Goal: Transaction & Acquisition: Subscribe to service/newsletter

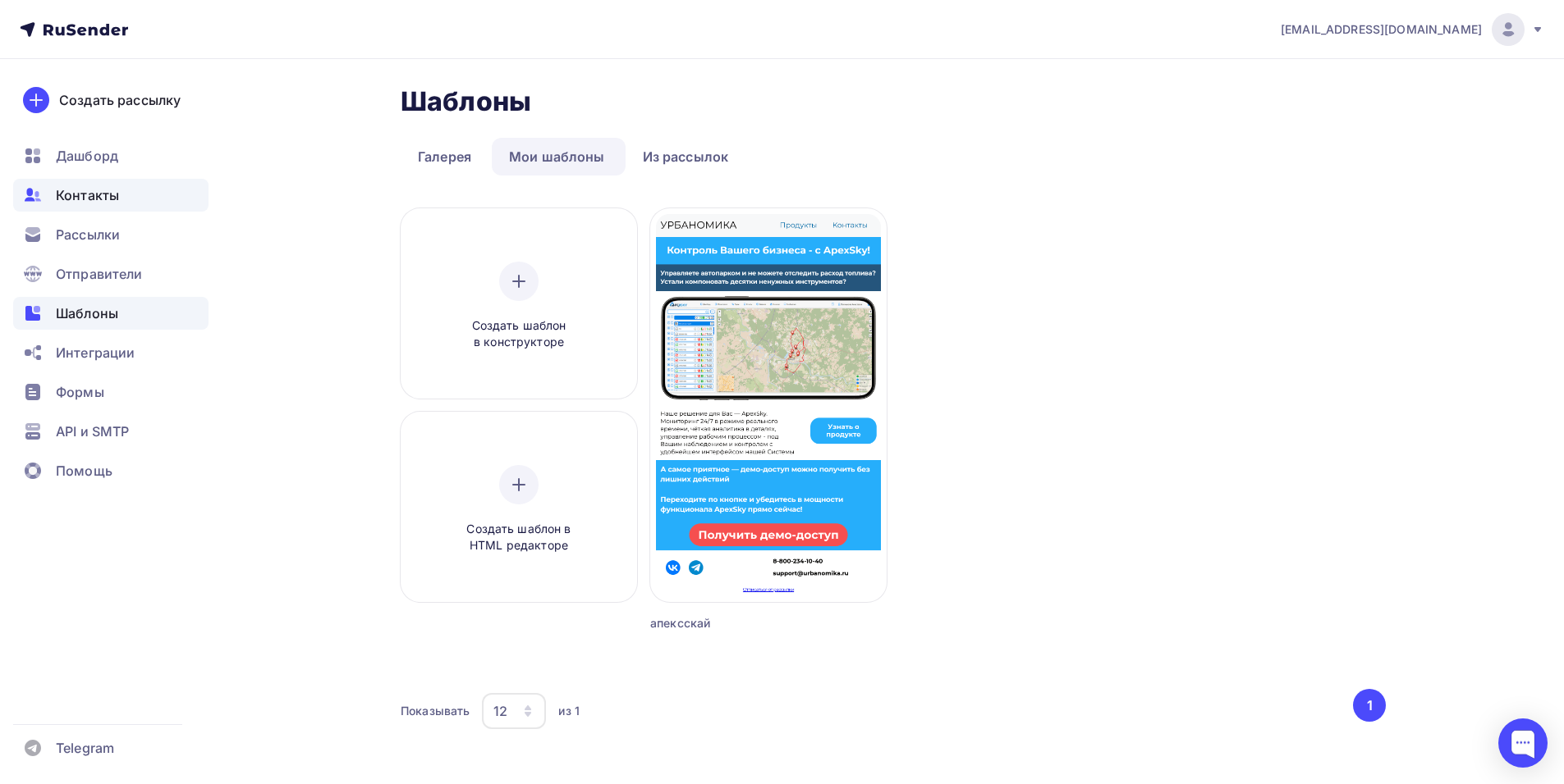
click at [158, 192] on div "Контакты" at bounding box center [110, 194] width 195 height 32
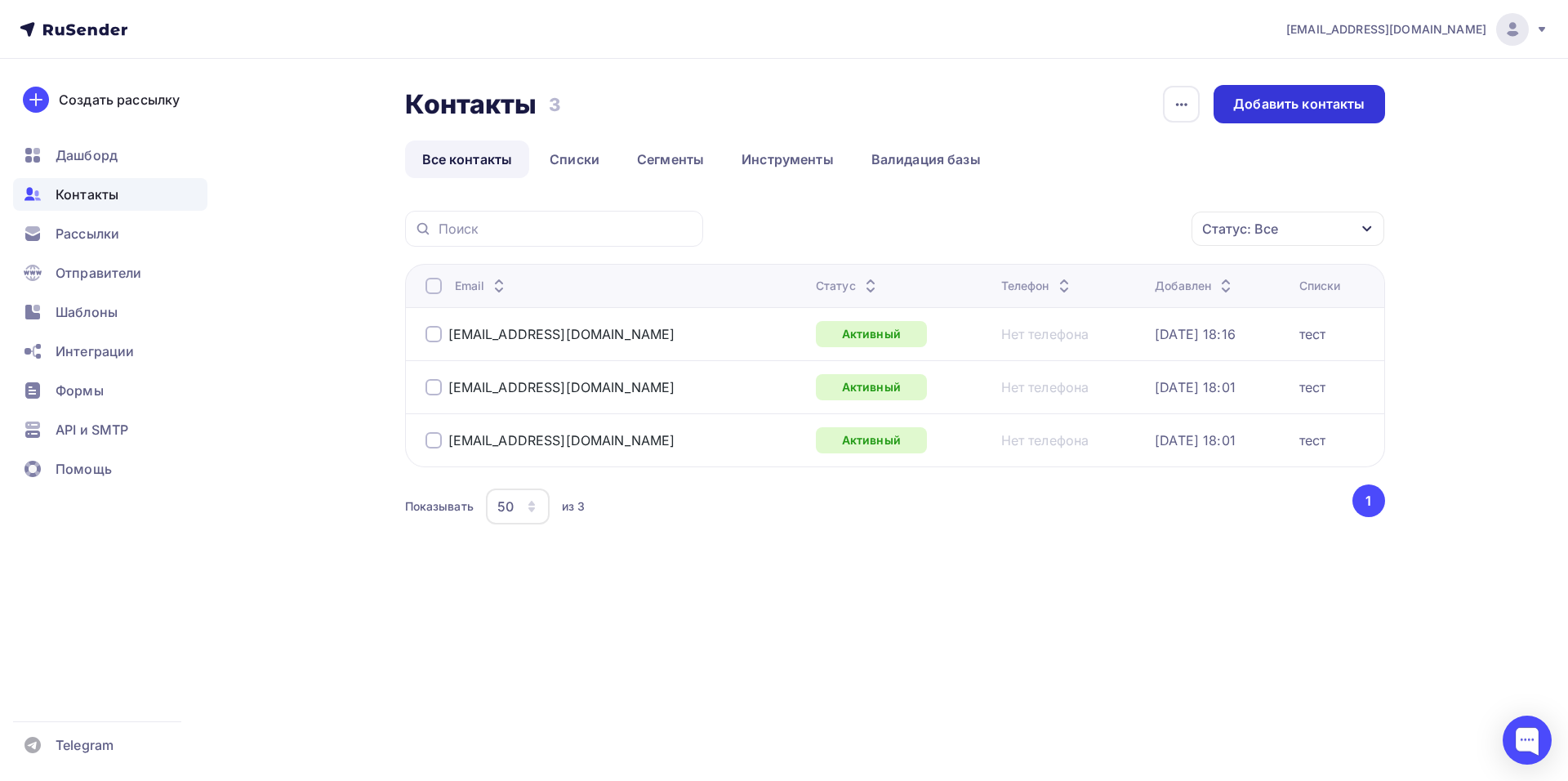
click at [1337, 122] on div "Добавить контакты" at bounding box center [1298, 104] width 171 height 38
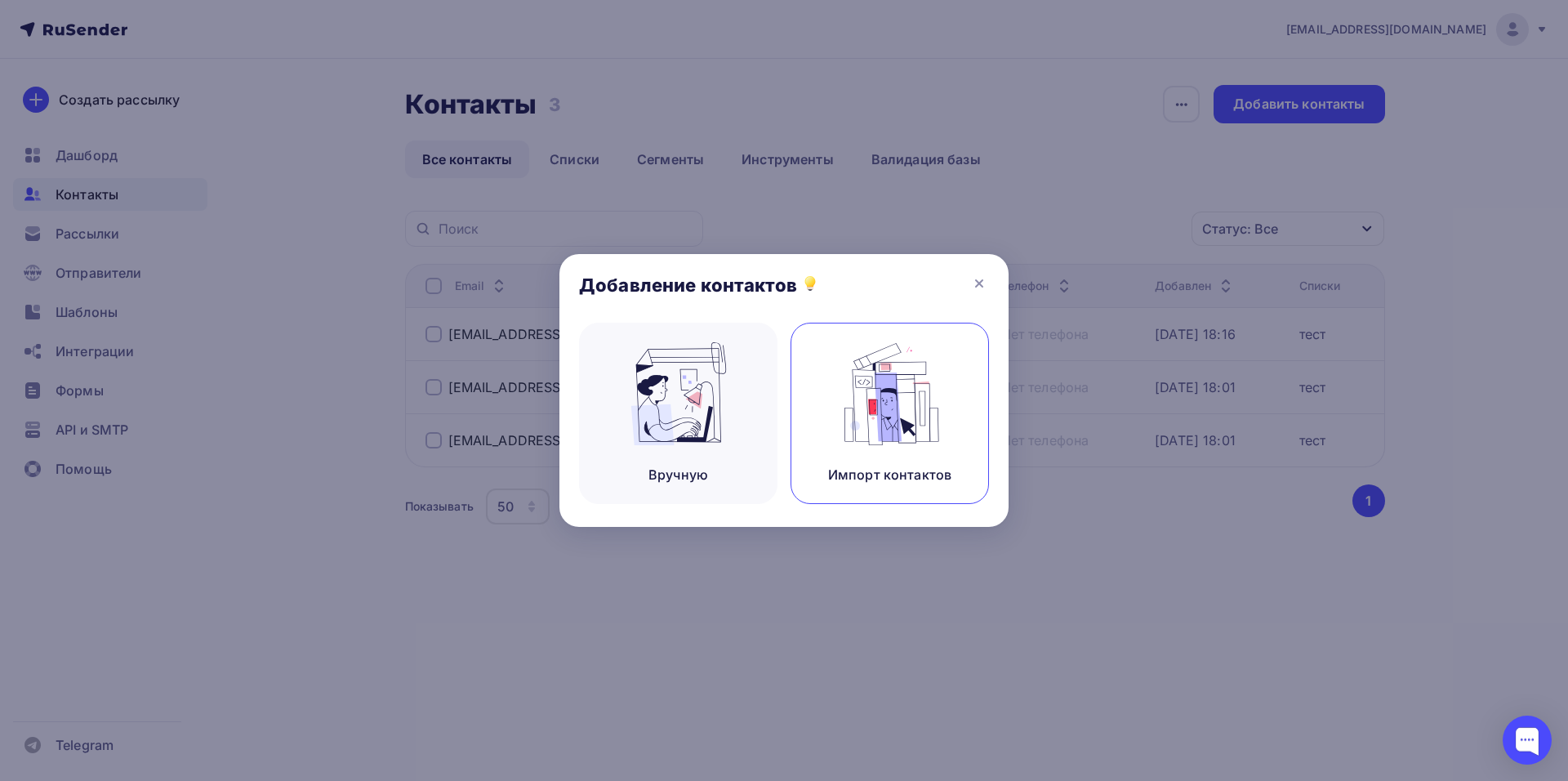
click at [892, 436] on img at bounding box center [890, 393] width 109 height 103
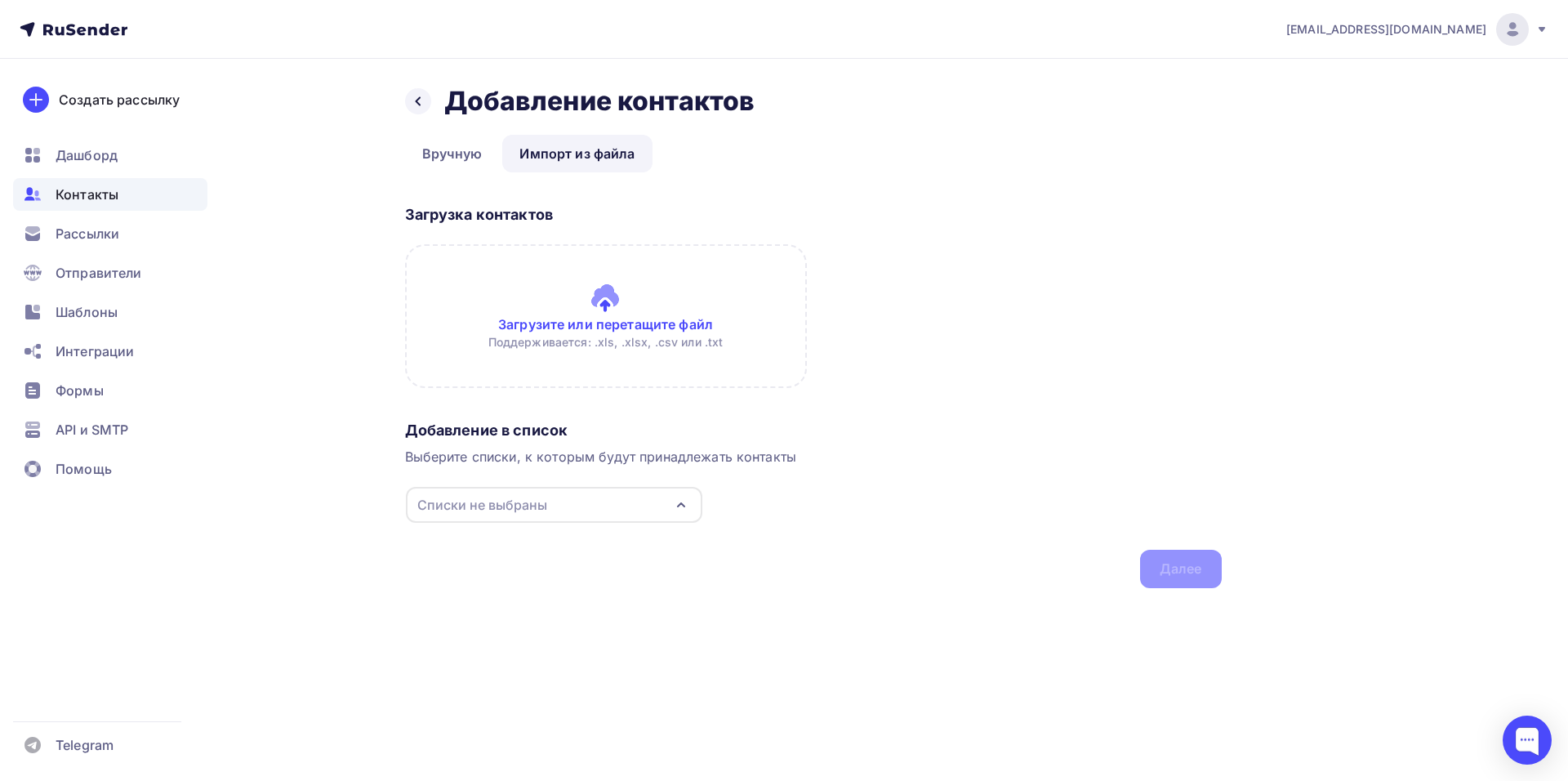
click at [611, 296] on input "file" at bounding box center [606, 316] width 402 height 144
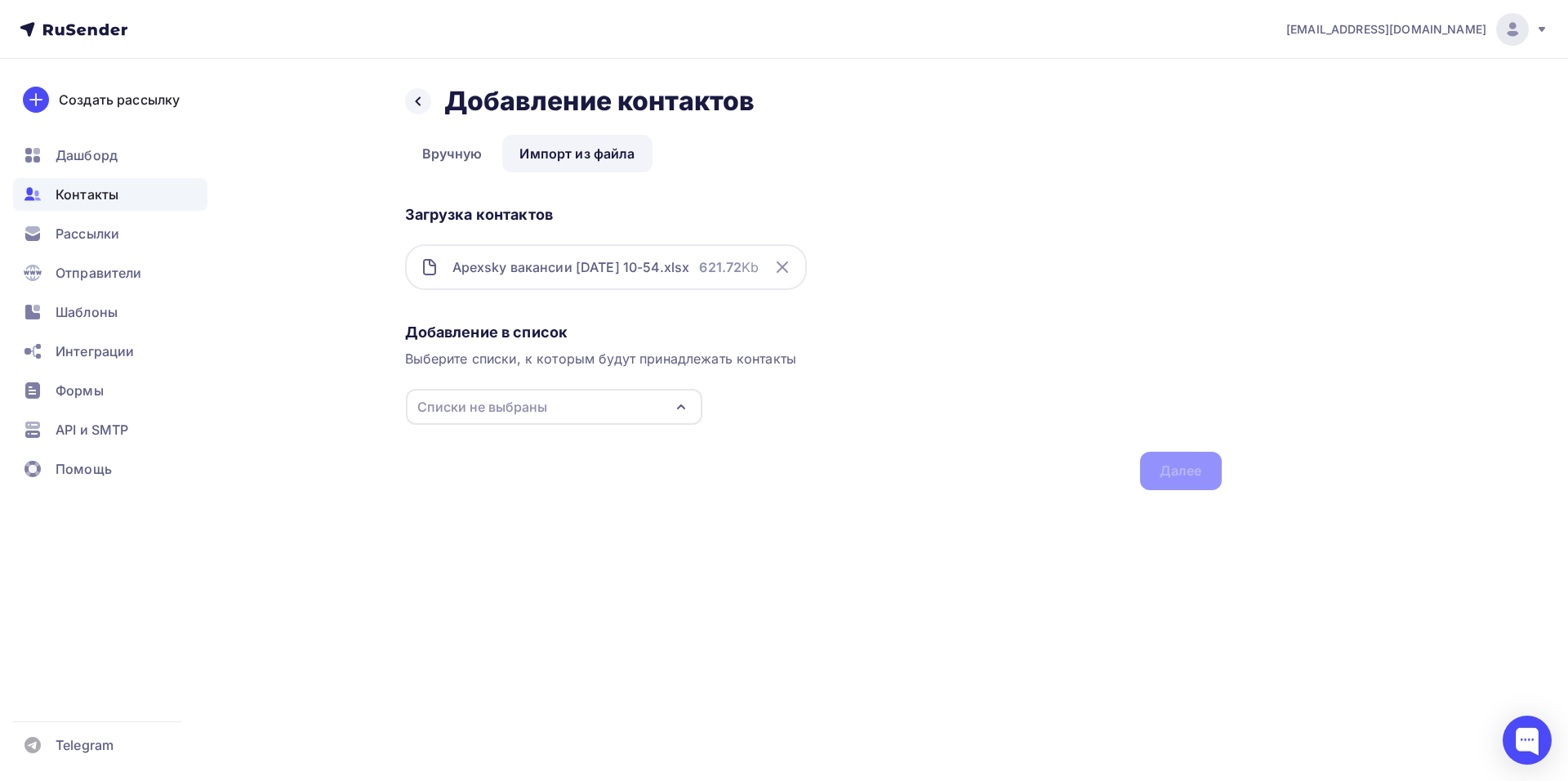
click at [666, 408] on div "Списки не выбраны" at bounding box center [554, 407] width 296 height 36
click at [511, 539] on div "Создать список" at bounding box center [554, 528] width 264 height 26
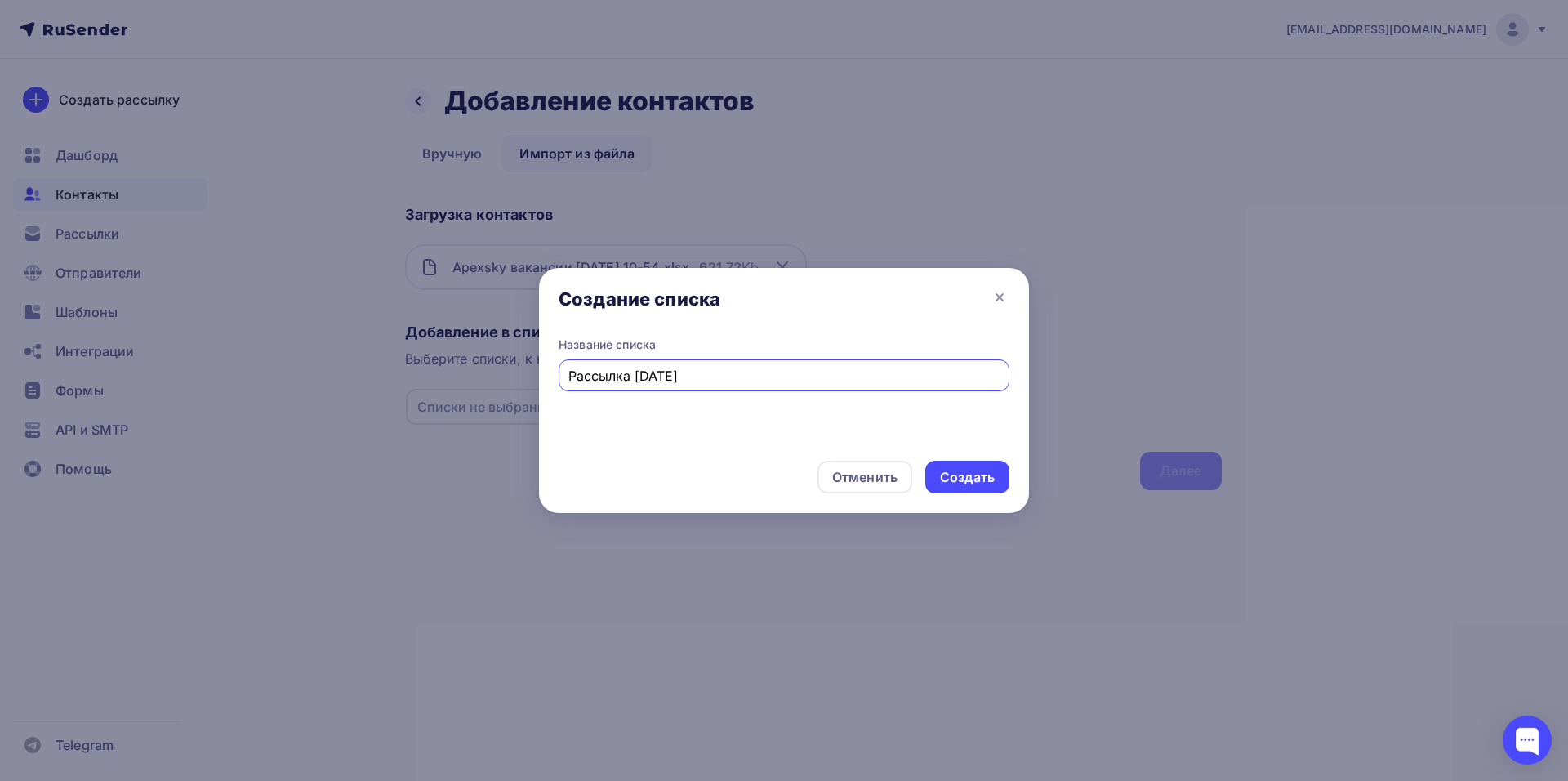
type input "Рассылка [DATE]"
click at [944, 486] on div "Создать" at bounding box center [967, 477] width 55 height 19
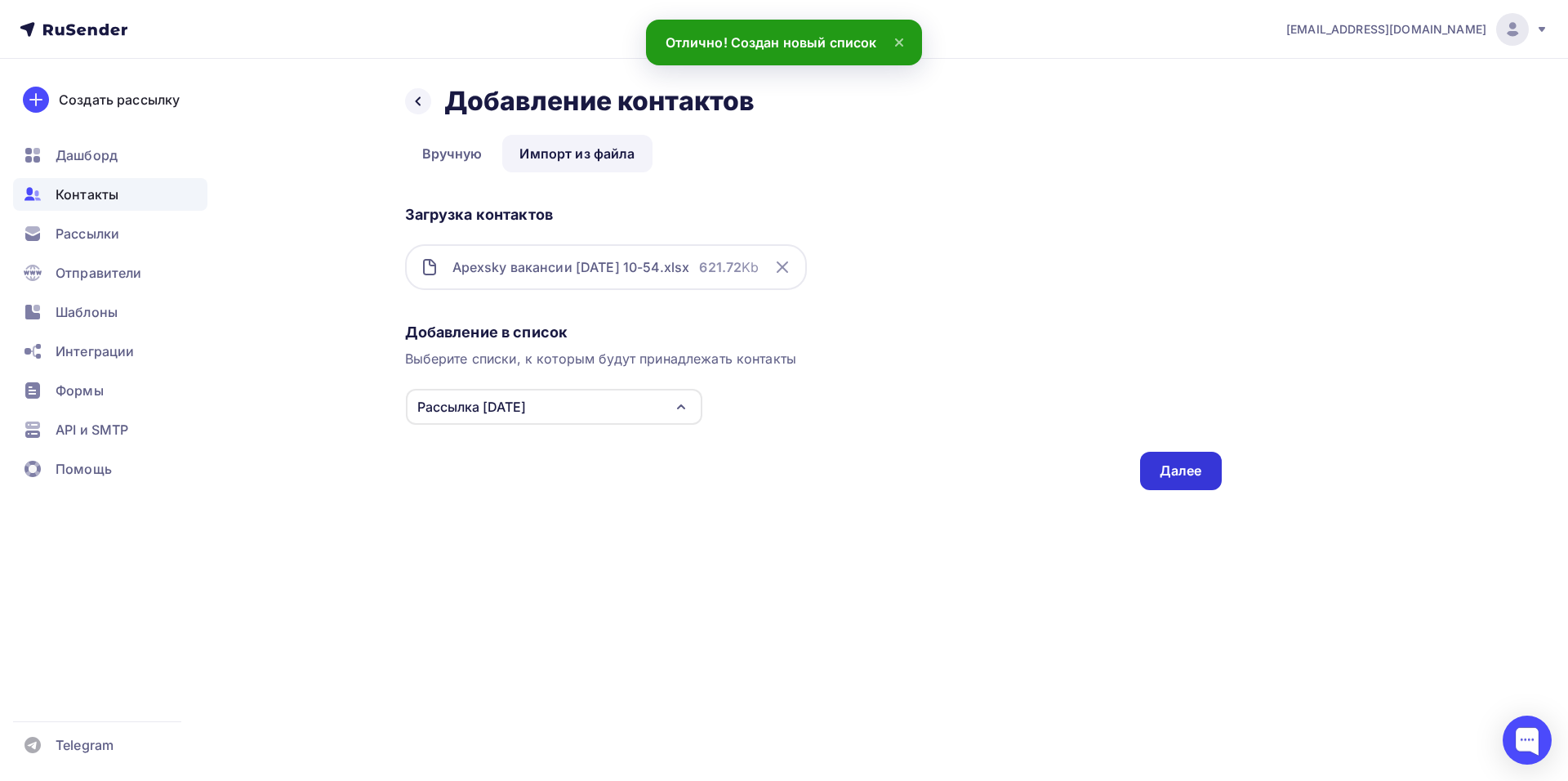
click at [1193, 474] on div "Далее" at bounding box center [1180, 470] width 42 height 19
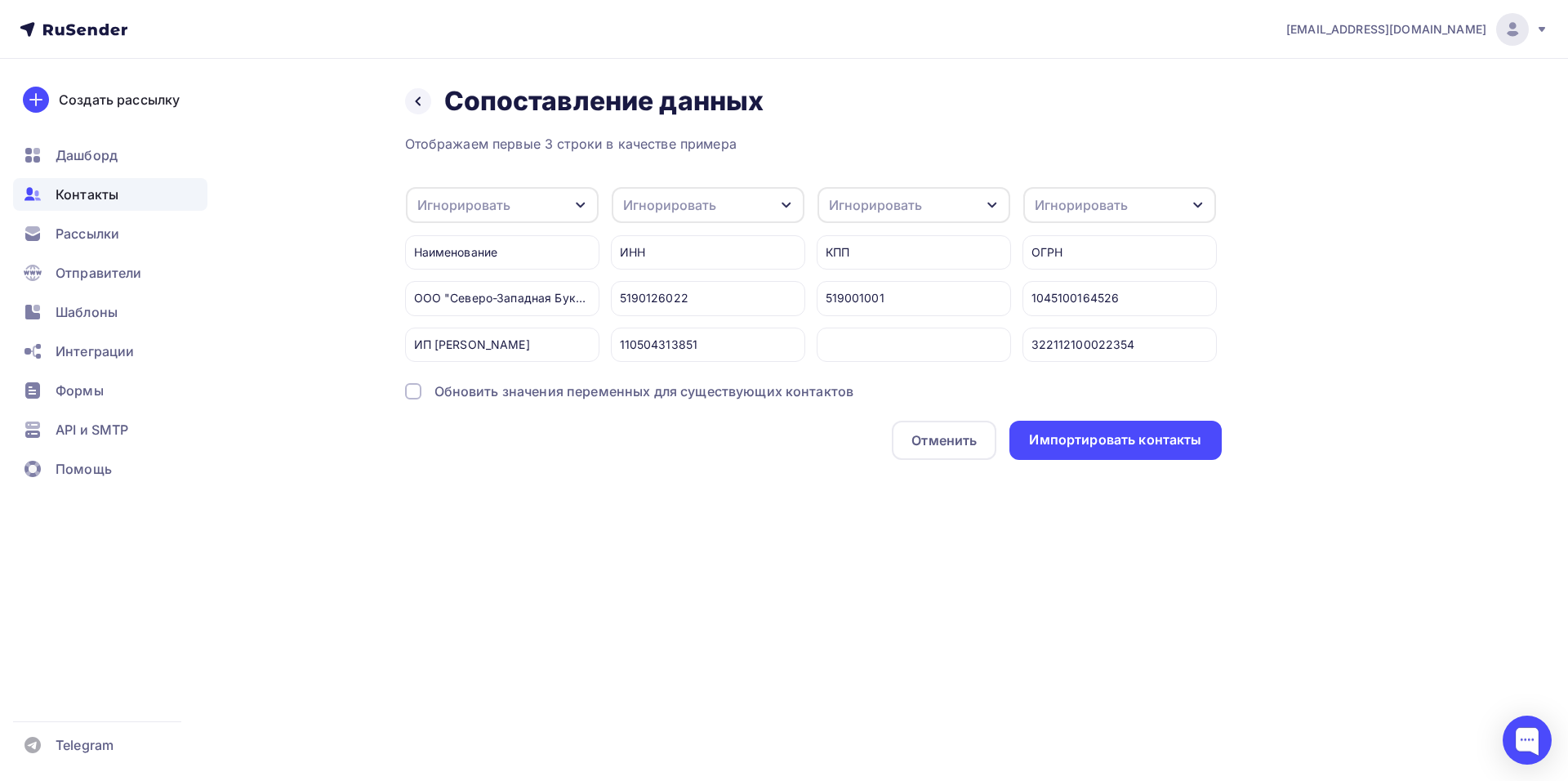
click at [648, 201] on div "Игнорировать" at bounding box center [669, 205] width 93 height 20
drag, startPoint x: 990, startPoint y: 87, endPoint x: 963, endPoint y: 105, distance: 32.4
click at [989, 87] on div "Назад Сопоставление данных Сопоставление данных" at bounding box center [814, 101] width 817 height 32
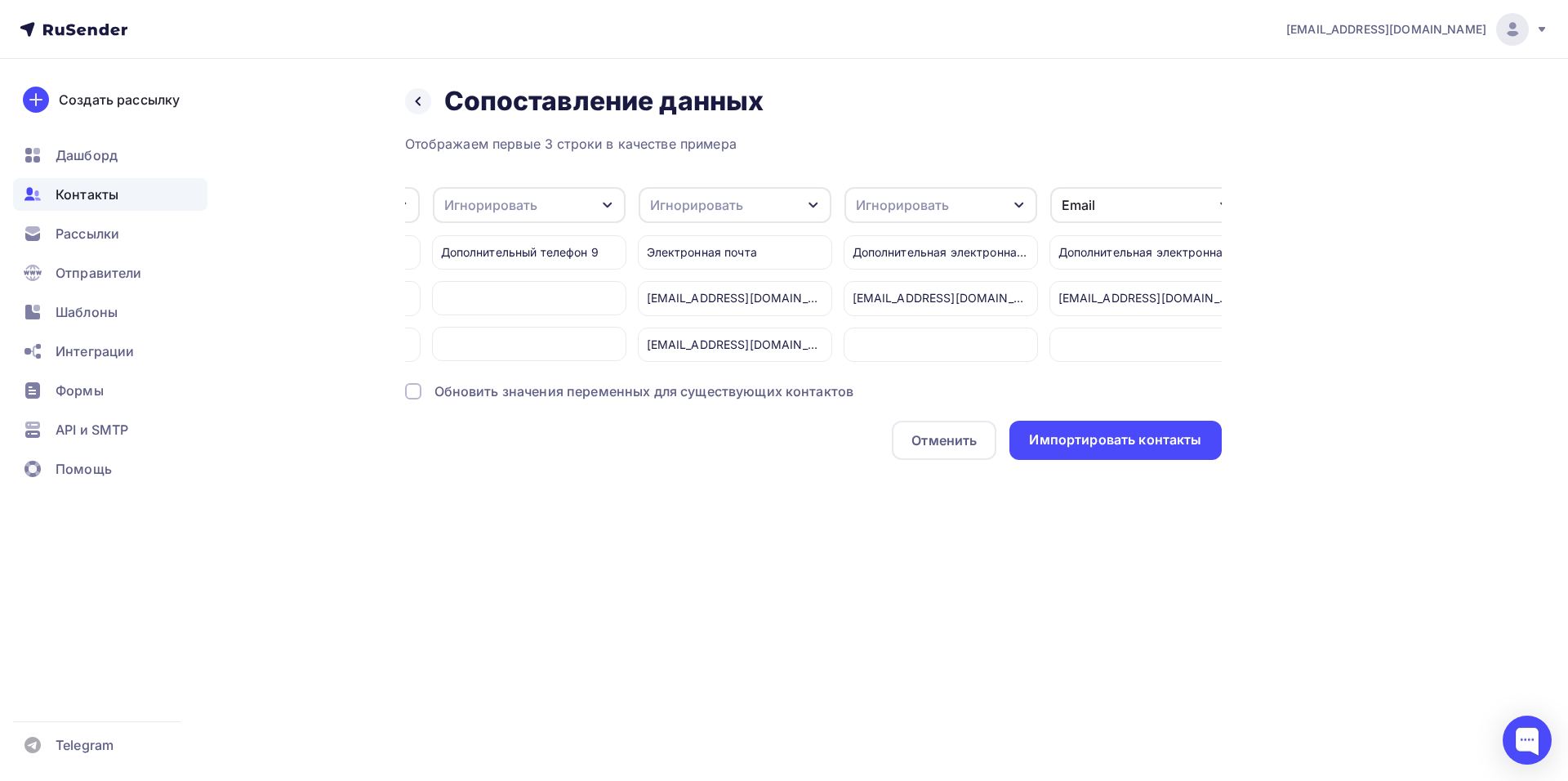
scroll to position [0, 4511]
click at [790, 199] on div "Игнорировать" at bounding box center [725, 204] width 192 height 36
click at [704, 296] on div "Имя" at bounding box center [695, 291] width 95 height 20
click at [1103, 192] on div "Email" at bounding box center [1136, 204] width 192 height 36
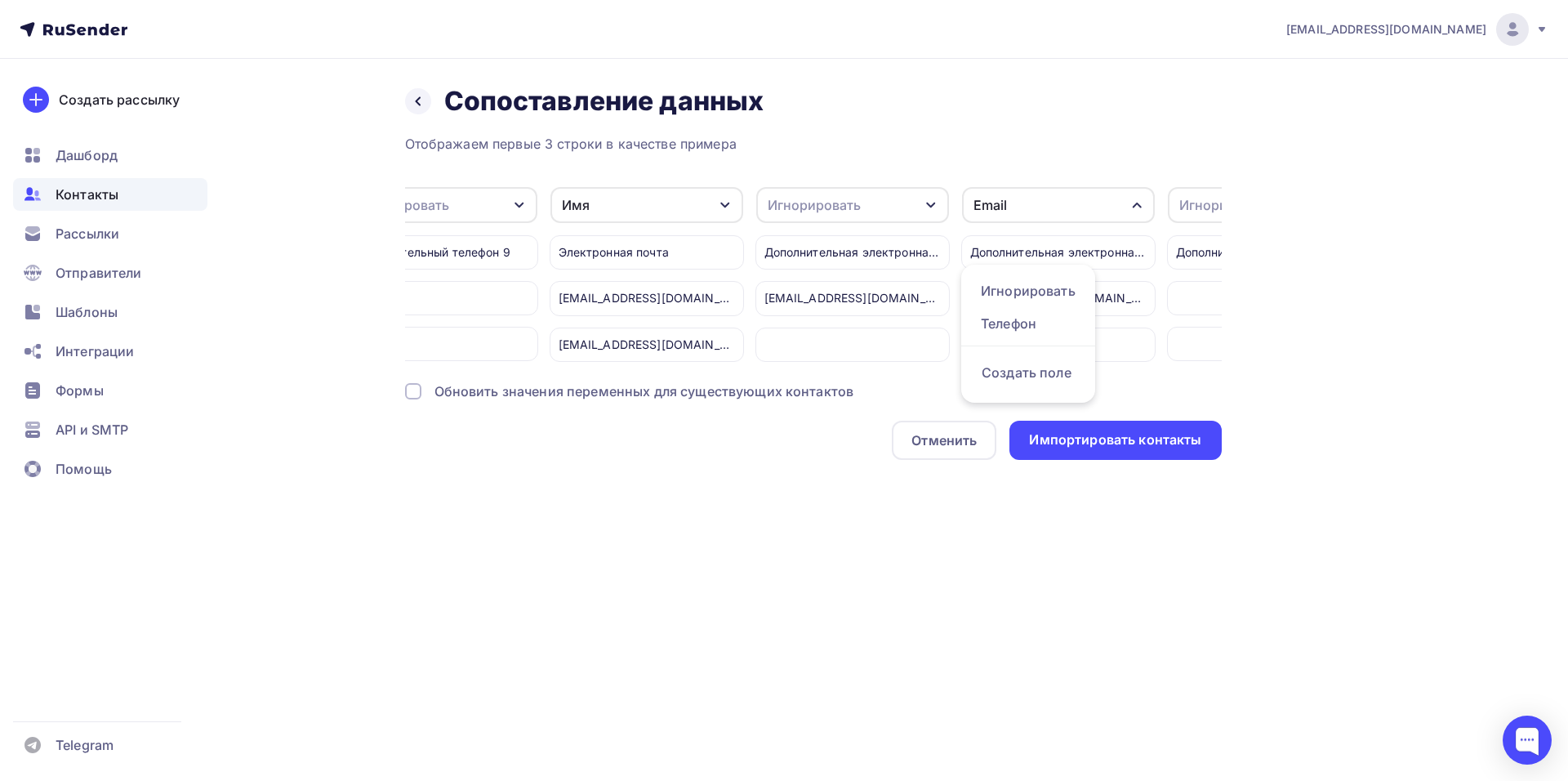
scroll to position [0, 4698]
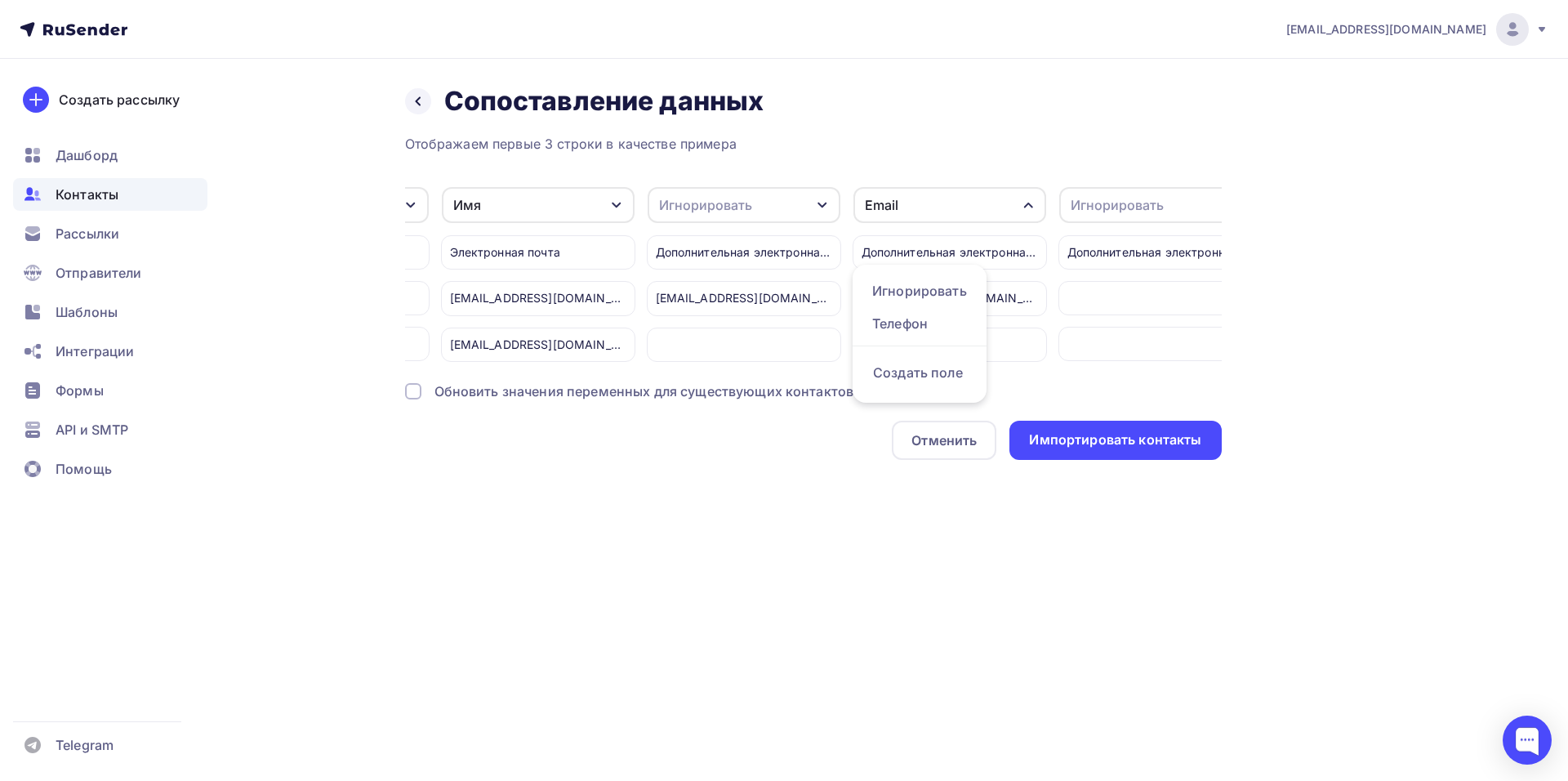
click at [827, 391] on div "Отображаем первые 3 строки в качестве примера Игнорировать Игнорировать Телефон…" at bounding box center [814, 297] width 817 height 326
click at [1088, 439] on div "Импортировать контакты" at bounding box center [1115, 441] width 212 height 39
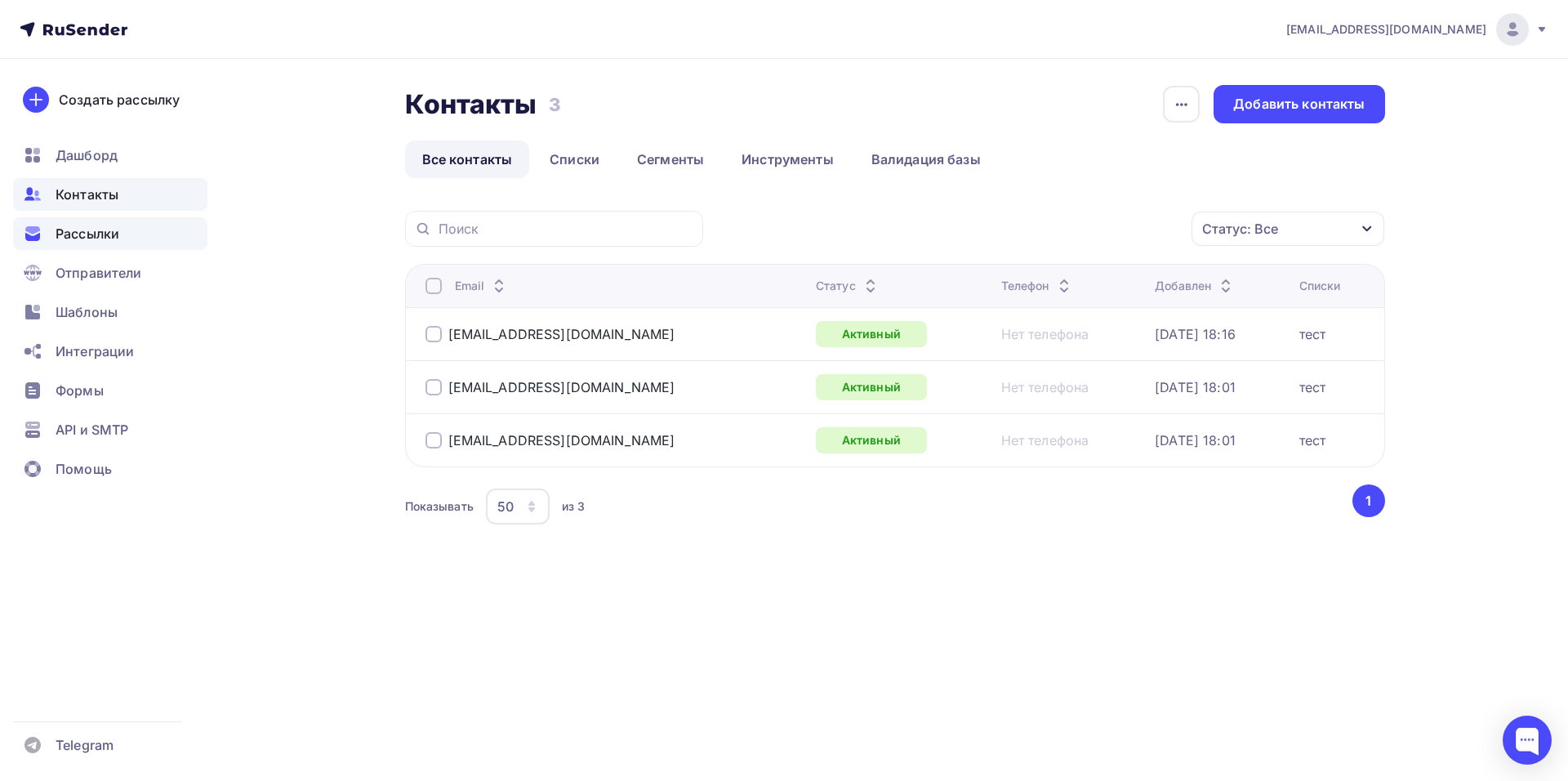
click at [132, 233] on div "Рассылки" at bounding box center [109, 233] width 194 height 32
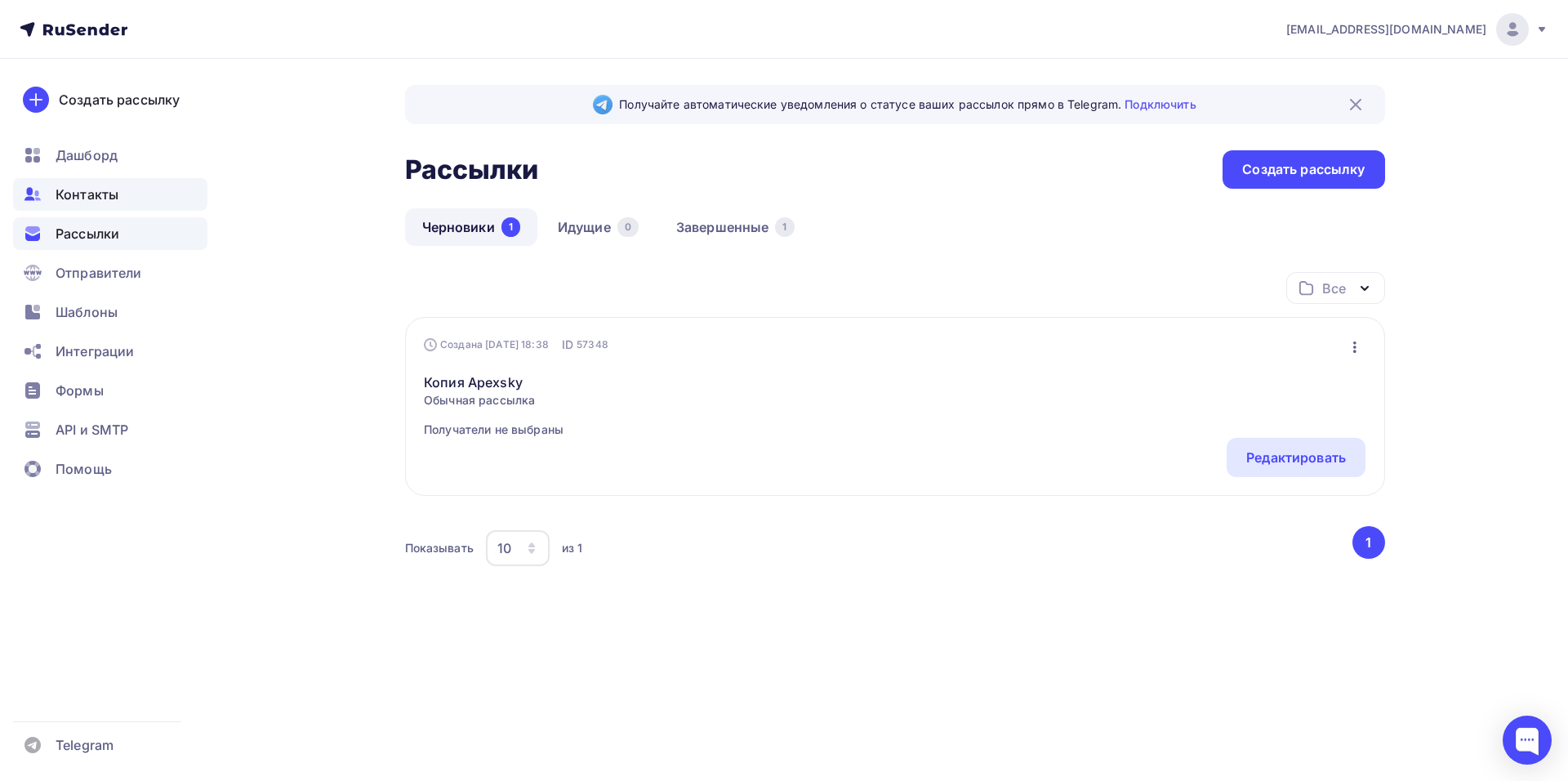
click at [138, 196] on div "Контакты" at bounding box center [109, 194] width 194 height 32
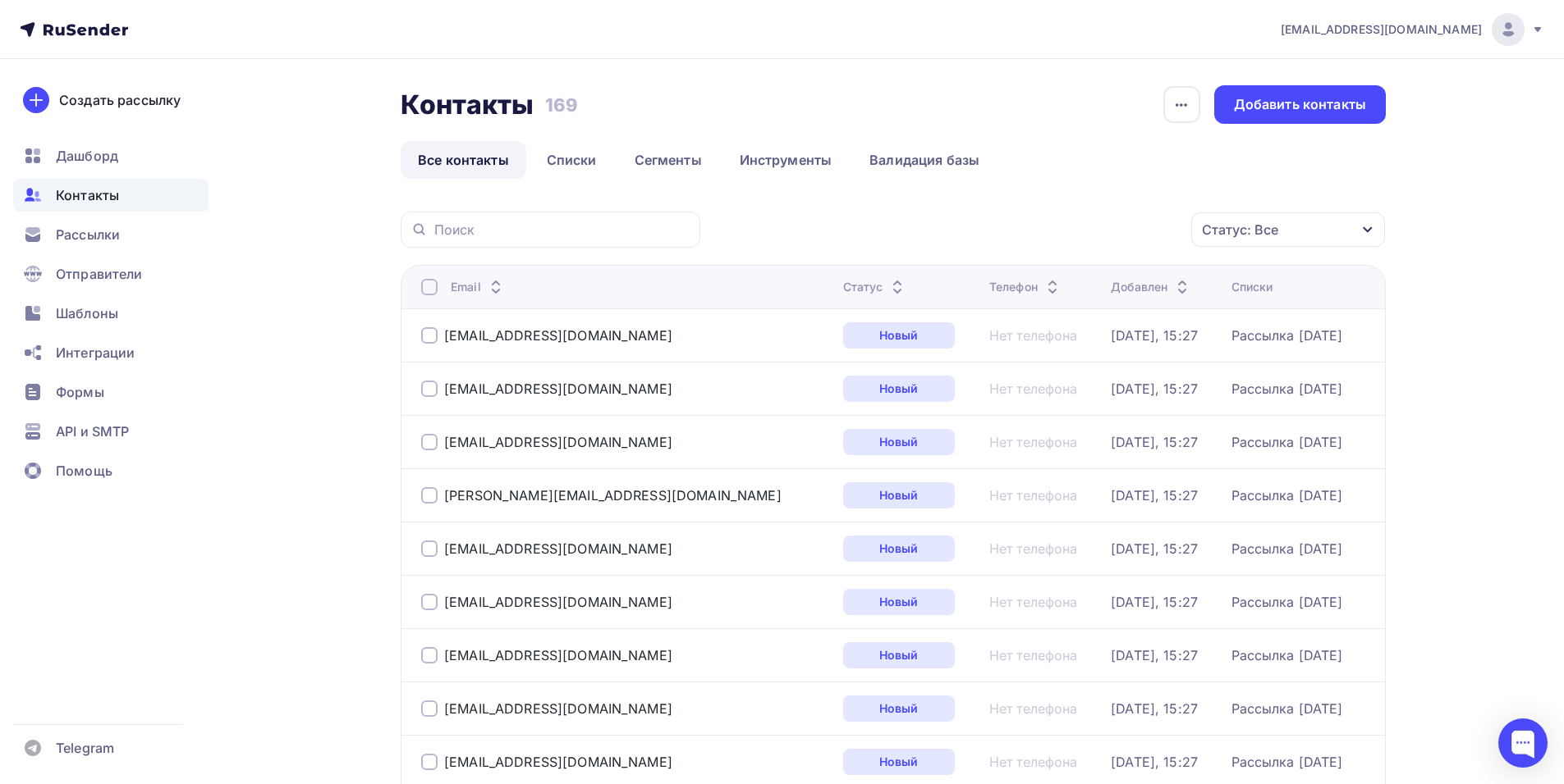
click at [428, 288] on div at bounding box center [429, 287] width 17 height 17
click at [1373, 213] on div "Статус: Все" at bounding box center [1287, 230] width 193 height 34
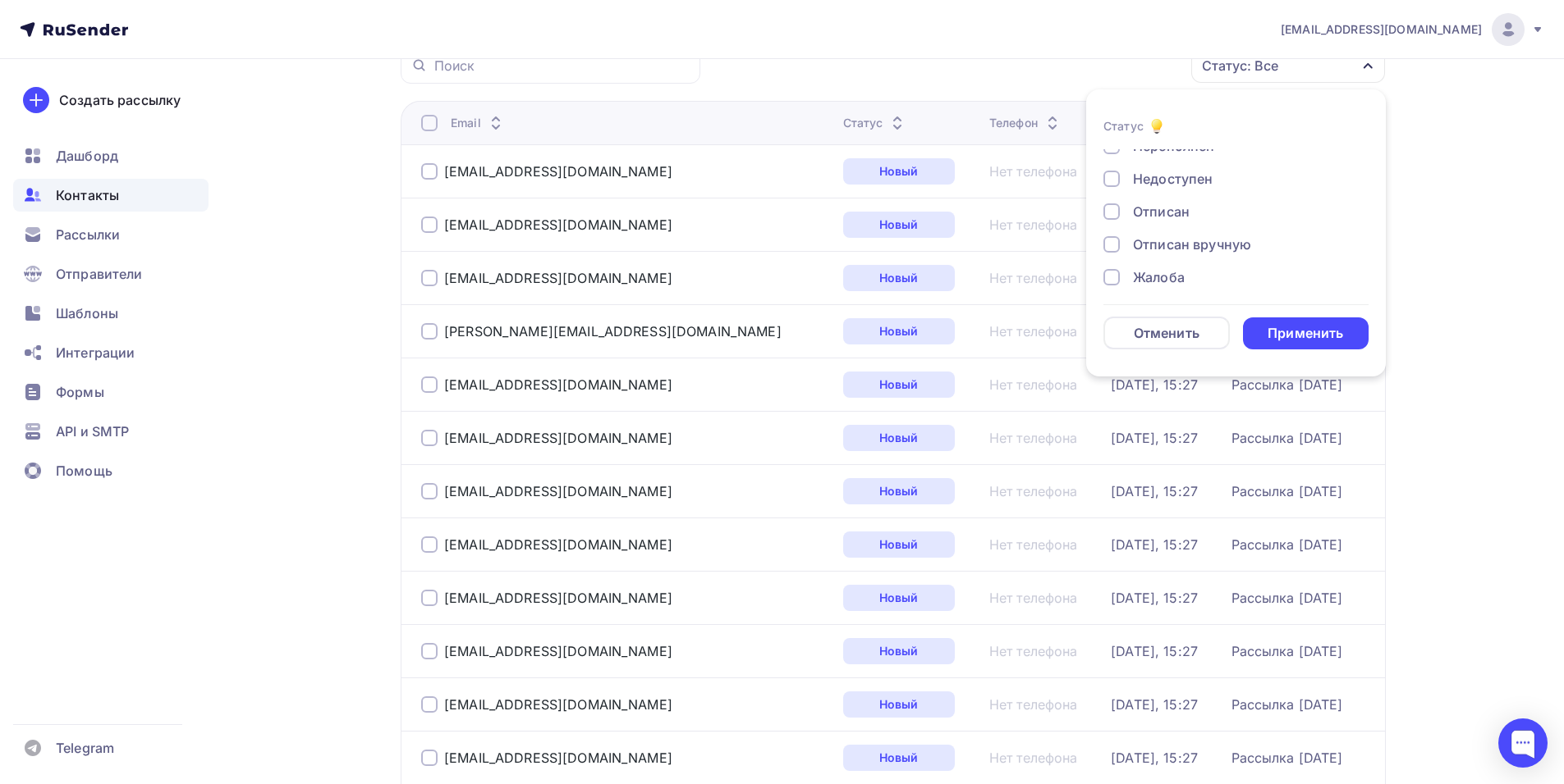
scroll to position [119, 0]
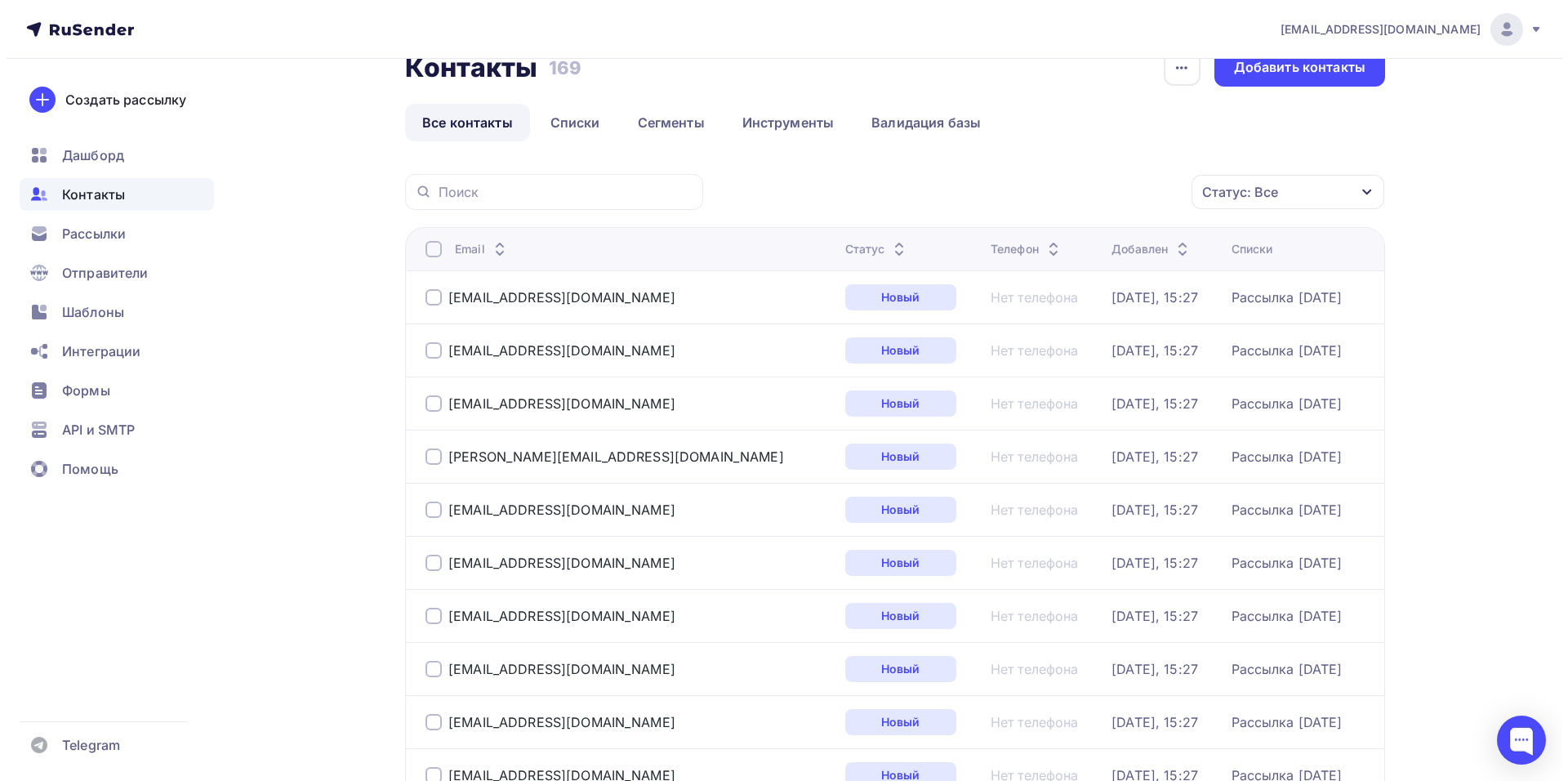
scroll to position [0, 0]
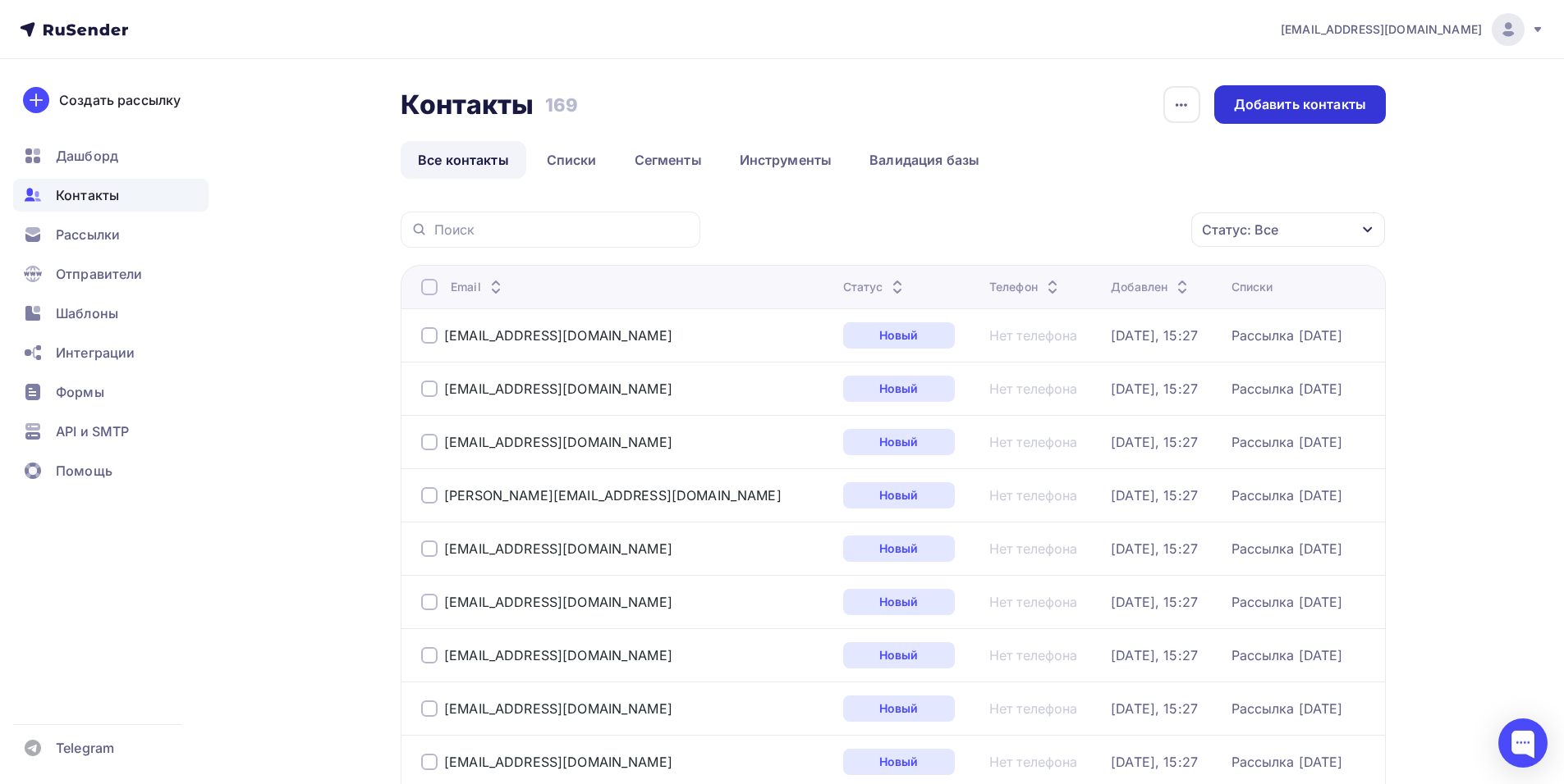
click at [1299, 97] on div "Добавить контакты" at bounding box center [1300, 104] width 133 height 19
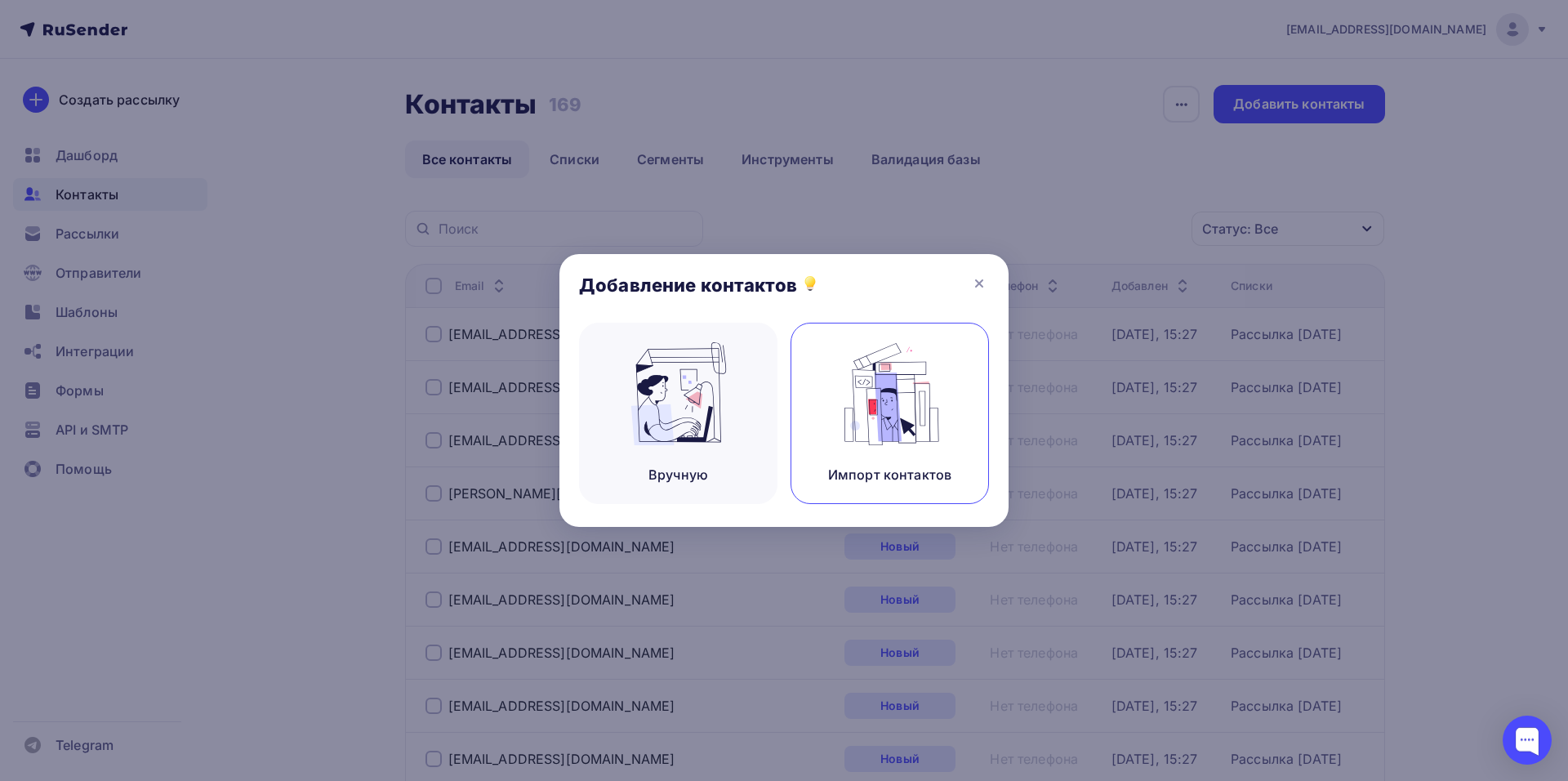
click at [891, 403] on img at bounding box center [890, 393] width 109 height 103
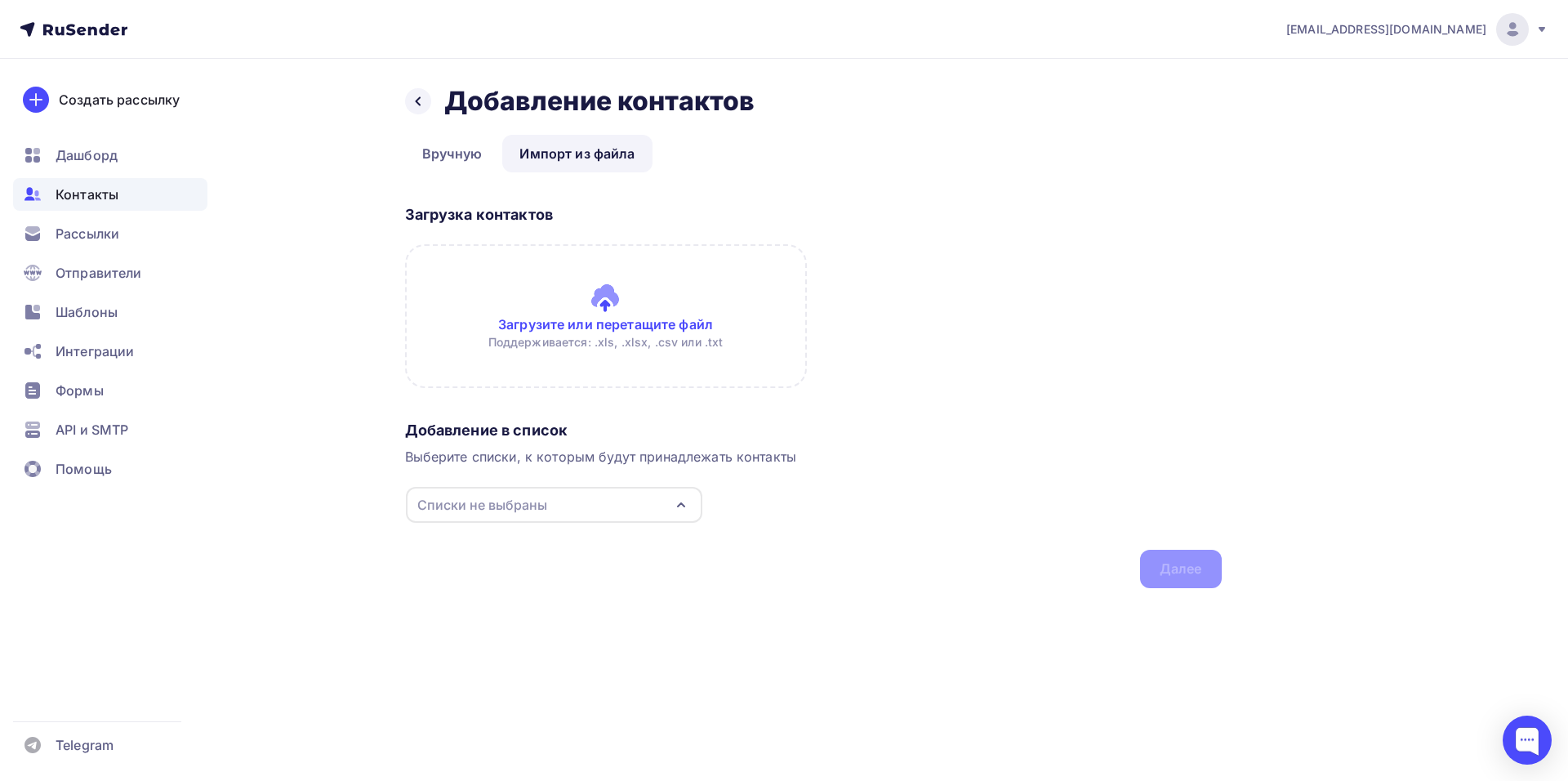
click at [647, 317] on input "file" at bounding box center [606, 316] width 402 height 144
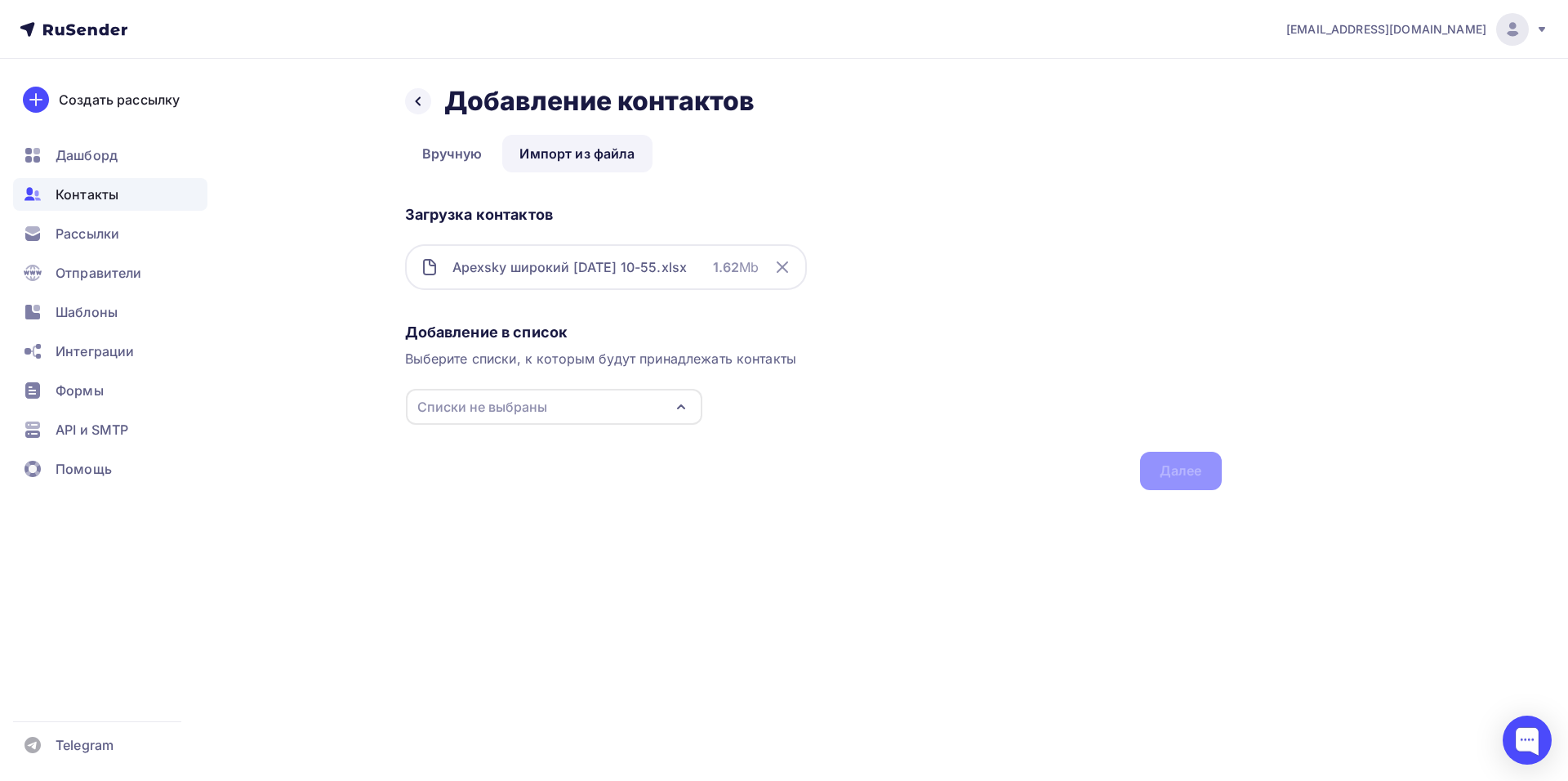
click at [575, 400] on div "Списки не выбраны" at bounding box center [554, 407] width 296 height 36
click at [562, 474] on div "Рассылка 05.09.2025" at bounding box center [506, 468] width 110 height 20
click at [1202, 470] on div "Далее" at bounding box center [1180, 470] width 42 height 19
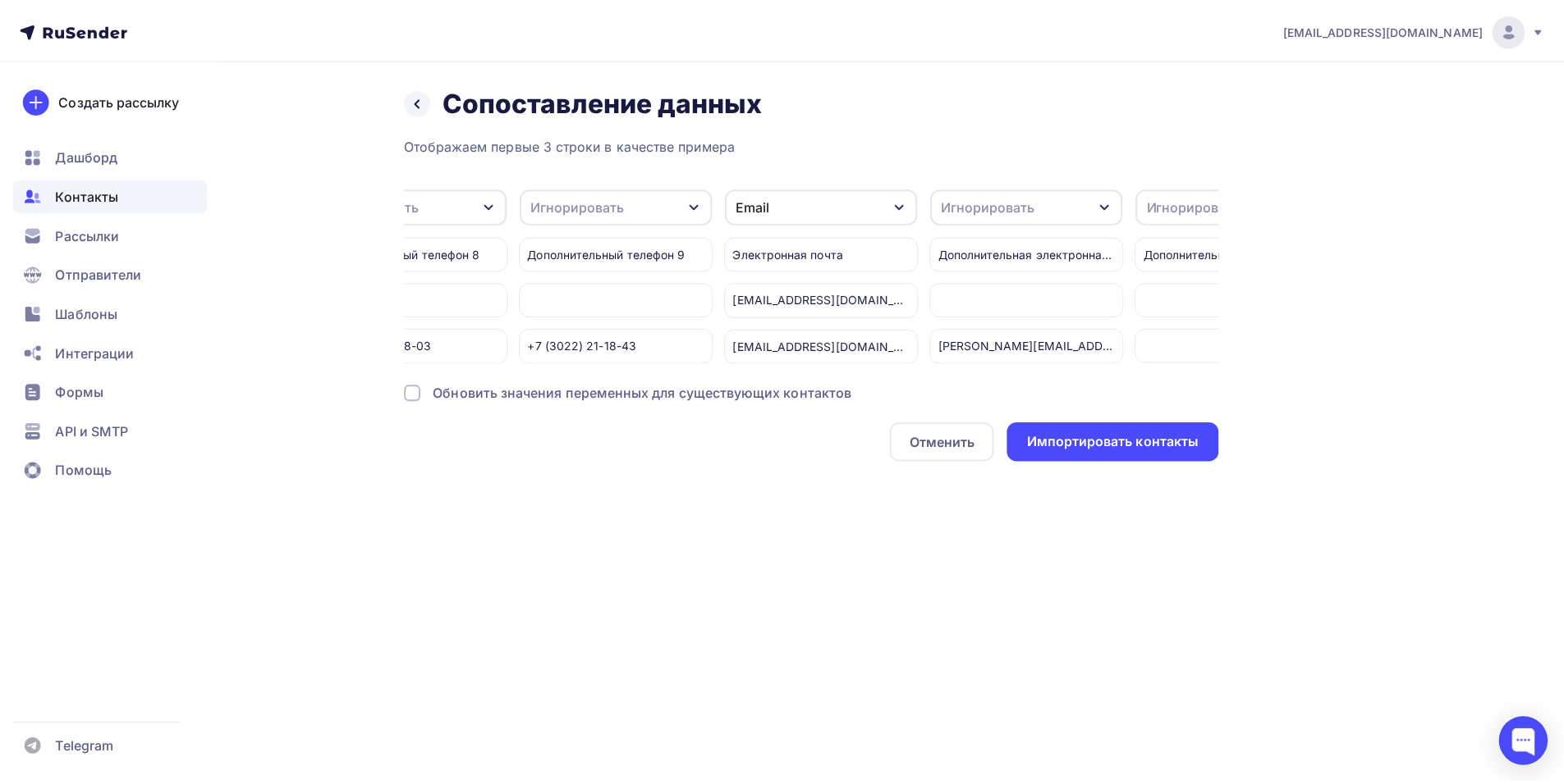
scroll to position [0, 4464]
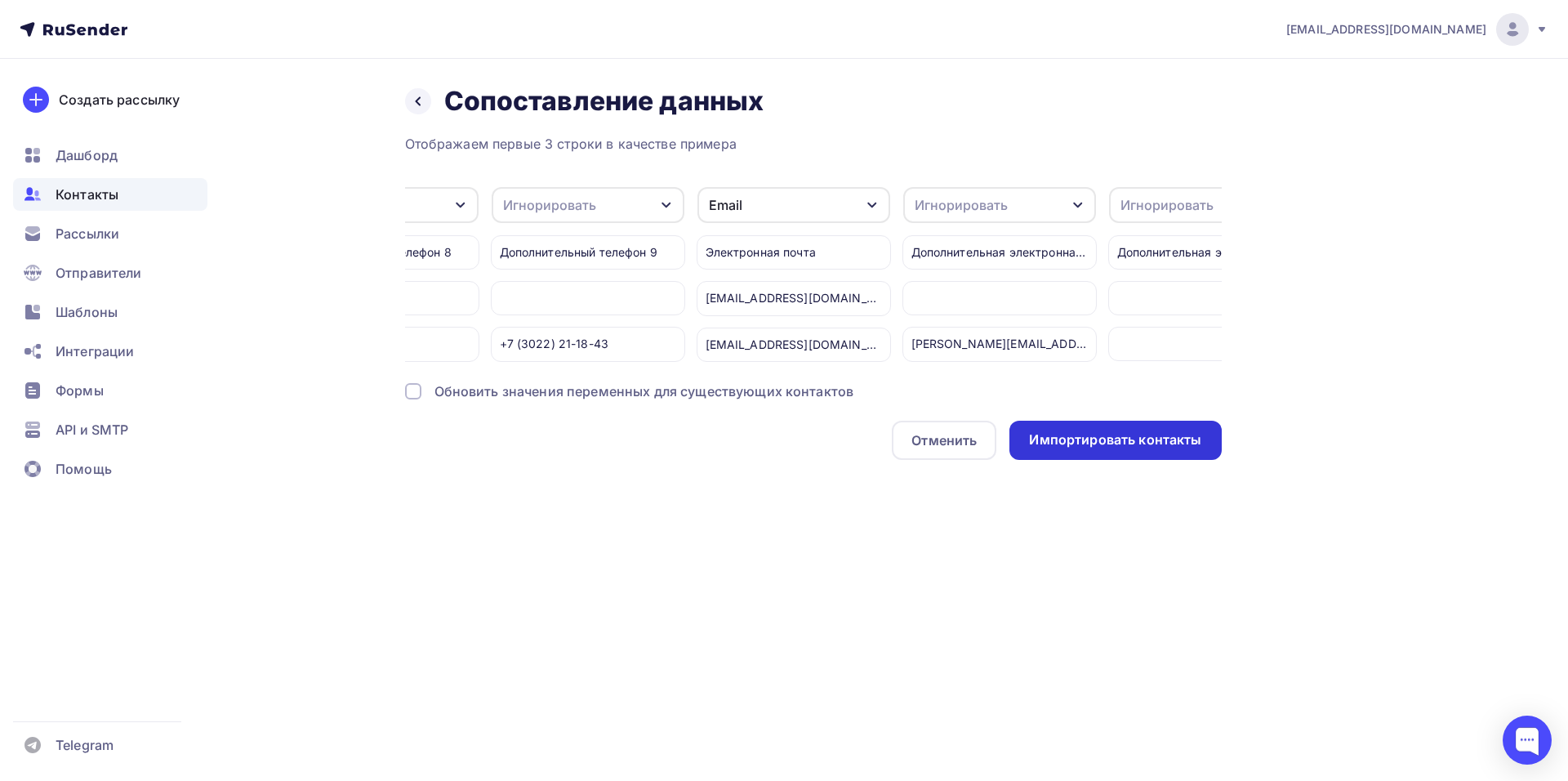
click at [1089, 460] on div "Импортировать контакты" at bounding box center [1115, 441] width 212 height 39
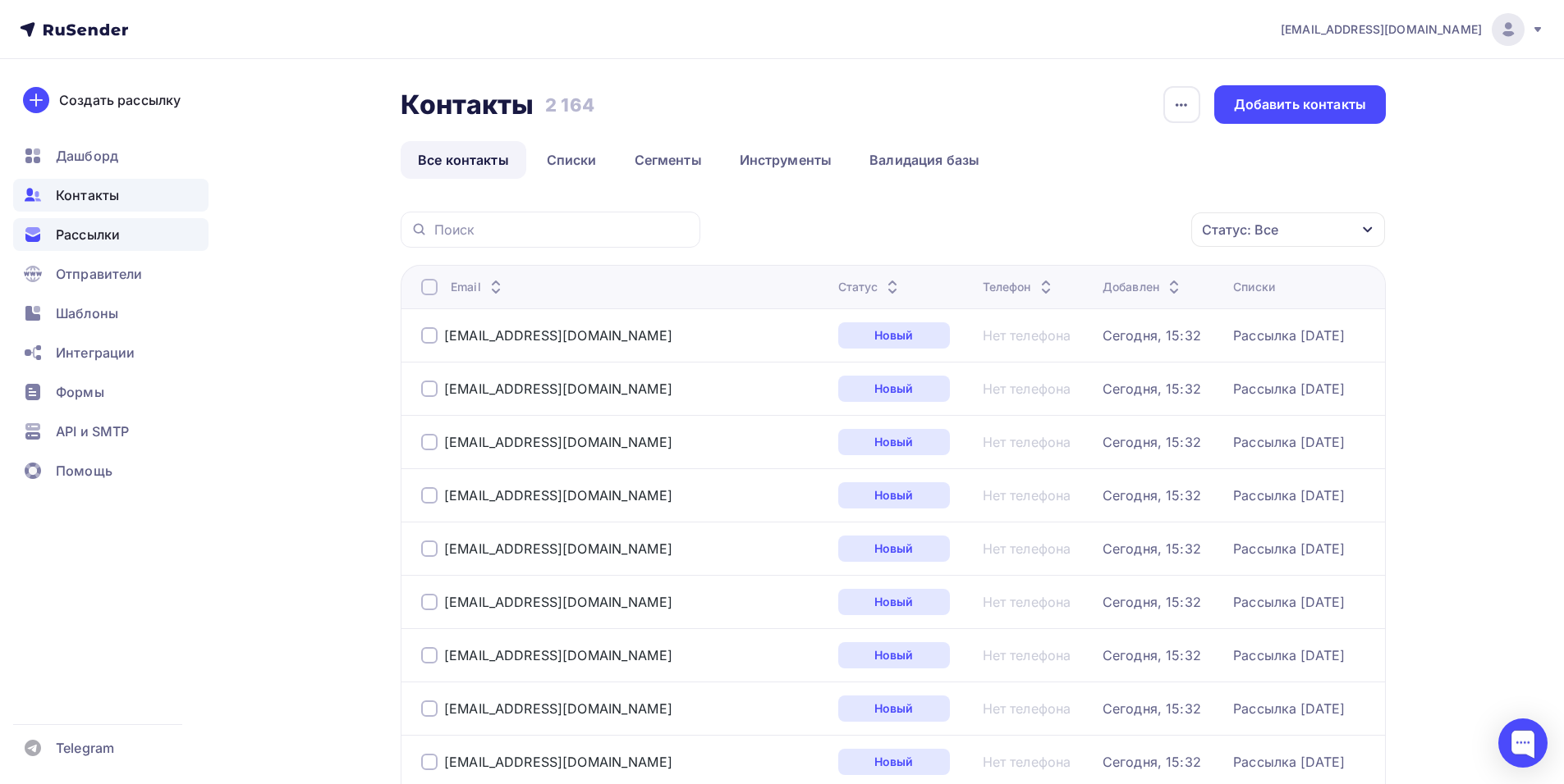
click at [162, 231] on div "Рассылки" at bounding box center [110, 234] width 195 height 32
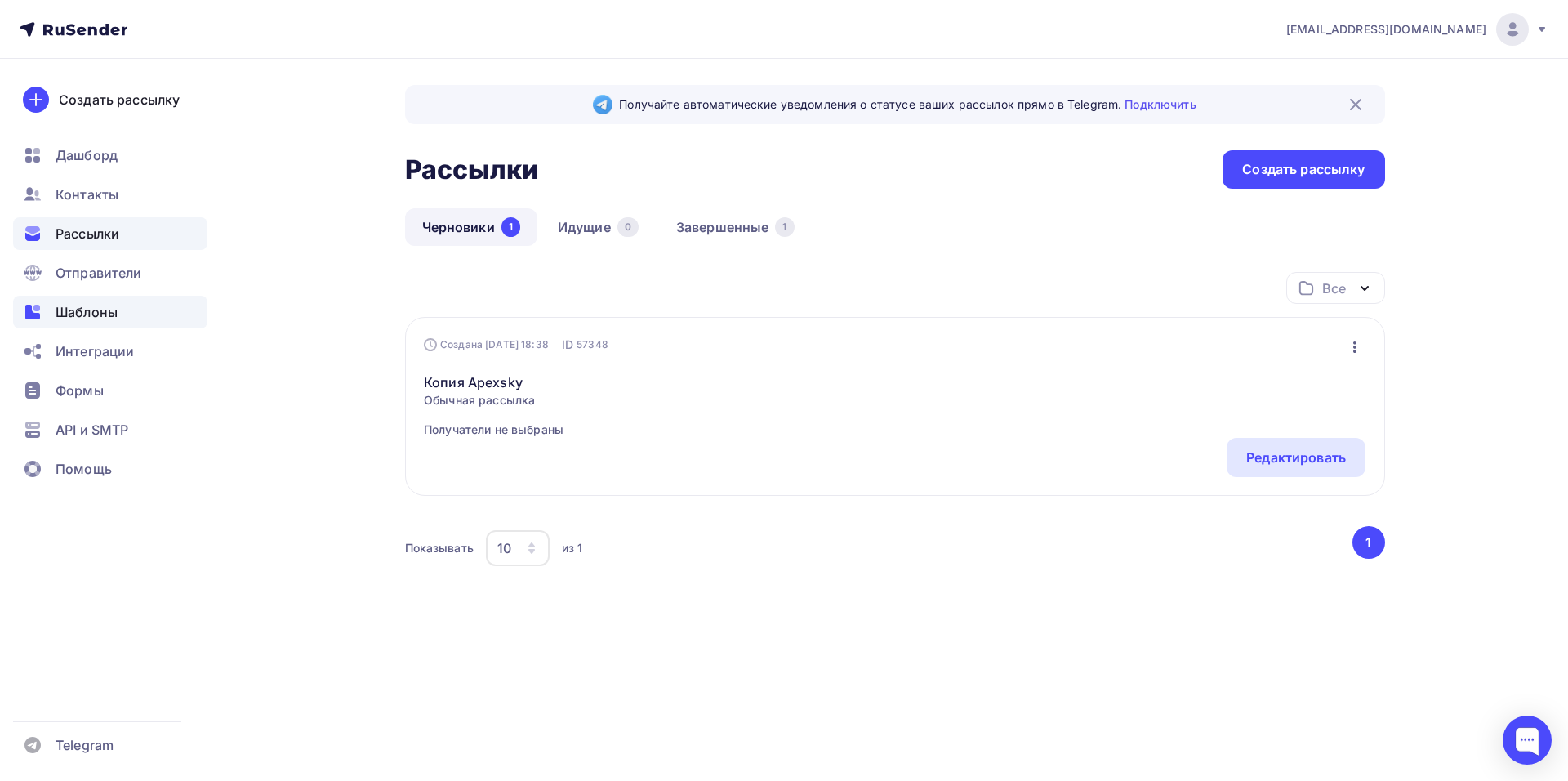
click at [120, 318] on div "Шаблоны" at bounding box center [109, 312] width 194 height 32
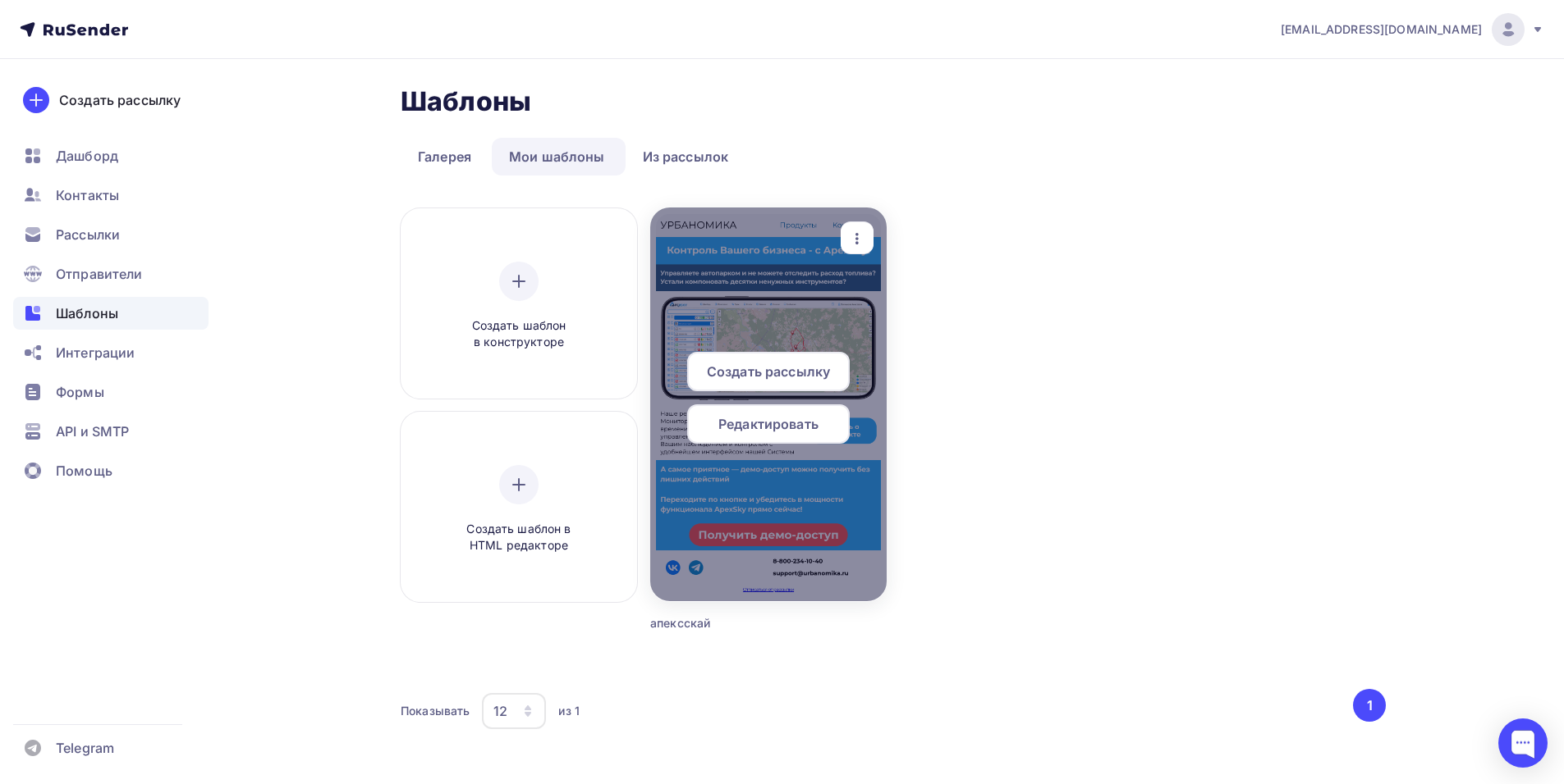
click at [777, 368] on span "Создать рассылку" at bounding box center [768, 372] width 123 height 20
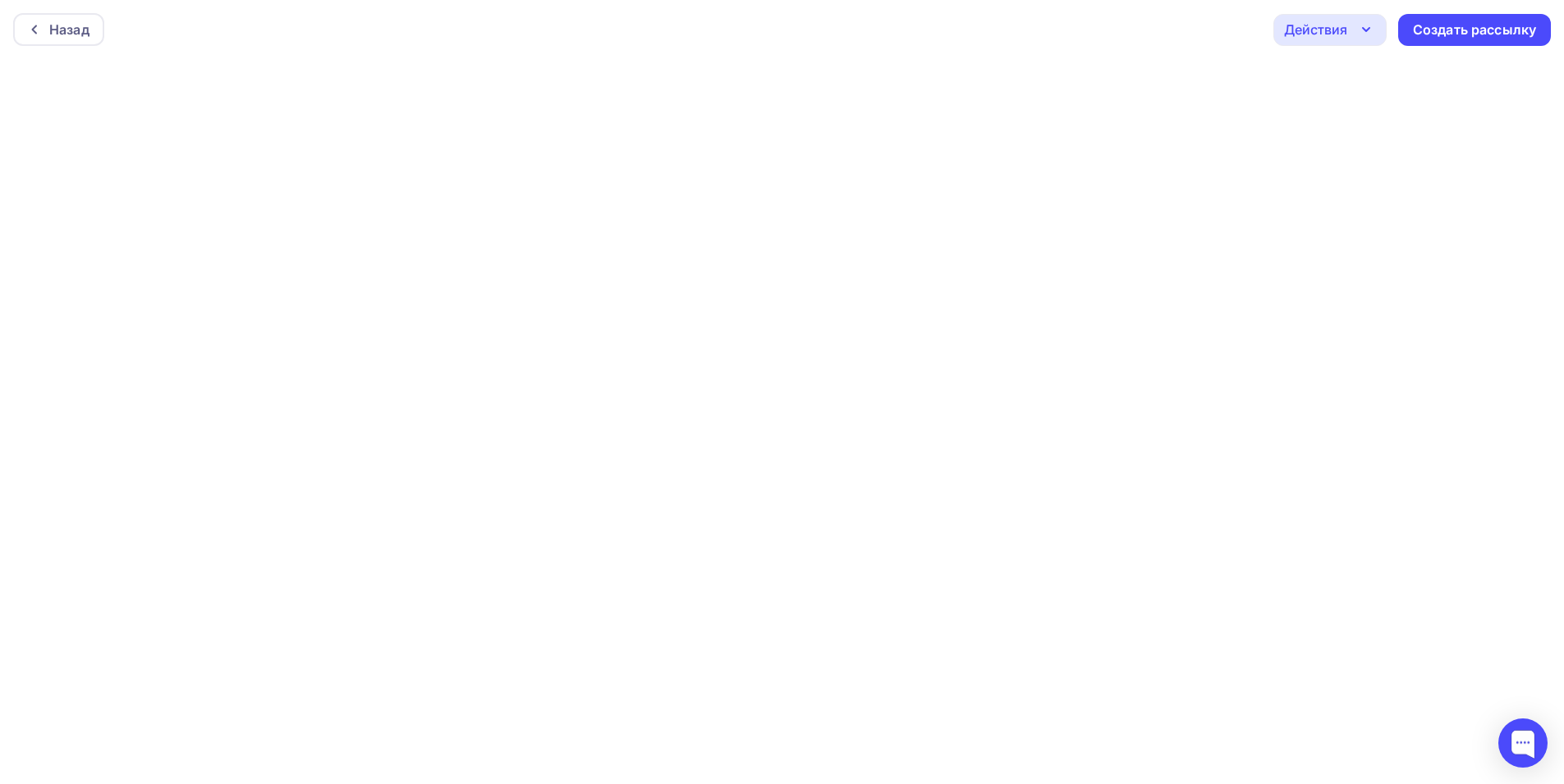
click at [1367, 24] on icon "button" at bounding box center [1366, 29] width 20 height 20
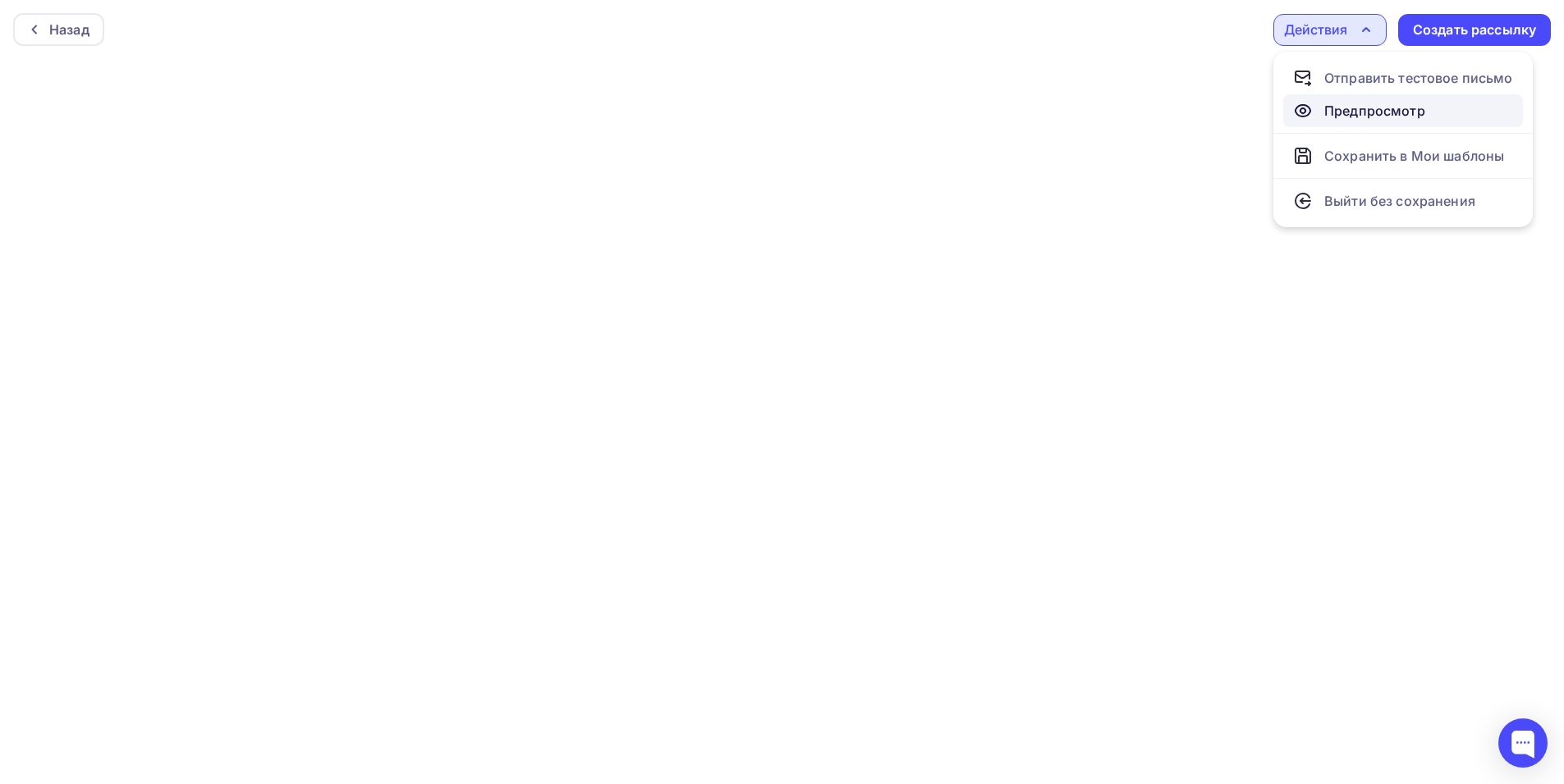
click at [1405, 105] on div "Предпросмотр" at bounding box center [1375, 111] width 101 height 20
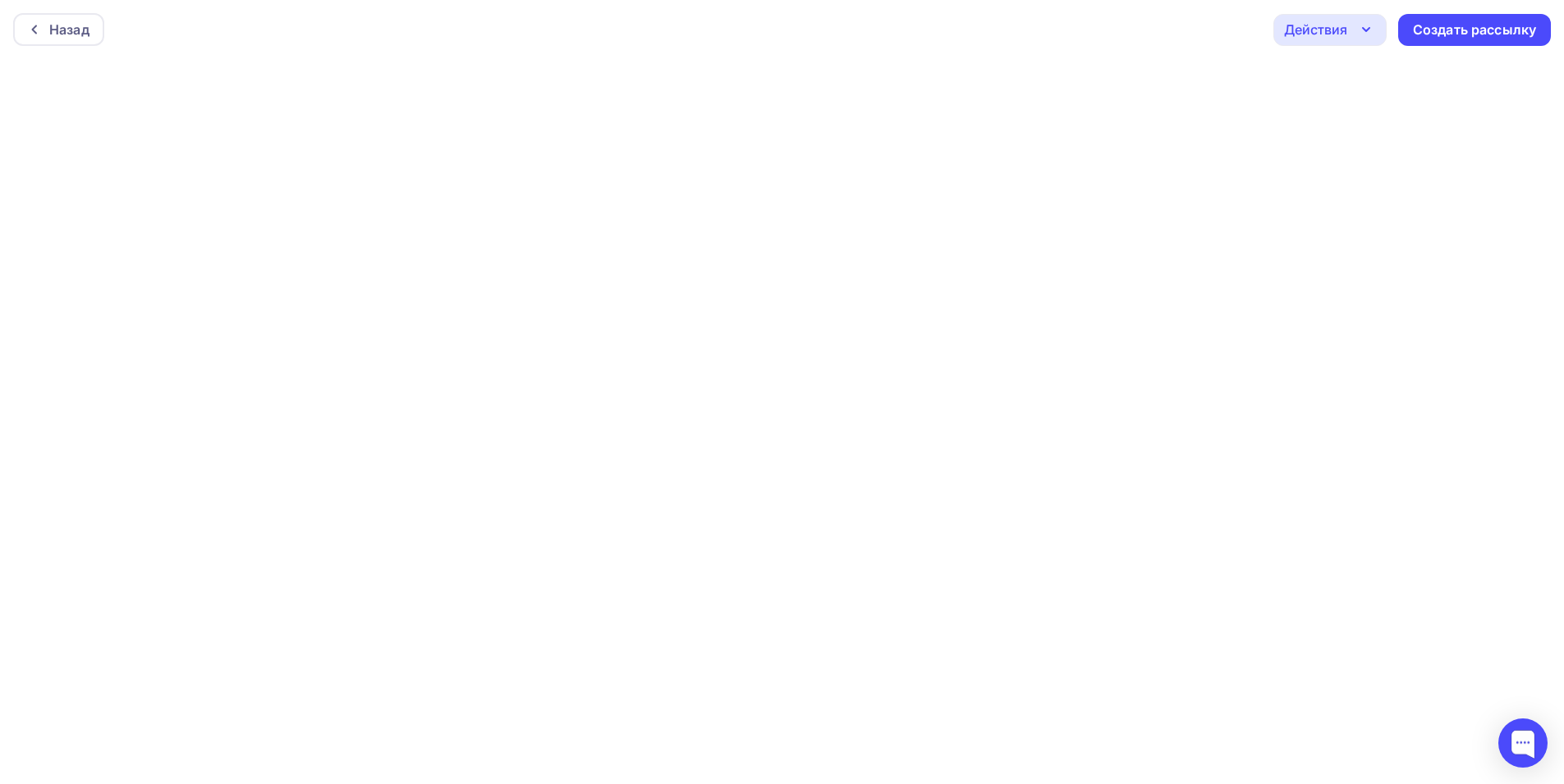
scroll to position [4, 0]
click at [1443, 38] on div "Создать рассылку" at bounding box center [1475, 26] width 153 height 32
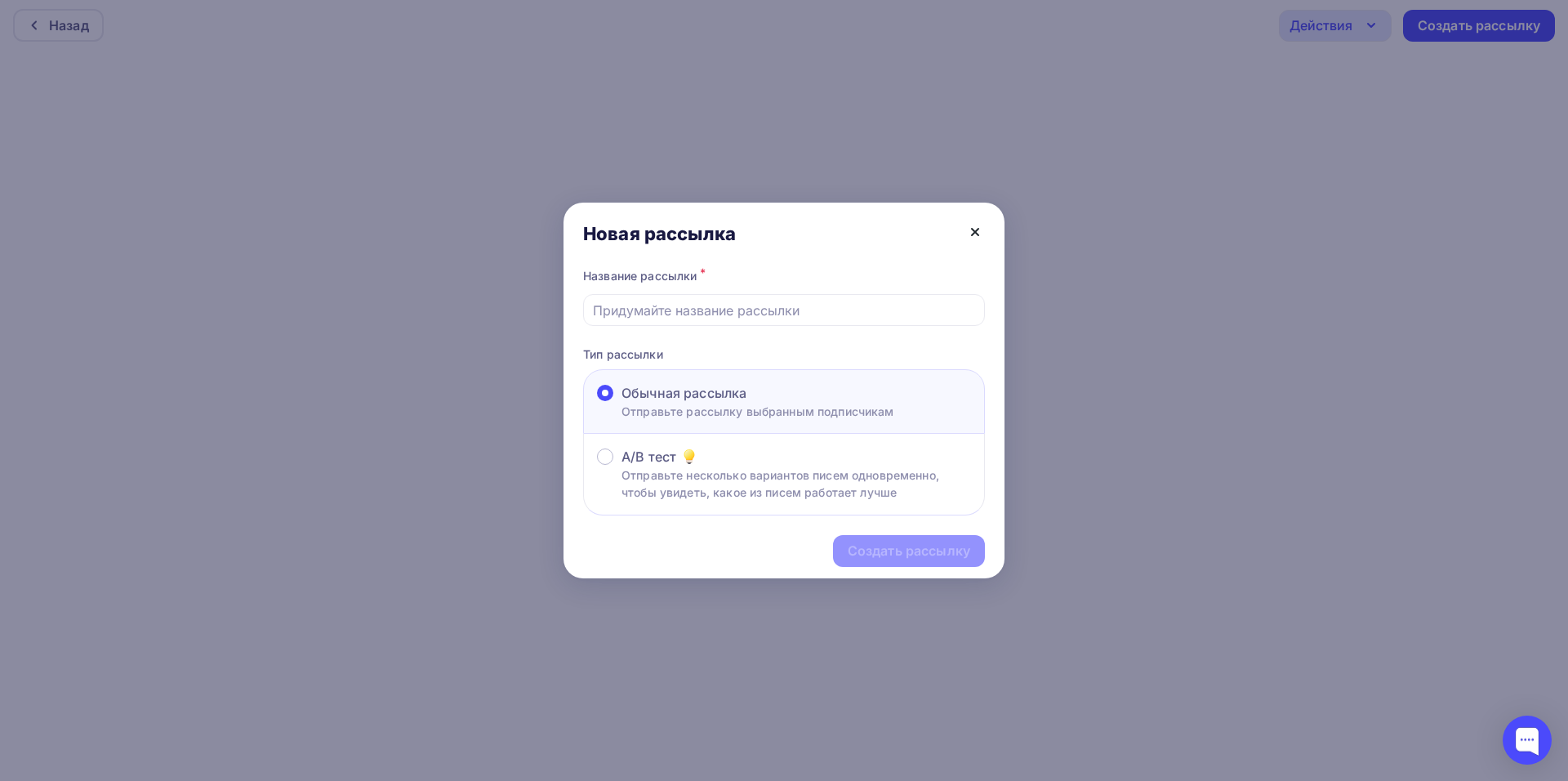
click at [982, 237] on icon at bounding box center [975, 232] width 20 height 20
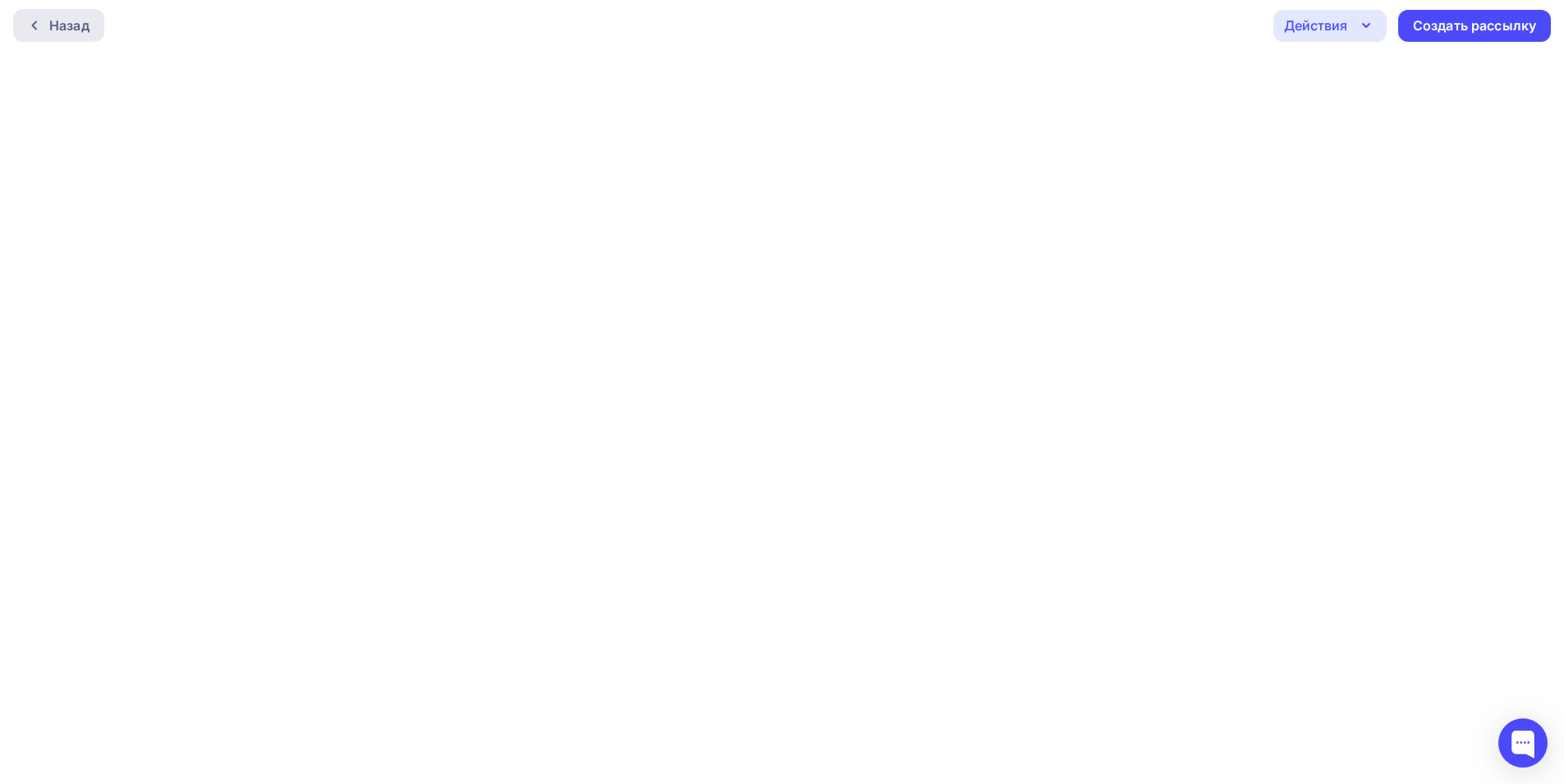
click at [52, 27] on div "Назад" at bounding box center [69, 26] width 40 height 20
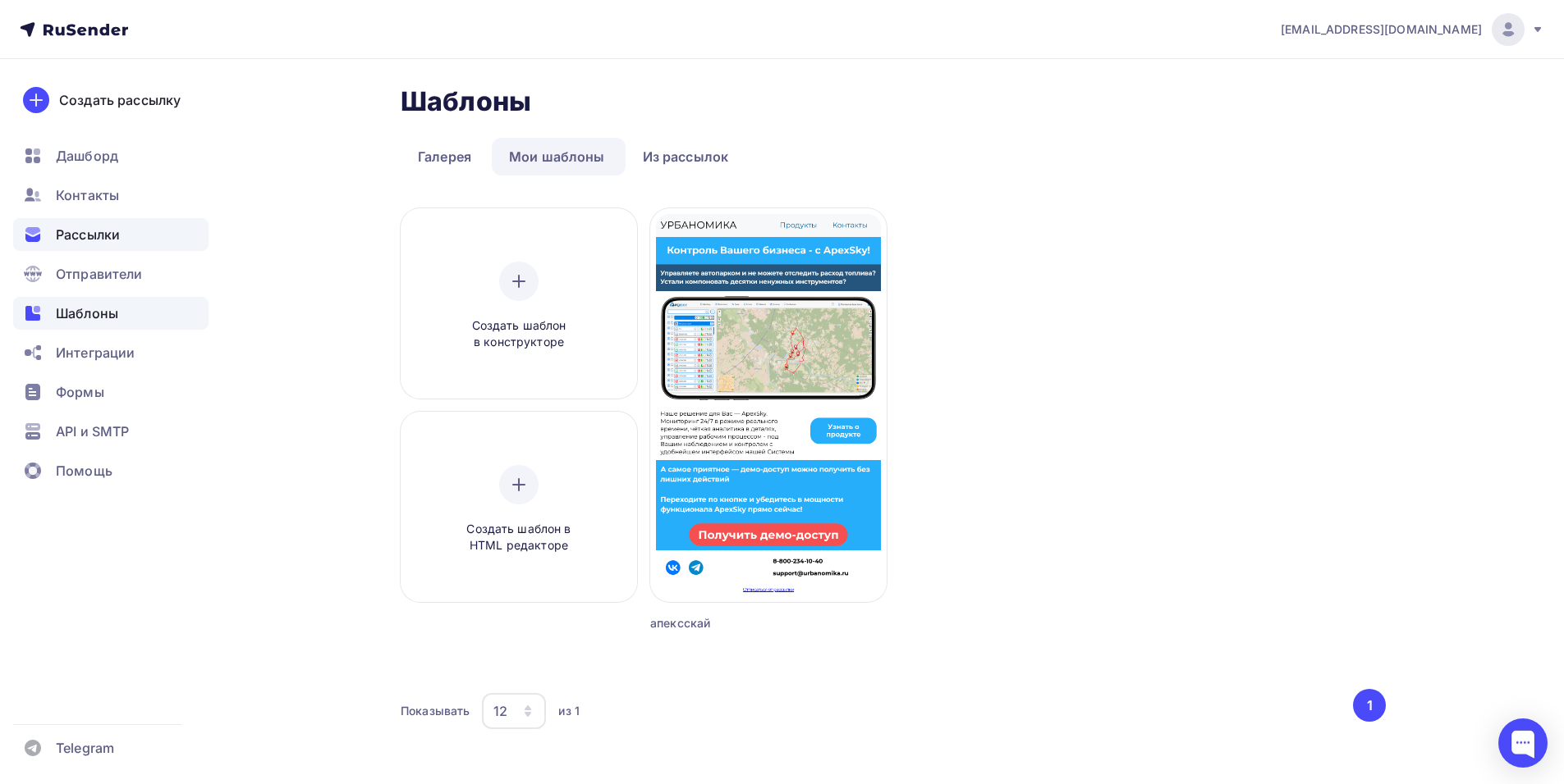
click at [120, 232] on span "Рассылки" at bounding box center [87, 235] width 64 height 20
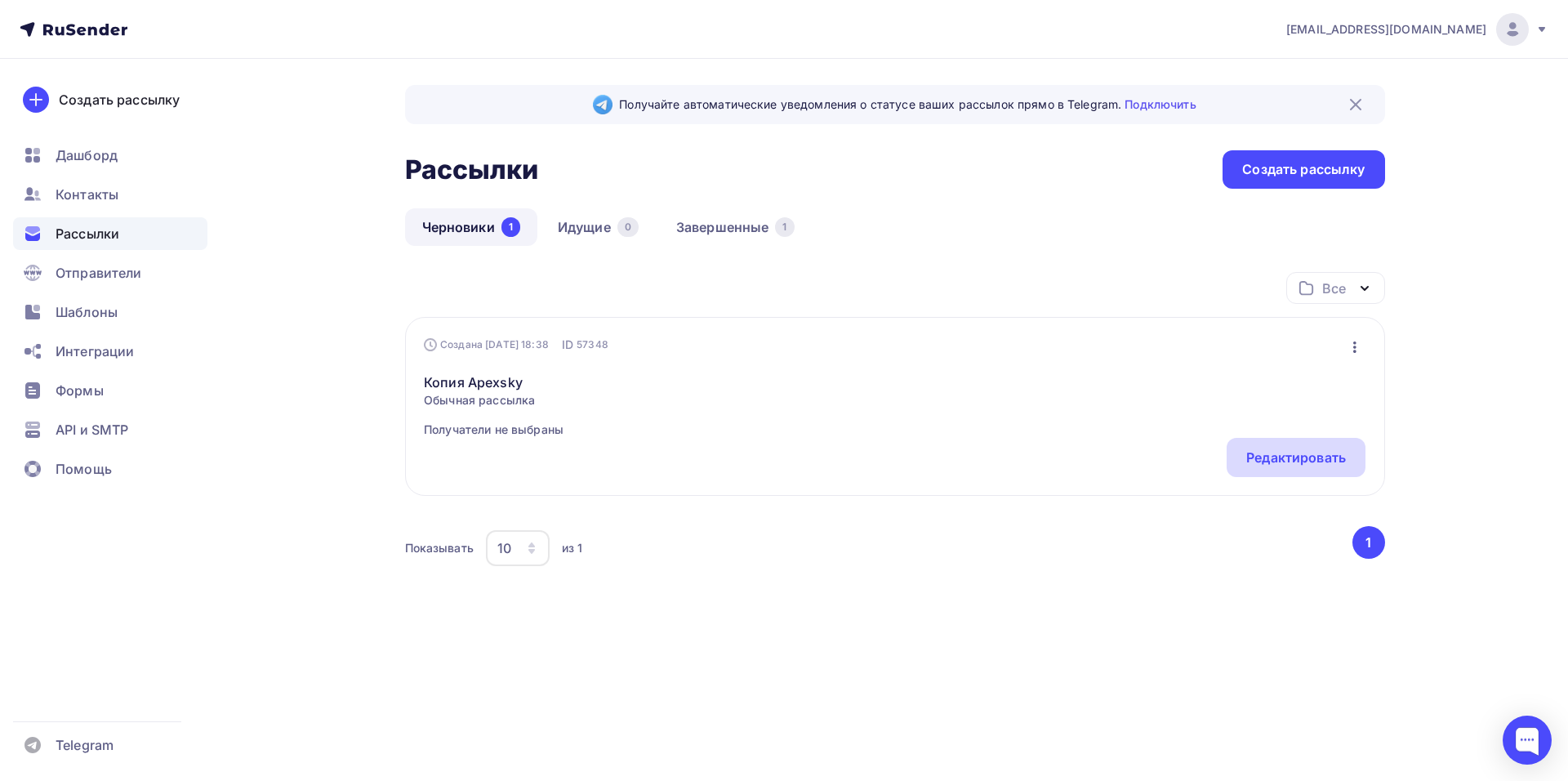
click at [1315, 466] on div "Редактировать" at bounding box center [1296, 457] width 100 height 20
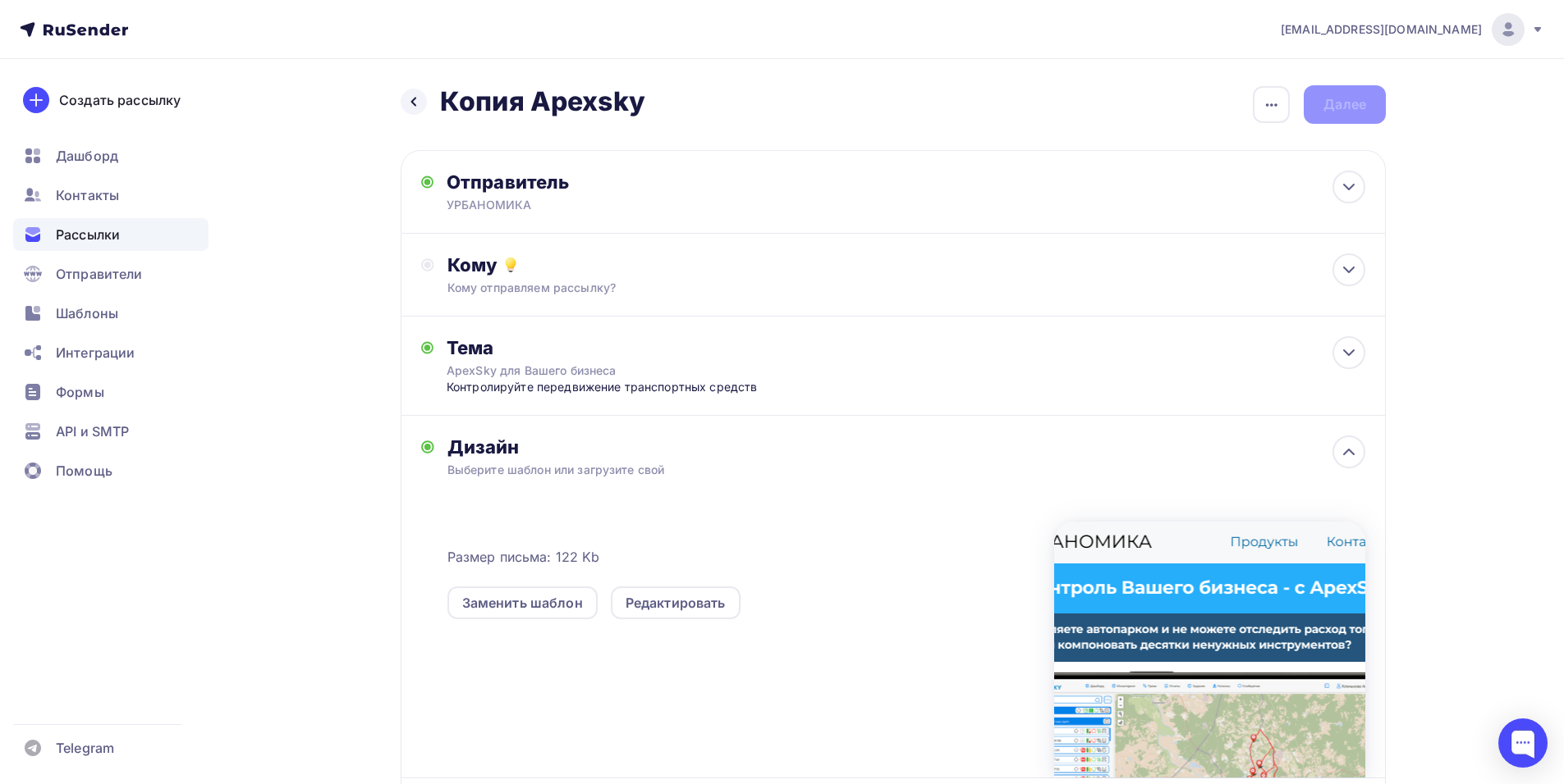
click at [529, 105] on h2 "Копия Apexsky" at bounding box center [542, 101] width 205 height 32
click at [1257, 105] on div "button" at bounding box center [1271, 105] width 37 height 37
click at [1190, 192] on div "Переименовать рассылку" at bounding box center [1184, 188] width 203 height 20
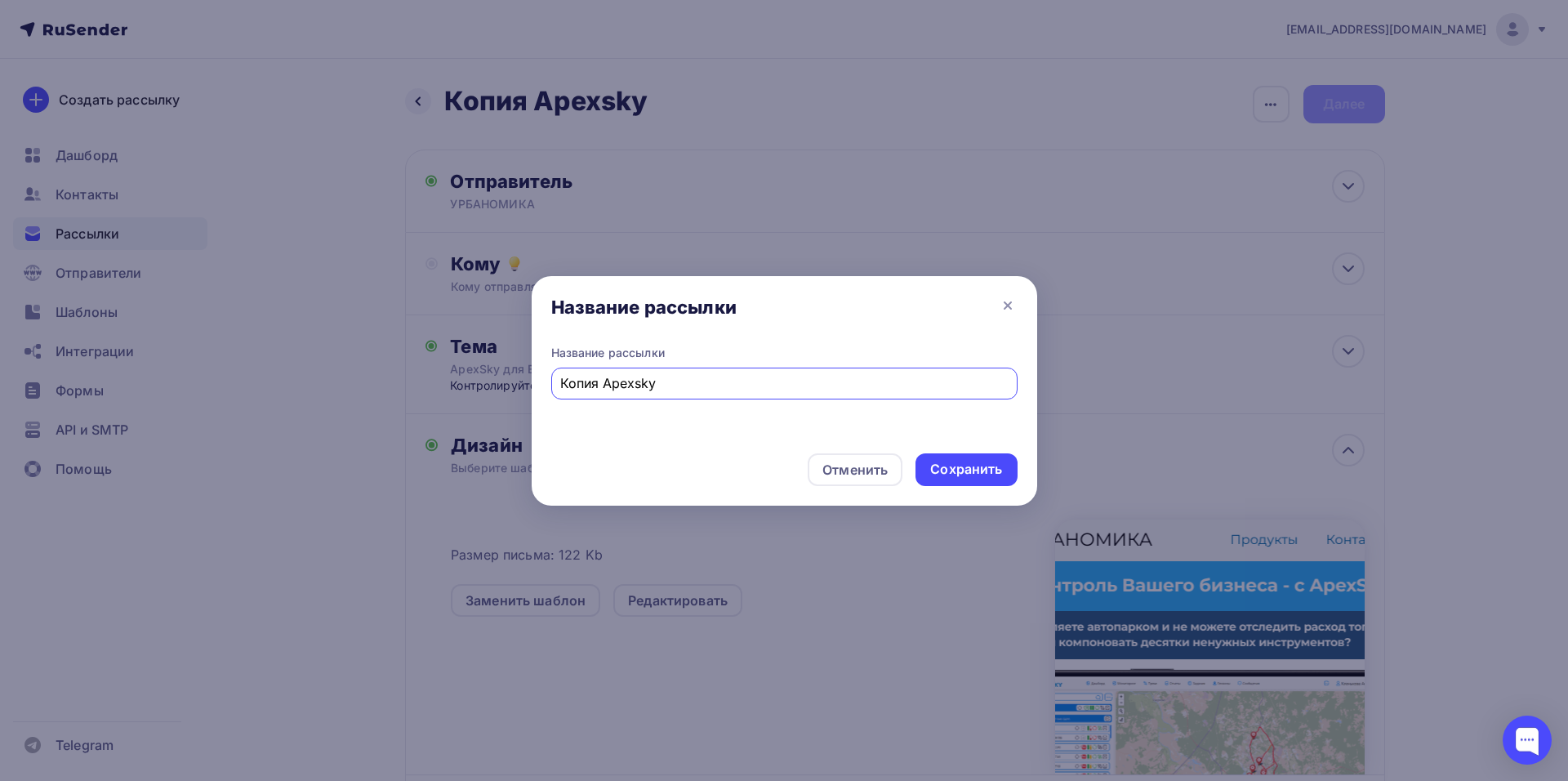
click at [640, 383] on input "Копия Apexsky" at bounding box center [784, 383] width 447 height 20
drag, startPoint x: 629, startPoint y: 388, endPoint x: 514, endPoint y: 390, distance: 115.0
click at [514, 390] on div "Название рассылки Название рассылки Копия Apexsky Отменить Сохранить" at bounding box center [784, 390] width 1568 height 781
type input "ApexSky"
click at [970, 482] on div "Сохранить" at bounding box center [966, 469] width 102 height 32
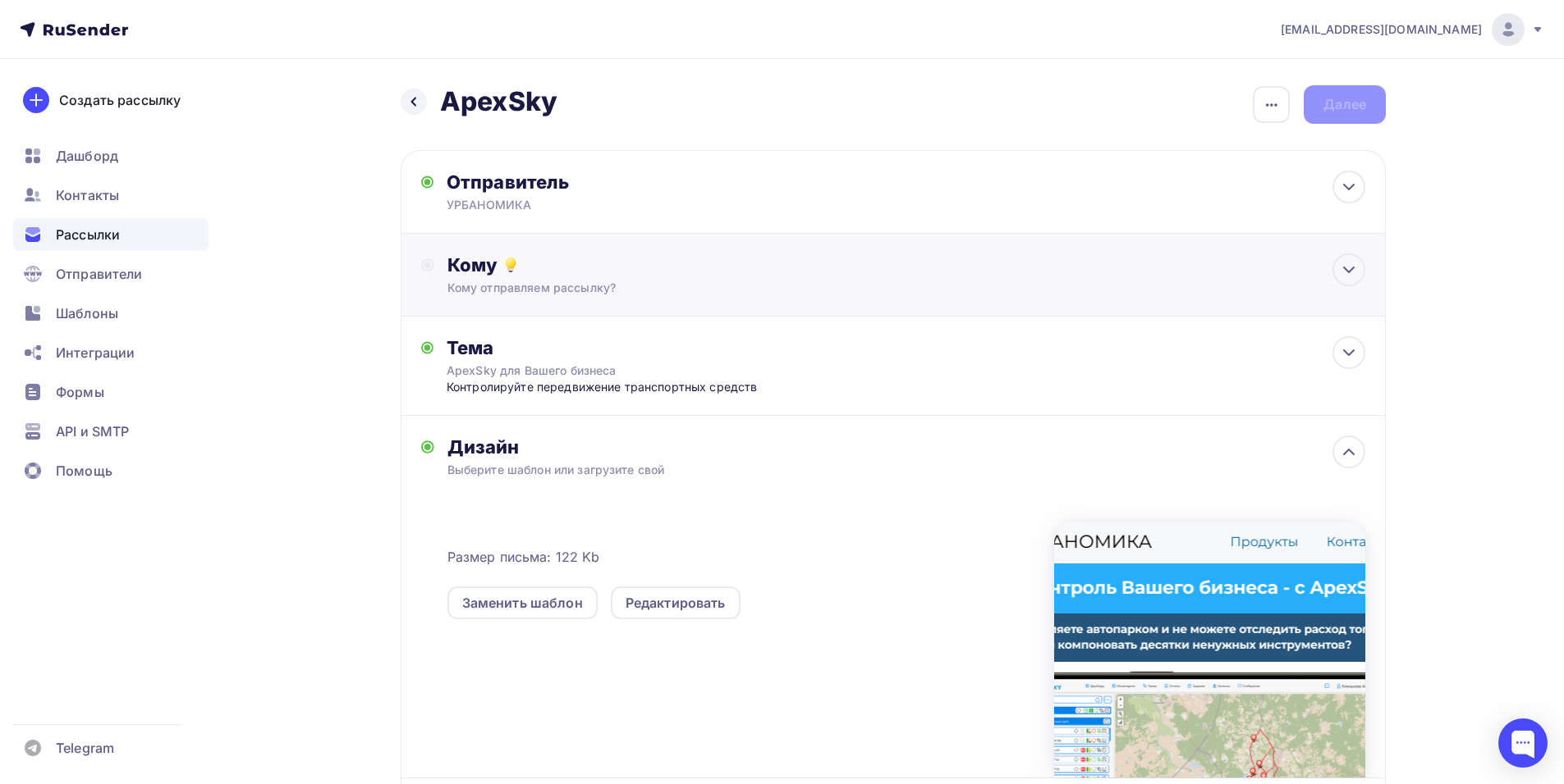
click at [715, 303] on div "Кому Кому отправляем рассылку? Списки получателей Выберите список Все списки id…" at bounding box center [892, 275] width 985 height 82
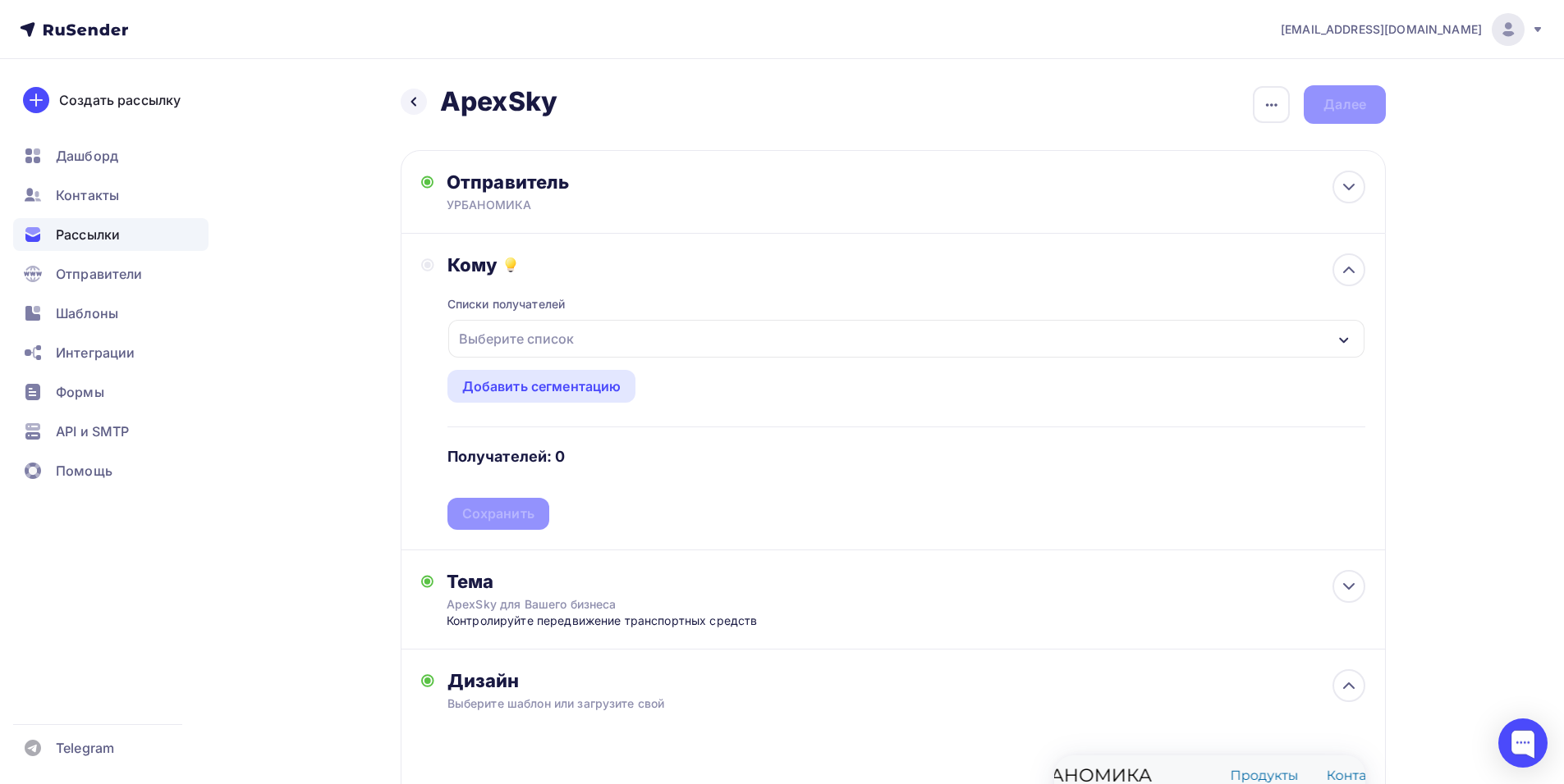
click at [627, 345] on div "Выберите список" at bounding box center [905, 339] width 916 height 37
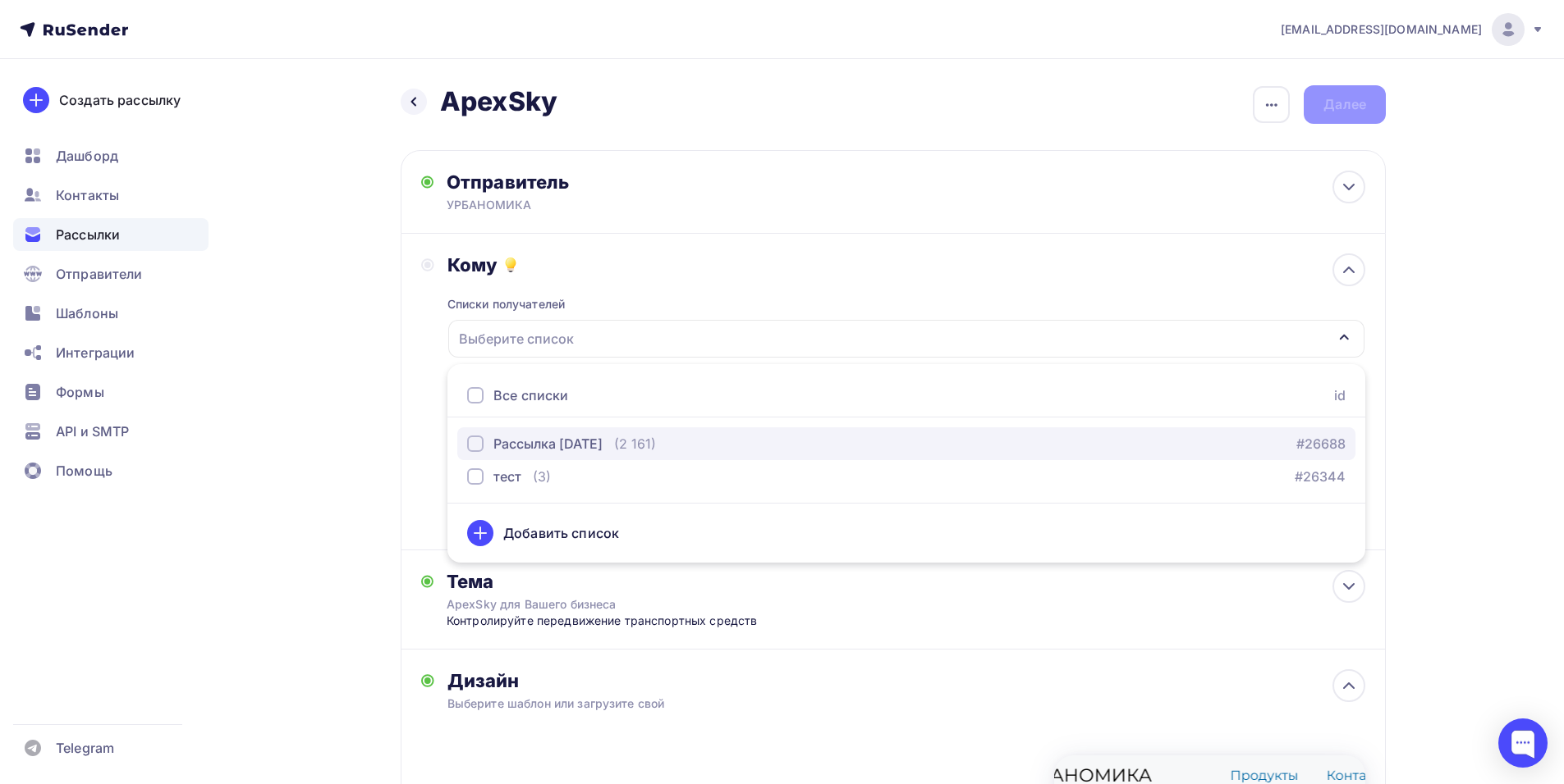
click at [563, 447] on div "Рассылка [DATE]" at bounding box center [547, 444] width 109 height 20
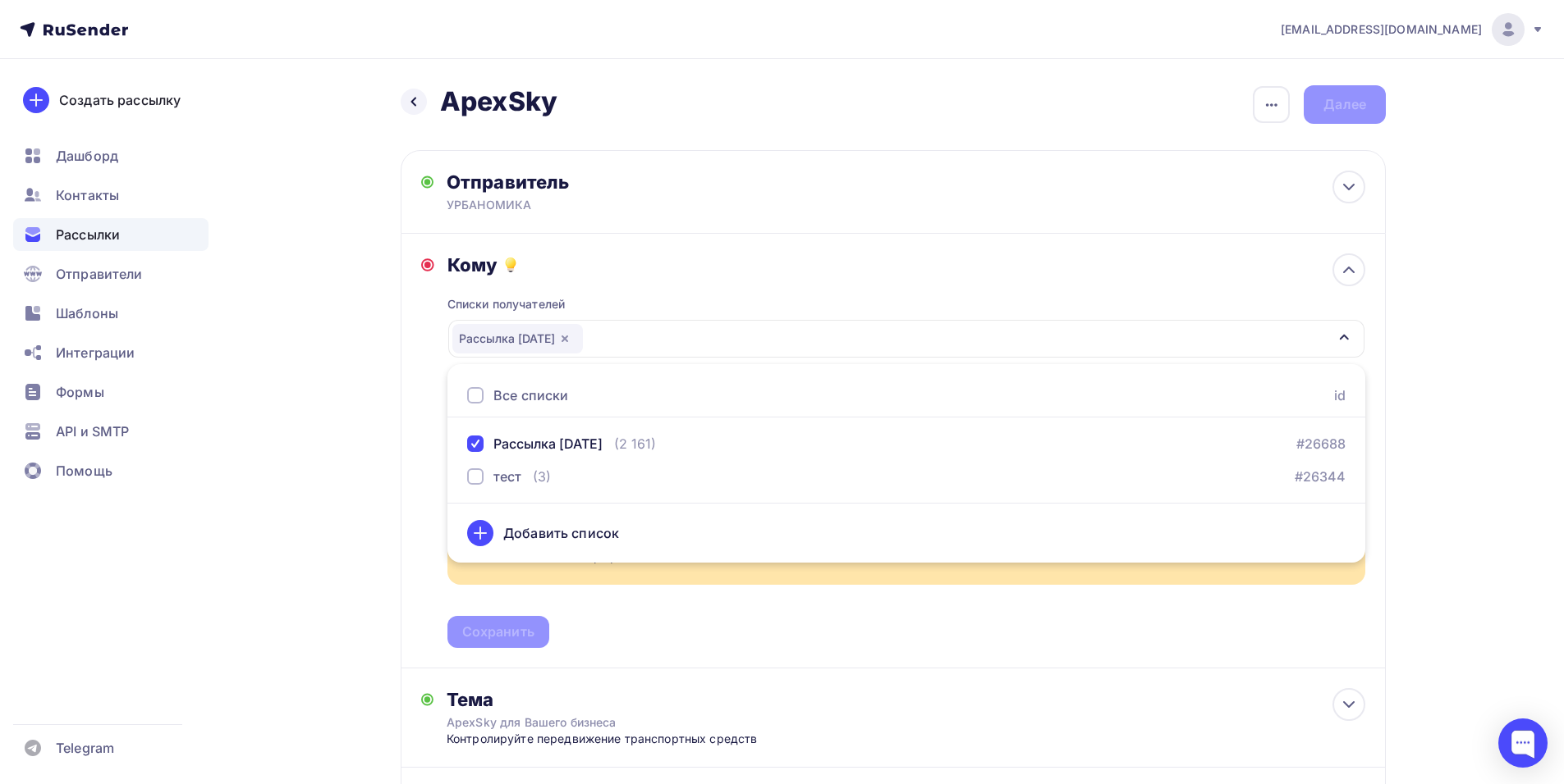
click at [695, 276] on div "Кому Списки получателей Рассылка 05.09.2025 Все списки id Рассылка 05.09.2025 (…" at bounding box center [906, 450] width 918 height 394
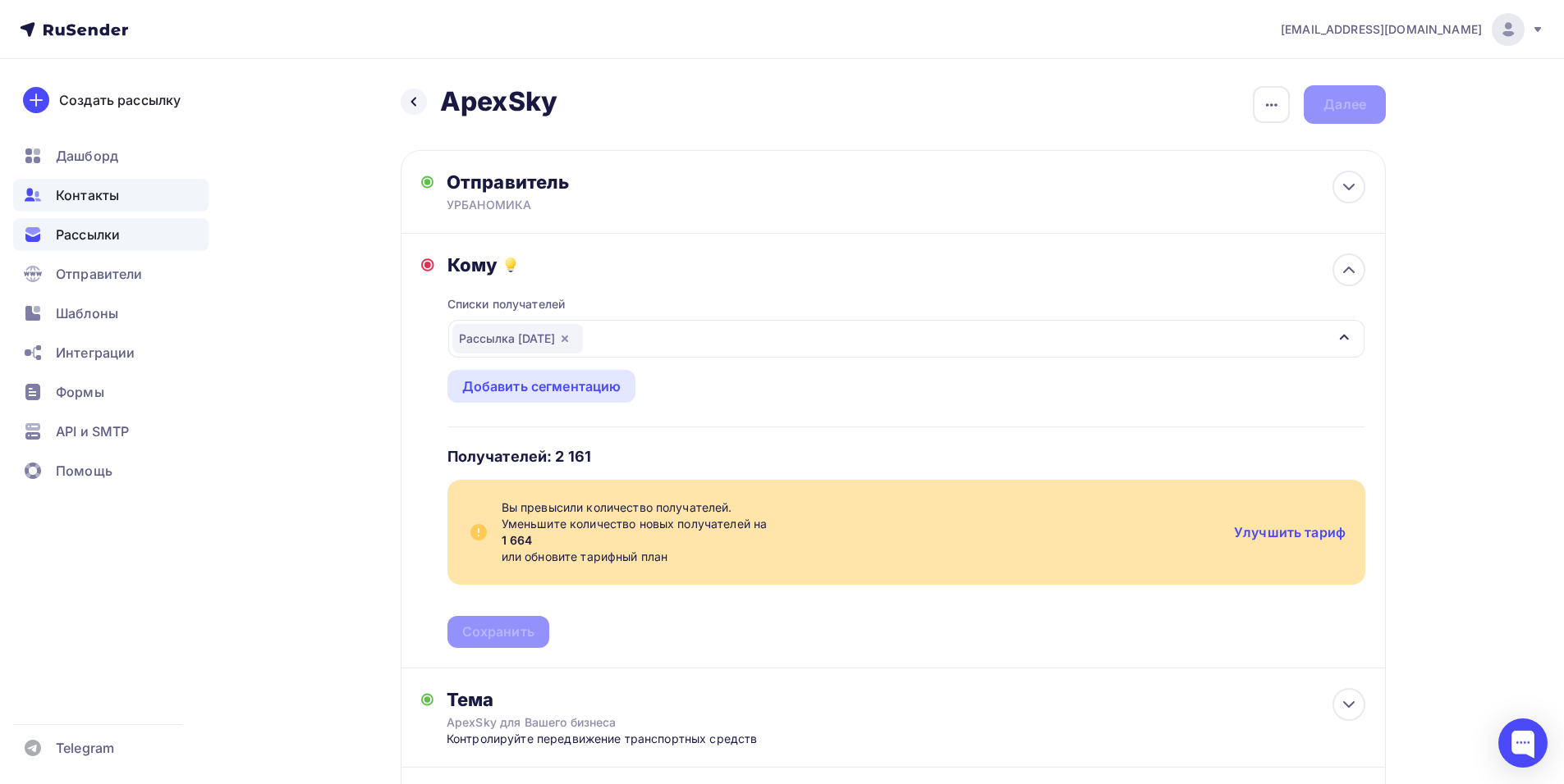
click at [142, 197] on div "Контакты" at bounding box center [110, 194] width 195 height 32
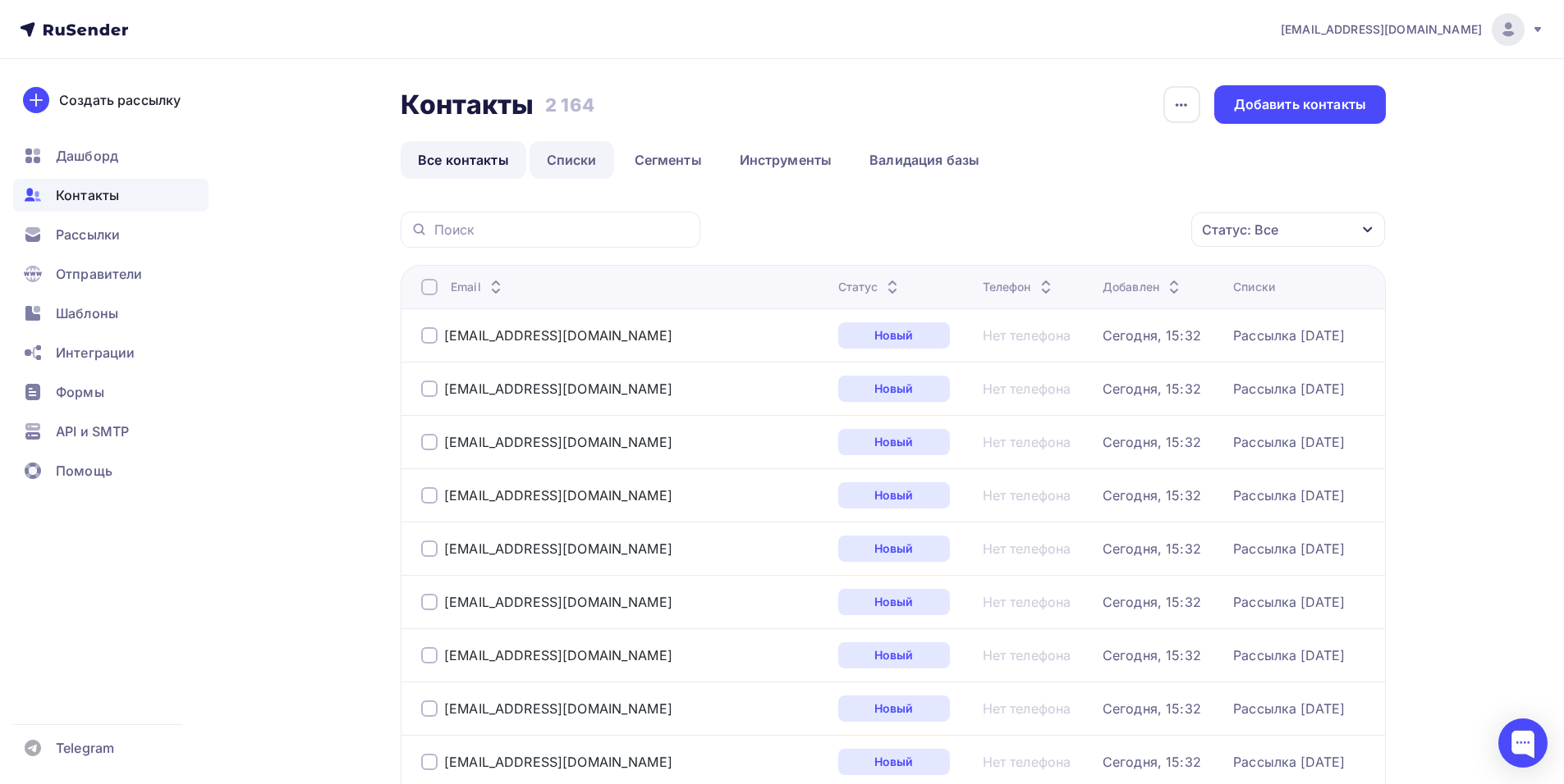
click at [583, 167] on link "Списки" at bounding box center [571, 160] width 84 height 37
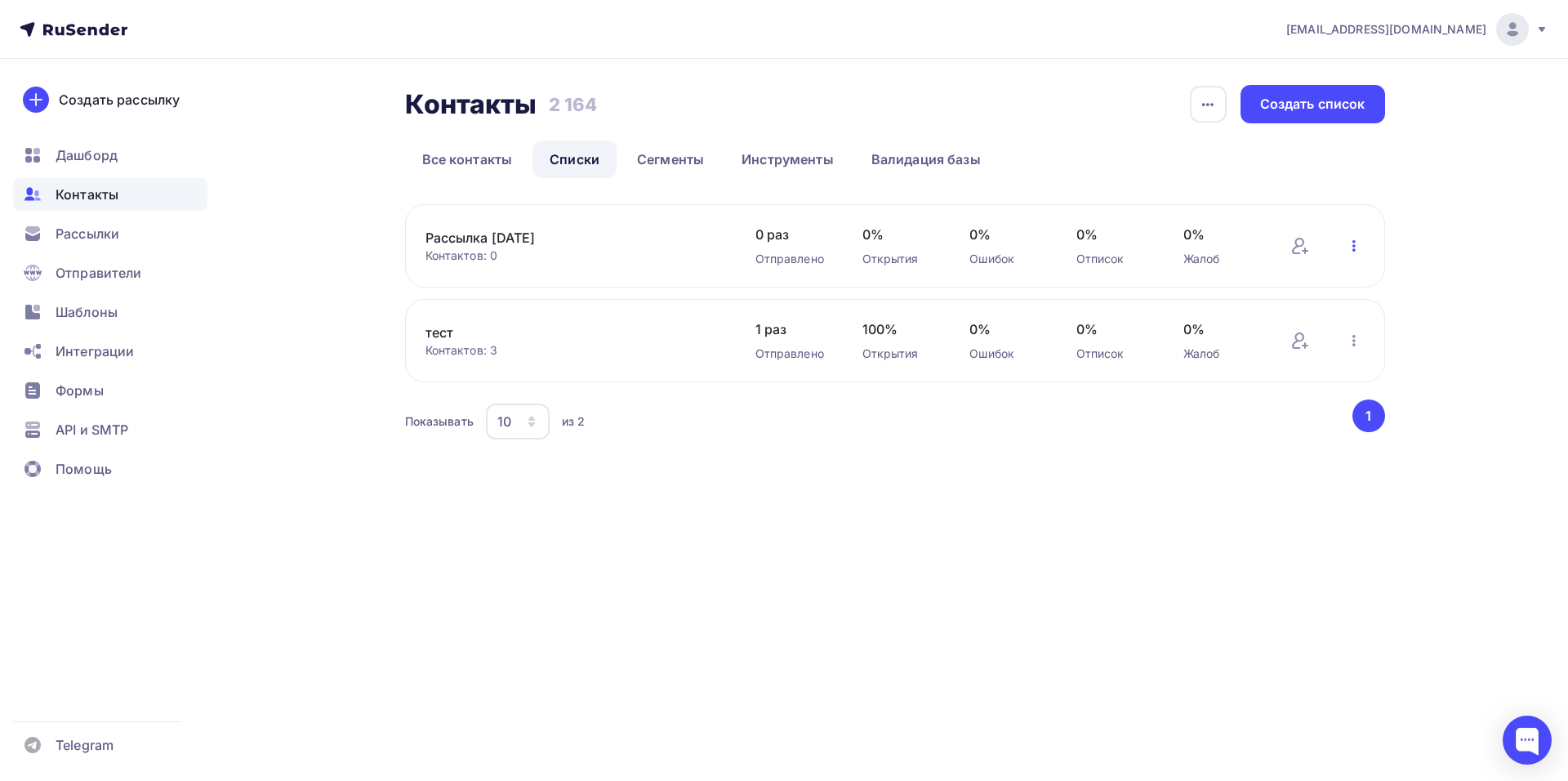
click at [1352, 246] on icon "button" at bounding box center [1353, 246] width 3 height 12
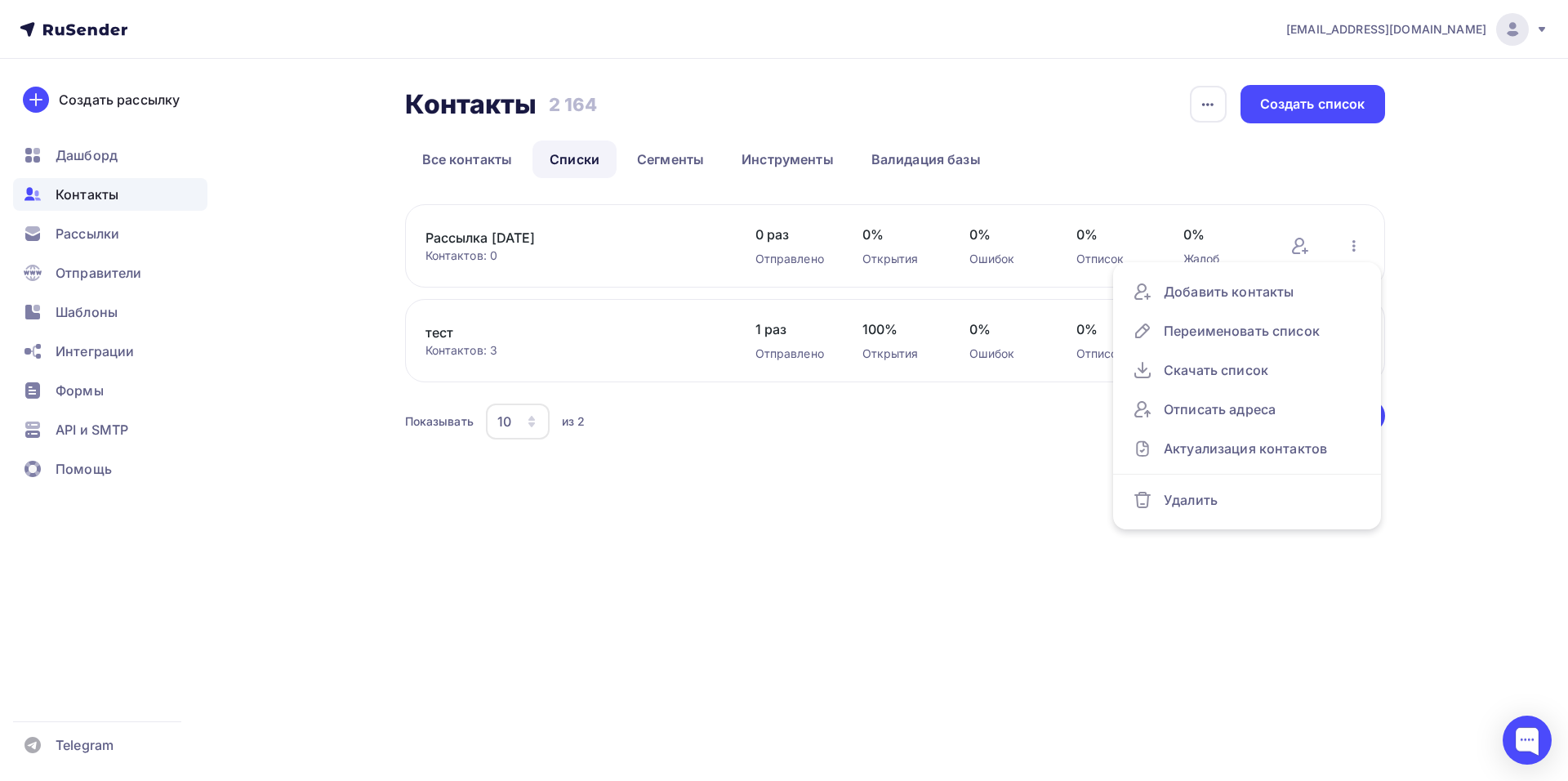
click at [572, 239] on link "Рассылка 05.09.2025" at bounding box center [565, 238] width 277 height 20
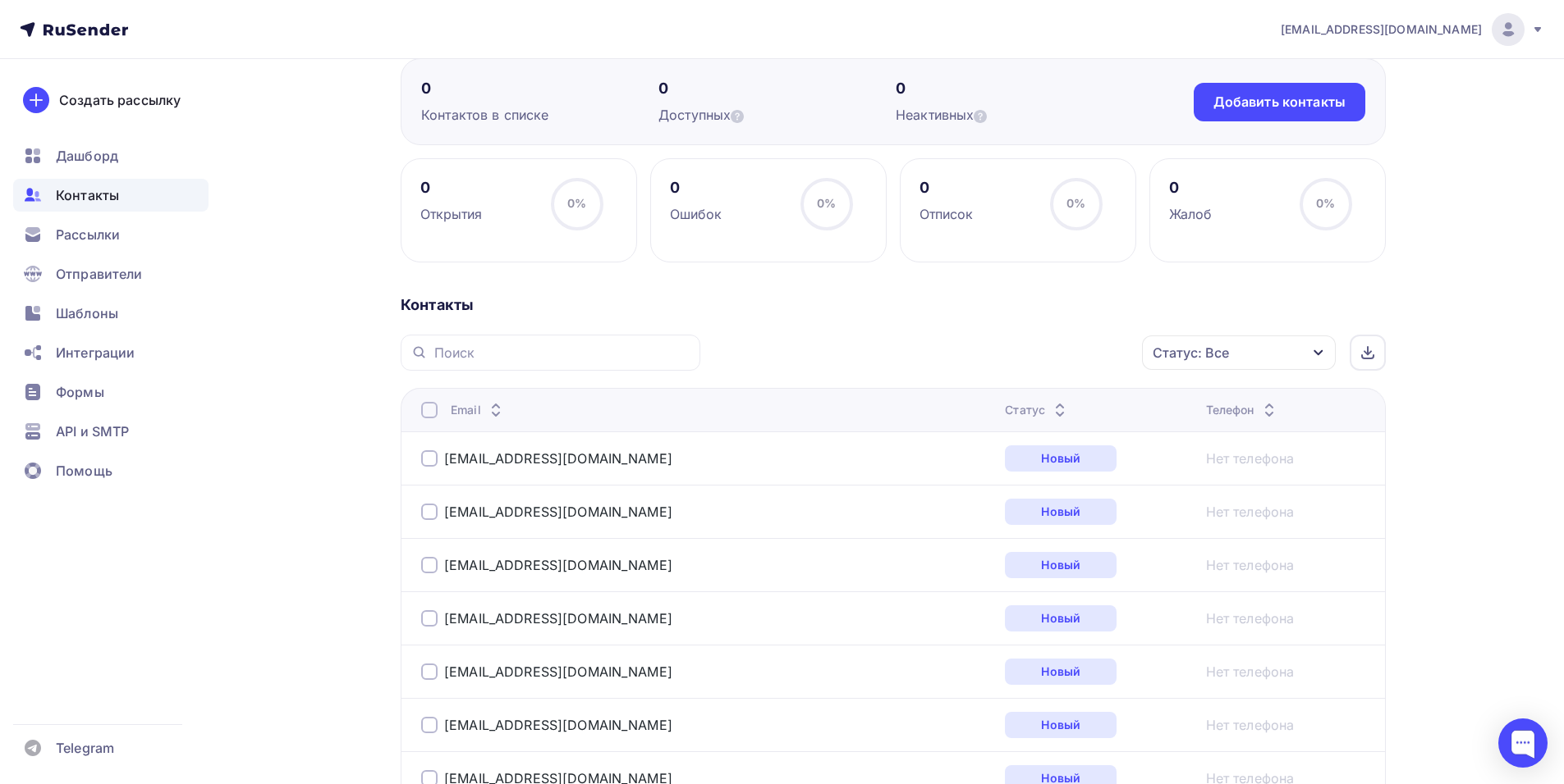
scroll to position [328, 0]
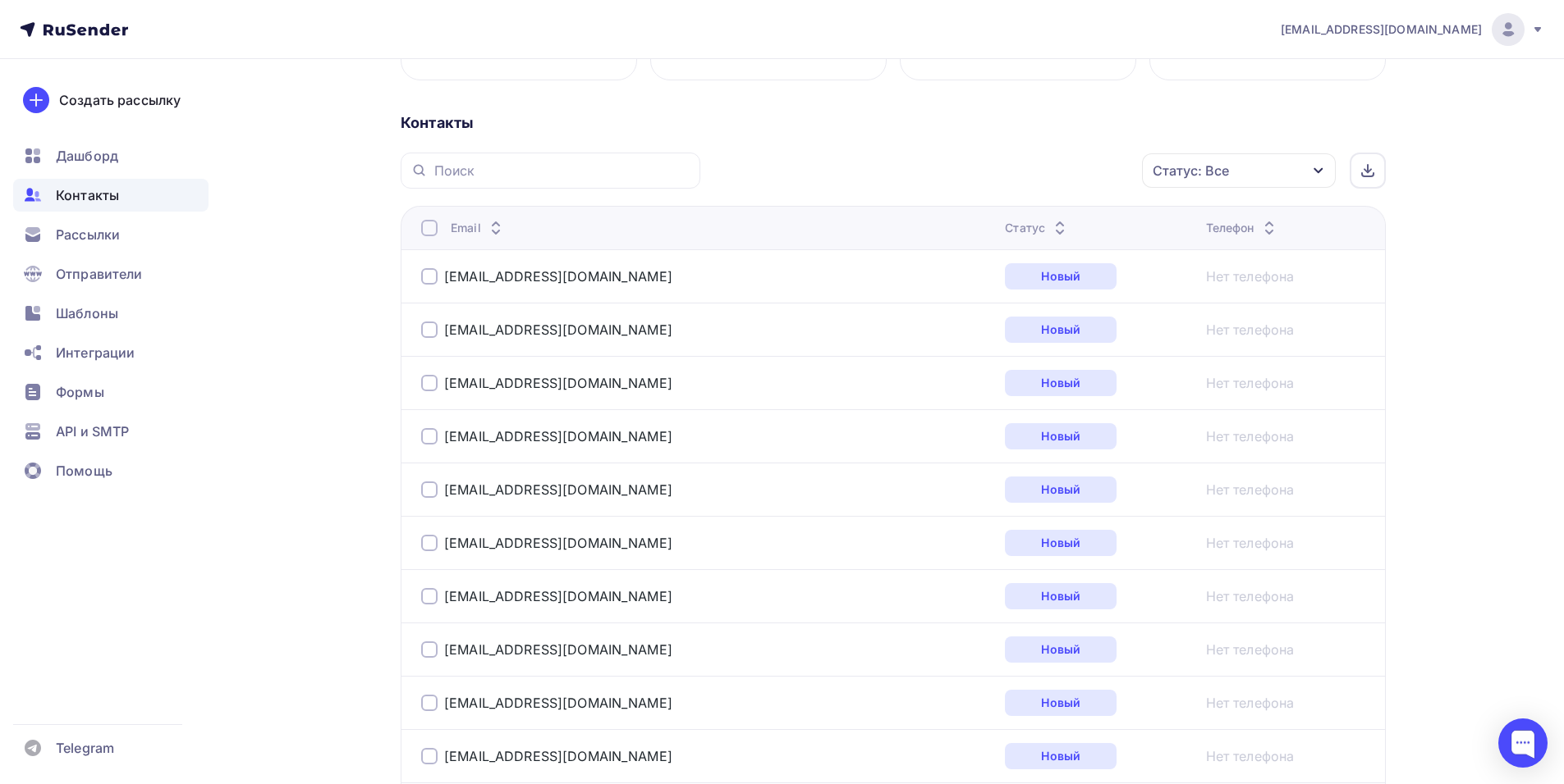
click at [1309, 173] on div "Статус: Все" at bounding box center [1238, 170] width 193 height 34
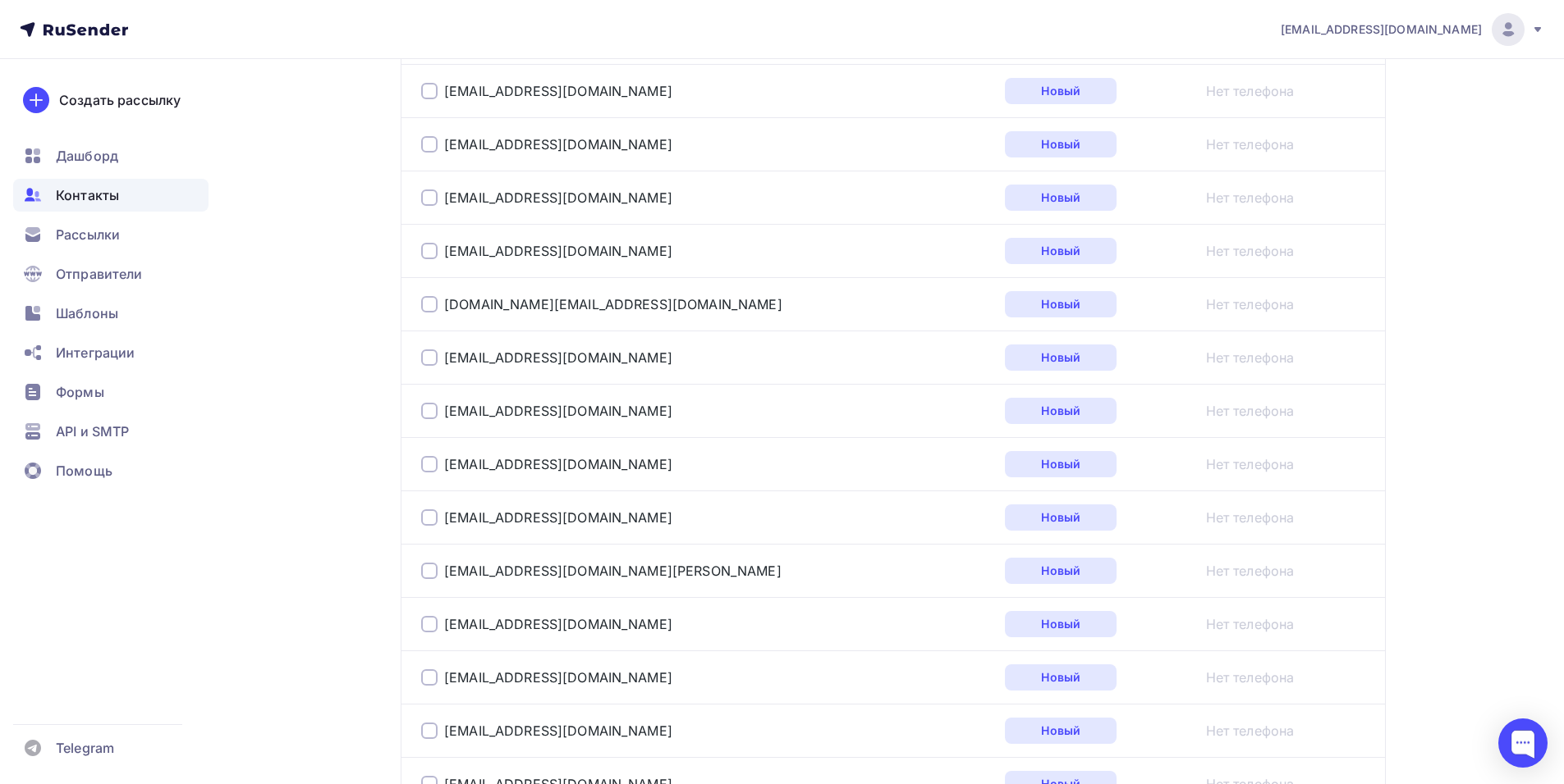
scroll to position [2628, 0]
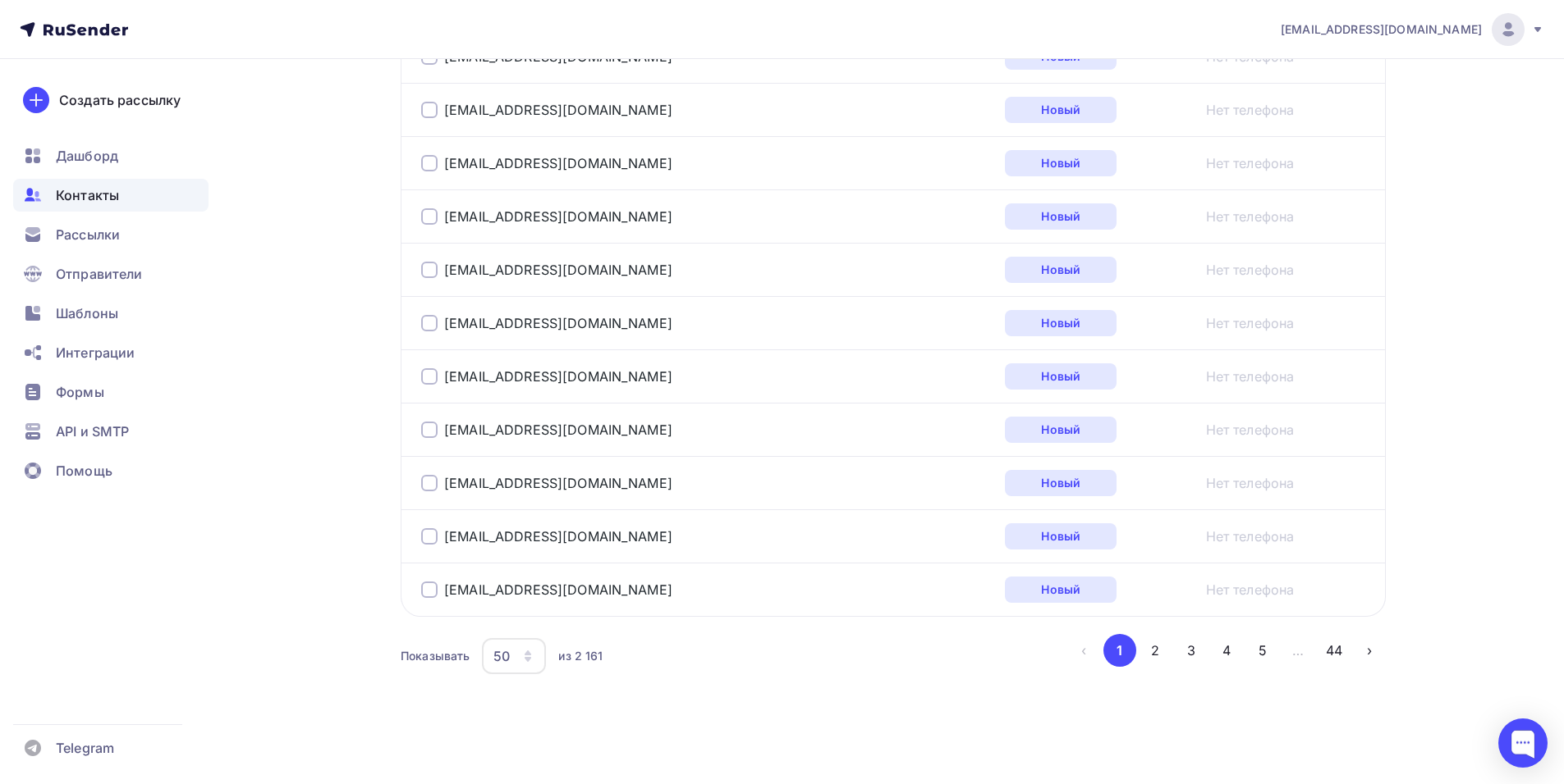
click at [536, 654] on div "50" at bounding box center [513, 655] width 64 height 36
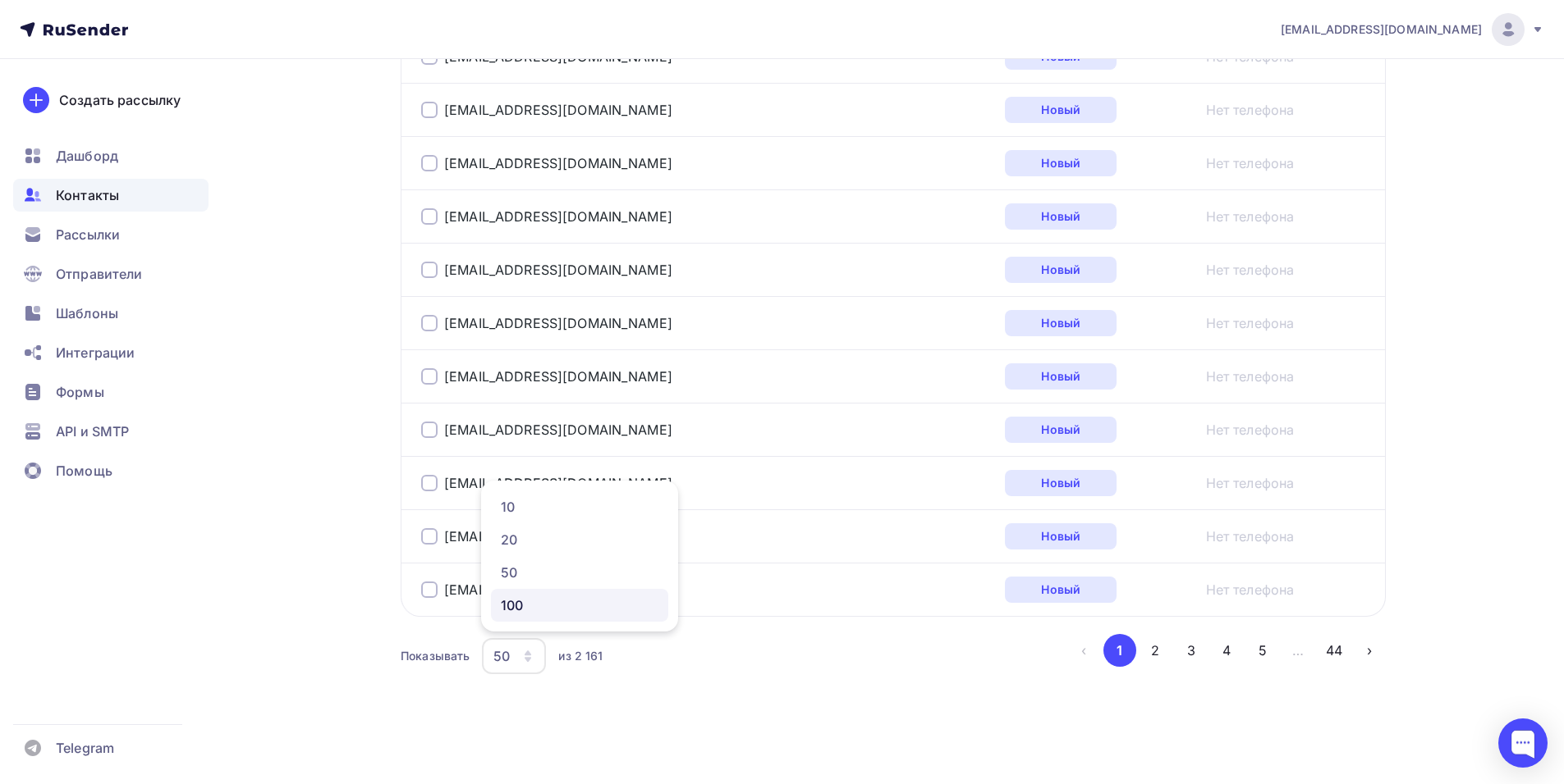
click at [543, 603] on div "100" at bounding box center [579, 605] width 158 height 20
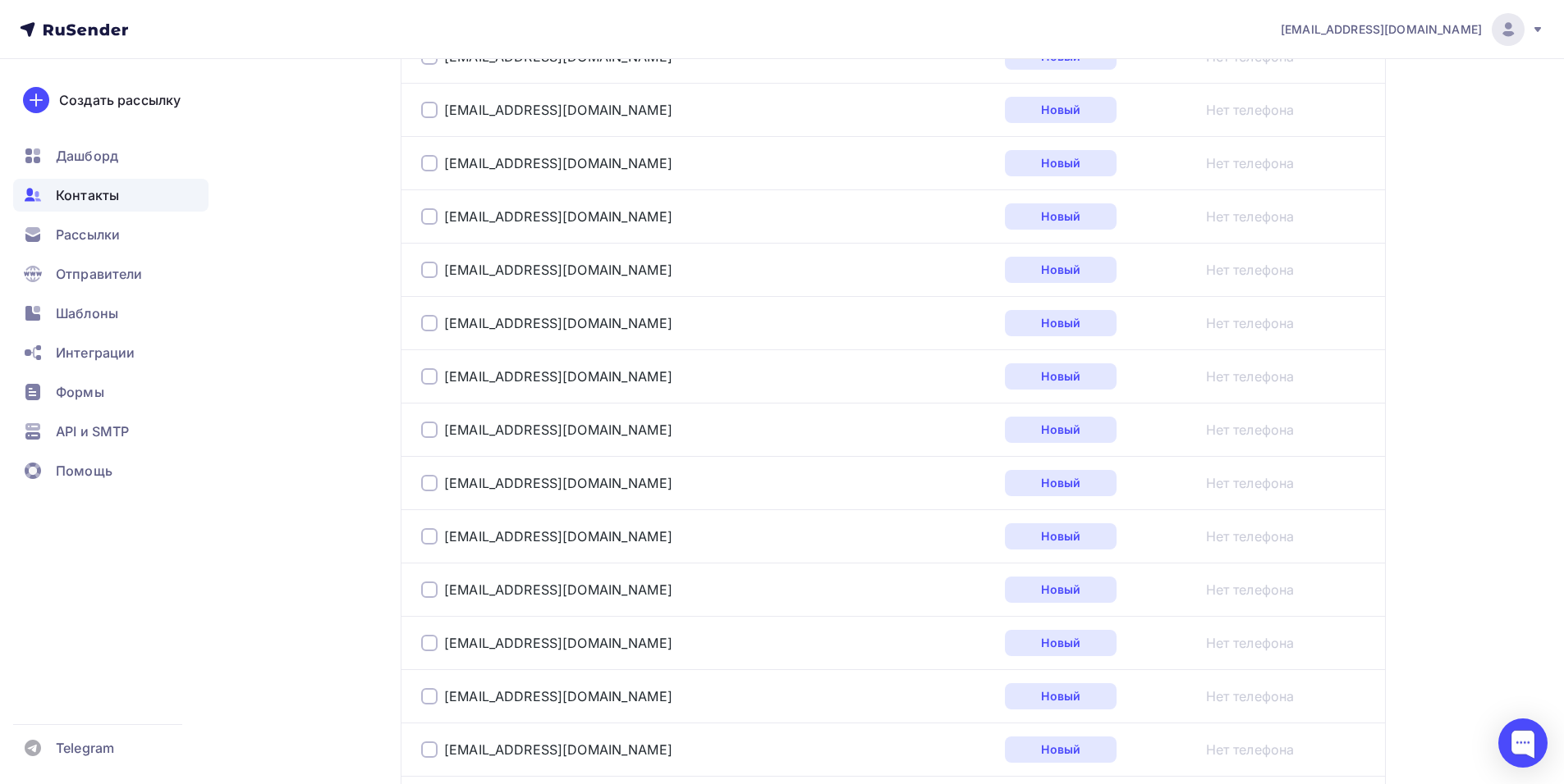
scroll to position [364, 0]
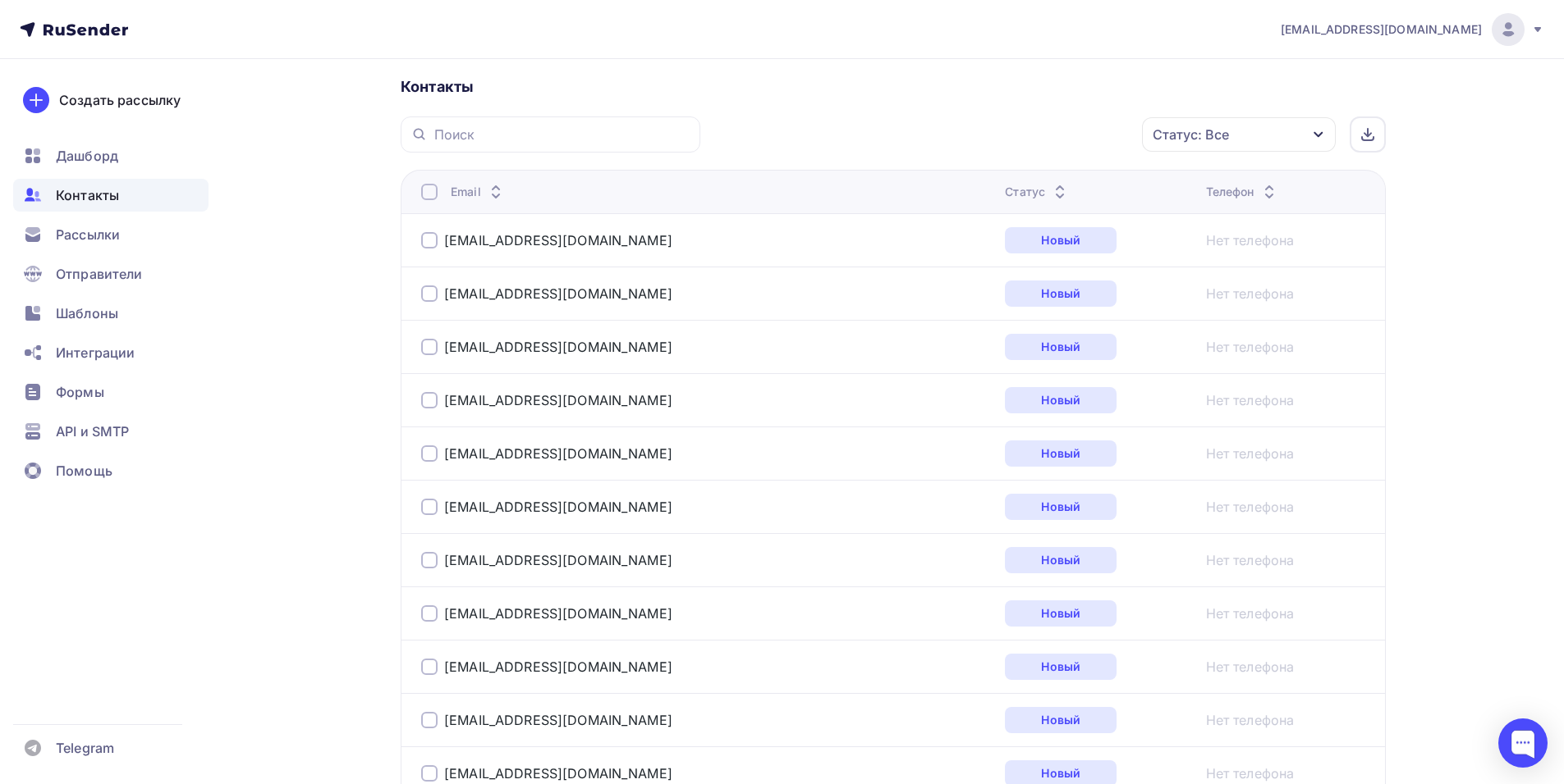
click at [464, 192] on div "Email" at bounding box center [478, 191] width 55 height 17
click at [494, 186] on icon at bounding box center [496, 196] width 20 height 20
click at [430, 185] on div at bounding box center [429, 191] width 17 height 17
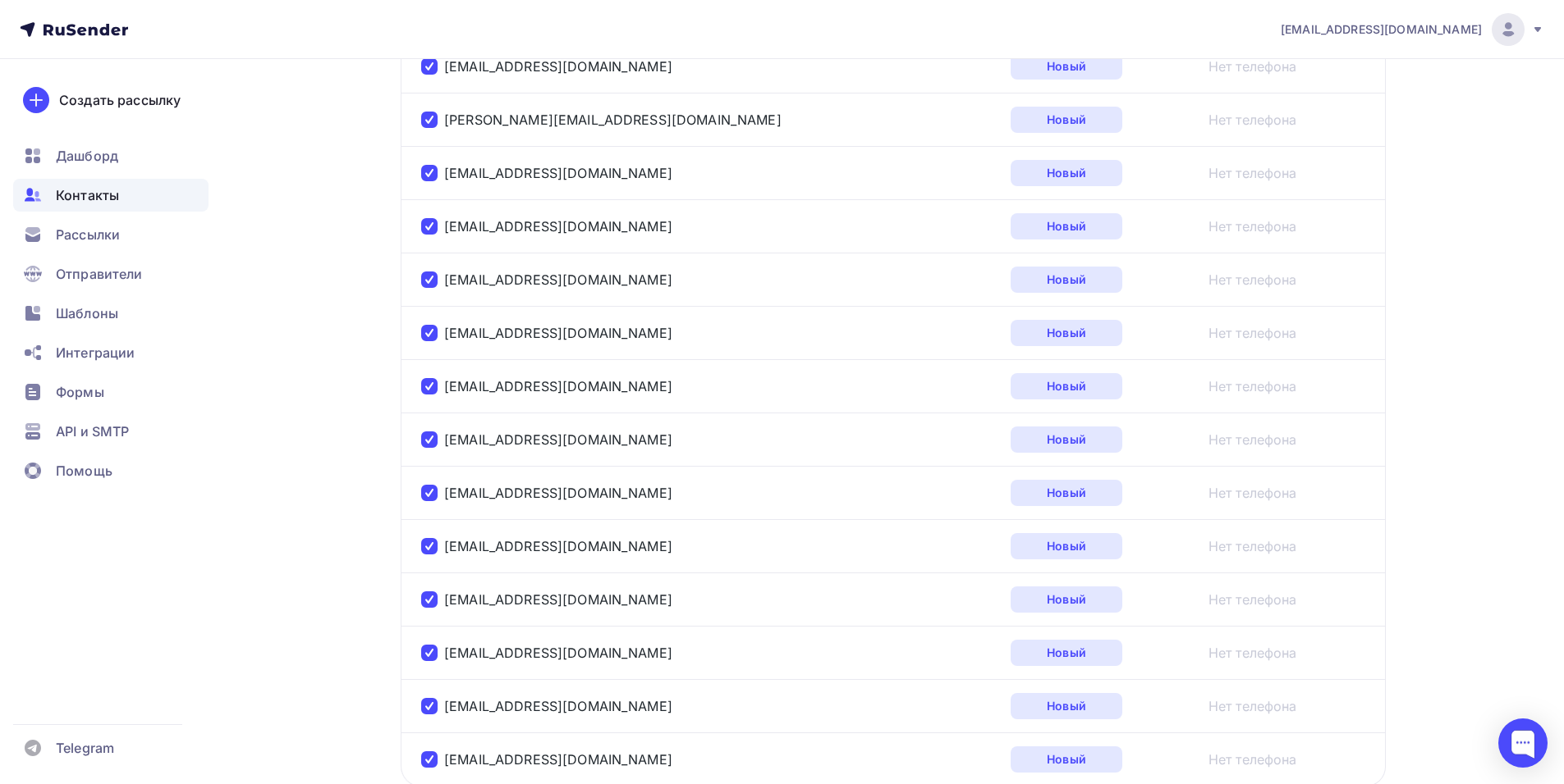
scroll to position [5294, 0]
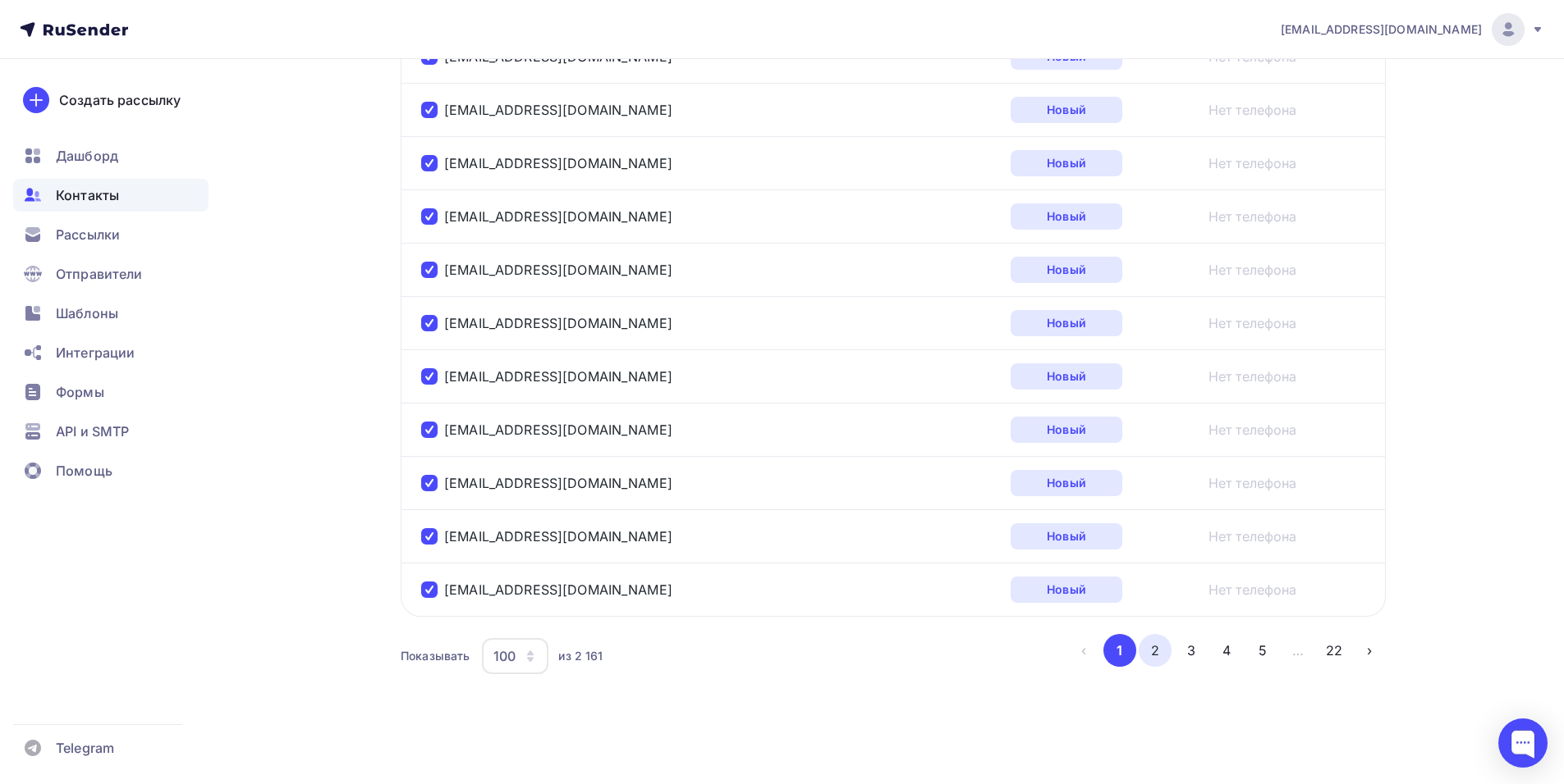
click at [1145, 659] on button "2" at bounding box center [1155, 650] width 32 height 32
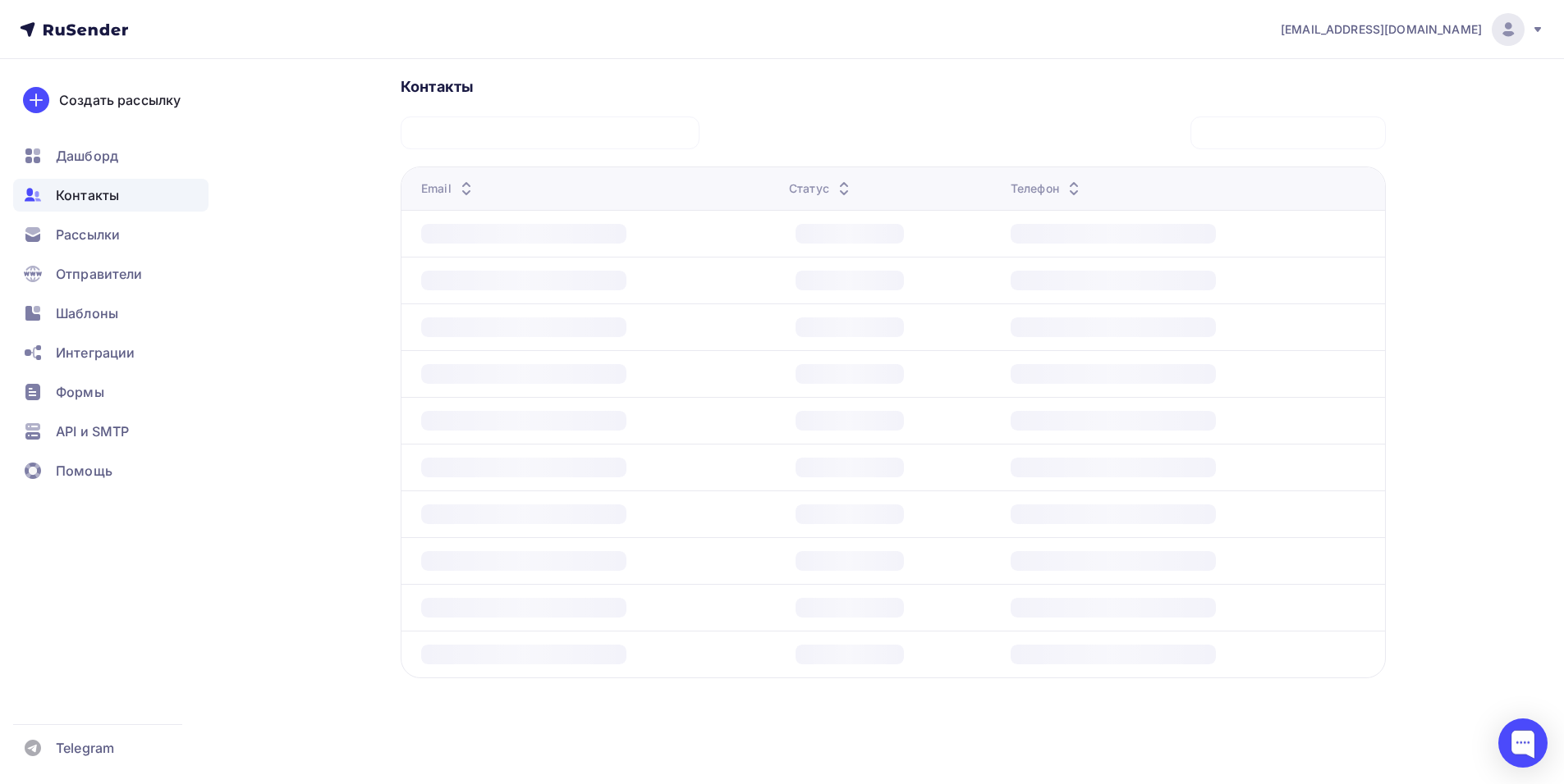
scroll to position [364, 0]
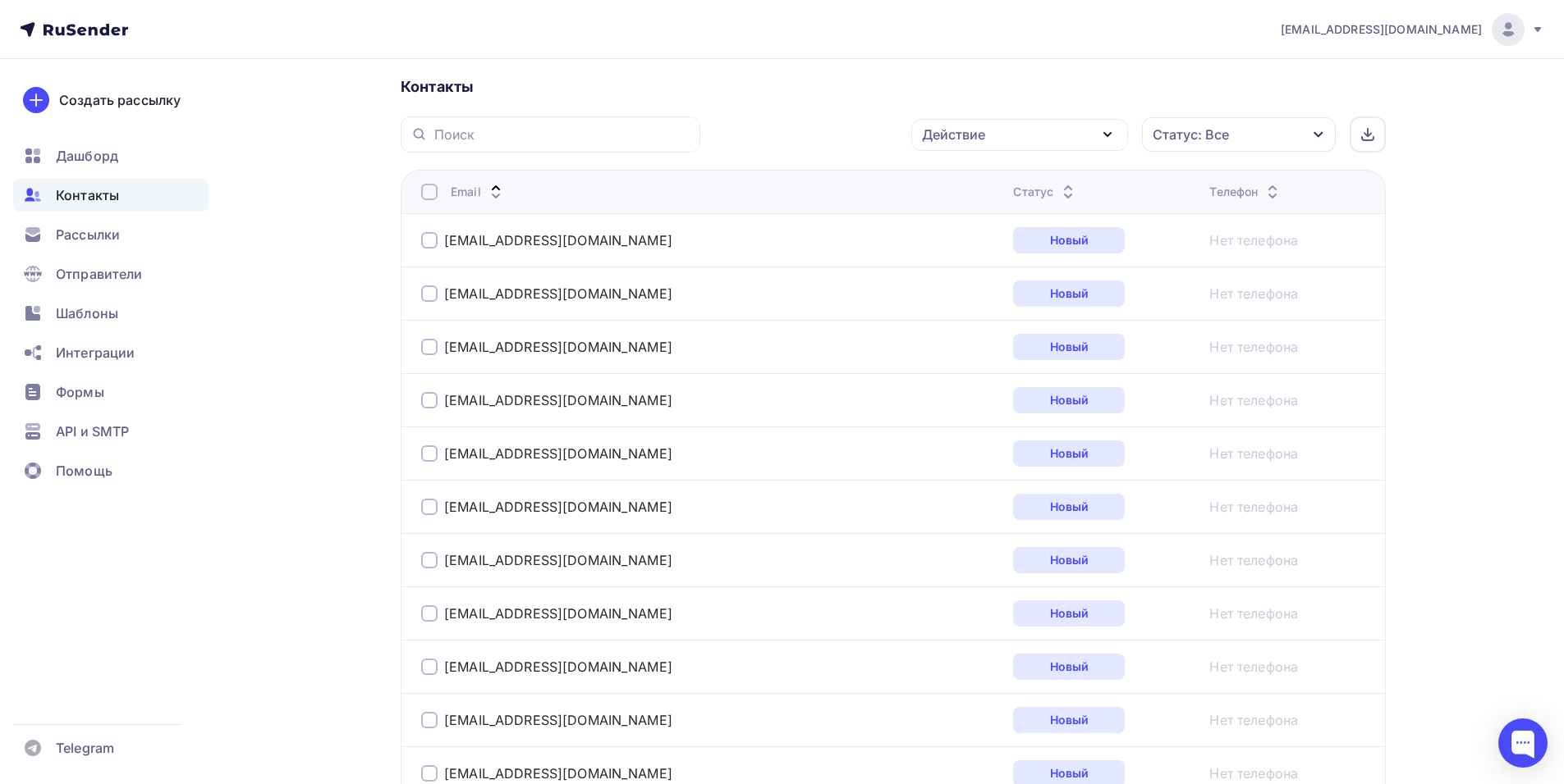
click at [137, 192] on div "Контакты" at bounding box center [110, 194] width 195 height 32
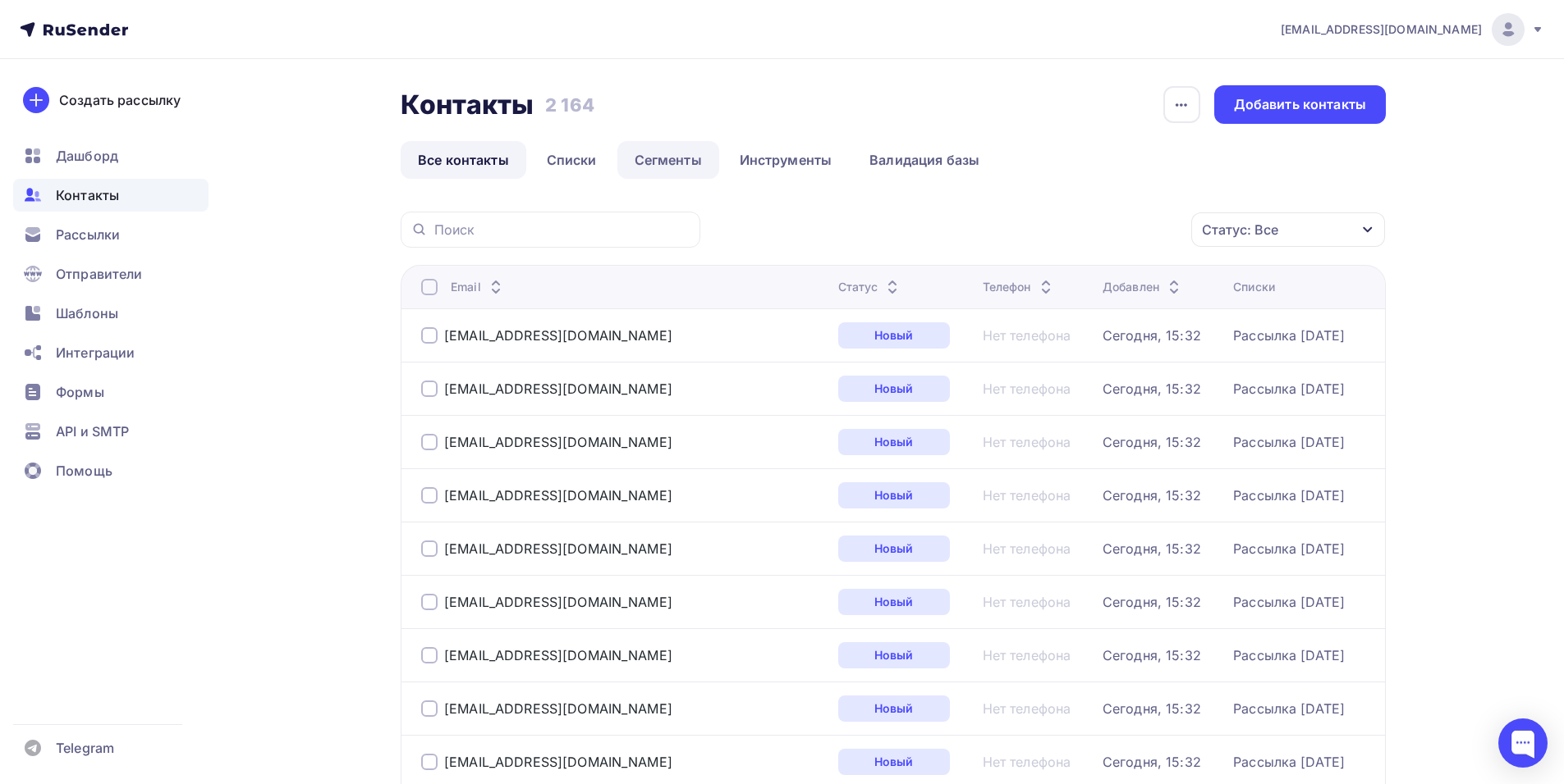
click at [665, 158] on link "Сегменты" at bounding box center [669, 160] width 102 height 37
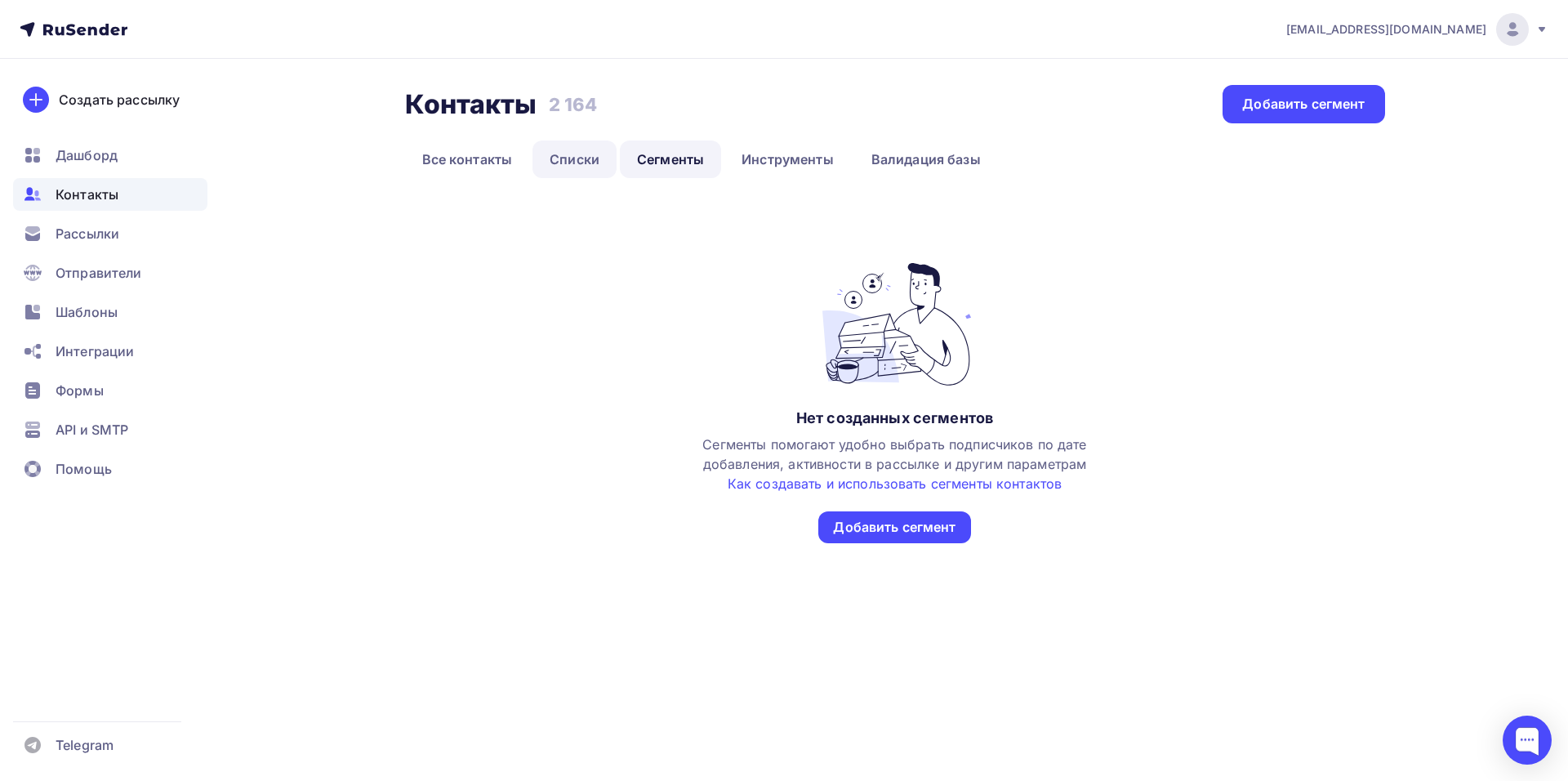
click at [595, 168] on link "Списки" at bounding box center [574, 159] width 84 height 37
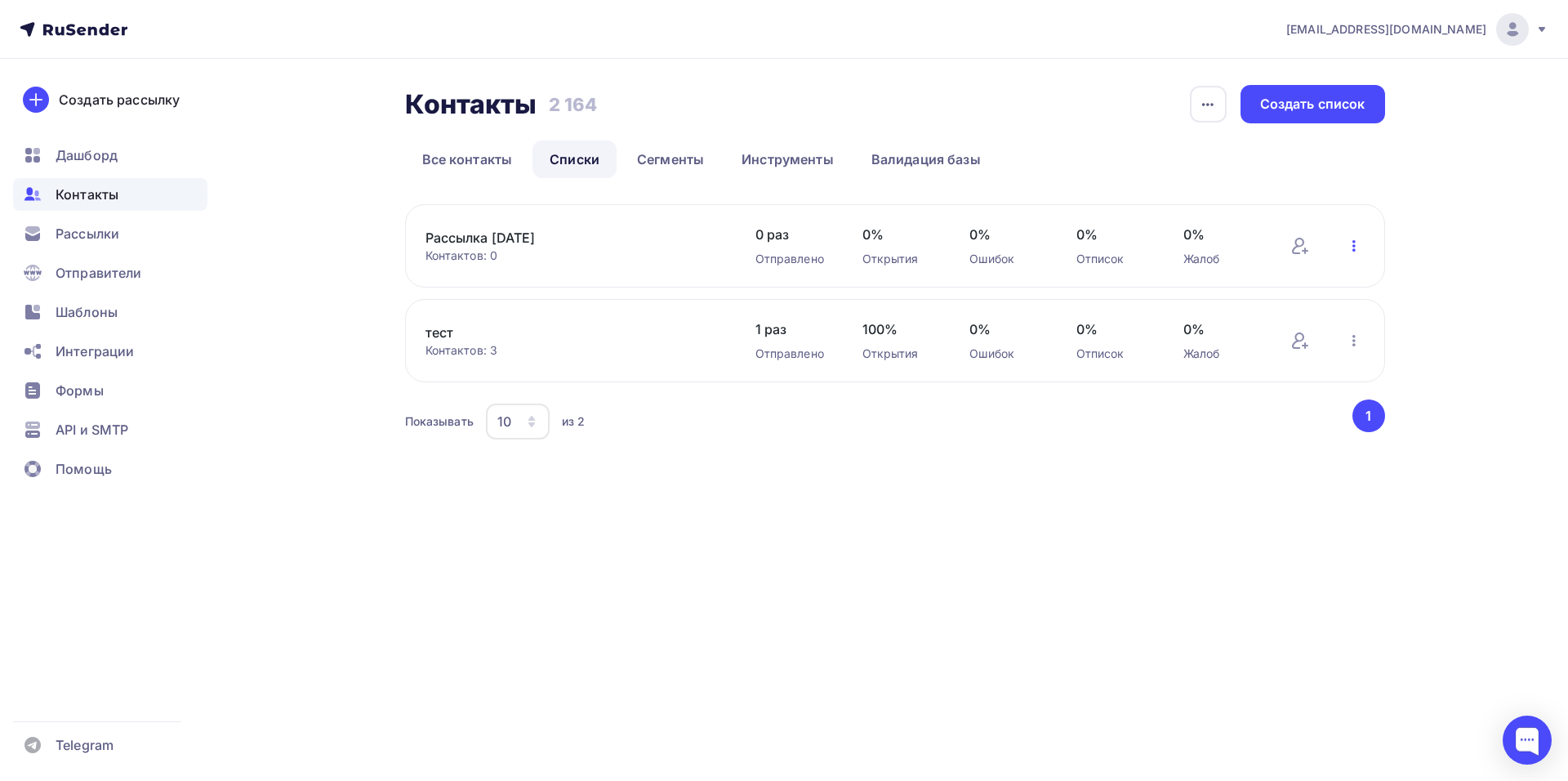
click at [1357, 246] on icon "button" at bounding box center [1354, 246] width 20 height 20
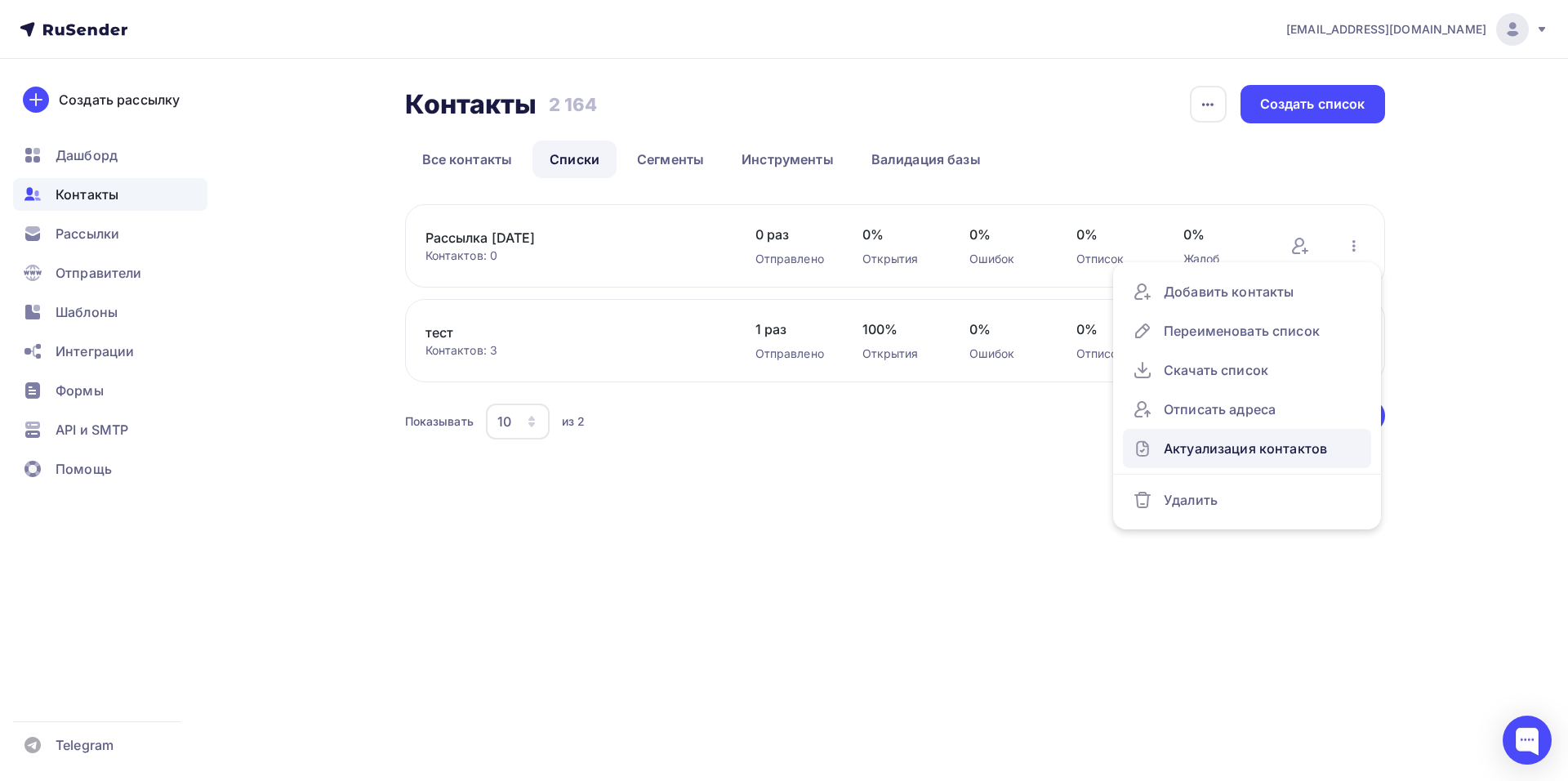
click at [1247, 453] on div "Актуализация контактов" at bounding box center [1248, 449] width 229 height 26
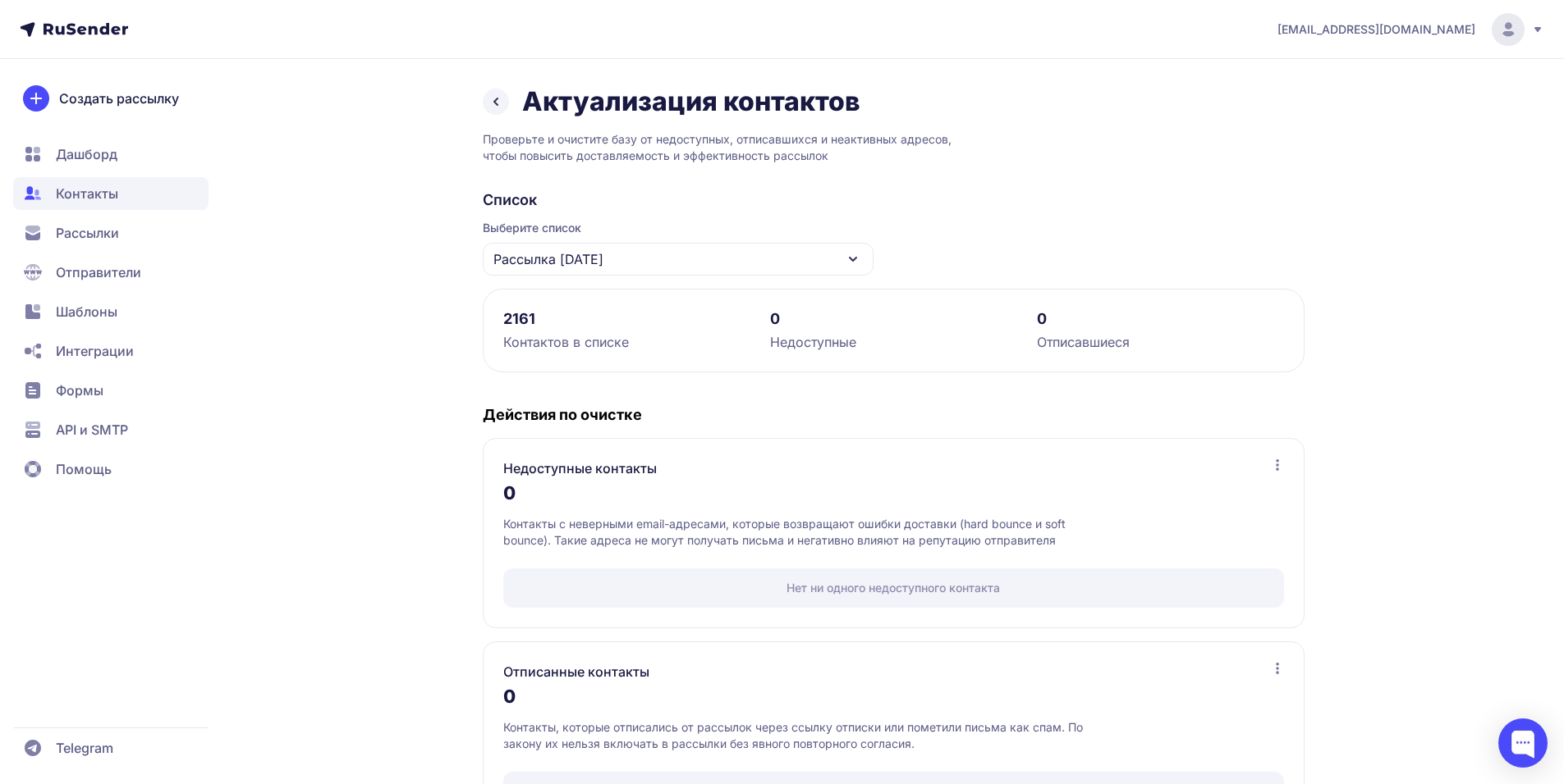
click at [502, 100] on icon at bounding box center [496, 102] width 20 height 20
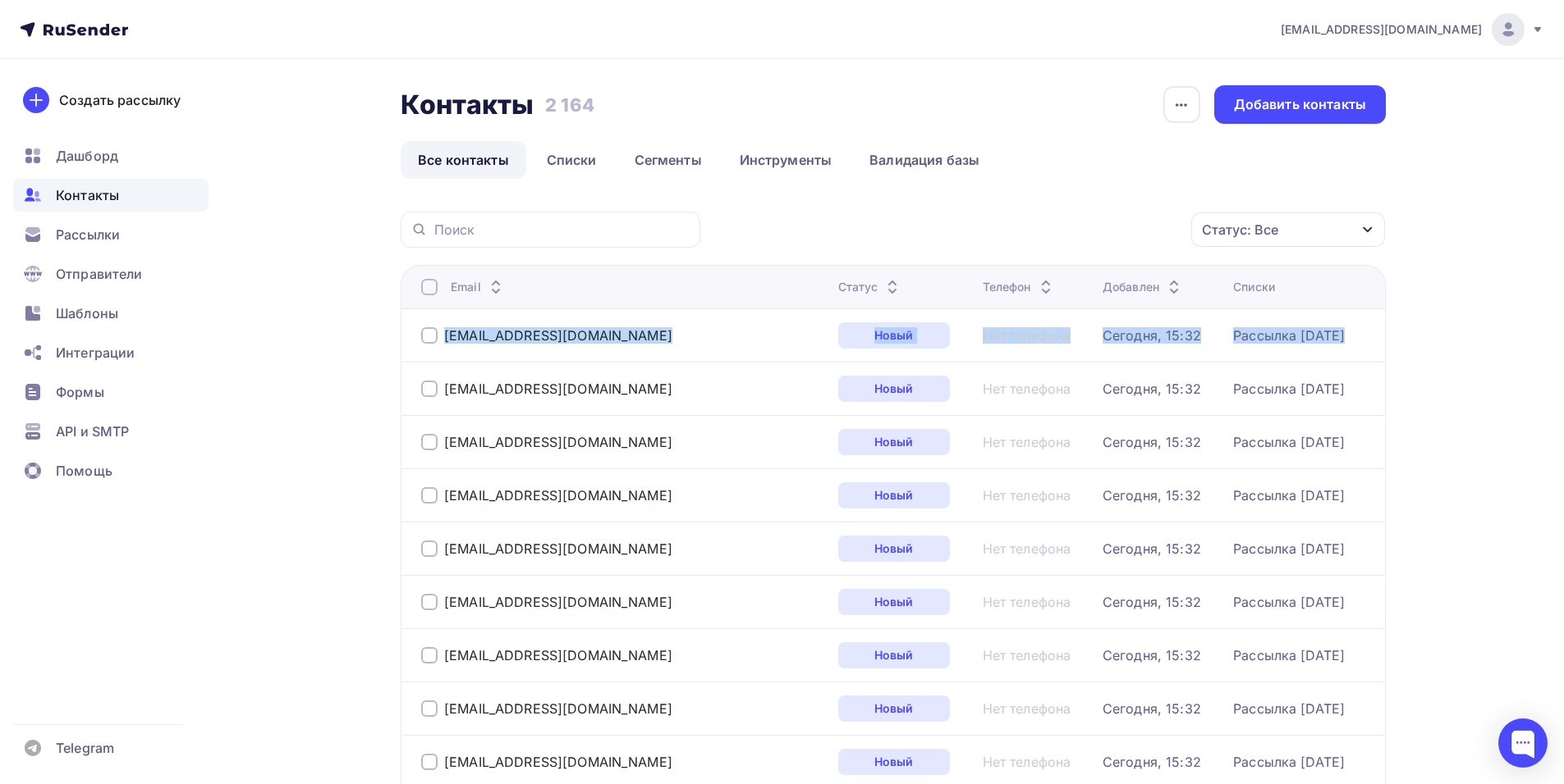
drag, startPoint x: 434, startPoint y: 333, endPoint x: 433, endPoint y: 401, distance: 68.0
click at [598, 153] on link "Списки" at bounding box center [571, 160] width 84 height 37
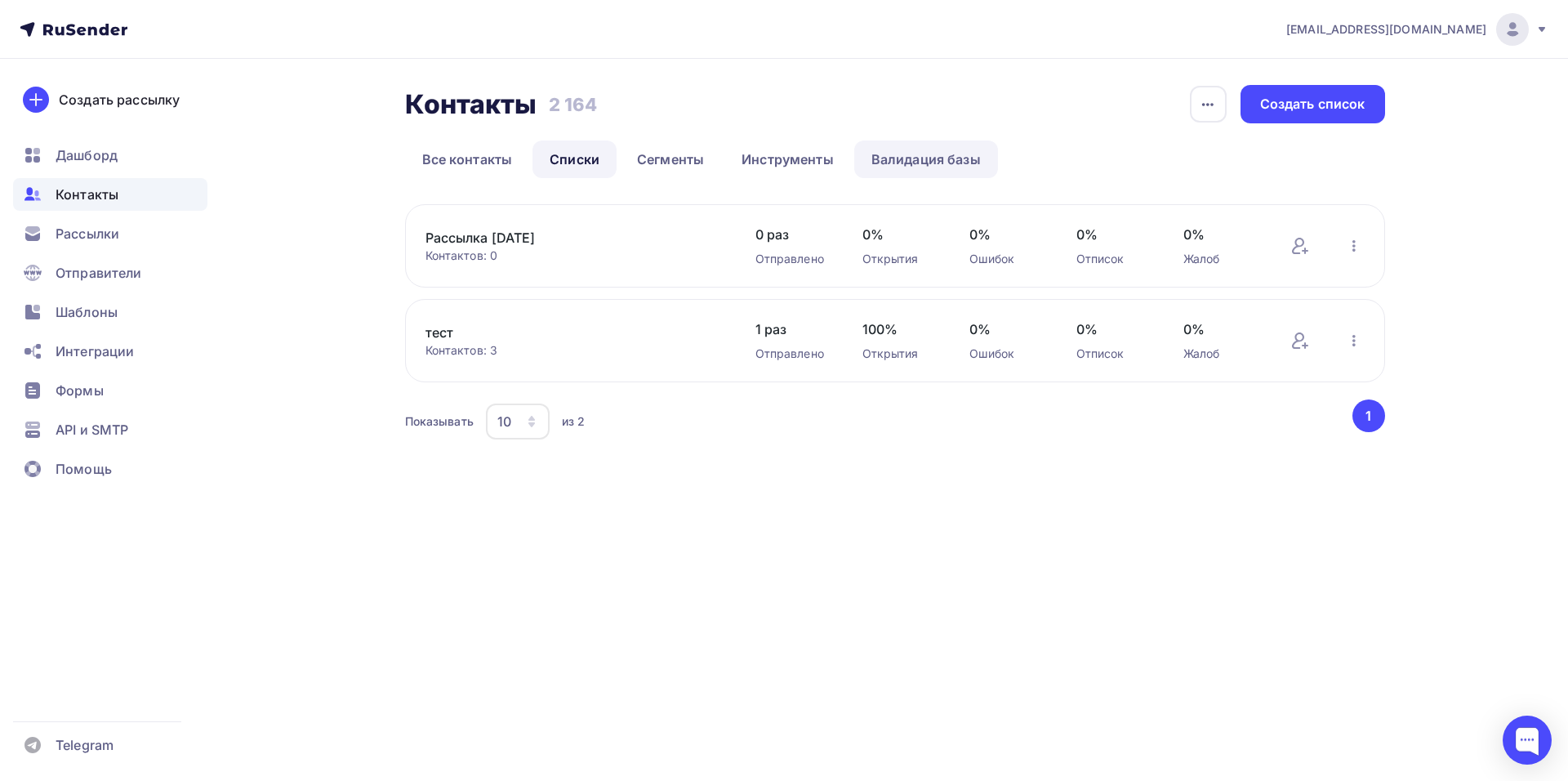
click at [907, 156] on link "Валидация базы" at bounding box center [925, 159] width 144 height 37
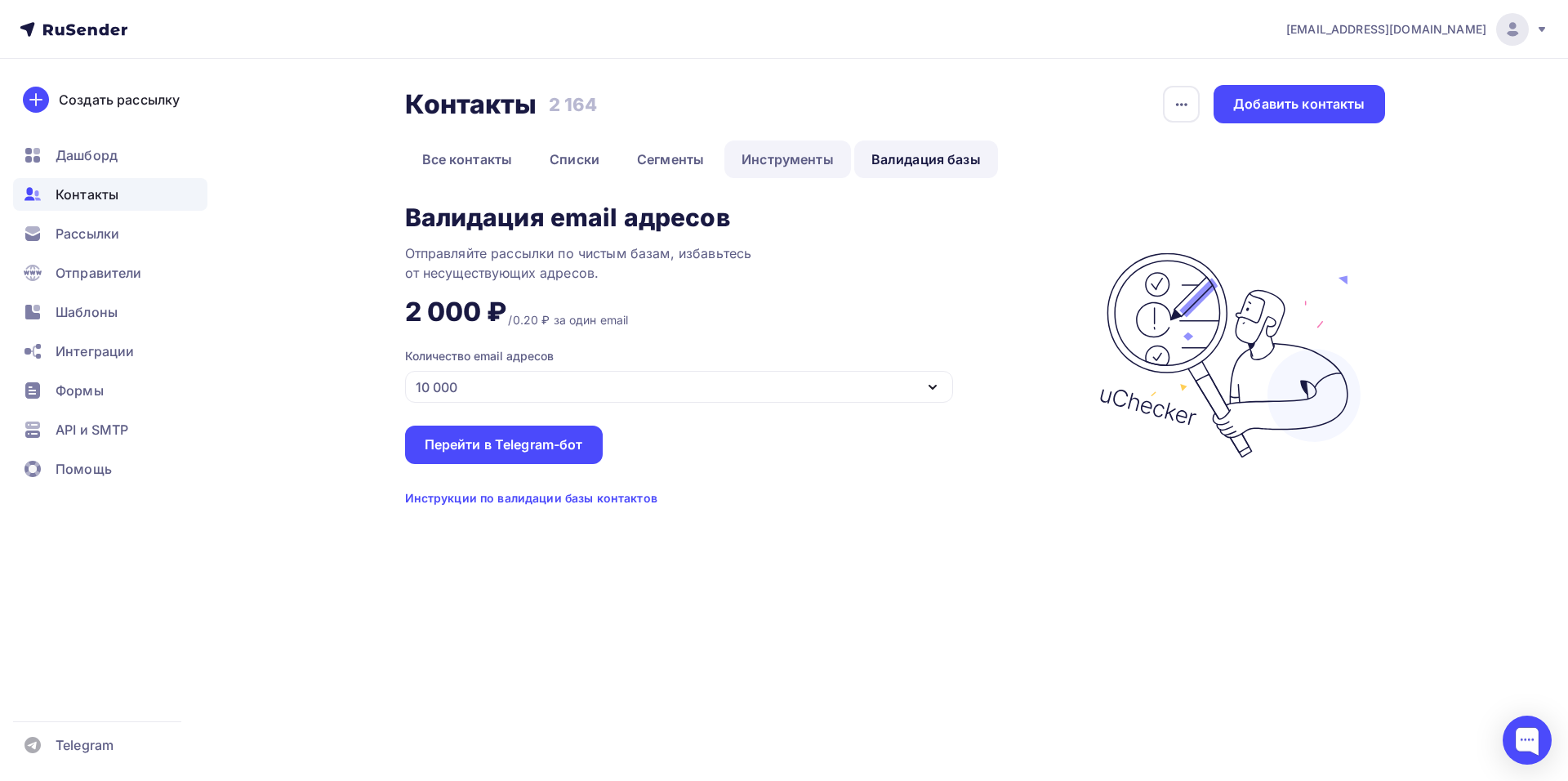
click at [807, 167] on link "Инструменты" at bounding box center [788, 159] width 127 height 37
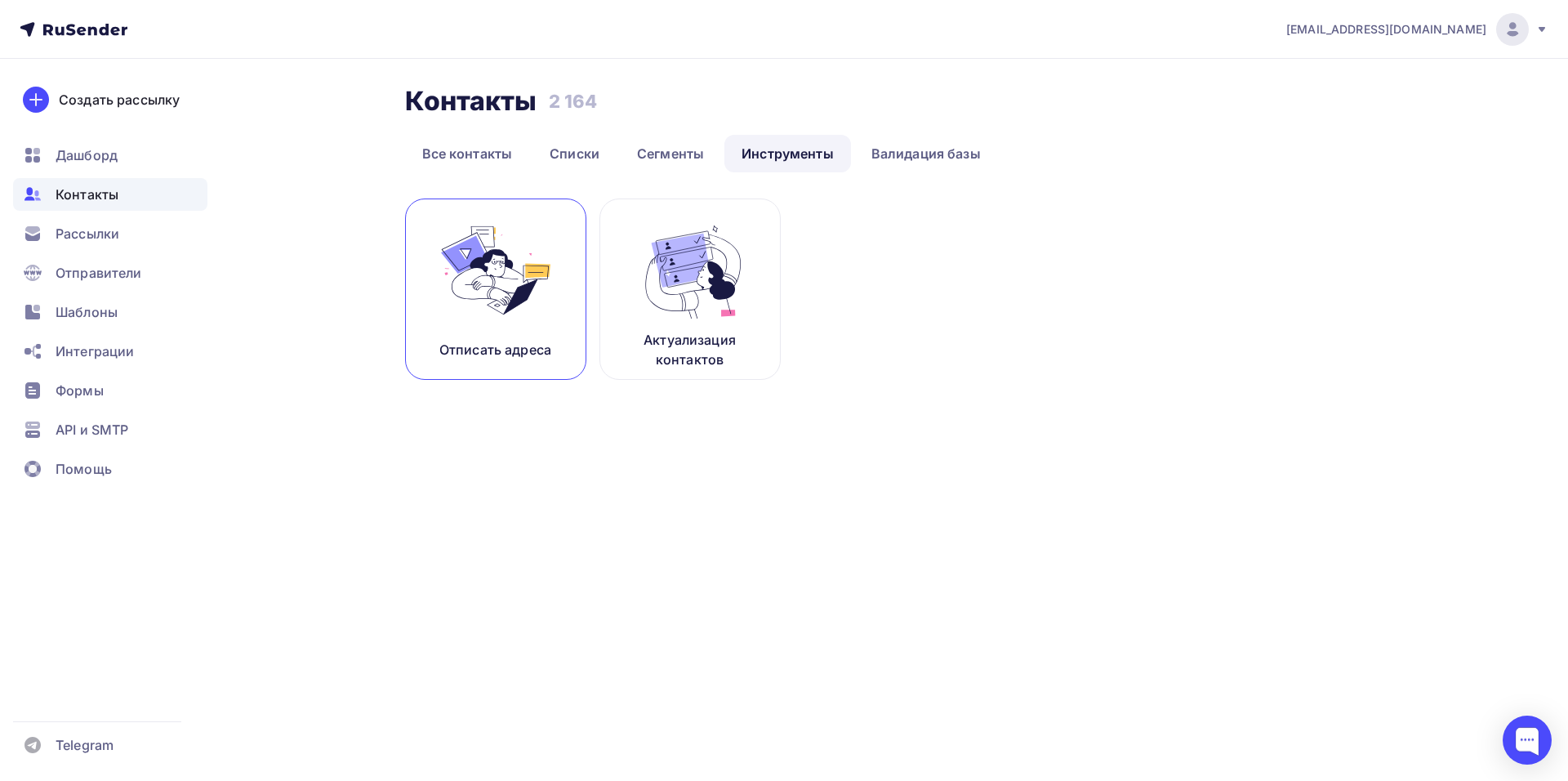
click at [491, 275] on img at bounding box center [495, 270] width 109 height 103
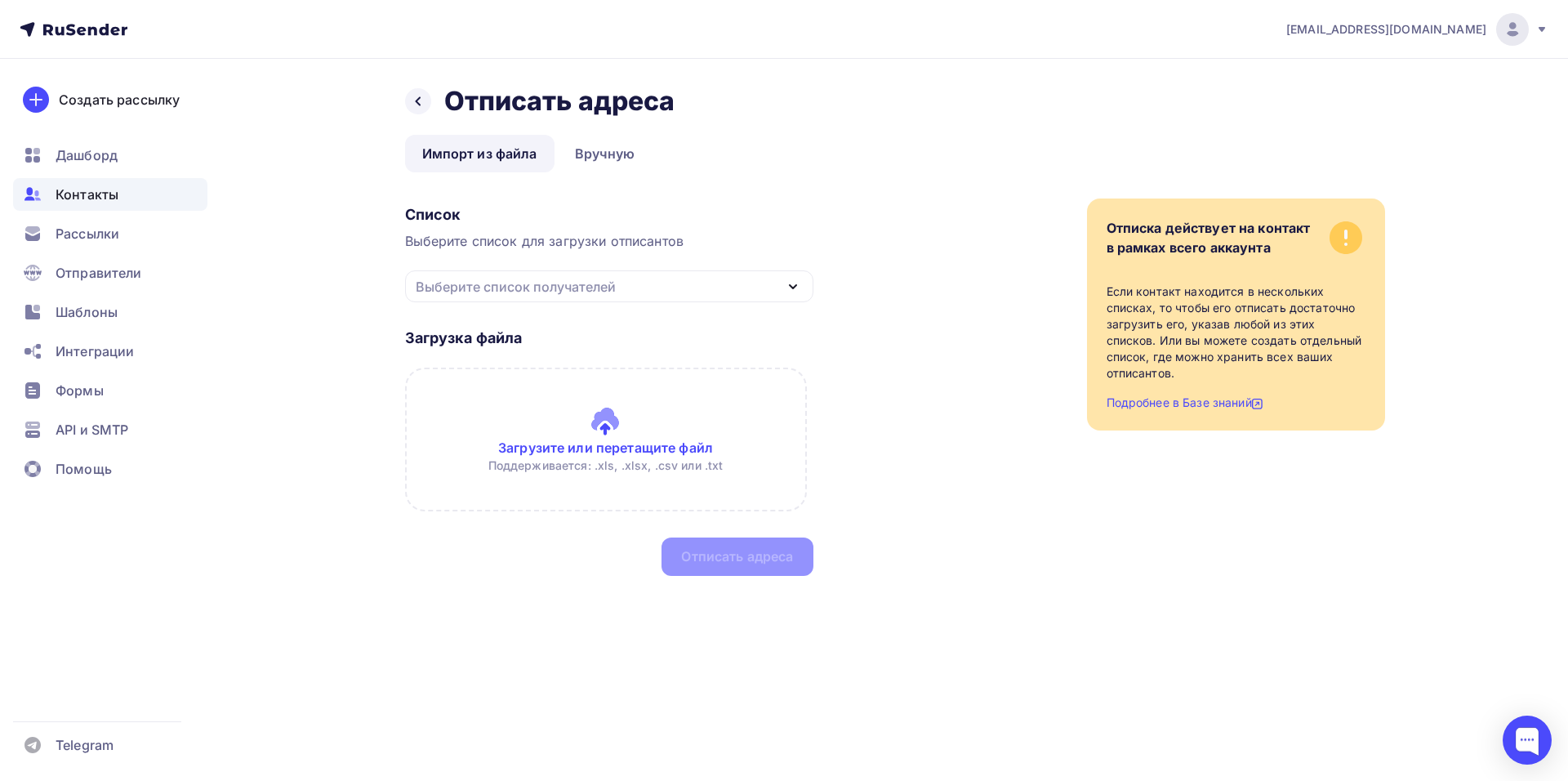
click at [531, 287] on div "Выберите список получателей" at bounding box center [516, 286] width 200 height 20
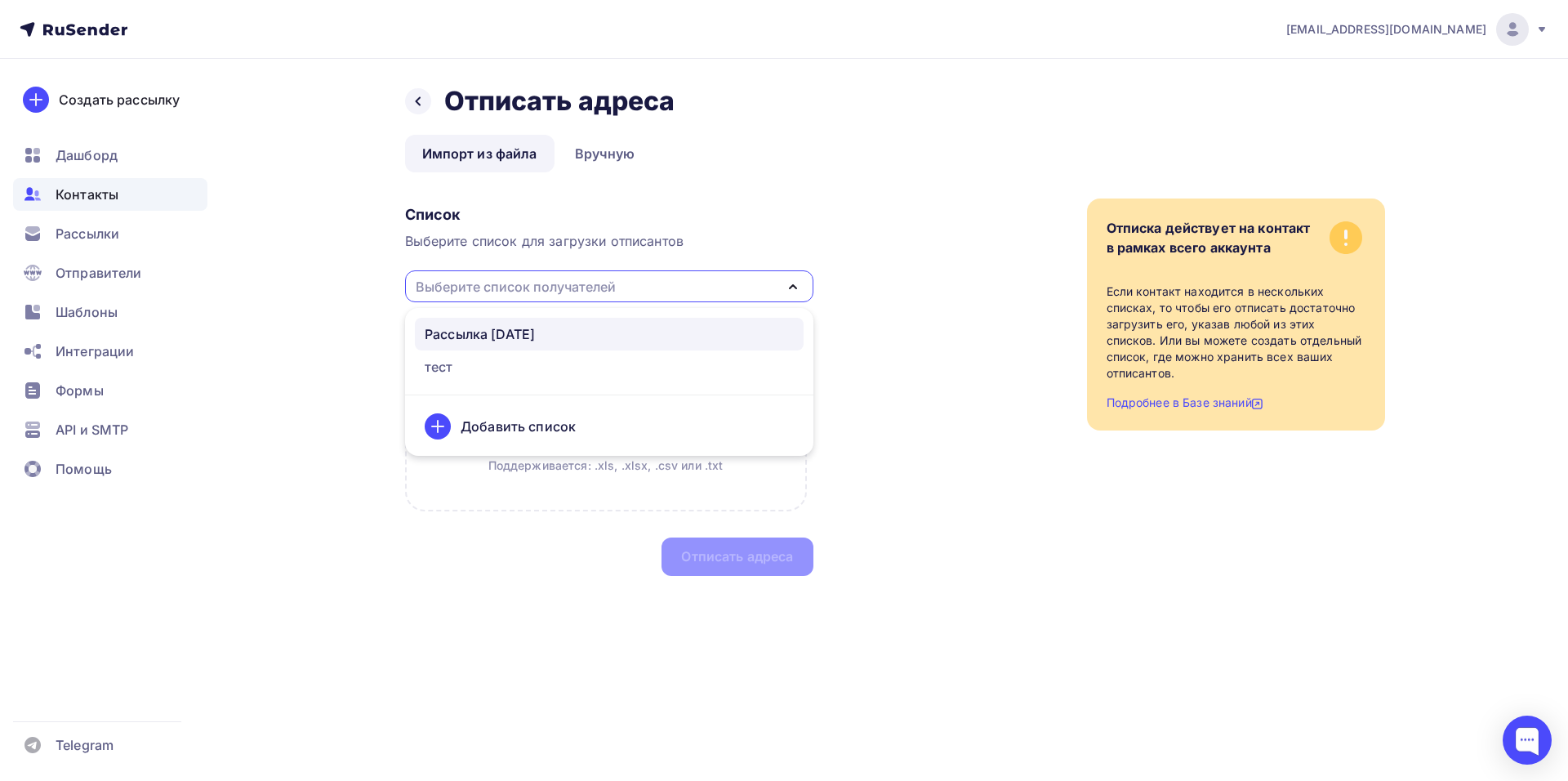
click at [531, 326] on div "Рассылка [DATE]" at bounding box center [480, 334] width 110 height 20
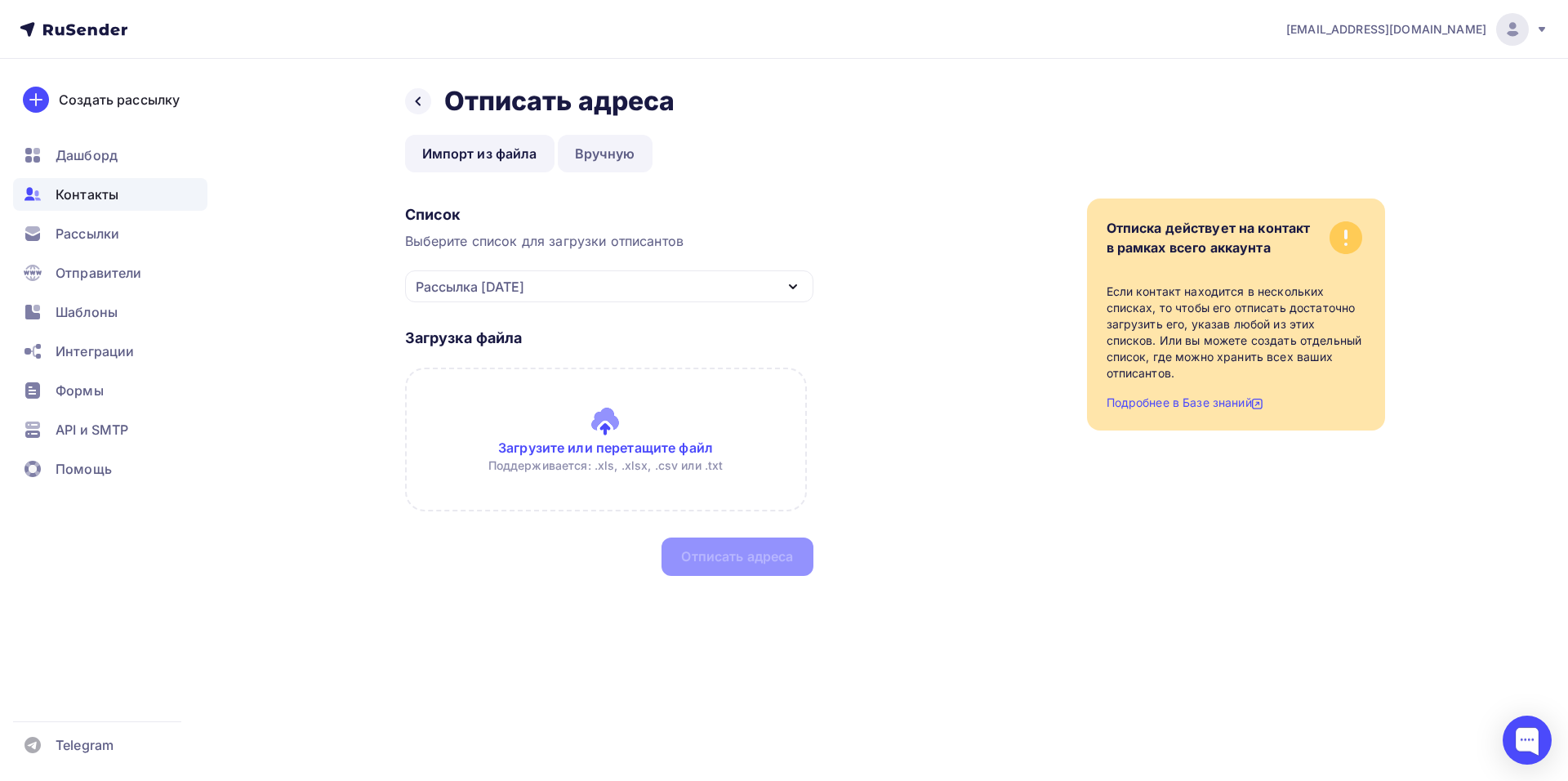
click at [614, 150] on link "Вручную" at bounding box center [605, 153] width 95 height 37
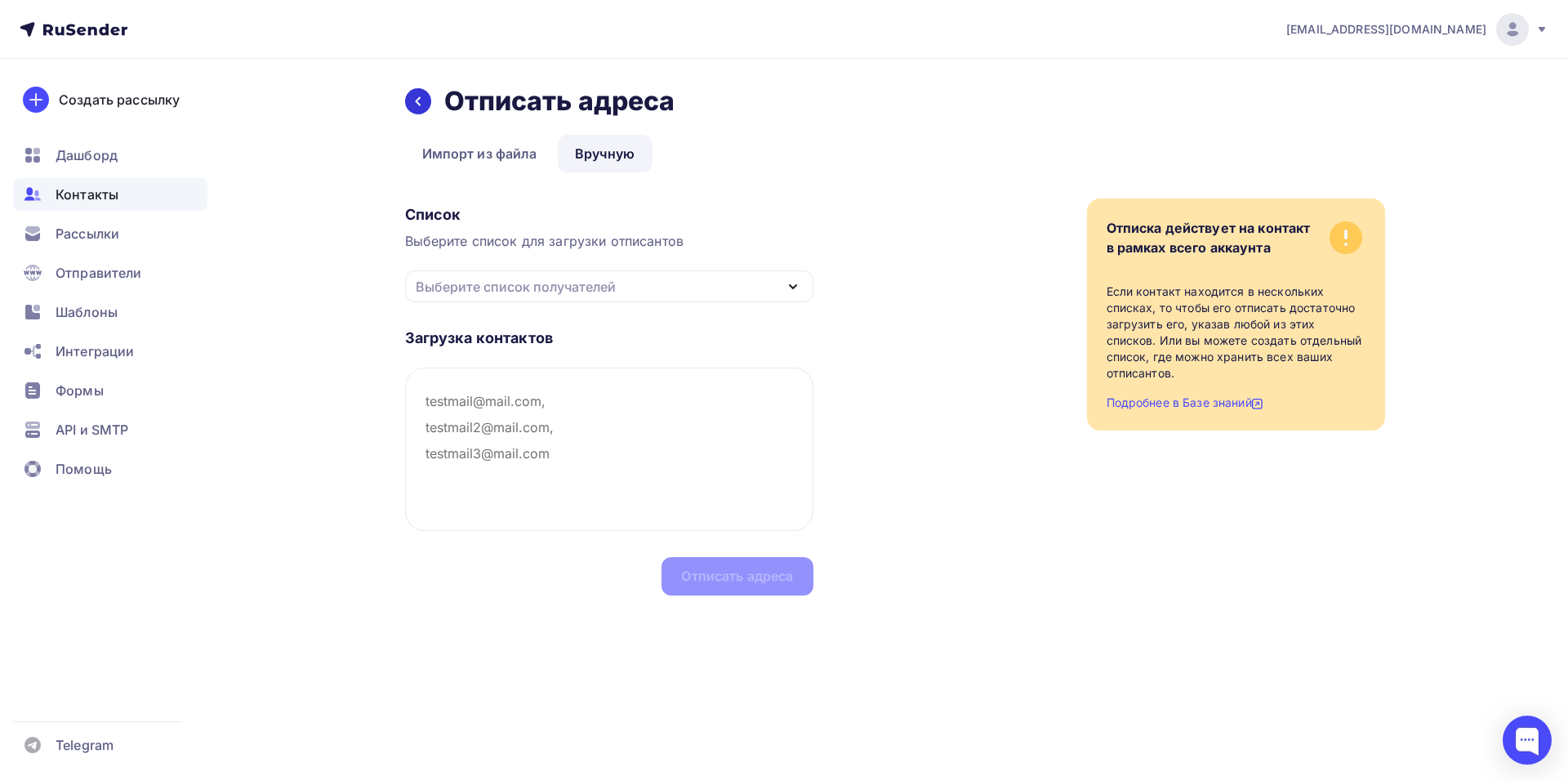
click at [414, 105] on icon at bounding box center [417, 101] width 13 height 13
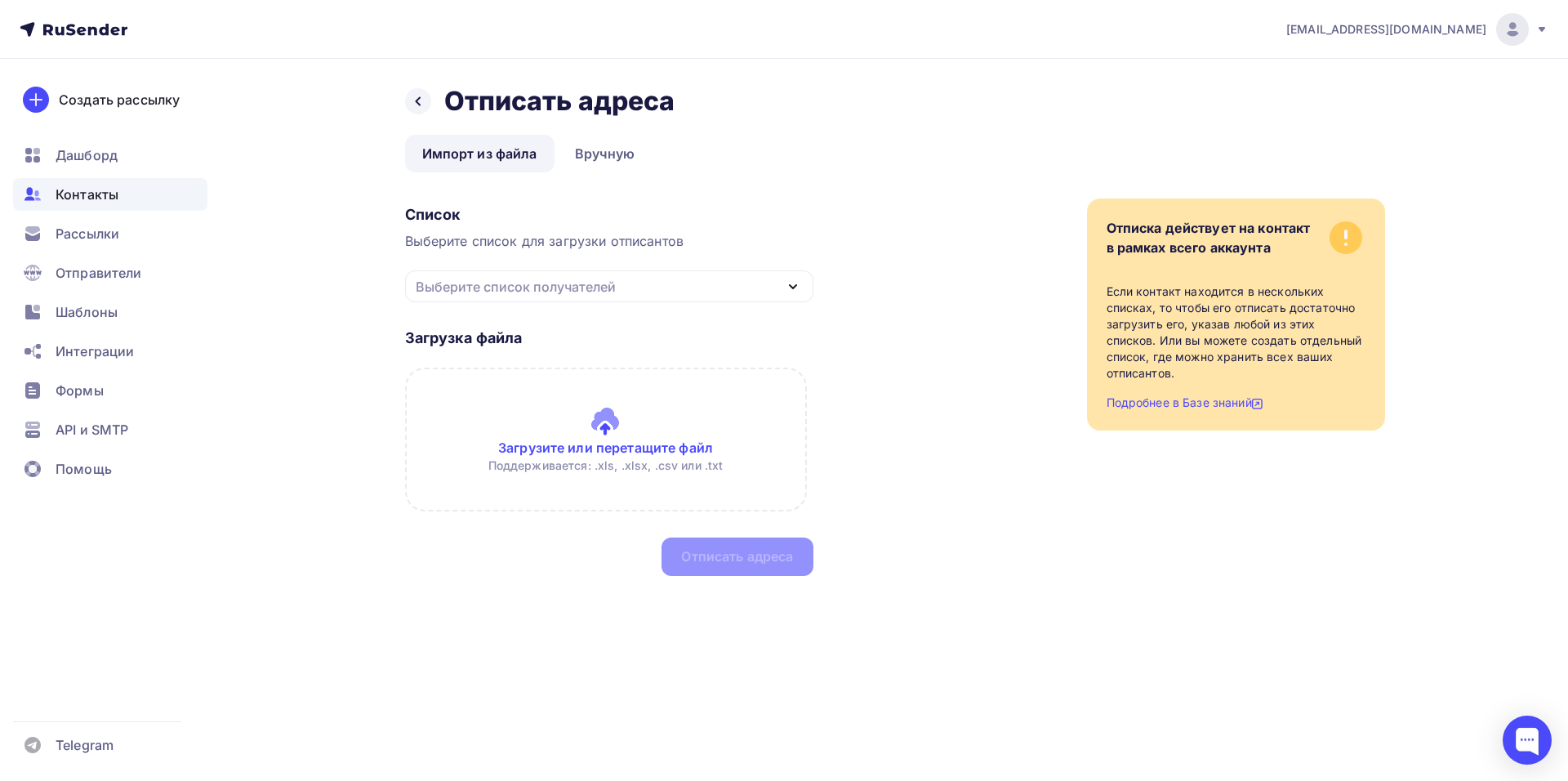
click at [414, 105] on icon at bounding box center [417, 101] width 13 height 13
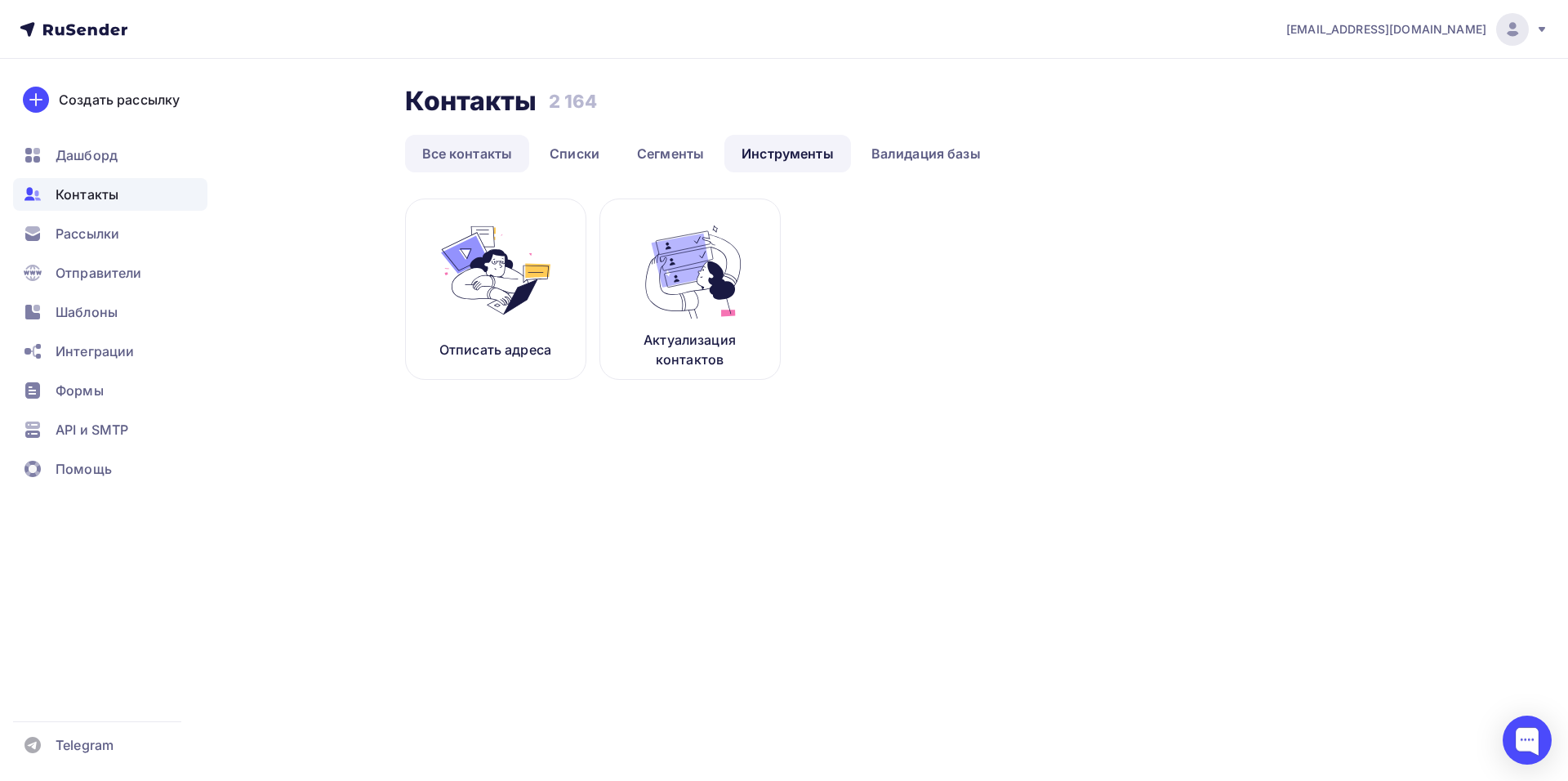
click at [485, 159] on link "Все контакты" at bounding box center [468, 153] width 125 height 37
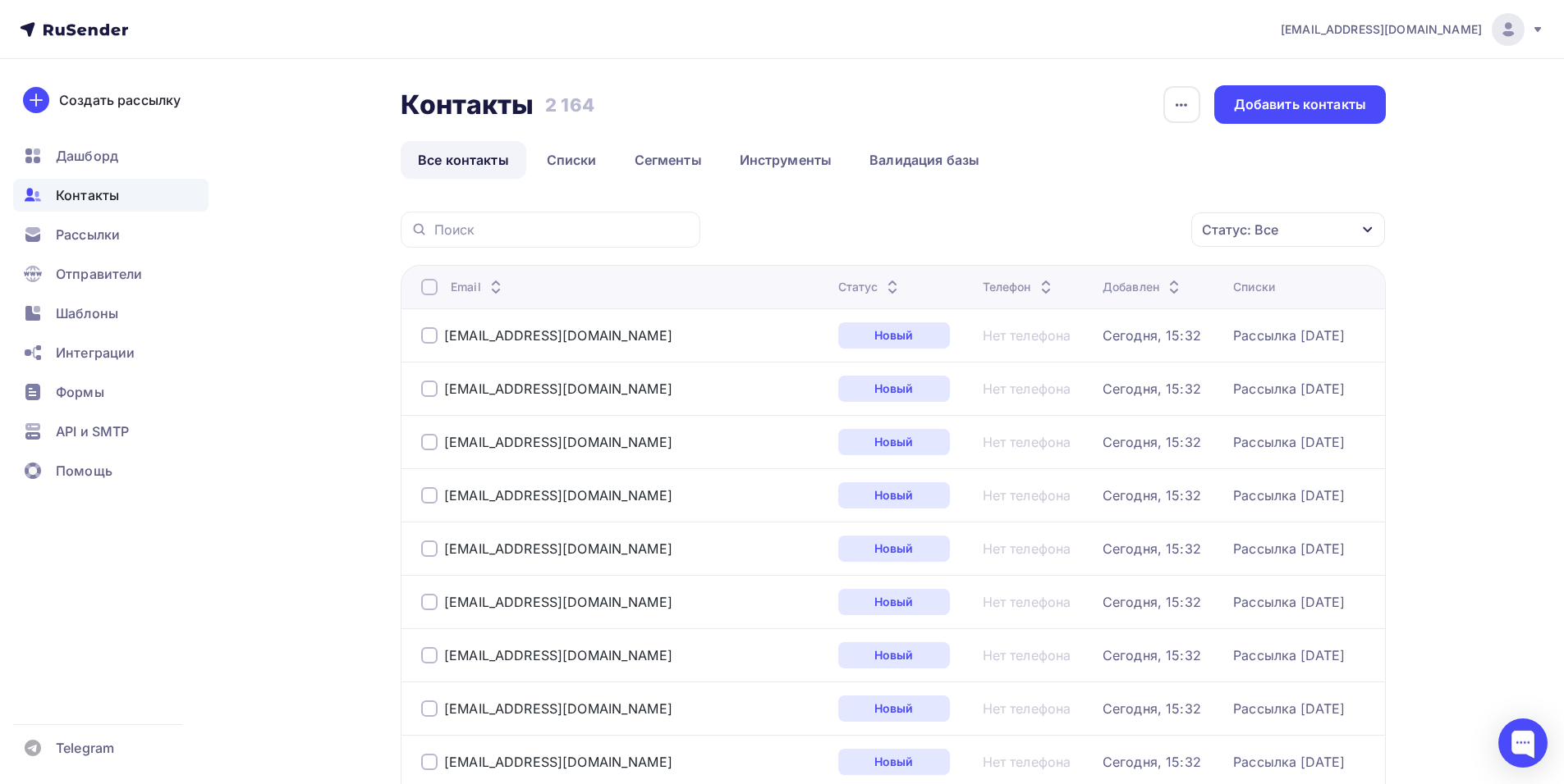
click at [428, 288] on div at bounding box center [429, 287] width 17 height 17
click at [1160, 216] on div "Действие" at bounding box center [1068, 230] width 217 height 32
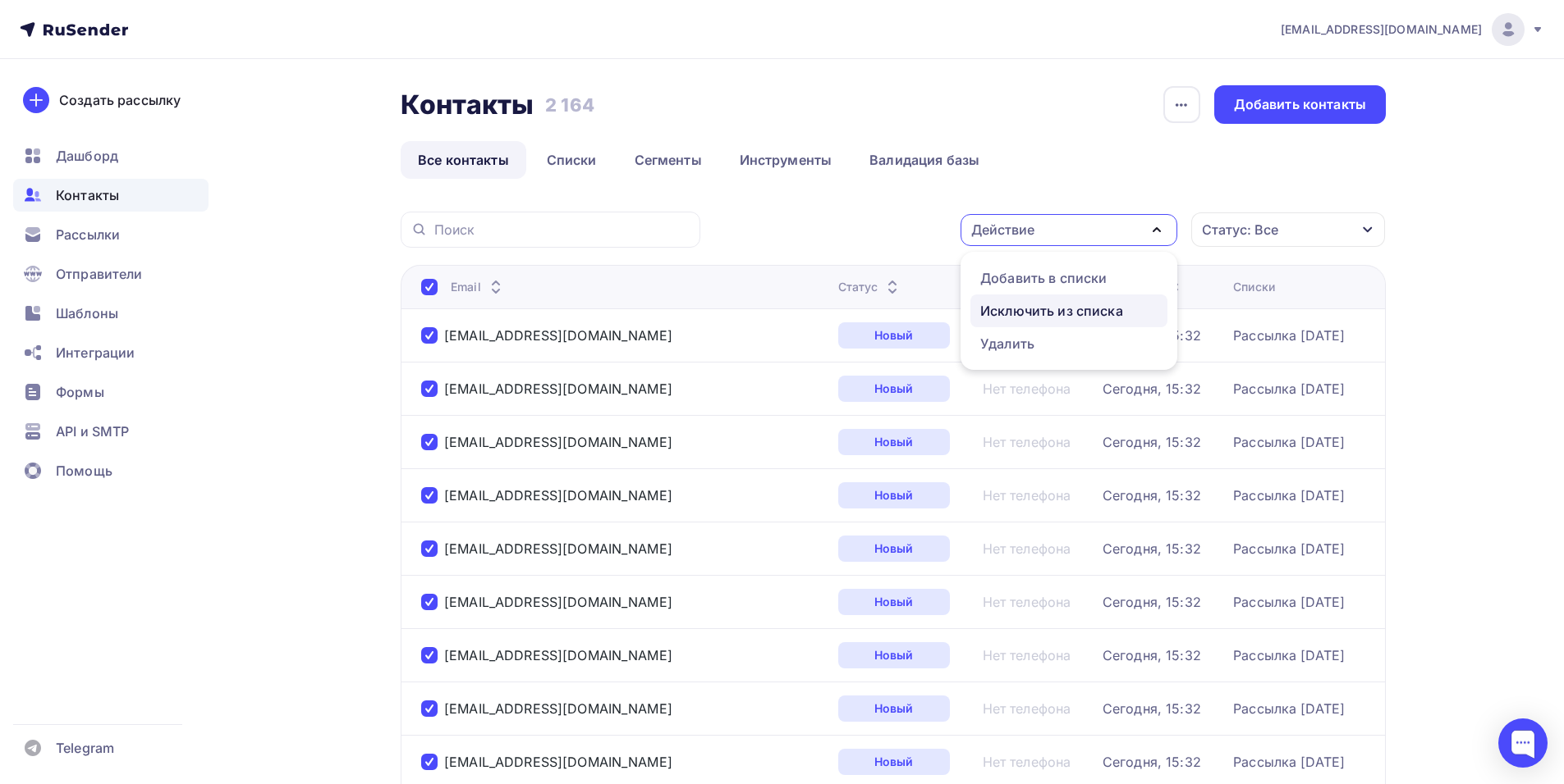
click at [1079, 315] on div "Исключить из списка" at bounding box center [1051, 311] width 142 height 20
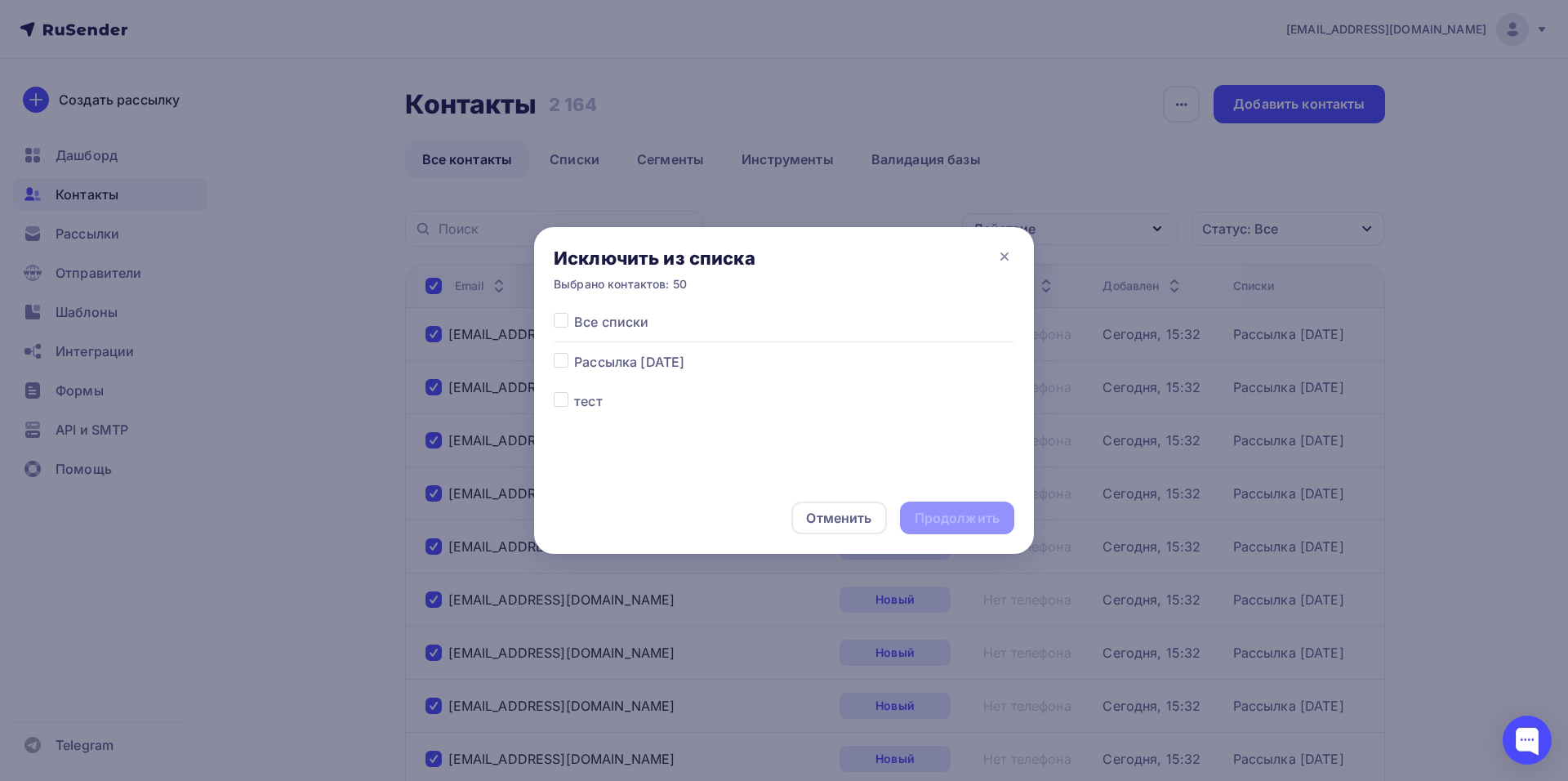
click at [574, 352] on label at bounding box center [574, 352] width 0 height 0
click at [556, 367] on input "checkbox" at bounding box center [561, 359] width 15 height 15
checkbox input "true"
click at [977, 519] on div "Продолжить" at bounding box center [956, 518] width 85 height 19
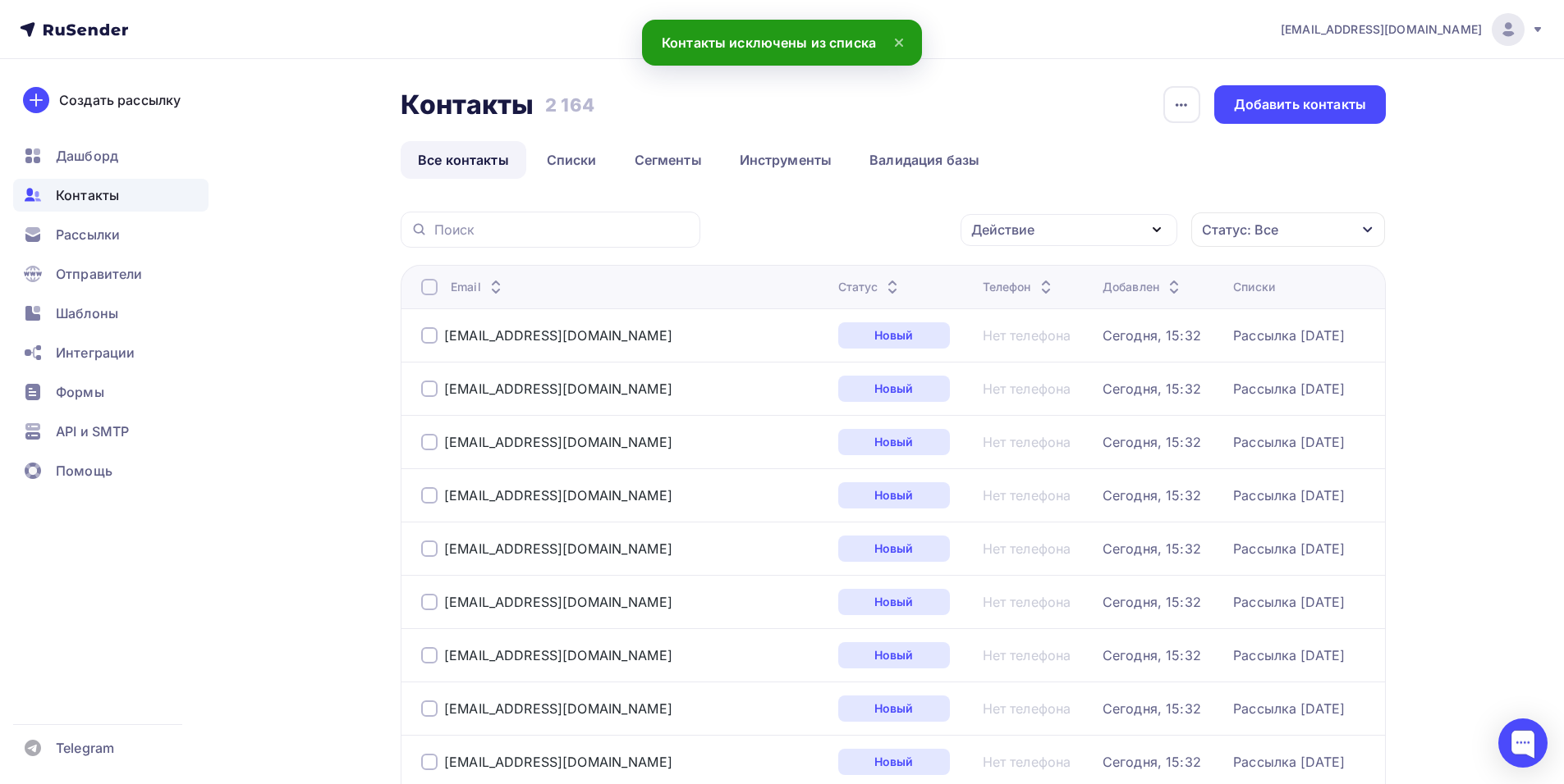
click at [430, 288] on div at bounding box center [429, 287] width 17 height 17
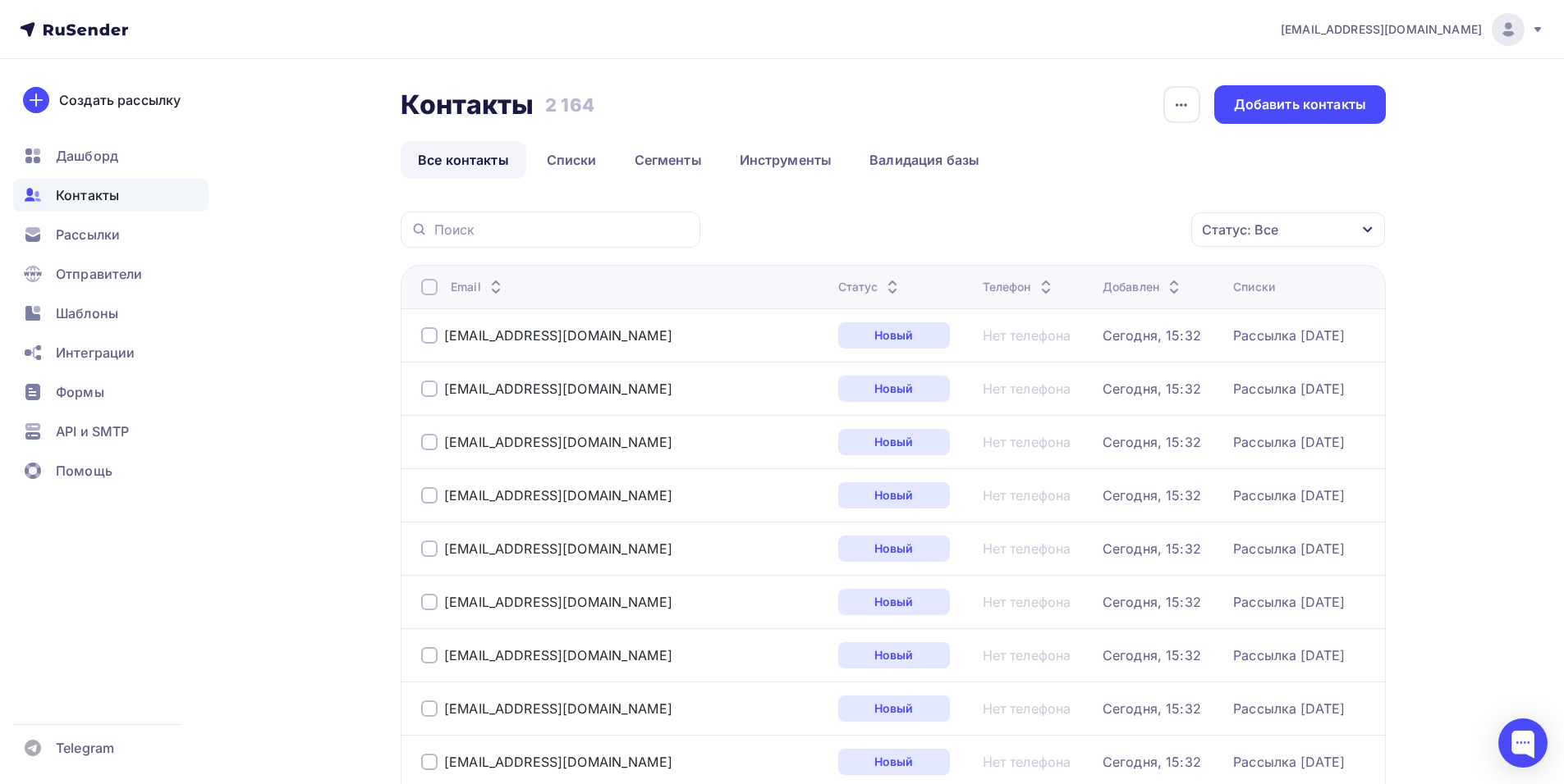
click at [437, 287] on div "Email" at bounding box center [622, 287] width 404 height 17
click at [432, 286] on div at bounding box center [429, 287] width 17 height 17
click at [1144, 235] on div "Действие" at bounding box center [1068, 230] width 217 height 32
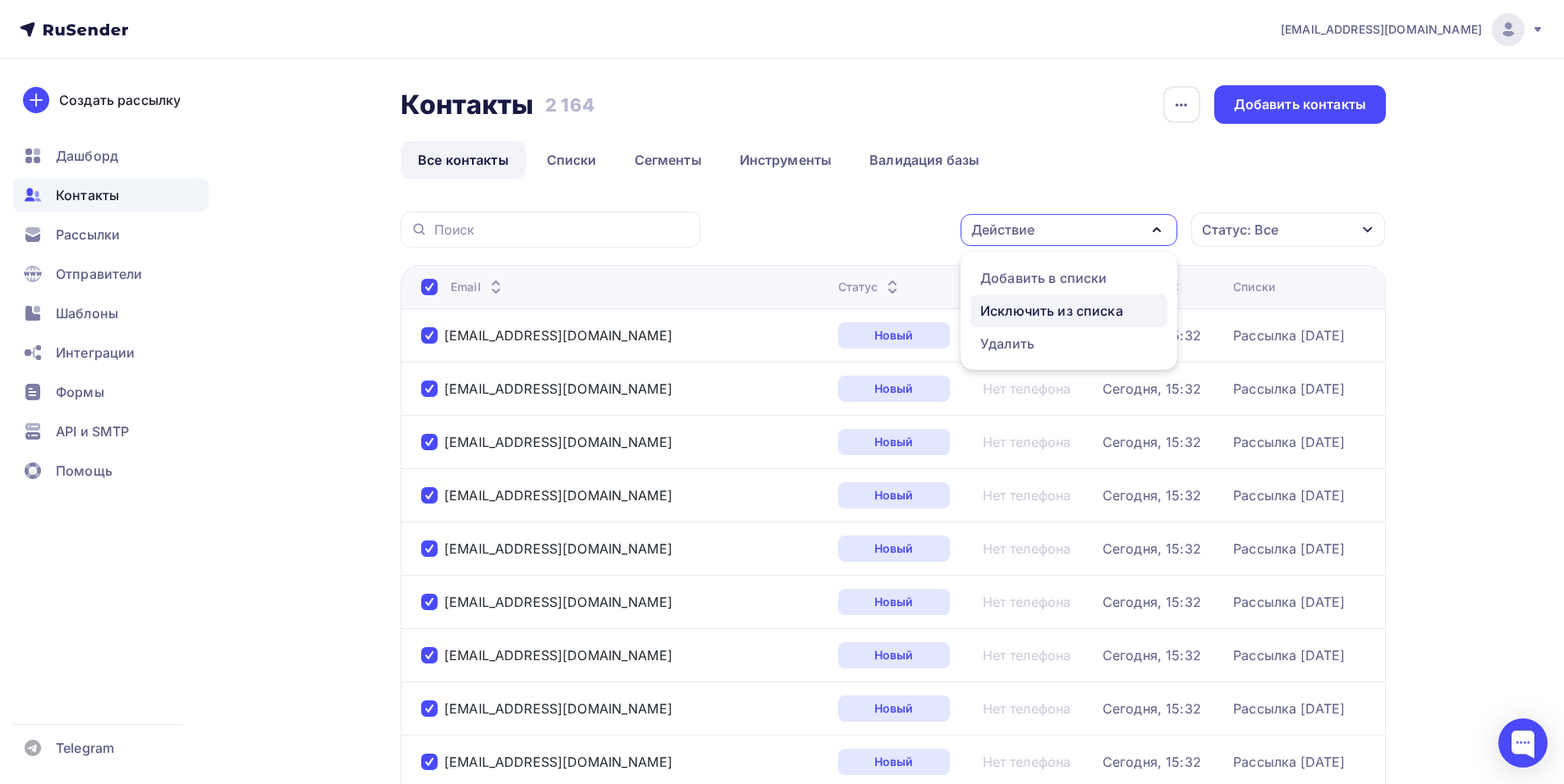
click at [1068, 310] on div "Исключить из списка" at bounding box center [1051, 311] width 142 height 20
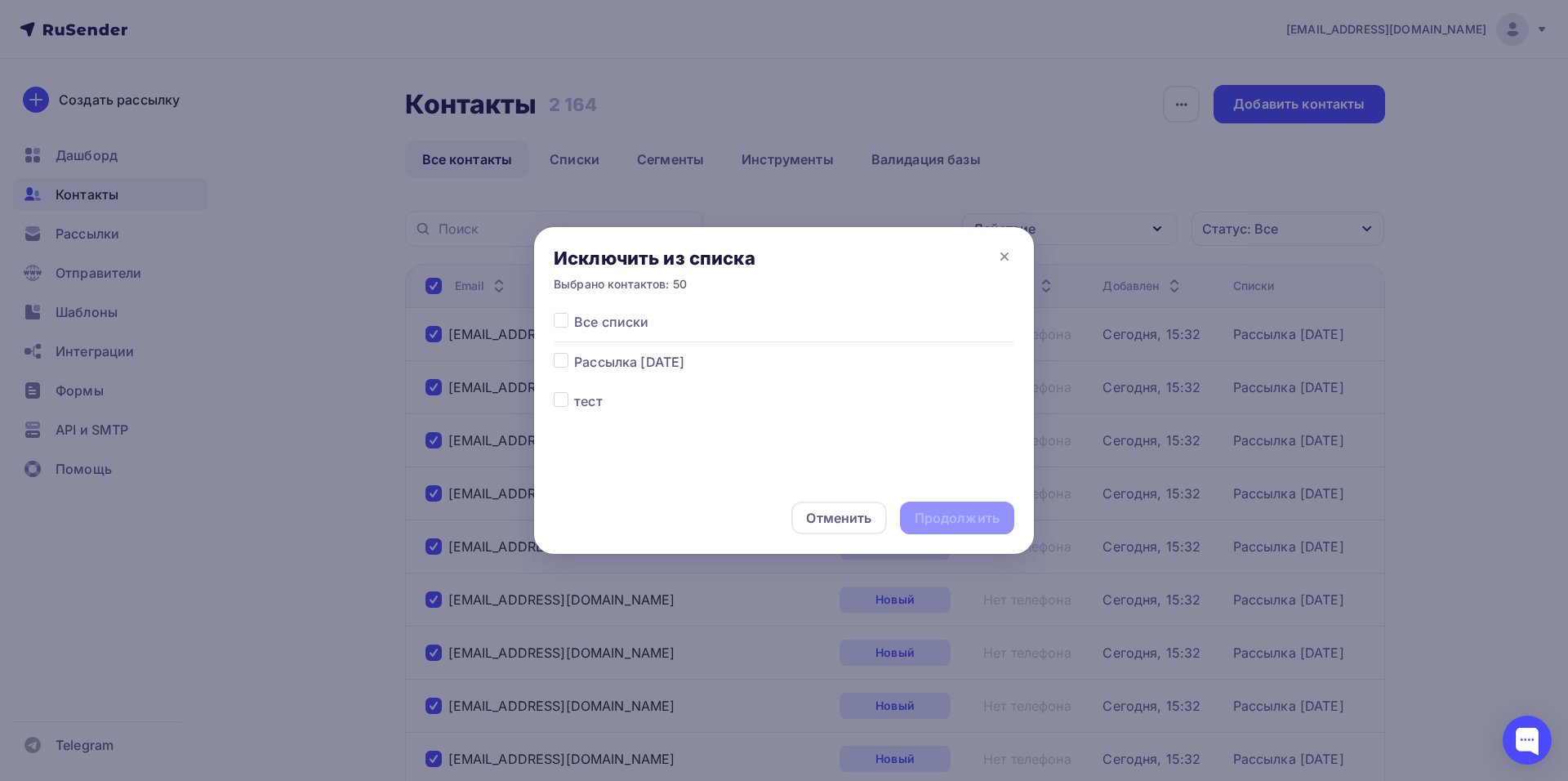
drag, startPoint x: 1008, startPoint y: 257, endPoint x: 1566, endPoint y: 110, distance: 577.0
click at [1007, 256] on icon at bounding box center [1004, 256] width 20 height 20
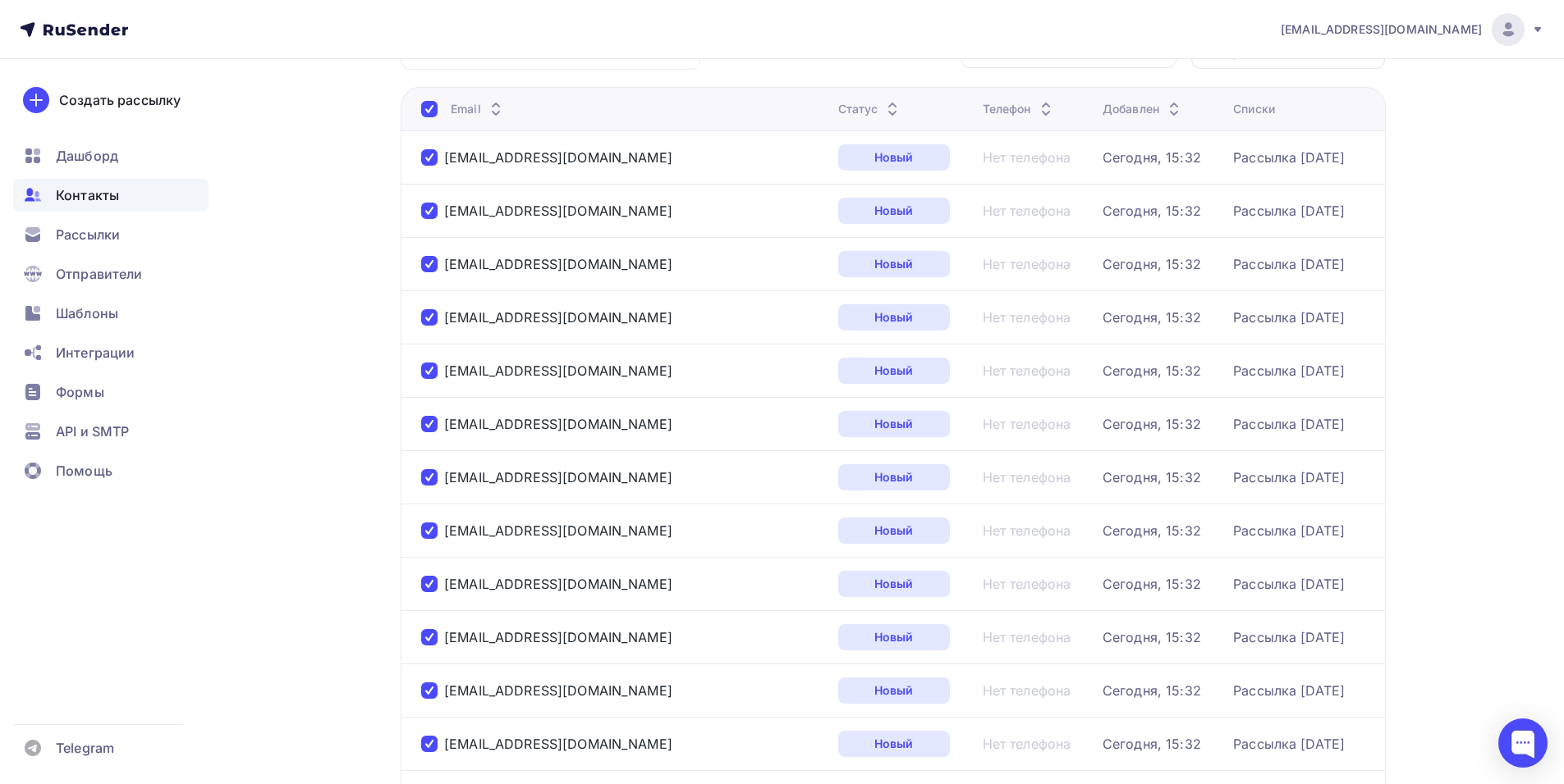
scroll to position [2359, 0]
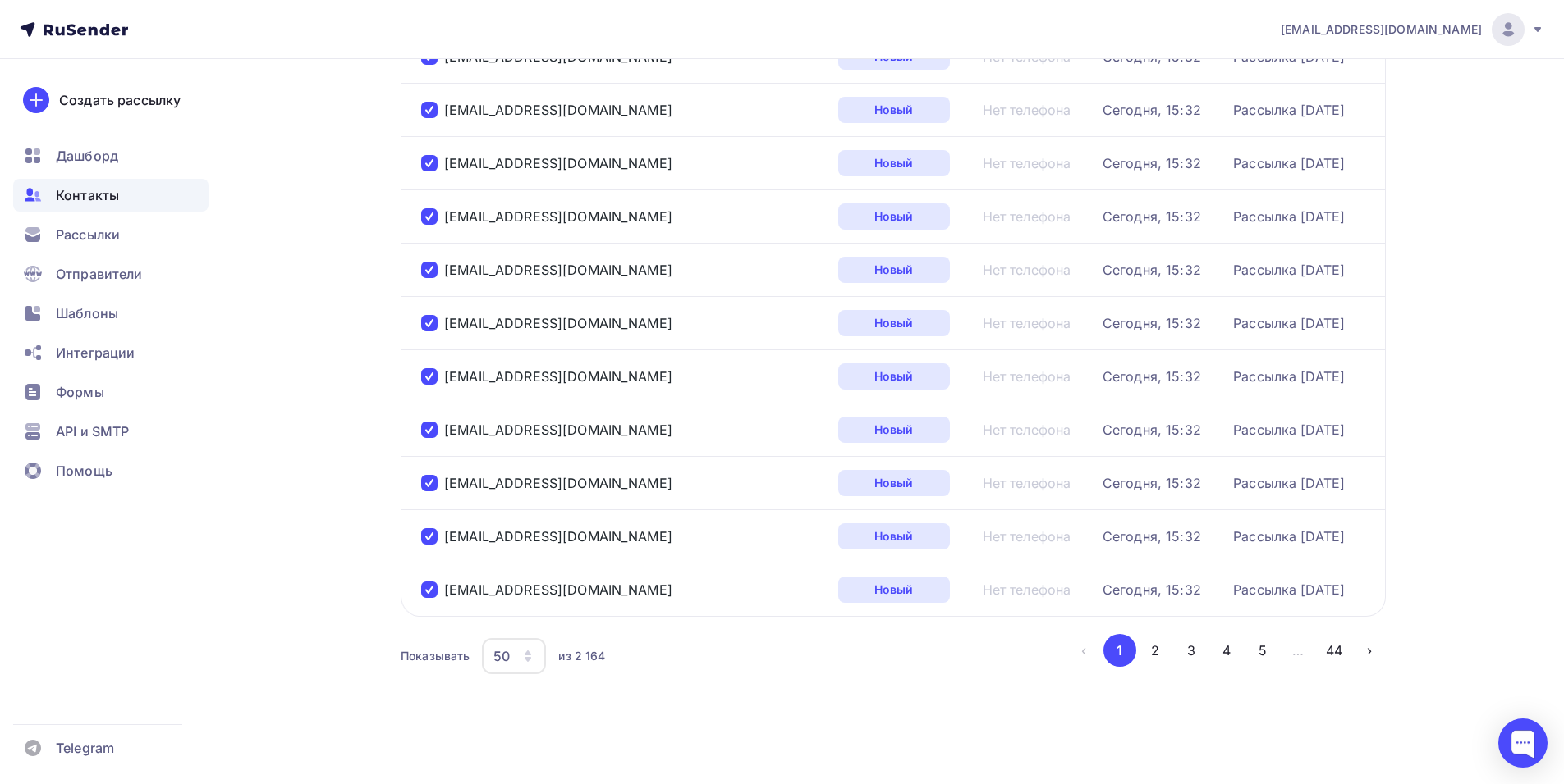
click at [521, 654] on icon "button" at bounding box center [527, 655] width 13 height 13
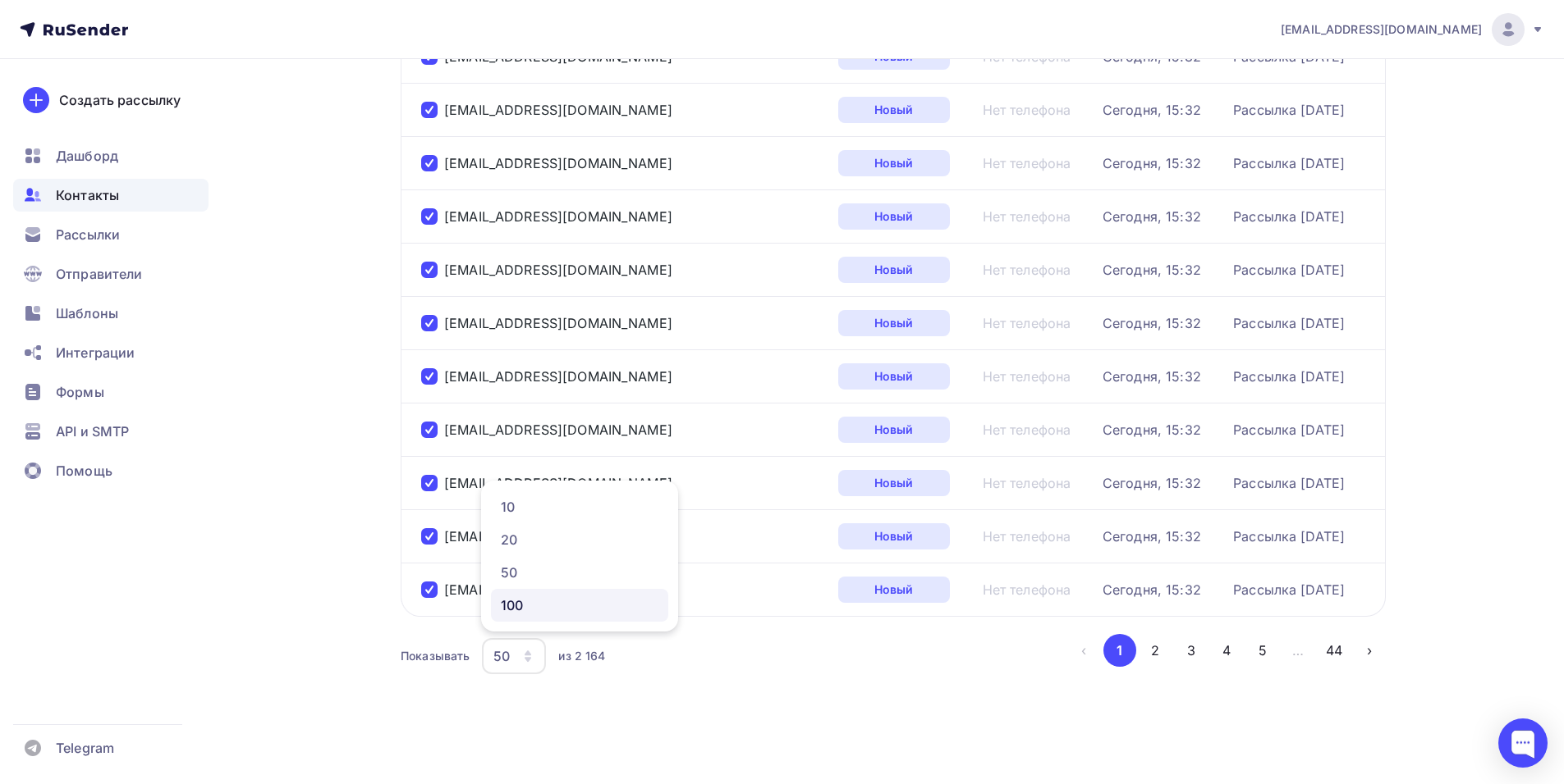
click at [564, 603] on div "100" at bounding box center [579, 605] width 158 height 20
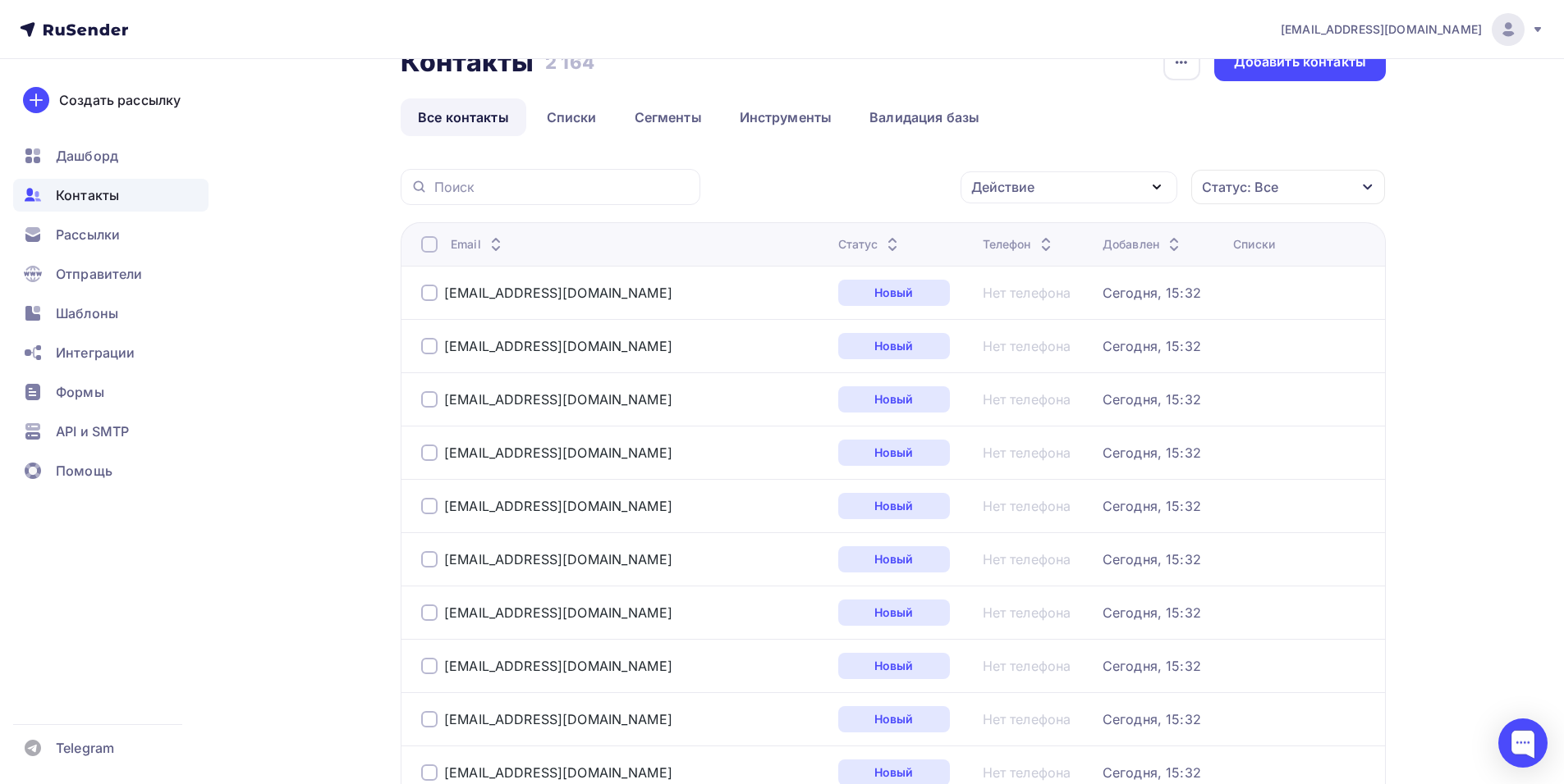
scroll to position [0, 0]
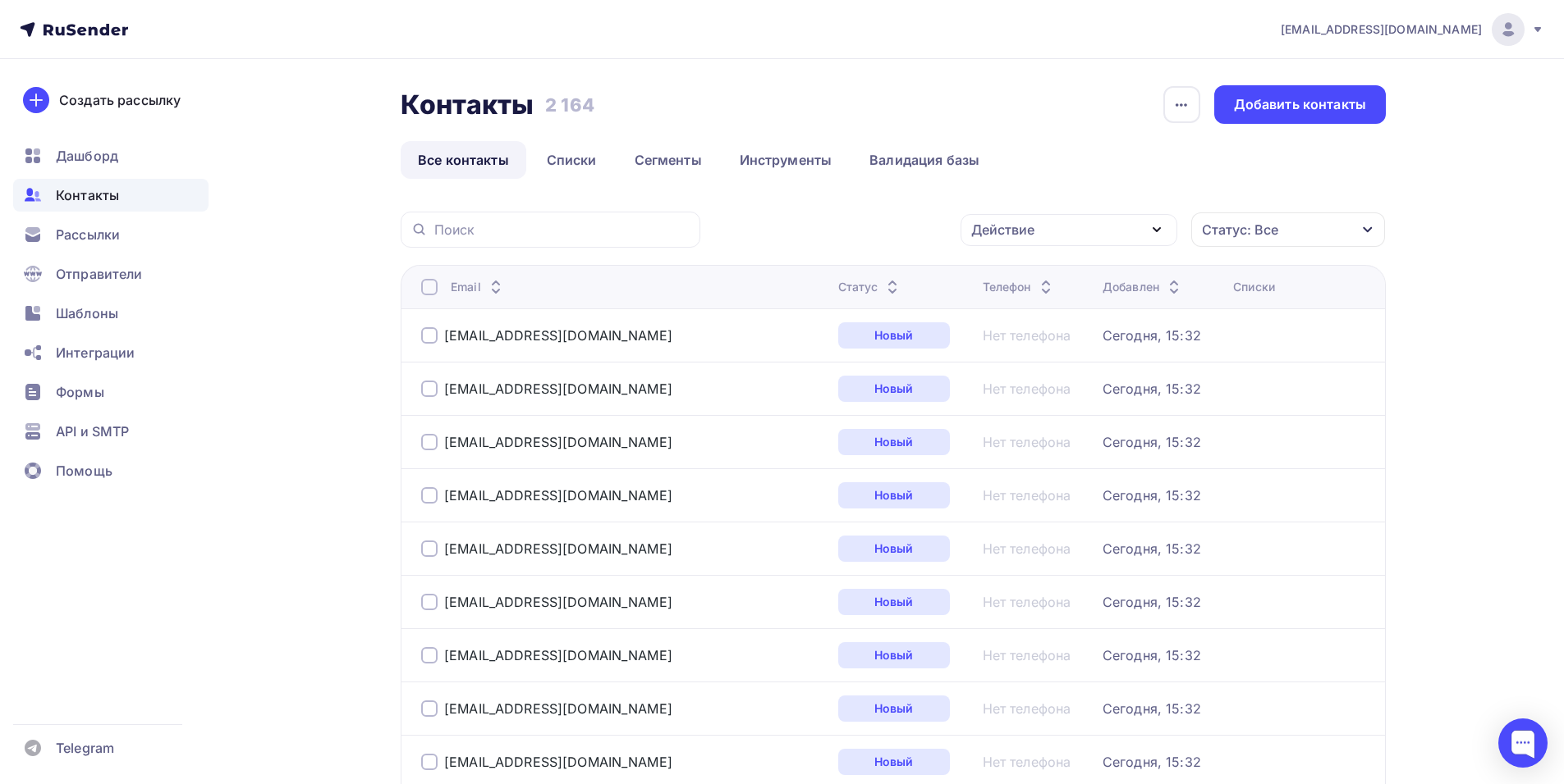
click at [432, 290] on div at bounding box center [429, 287] width 17 height 17
click at [1049, 228] on div "Действие" at bounding box center [1068, 230] width 217 height 32
click at [1040, 340] on div "Удалить" at bounding box center [1068, 343] width 178 height 20
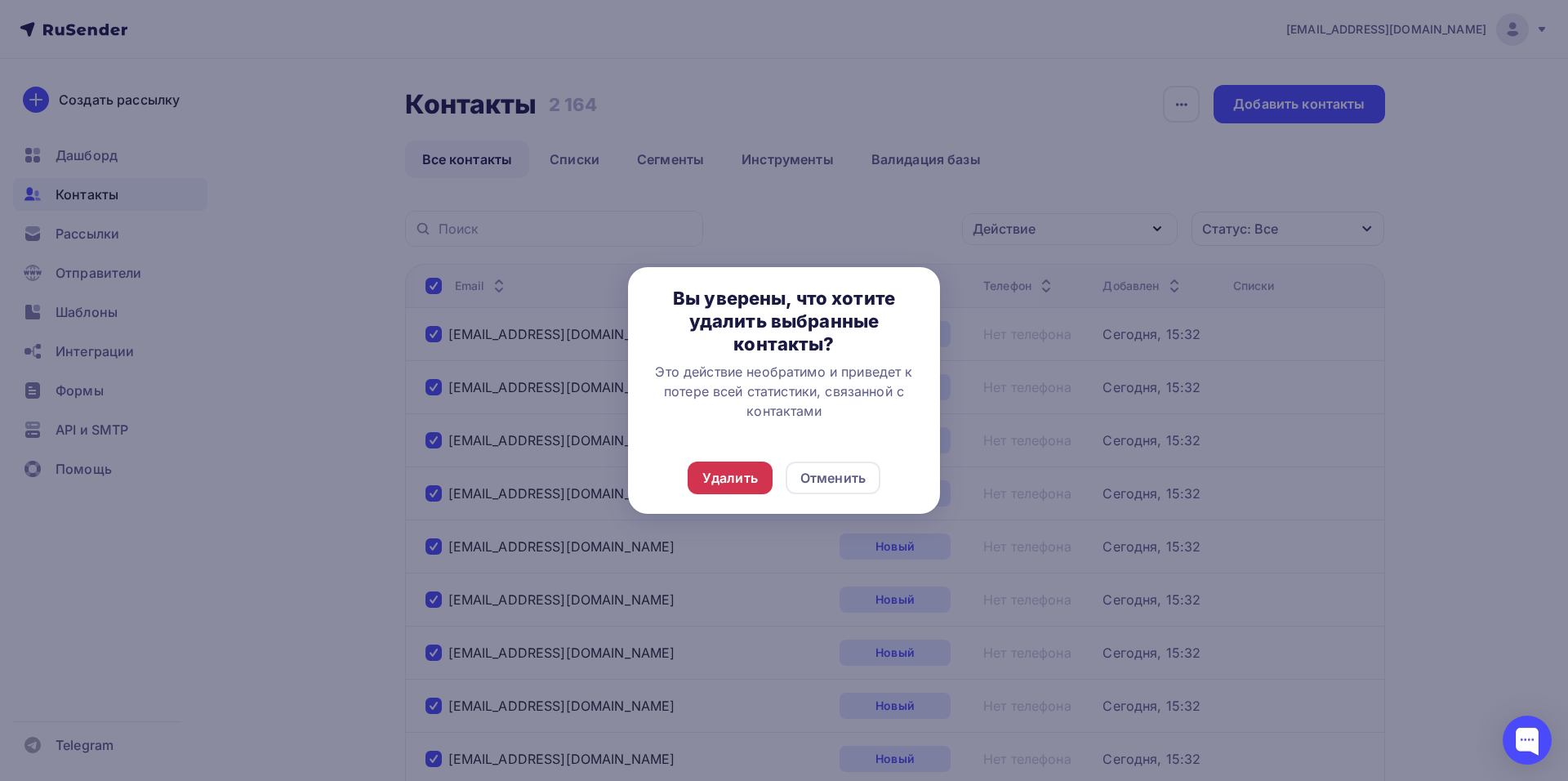
click at [754, 480] on div "Удалить" at bounding box center [730, 478] width 56 height 20
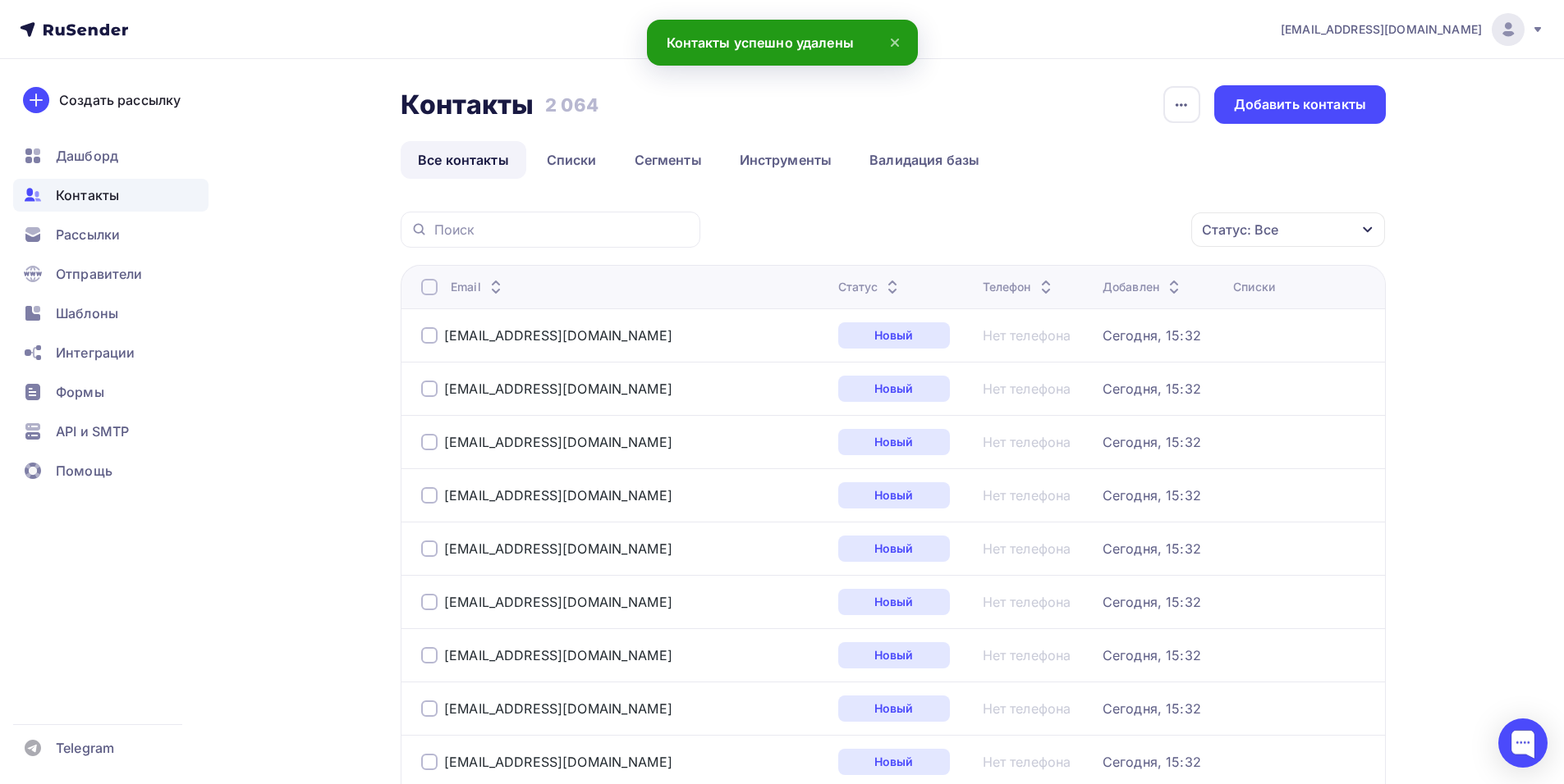
click at [424, 279] on div at bounding box center [429, 287] width 17 height 17
click at [432, 287] on div at bounding box center [429, 287] width 17 height 17
click at [1079, 228] on div "Действие" at bounding box center [1068, 230] width 217 height 32
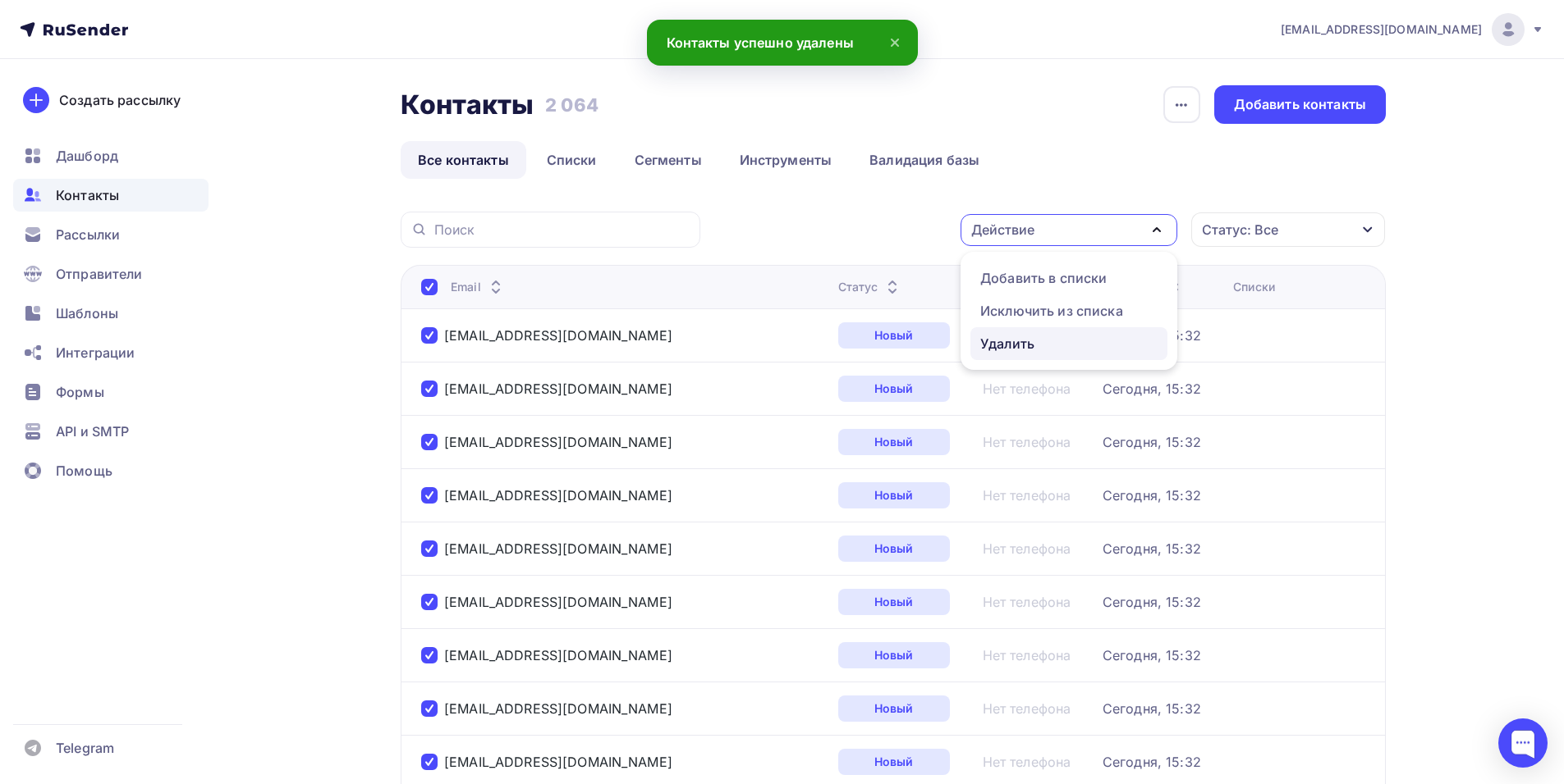
click at [1000, 345] on div "Удалить" at bounding box center [1006, 343] width 54 height 20
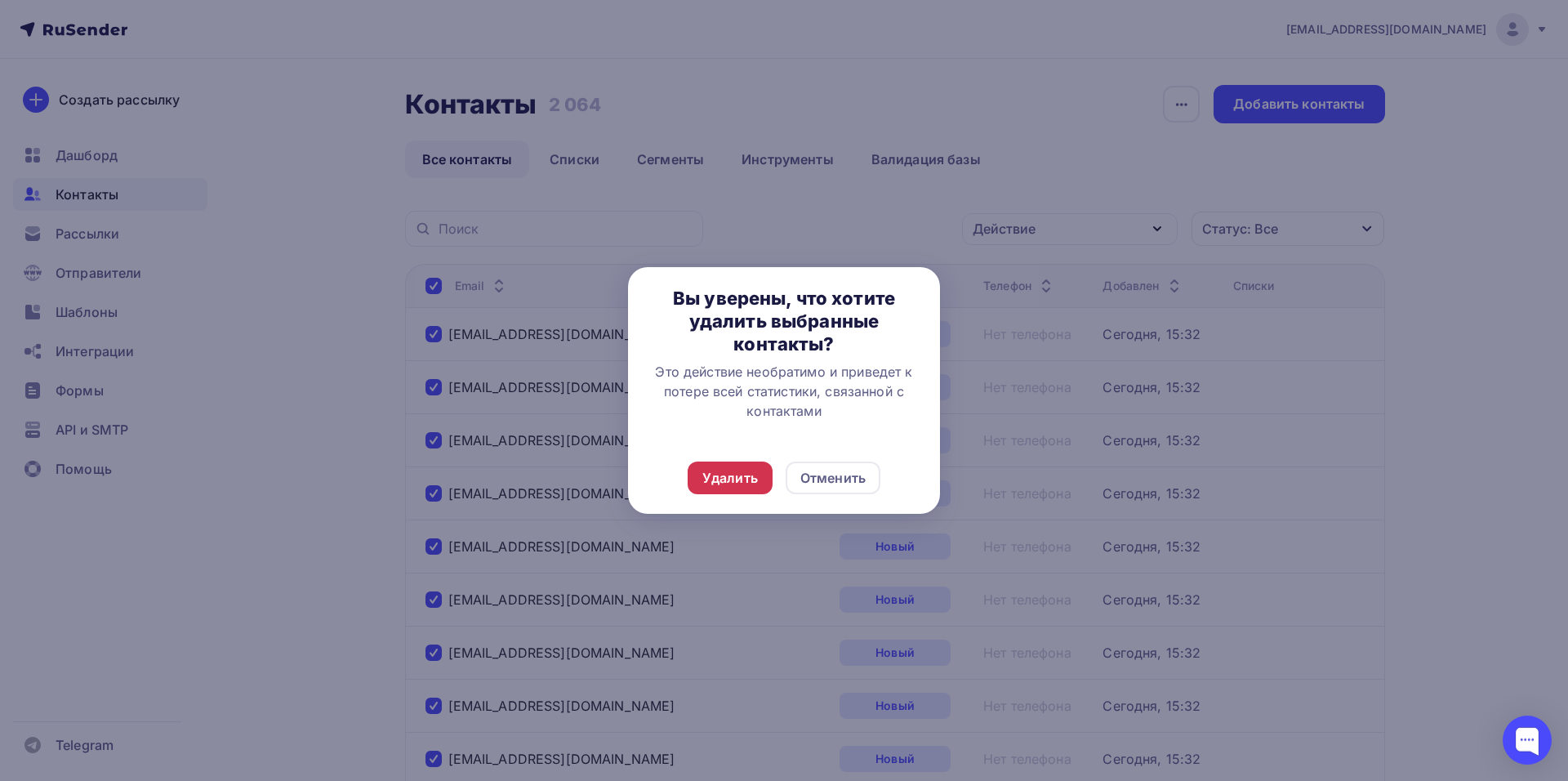
click at [744, 472] on div "Удалить" at bounding box center [730, 478] width 56 height 20
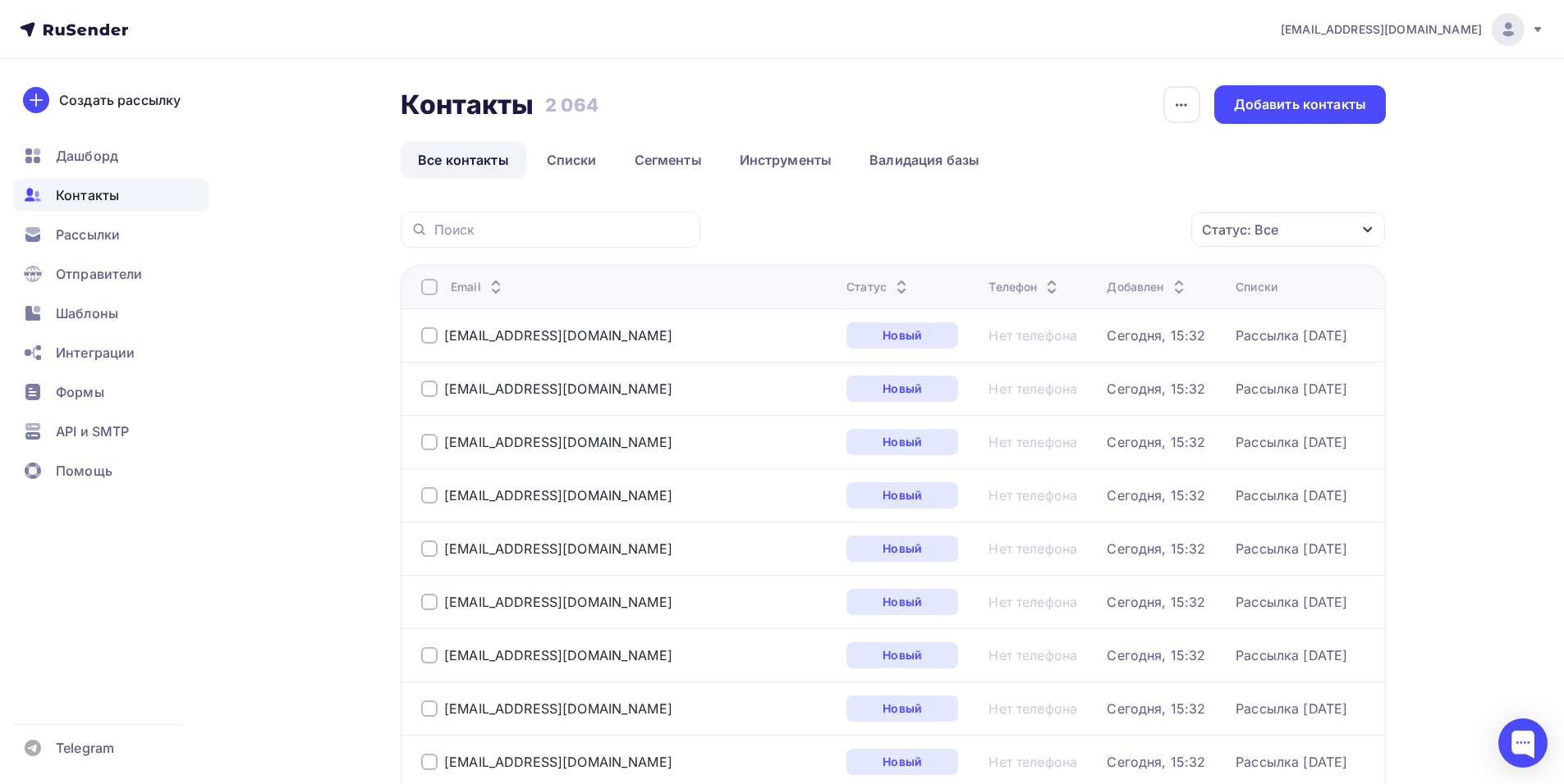
click at [428, 285] on div at bounding box center [429, 287] width 17 height 17
click at [588, 158] on link "Списки" at bounding box center [571, 160] width 84 height 37
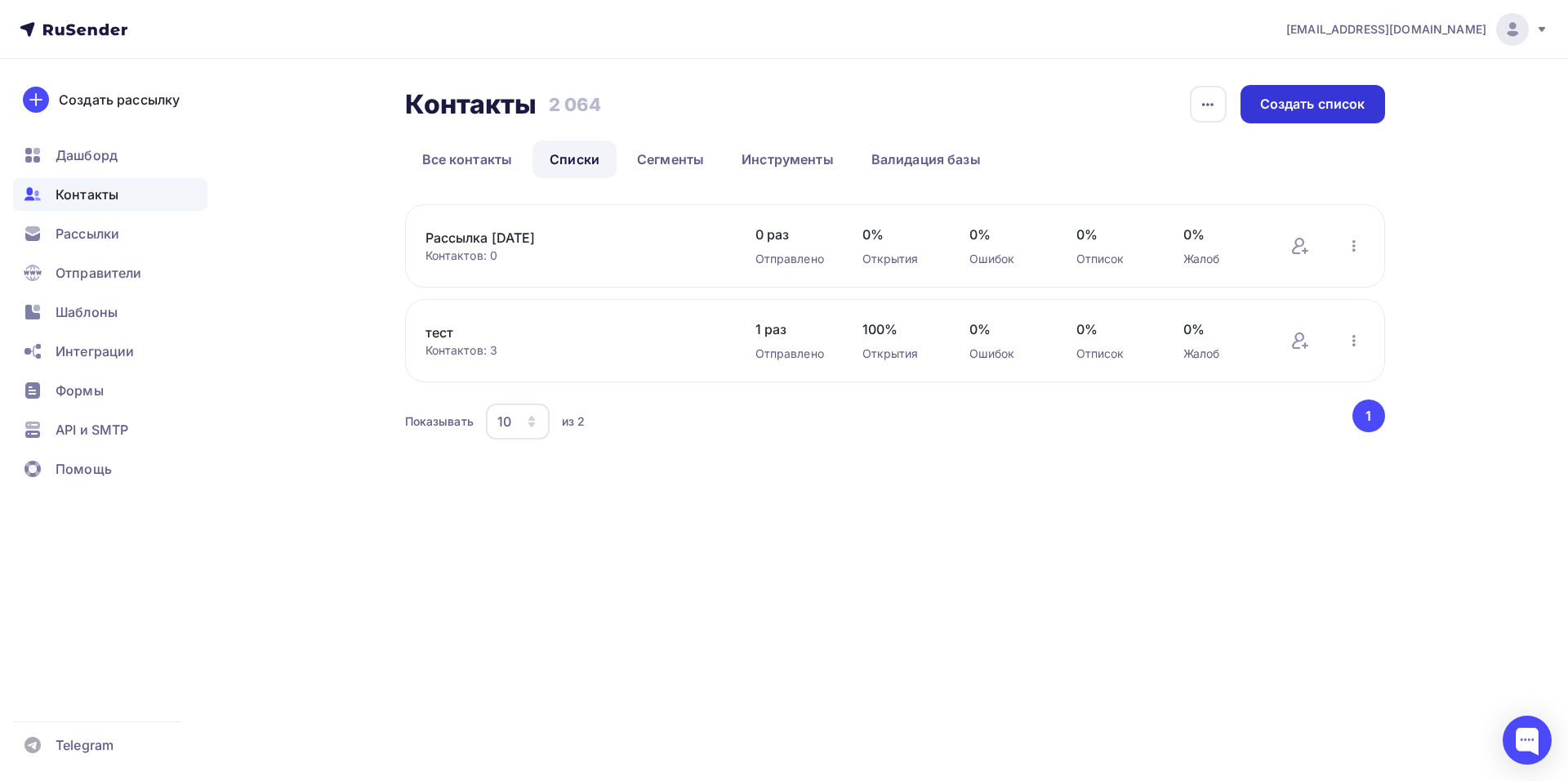
click at [1271, 117] on div "Создать список" at bounding box center [1313, 104] width 145 height 38
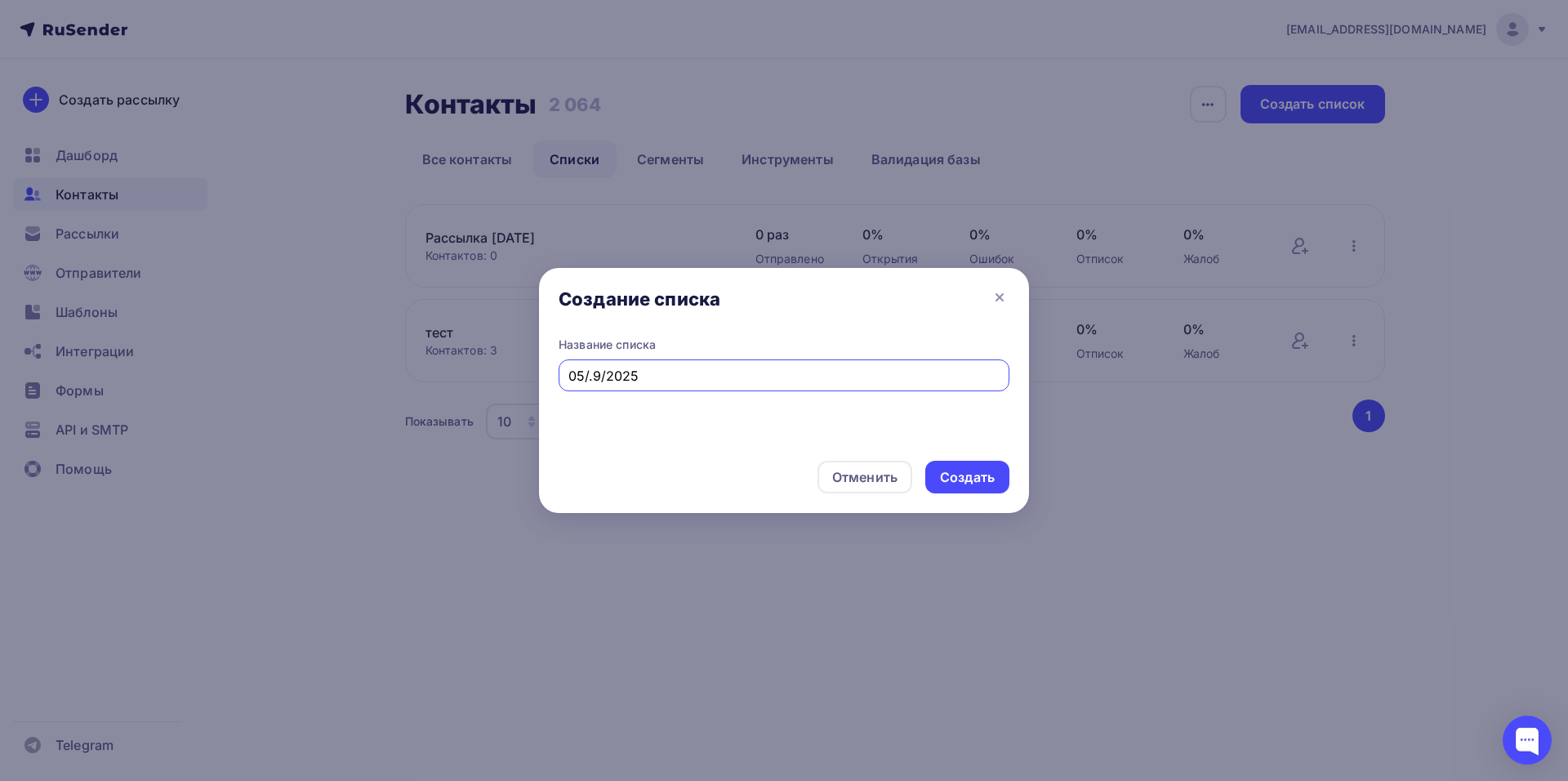
type input "05/.9/2025"
click at [978, 481] on div "Создать" at bounding box center [967, 477] width 55 height 19
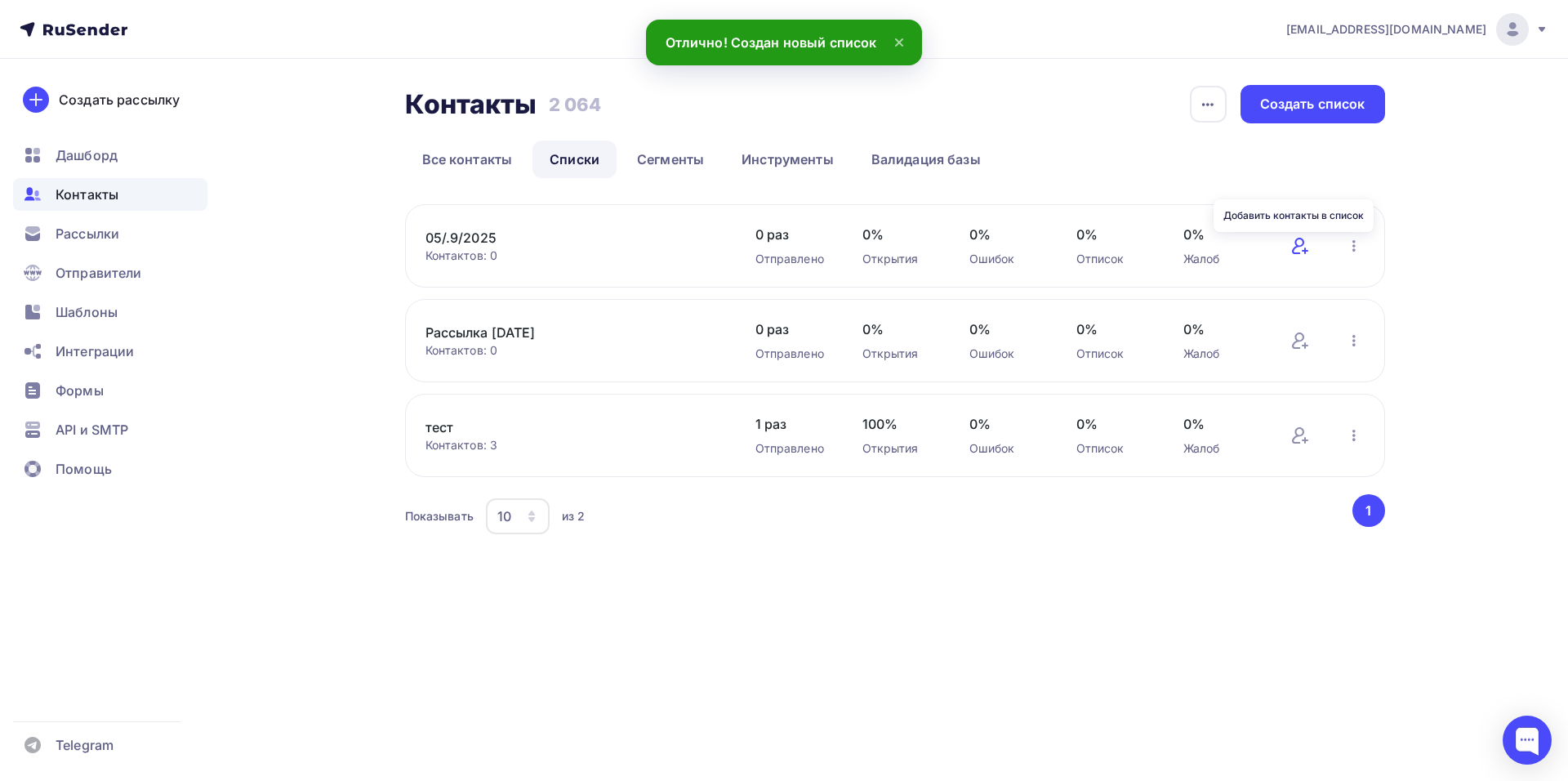
click at [1300, 240] on icon at bounding box center [1300, 246] width 20 height 20
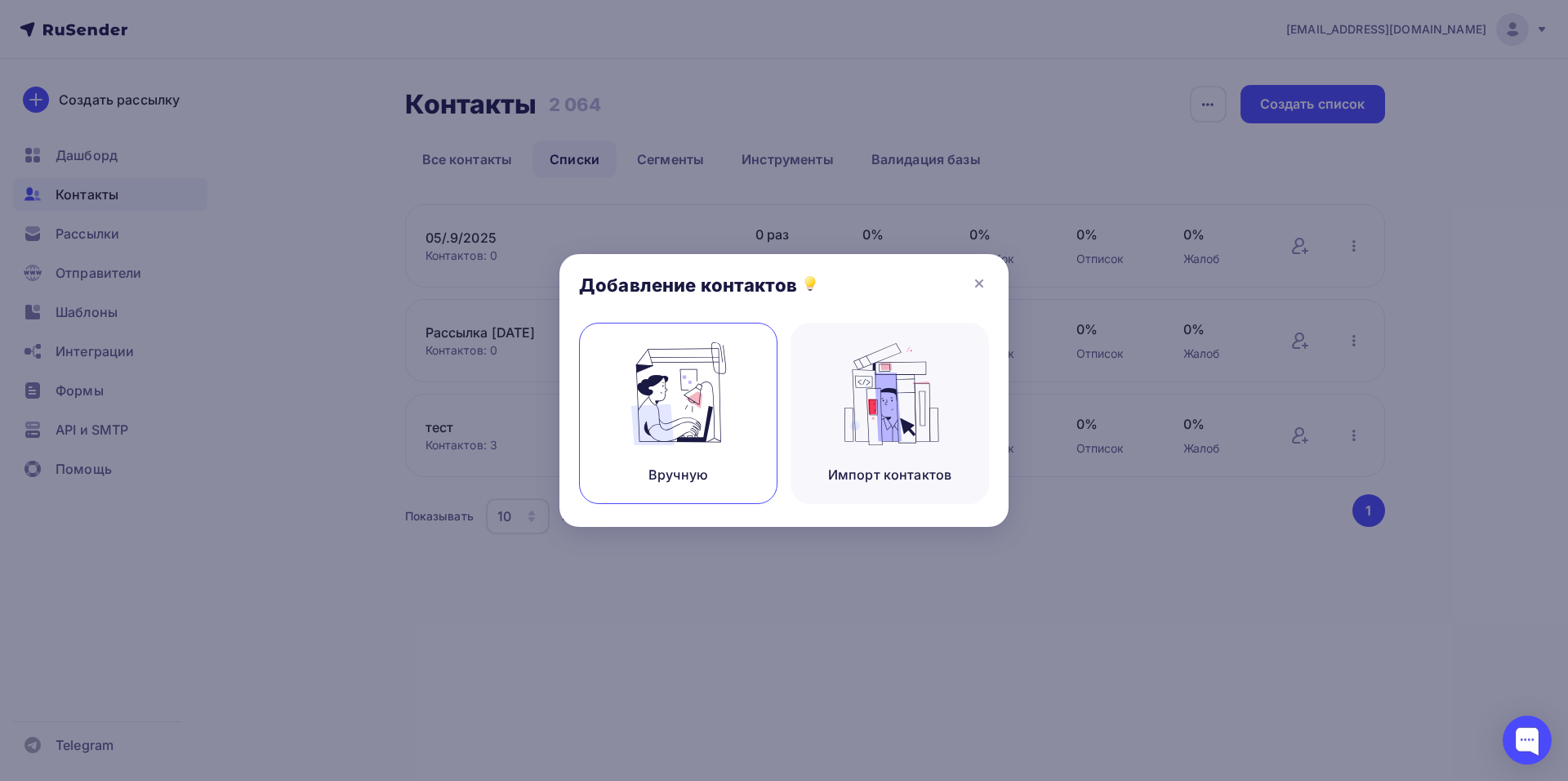
click at [690, 386] on img at bounding box center [679, 393] width 109 height 103
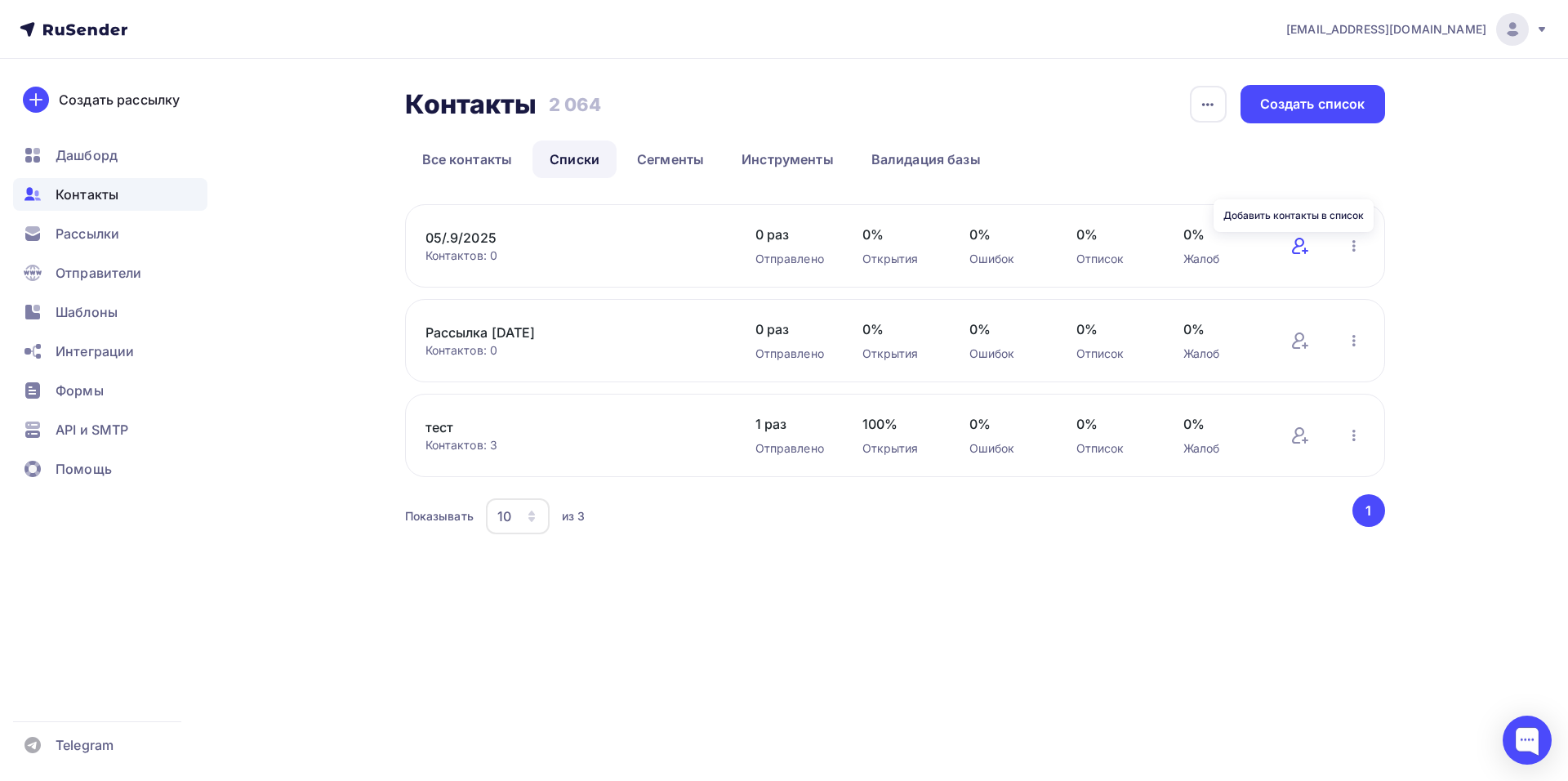
click at [1304, 246] on icon at bounding box center [1300, 246] width 20 height 20
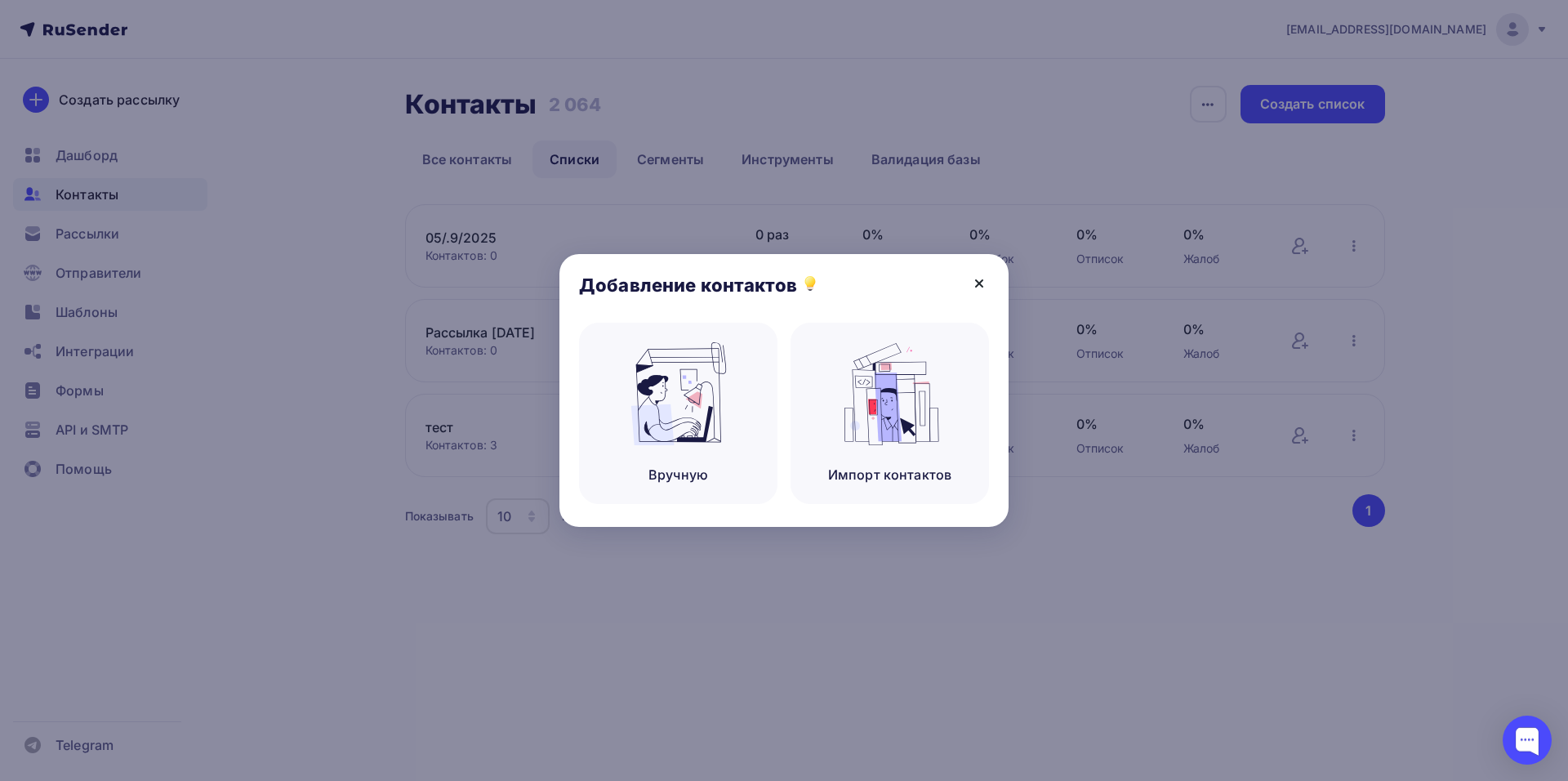
click at [982, 284] on icon at bounding box center [979, 283] width 20 height 20
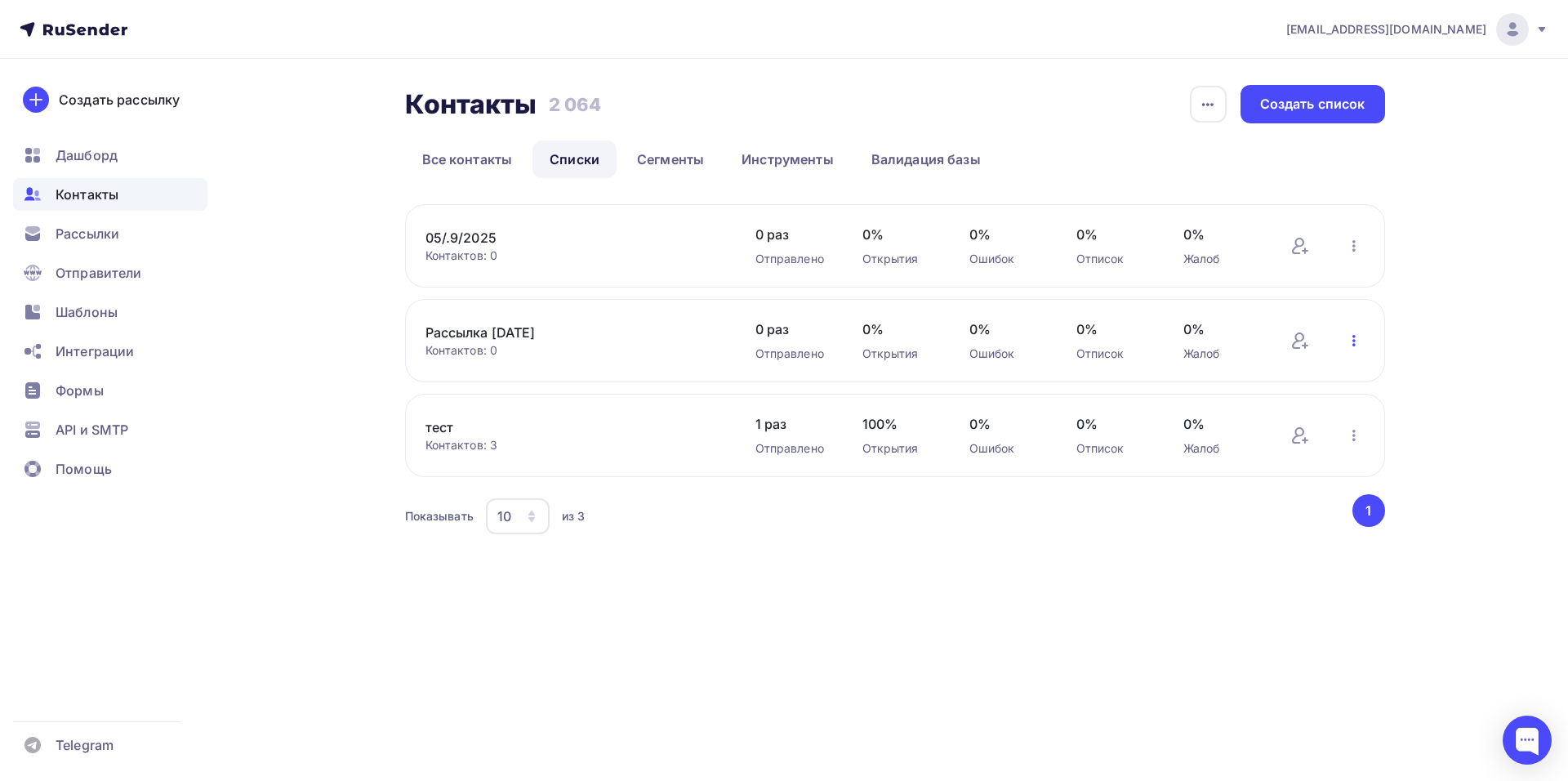
click at [1358, 345] on icon "button" at bounding box center [1354, 341] width 20 height 20
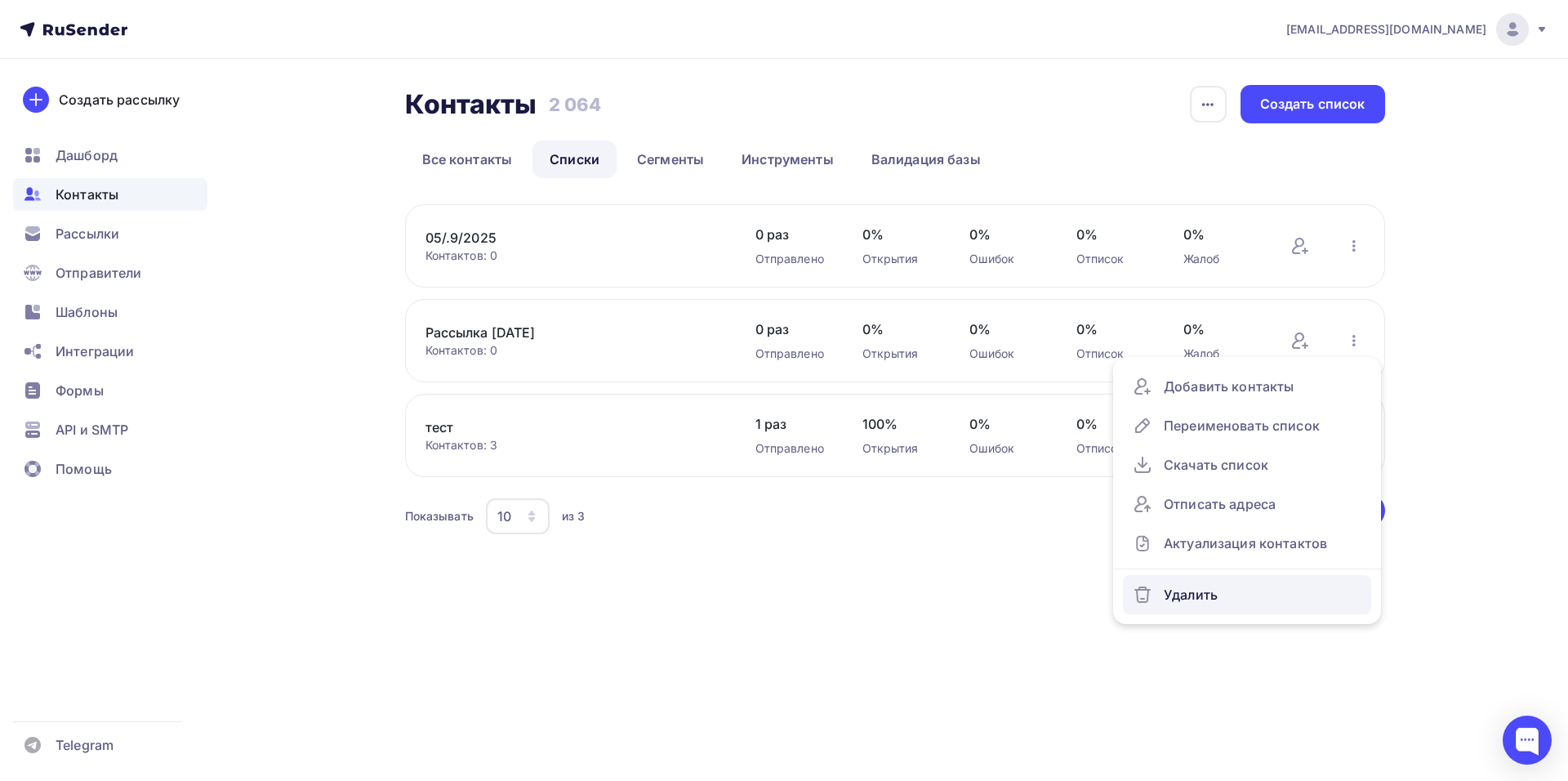
click at [1190, 591] on div "Удалить" at bounding box center [1248, 594] width 229 height 26
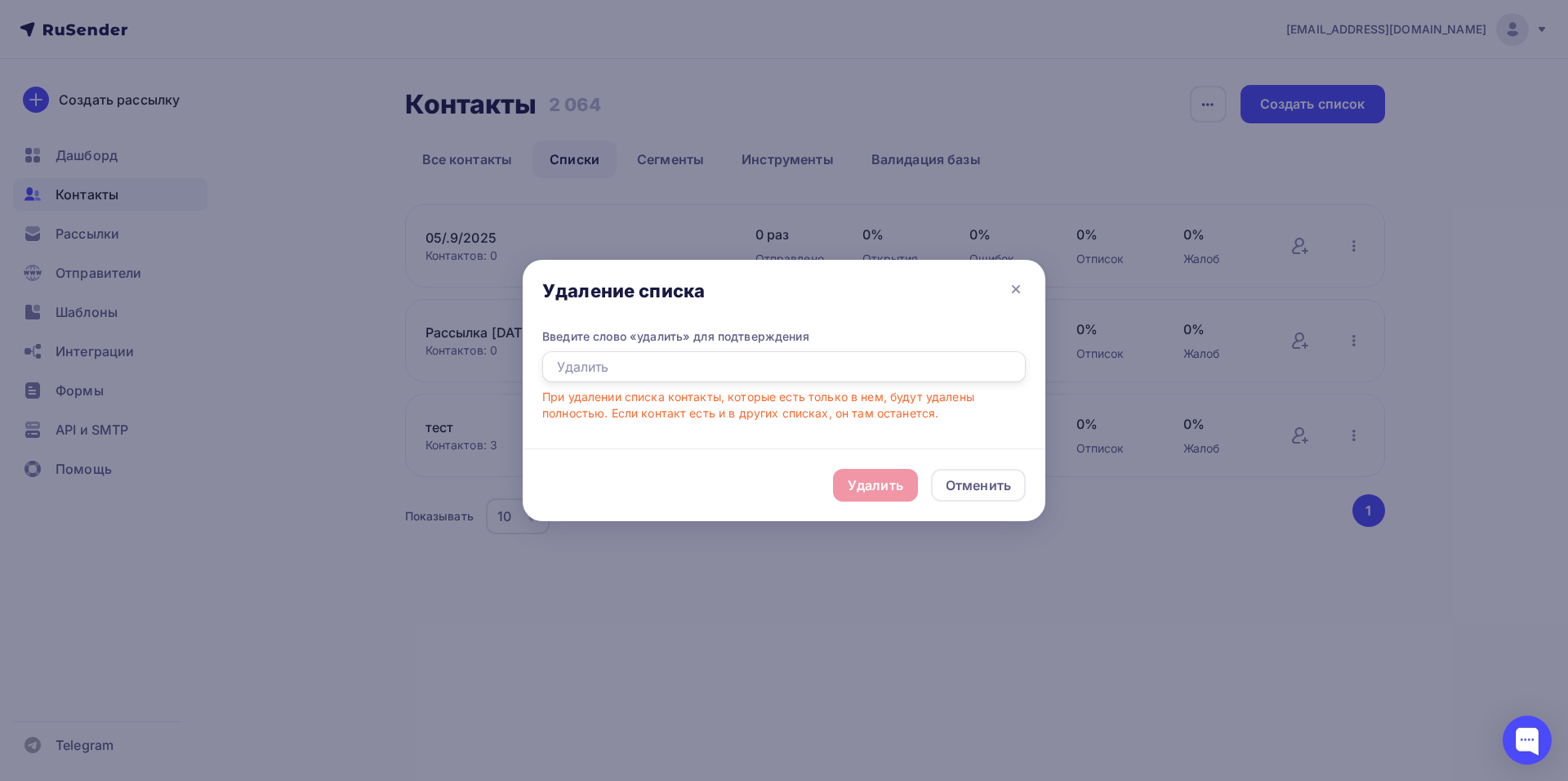
click at [869, 368] on input "text" at bounding box center [784, 367] width 484 height 31
type input "E"
type input "Удалить"
click at [880, 491] on div "Удалить" at bounding box center [875, 486] width 56 height 20
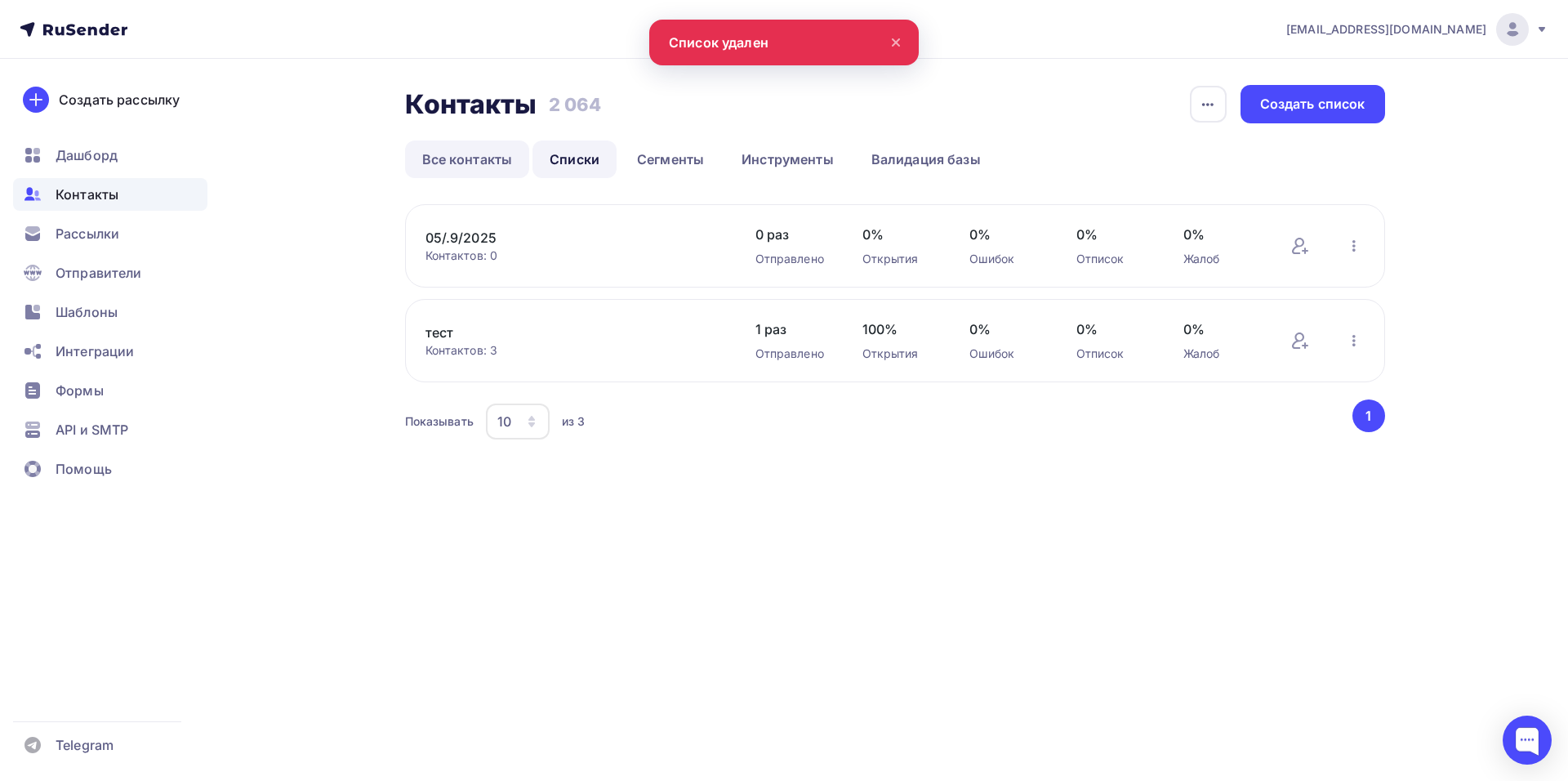
click at [465, 170] on link "Все контакты" at bounding box center [468, 159] width 125 height 37
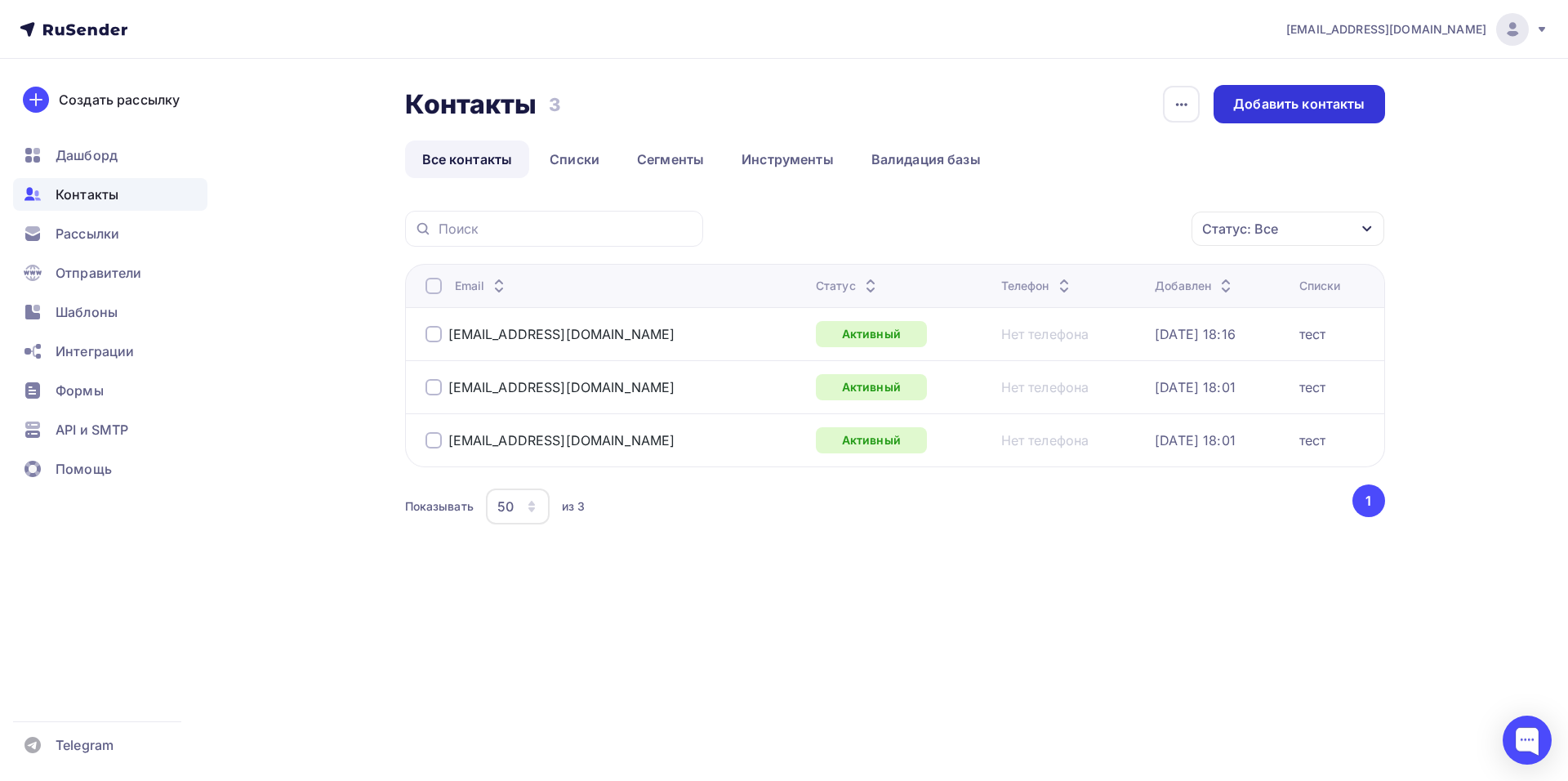
click at [1350, 108] on div "Добавить контакты" at bounding box center [1298, 104] width 132 height 19
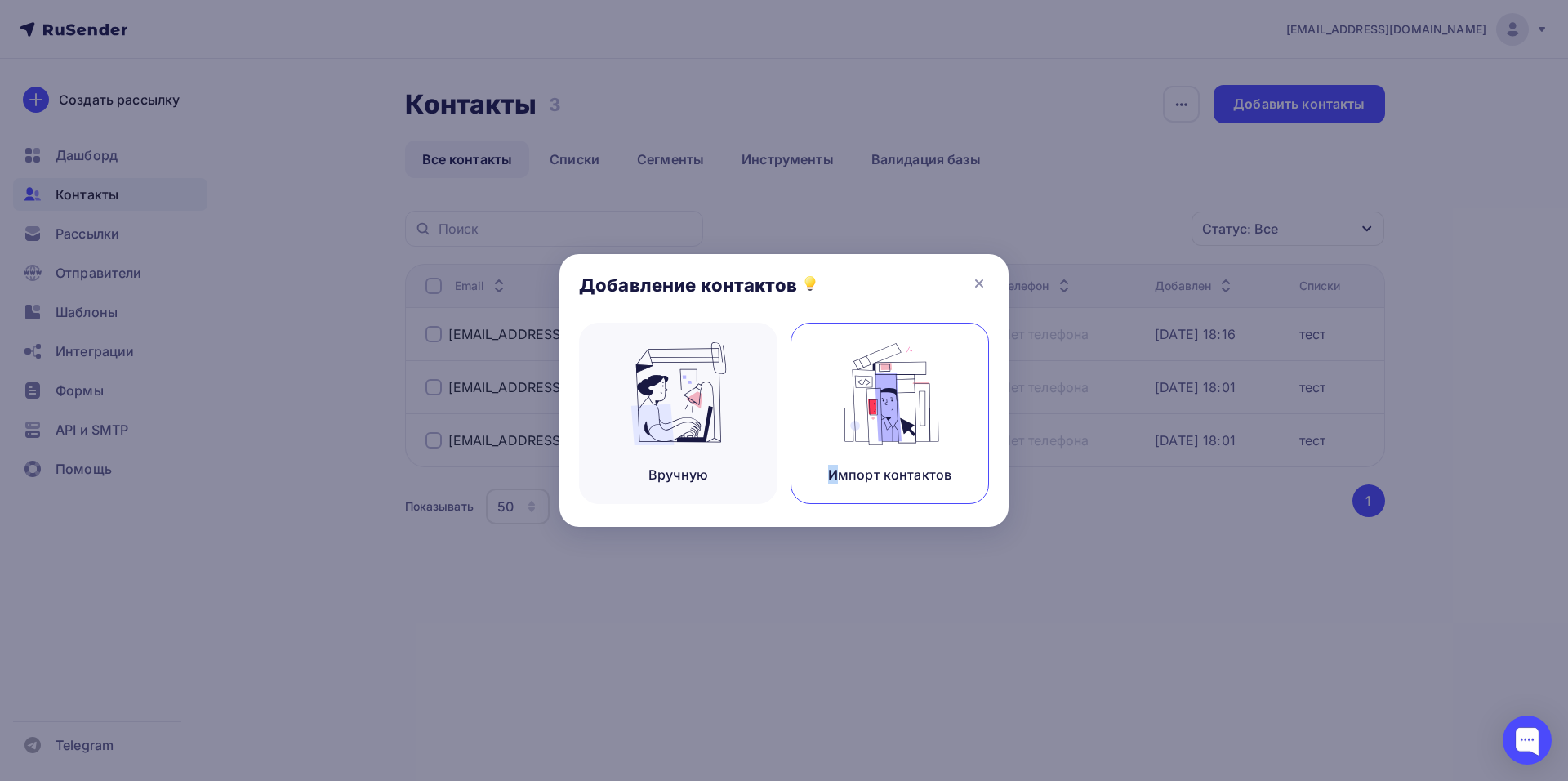
click at [834, 456] on div "Импорт контактов" at bounding box center [889, 413] width 198 height 182
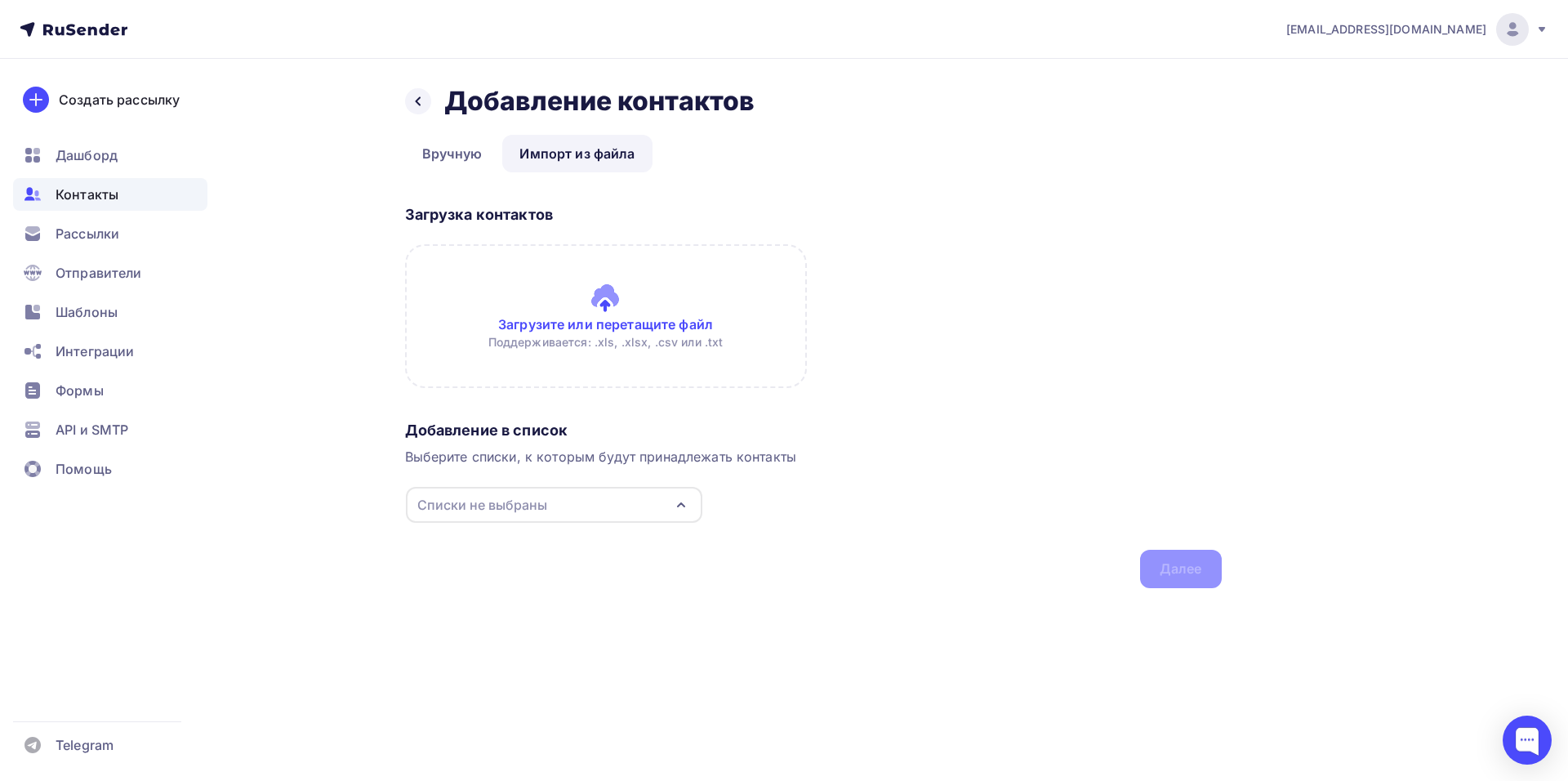
click at [611, 324] on input "file" at bounding box center [606, 316] width 402 height 144
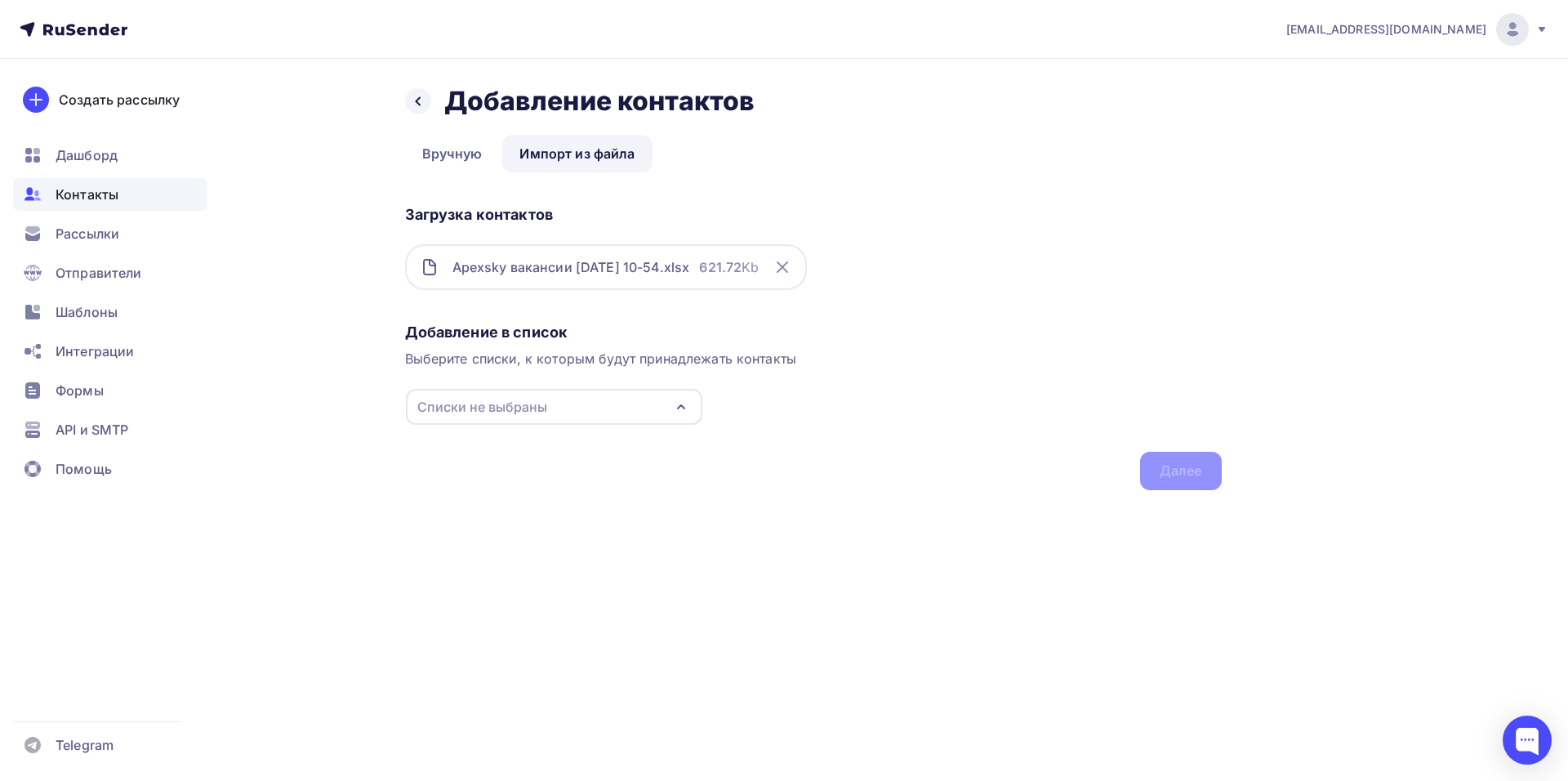
click at [637, 402] on div "Списки не выбраны" at bounding box center [554, 407] width 296 height 36
click at [531, 466] on div "05/.9/2025" at bounding box center [554, 468] width 264 height 20
click at [1231, 474] on div "Назад Добавление контактов Добавление контактов Вручную Импорт из файла Импорт …" at bounding box center [784, 307] width 1338 height 497
click at [1200, 466] on div "Далее" at bounding box center [1180, 470] width 42 height 19
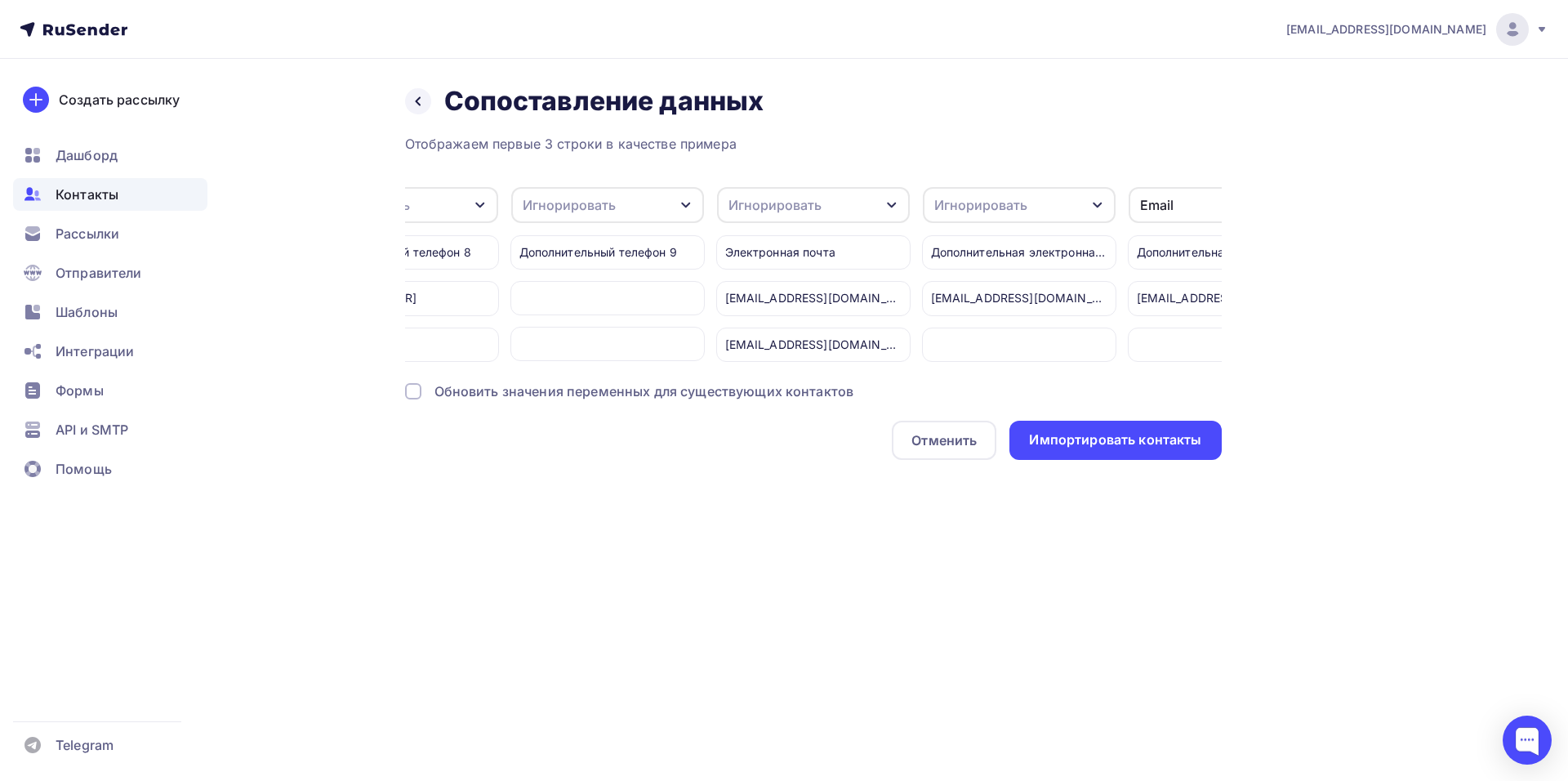
scroll to position [0, 4432]
click at [790, 200] on div "Игнорировать" at bounding box center [765, 205] width 93 height 20
click at [780, 294] on div "Имя" at bounding box center [773, 291] width 95 height 20
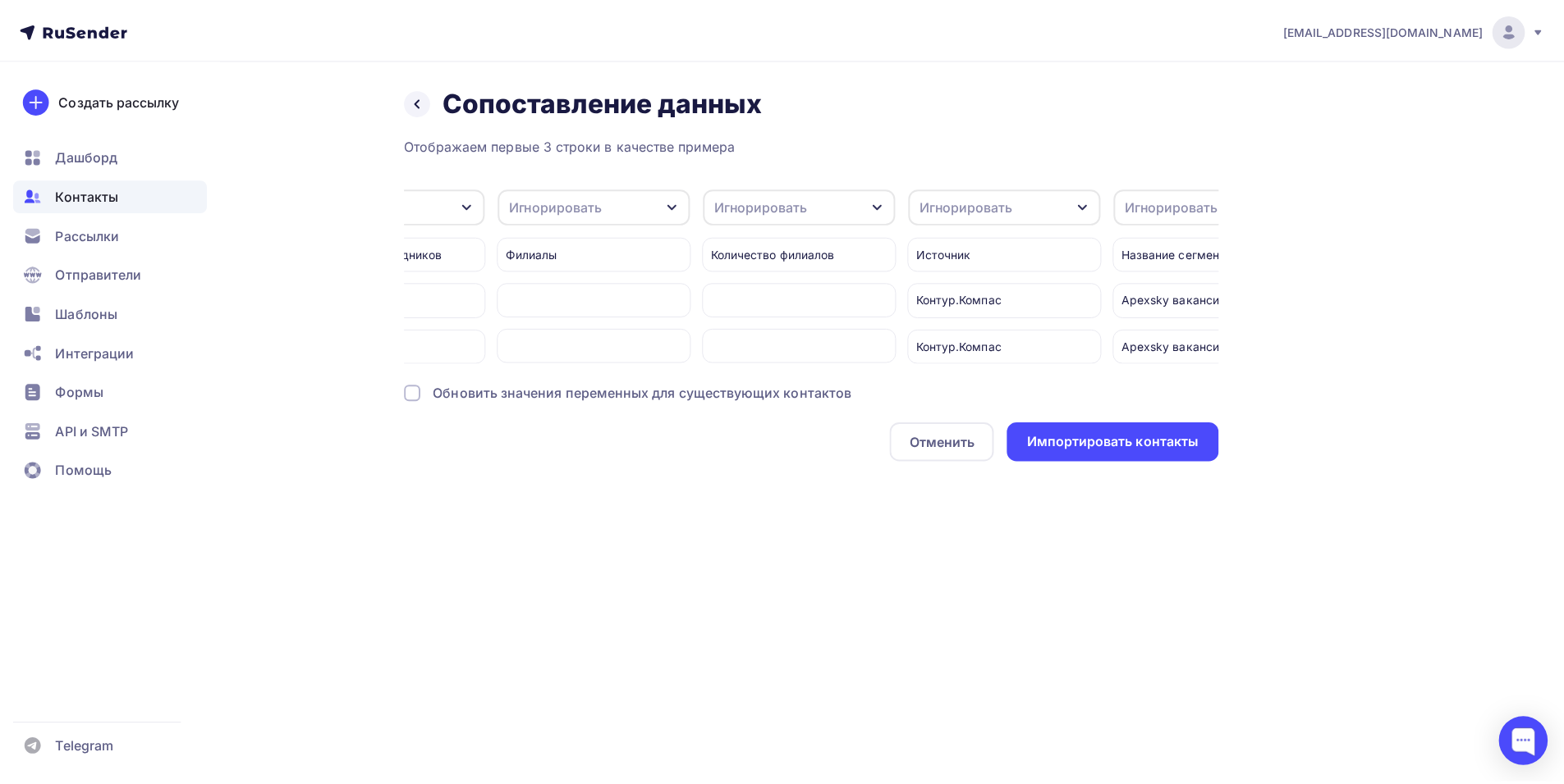
scroll to position [0, 8683]
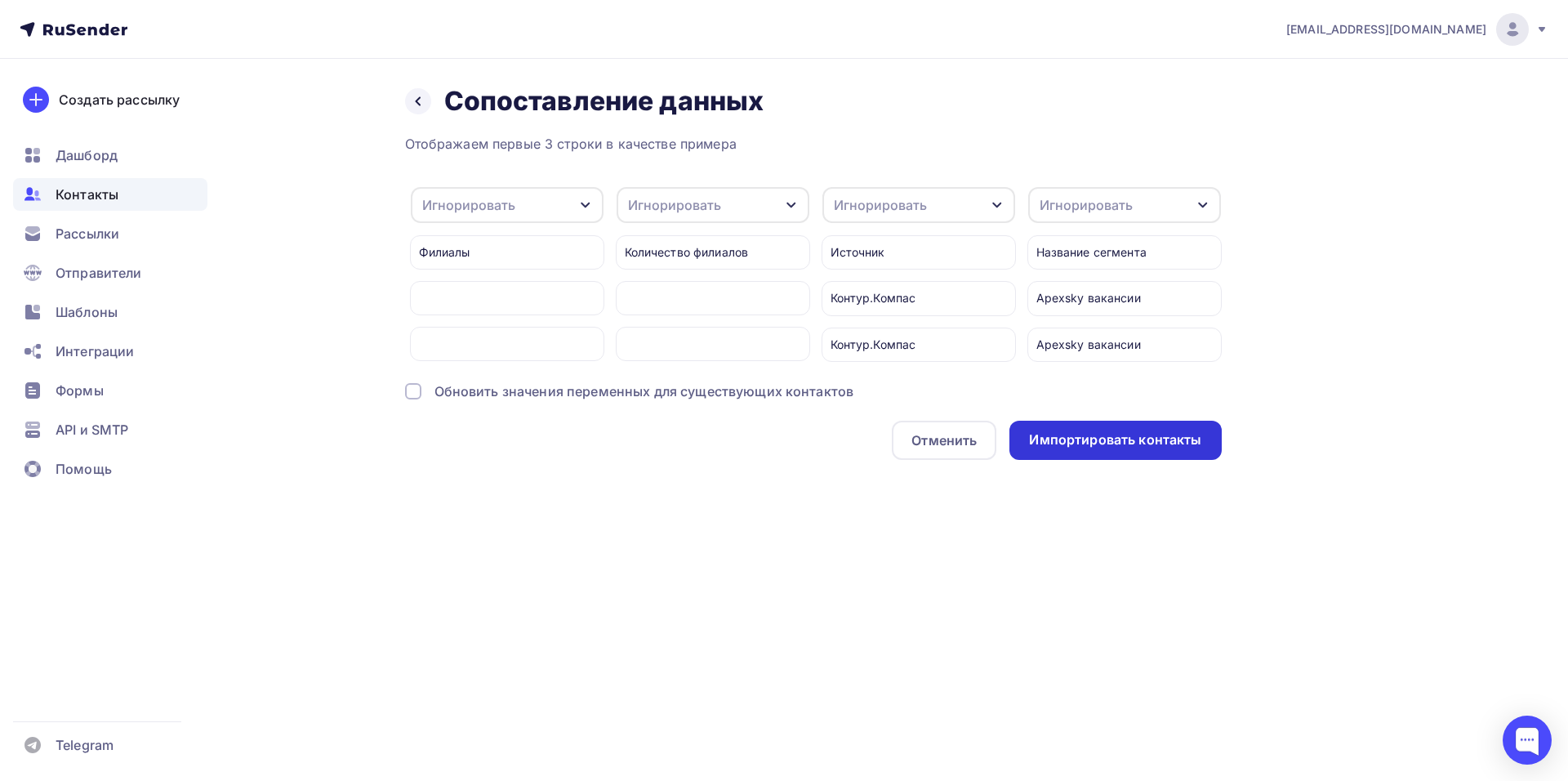
click at [1135, 450] on div "Импортировать контакты" at bounding box center [1115, 440] width 172 height 19
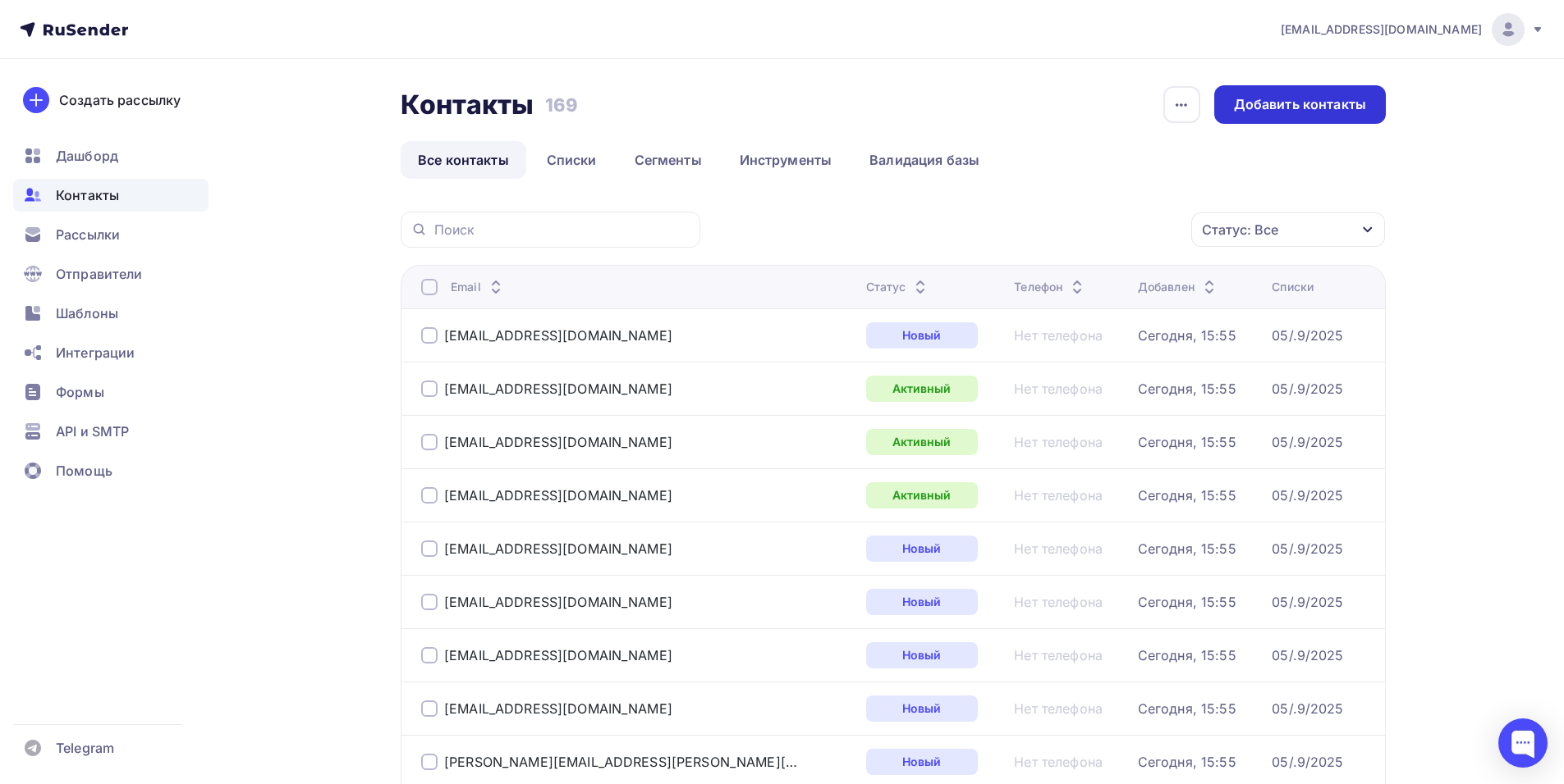
click at [1274, 107] on div "Добавить контакты" at bounding box center [1300, 104] width 133 height 19
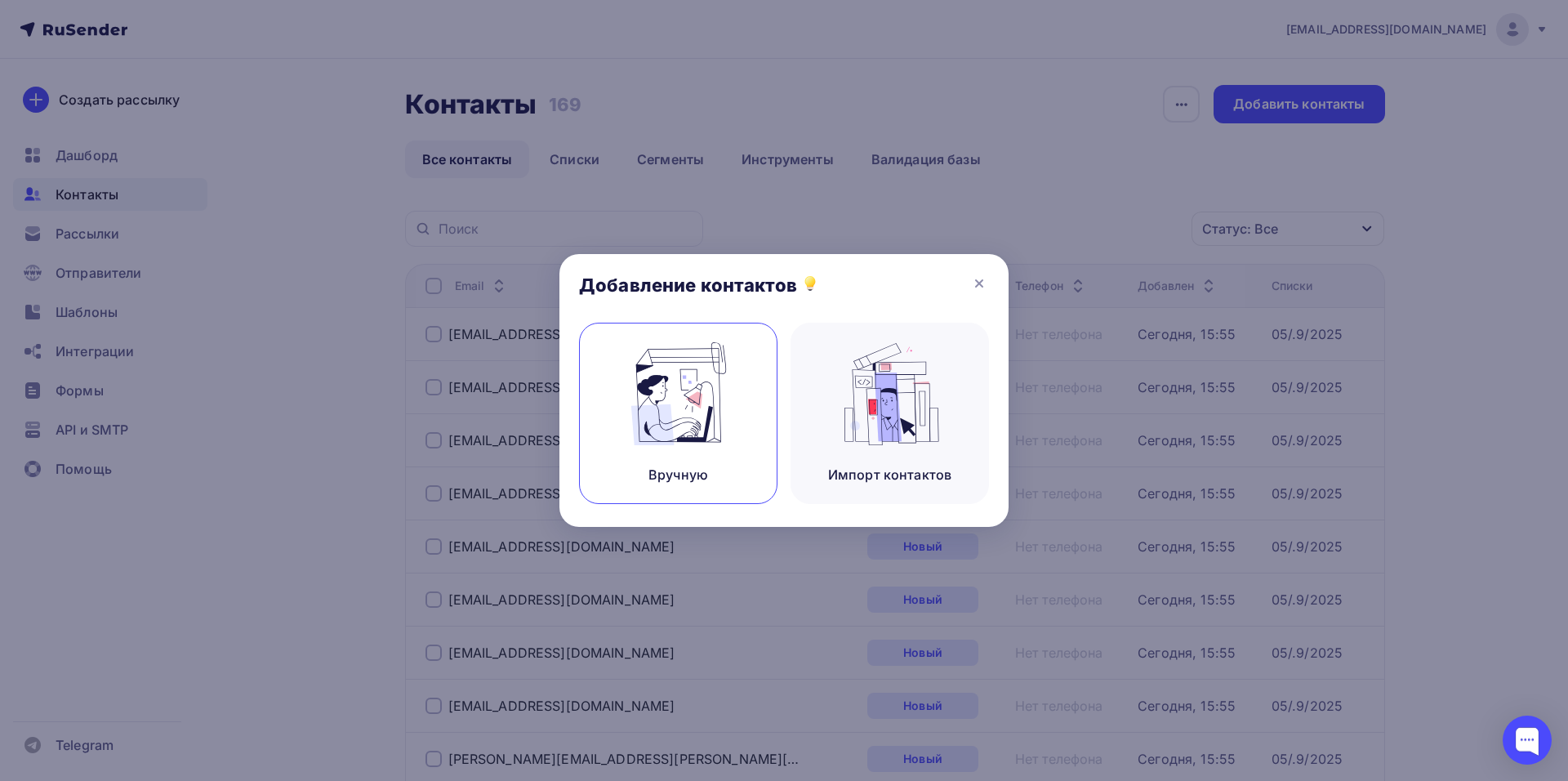
click at [671, 382] on img at bounding box center [679, 393] width 109 height 103
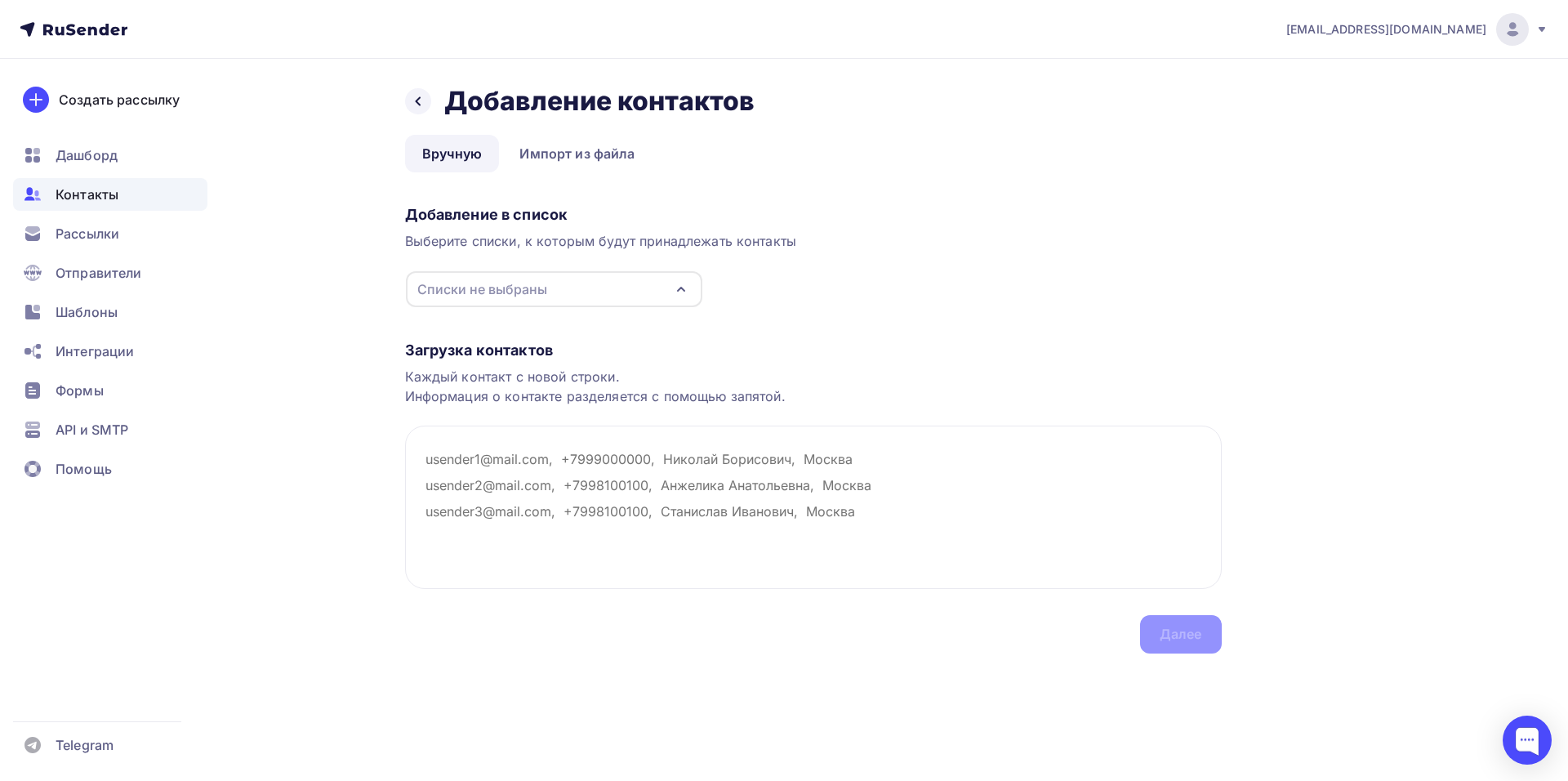
drag, startPoint x: 597, startPoint y: 278, endPoint x: 602, endPoint y: 289, distance: 12.1
click at [597, 277] on div "Списки не выбраны" at bounding box center [554, 289] width 296 height 36
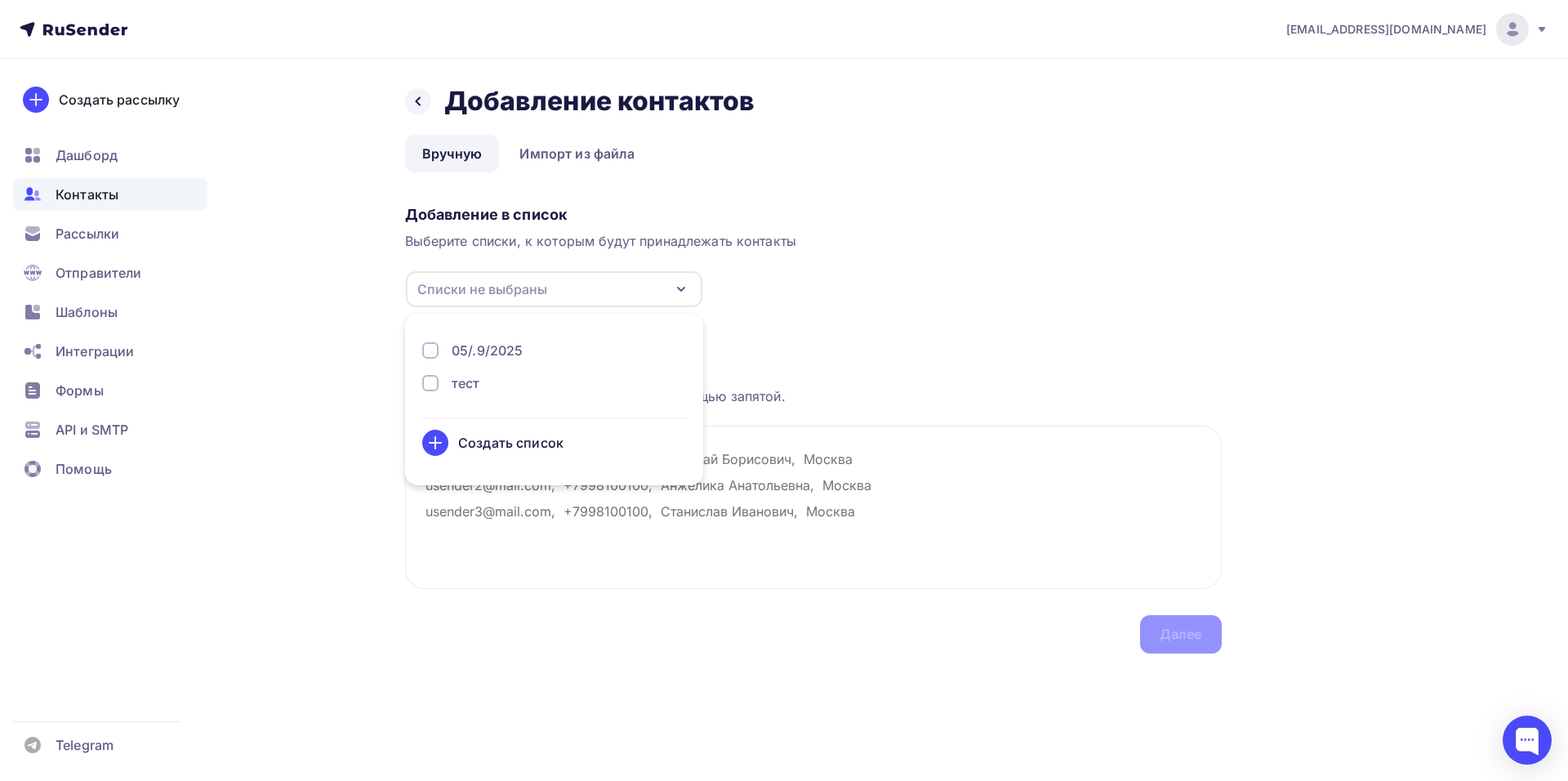
click at [548, 355] on div "05/.9/2025" at bounding box center [554, 351] width 264 height 20
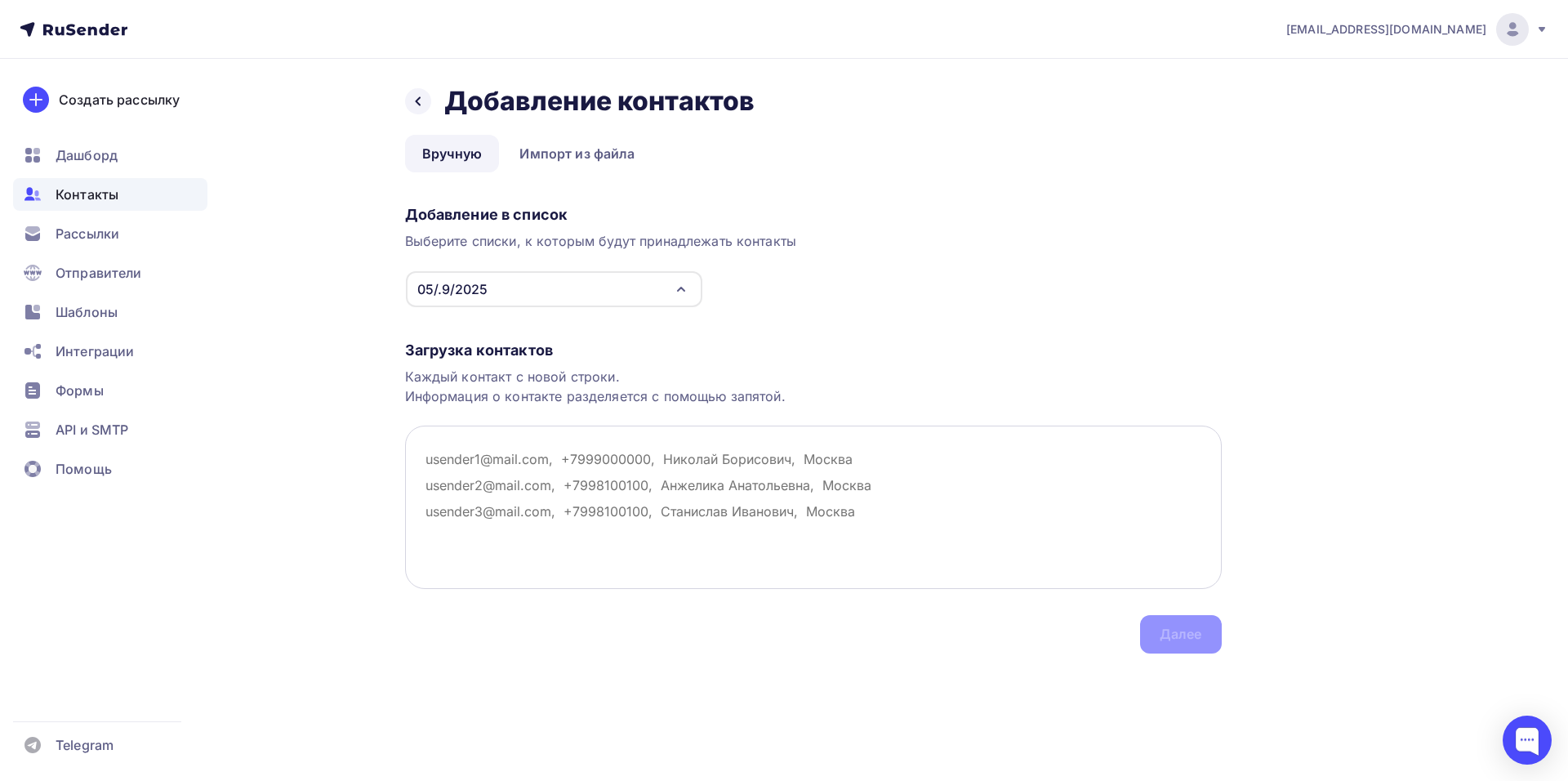
click at [523, 575] on textarea at bounding box center [814, 507] width 817 height 163
paste textarea "[EMAIL_ADDRESS][DOMAIN_NAME] [EMAIL_ADDRESS][DOMAIN_NAME] [EMAIL_ADDRESS][DOMAI…"
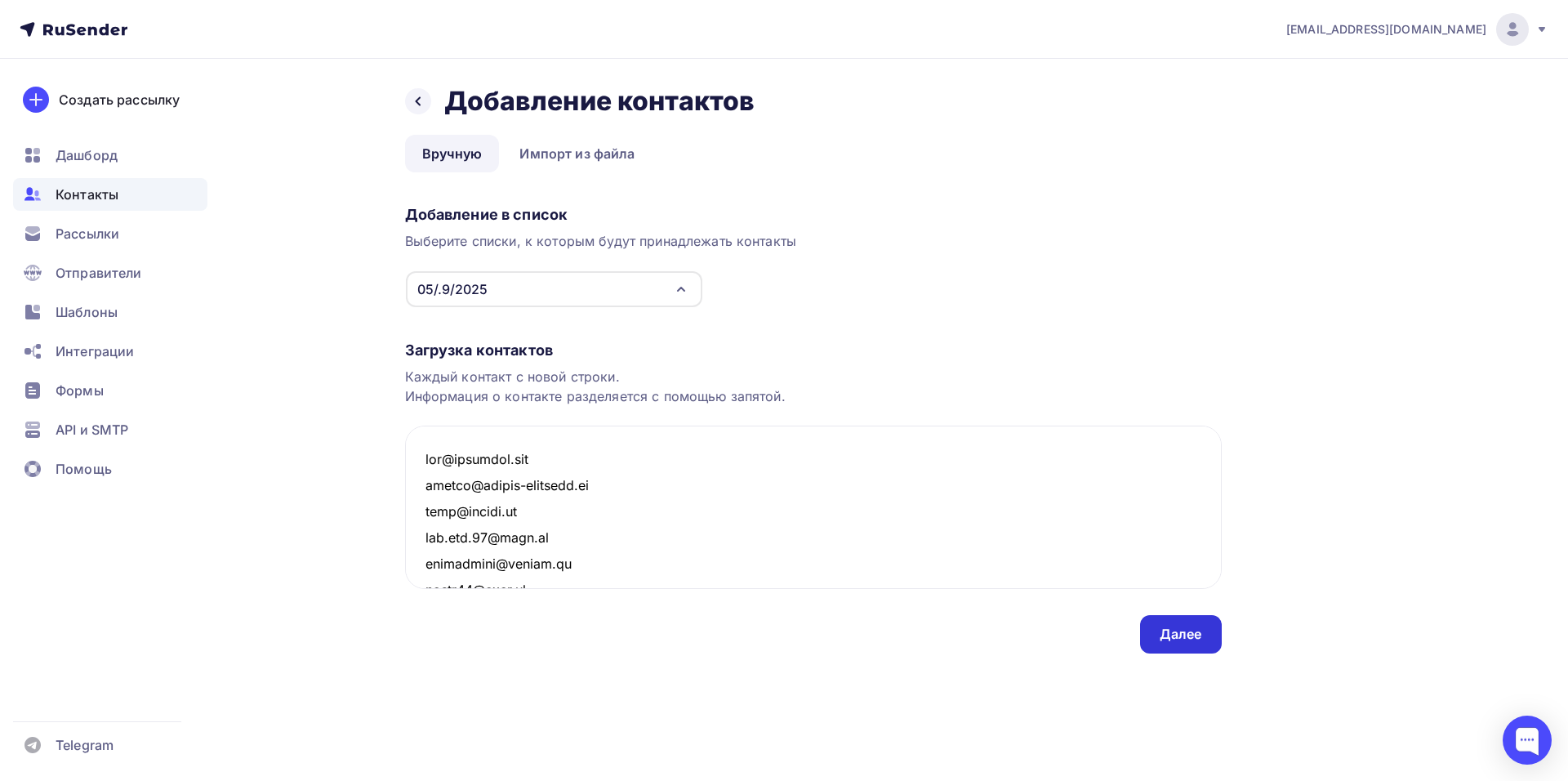
type textarea "[EMAIL_ADDRESS][DOMAIN_NAME] [EMAIL_ADDRESS][DOMAIN_NAME] [EMAIL_ADDRESS][DOMAI…"
click at [1164, 634] on div "Далее" at bounding box center [1180, 634] width 42 height 19
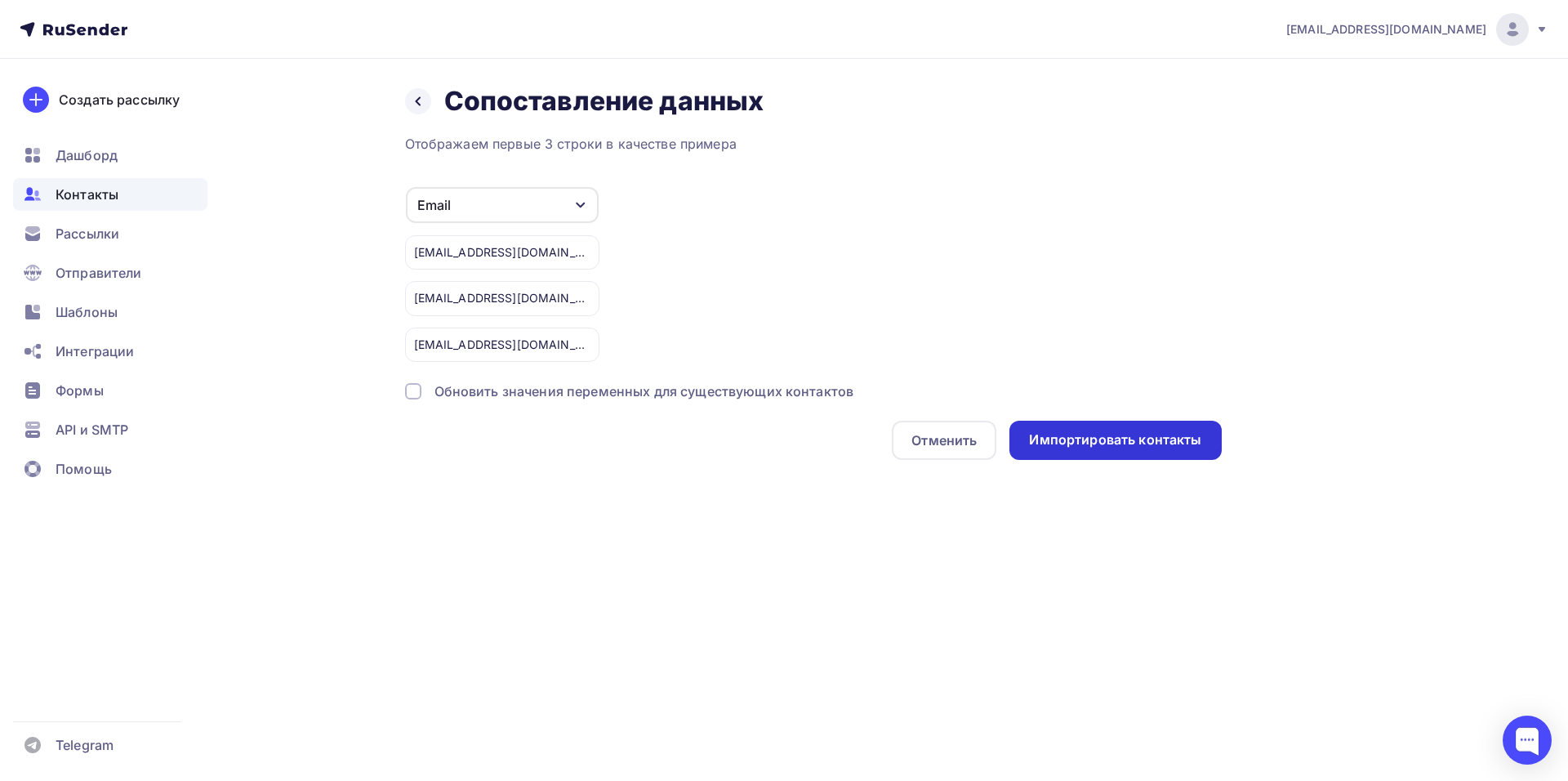
click at [1114, 443] on div "Импортировать контакты" at bounding box center [1115, 440] width 172 height 19
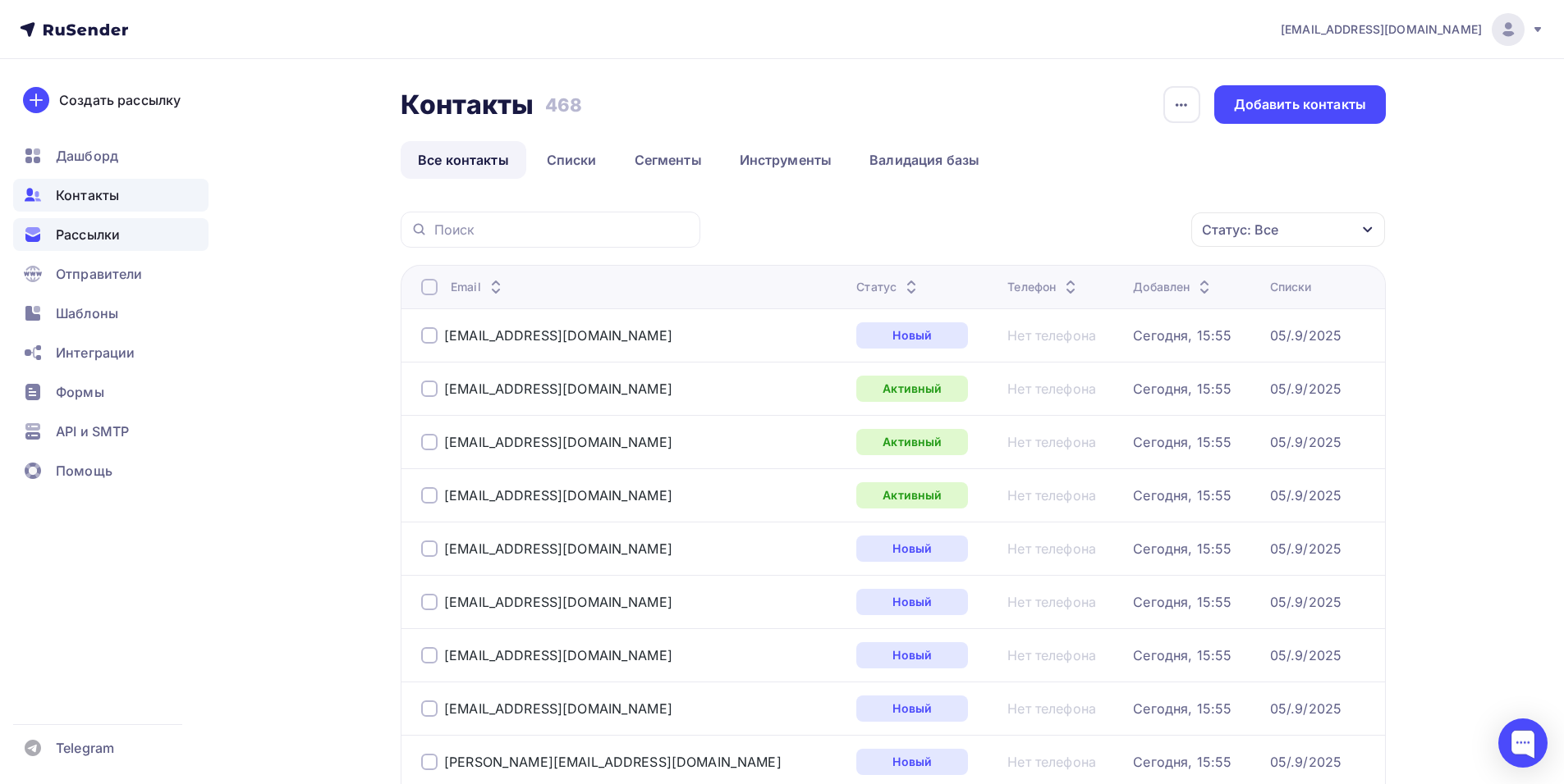
click at [84, 247] on div "Рассылки" at bounding box center [110, 234] width 195 height 32
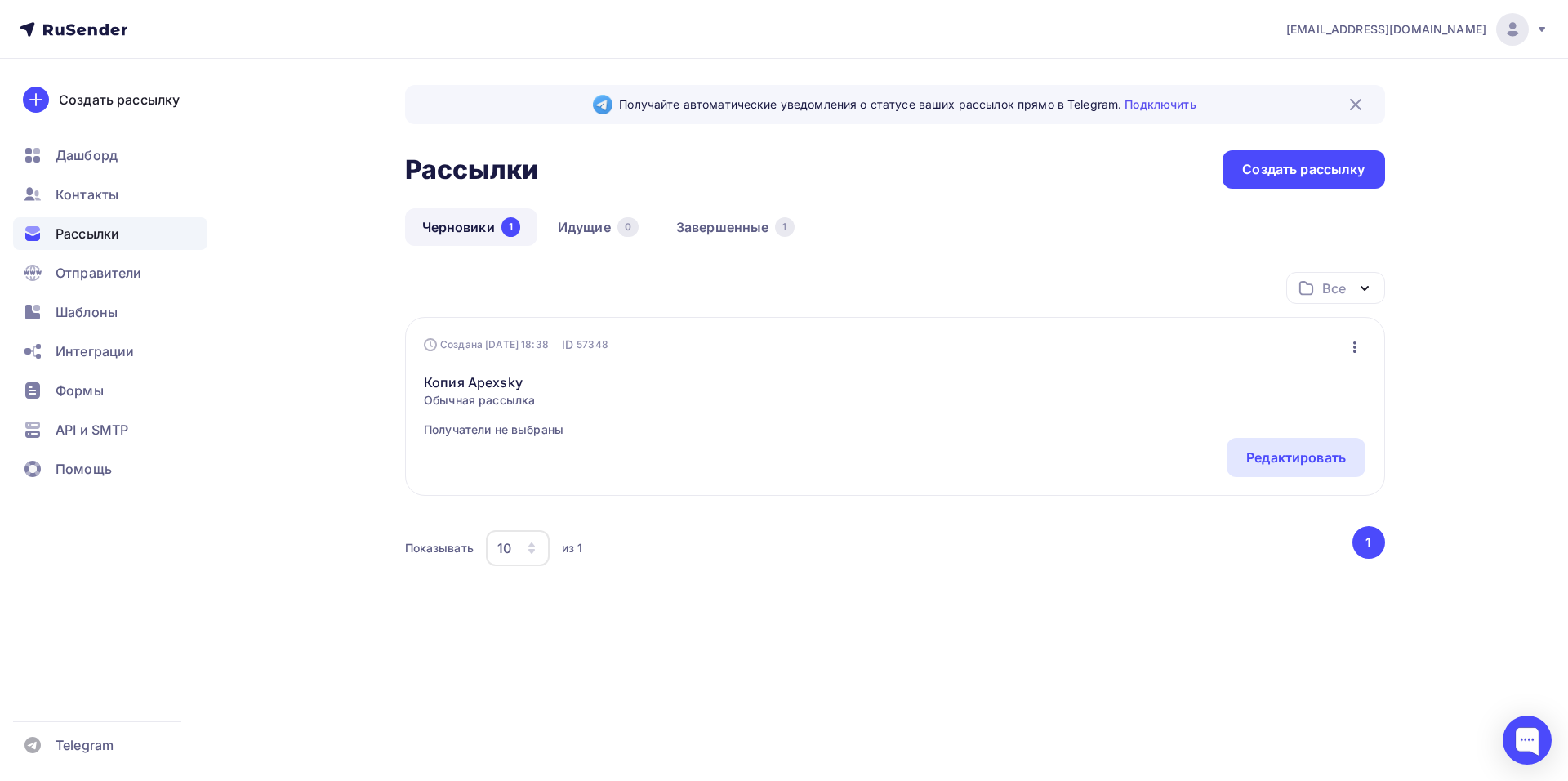
click at [1355, 349] on icon "button" at bounding box center [1355, 347] width 20 height 20
click at [1306, 388] on div "Редактировать" at bounding box center [1284, 390] width 157 height 20
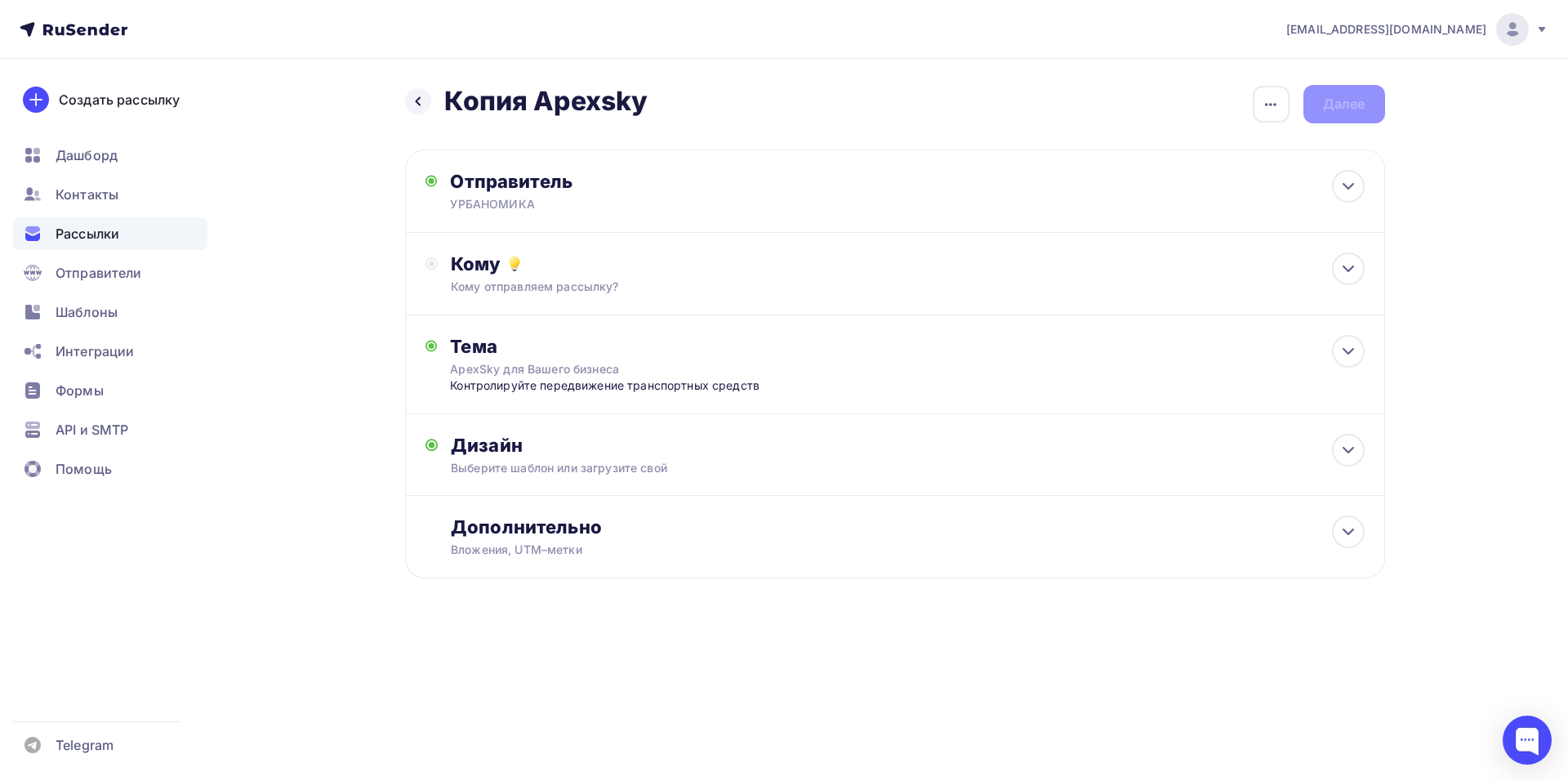
drag, startPoint x: 611, startPoint y: 103, endPoint x: 641, endPoint y: 103, distance: 30.0
click at [614, 103] on h2 "Копия Apexsky" at bounding box center [546, 101] width 204 height 32
click at [1270, 105] on icon "button" at bounding box center [1271, 104] width 12 height 3
click at [1226, 183] on div "Переименовать рассылку" at bounding box center [1184, 188] width 202 height 20
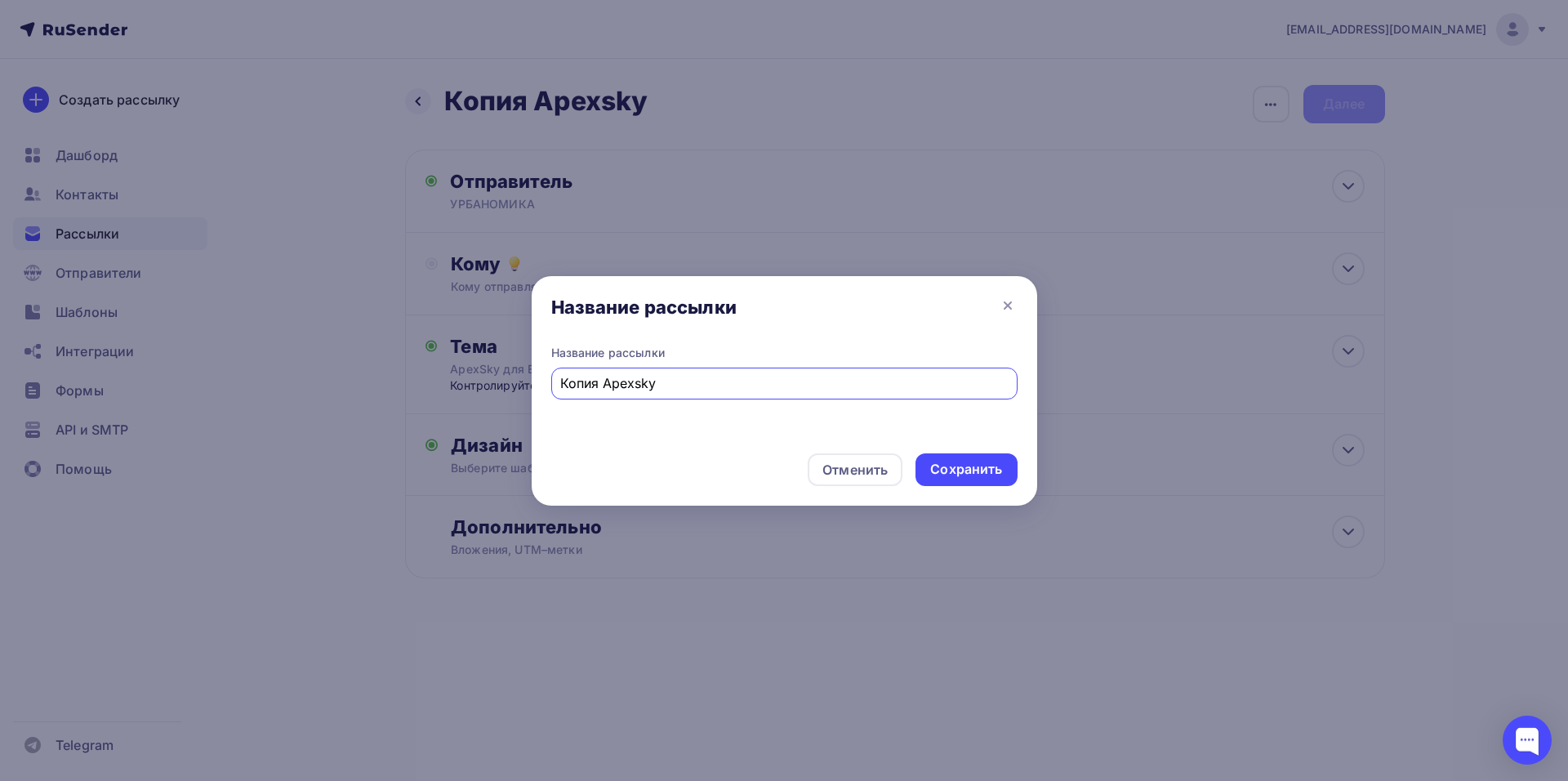
drag, startPoint x: 603, startPoint y: 383, endPoint x: 530, endPoint y: 381, distance: 73.0
click at [530, 381] on div "Название рассылки Название рассылки Копия Apexsky Отменить Сохранить" at bounding box center [784, 390] width 1568 height 781
click at [614, 390] on input "Apexsky" at bounding box center [784, 383] width 447 height 20
type input "ApexSky"
click at [947, 479] on div "Сохранить" at bounding box center [966, 469] width 102 height 32
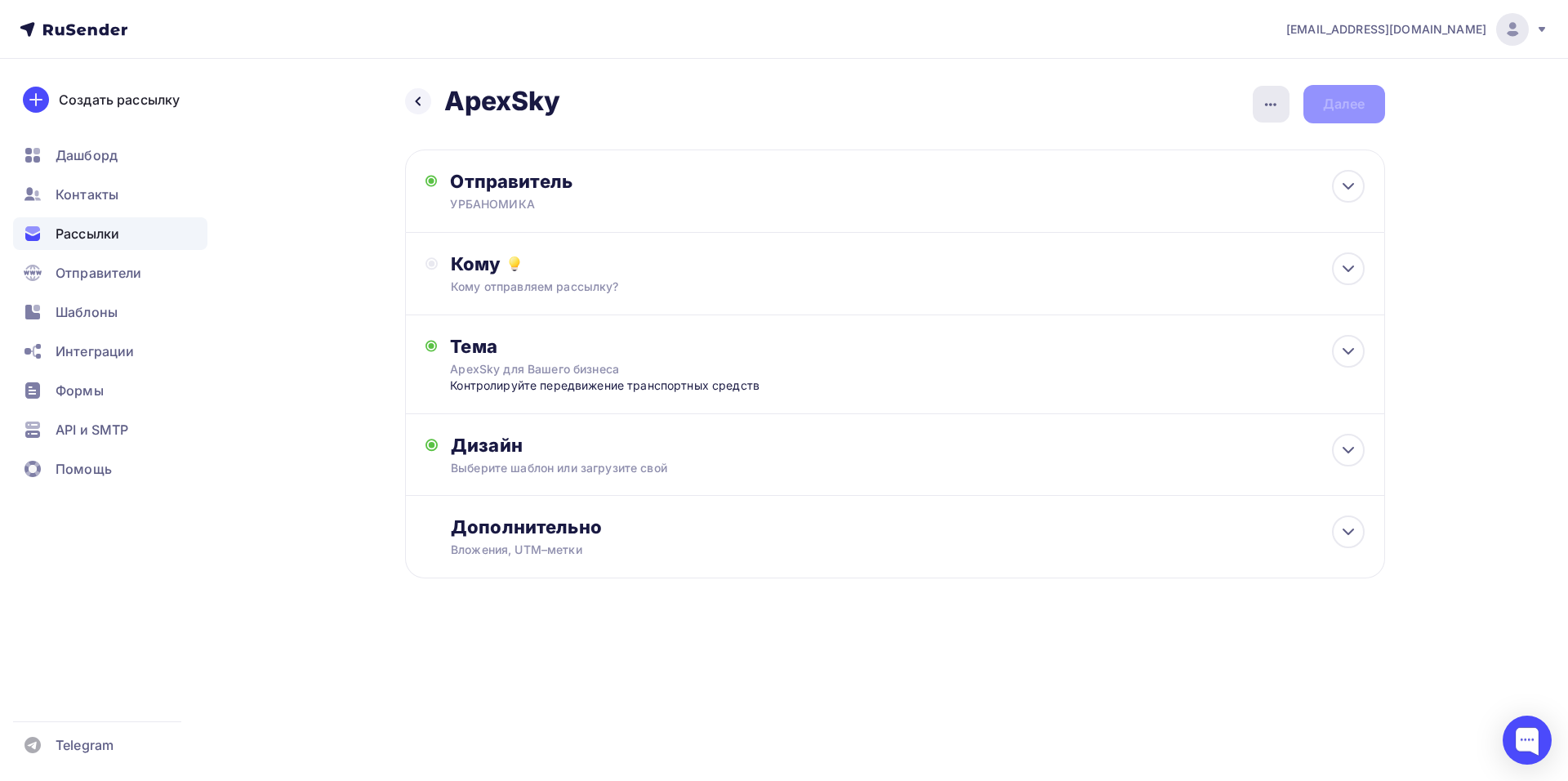
click at [1274, 111] on icon "button" at bounding box center [1271, 105] width 20 height 20
click at [824, 534] on div "Дополнительно" at bounding box center [907, 527] width 913 height 22
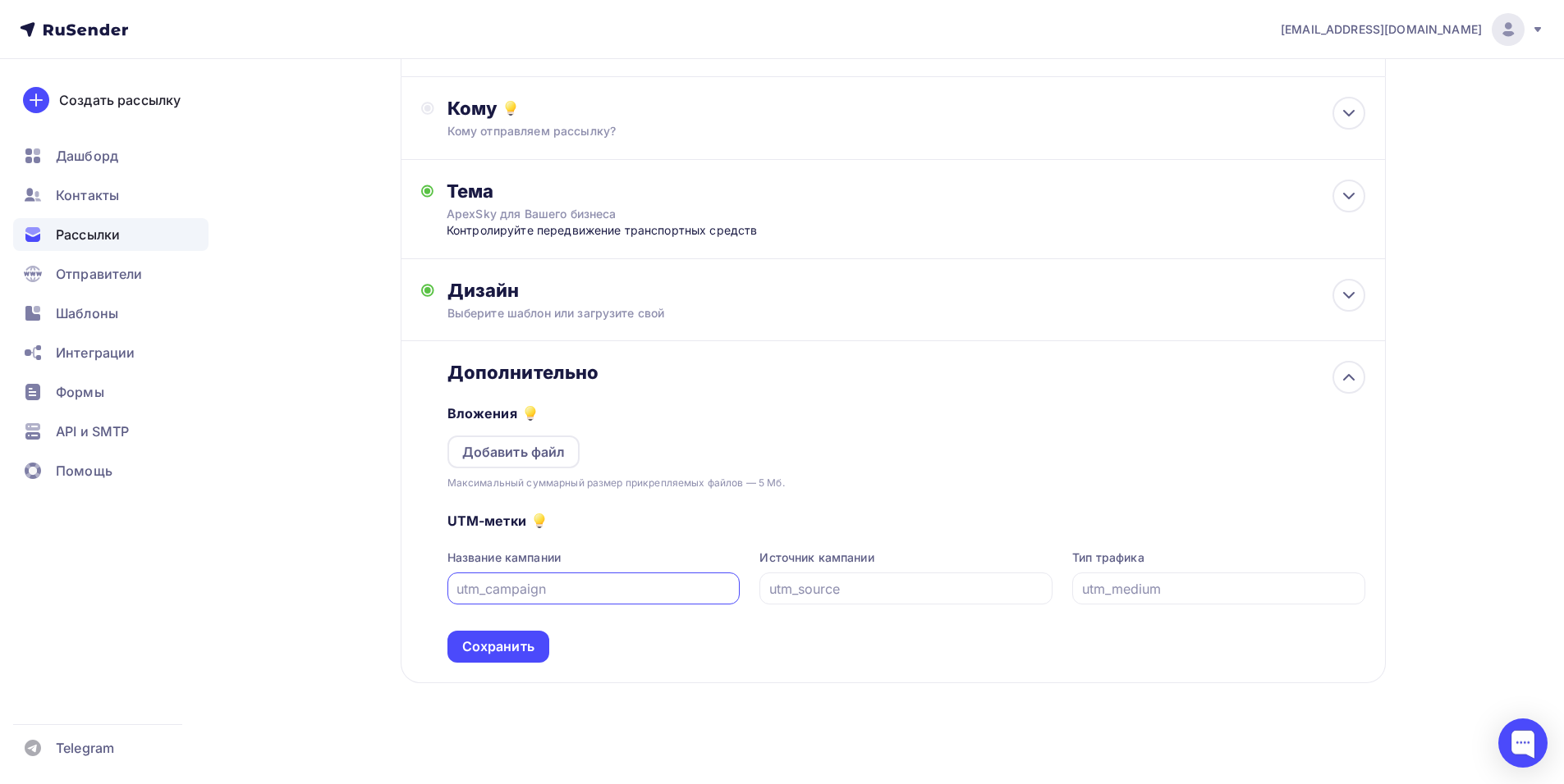
scroll to position [162, 0]
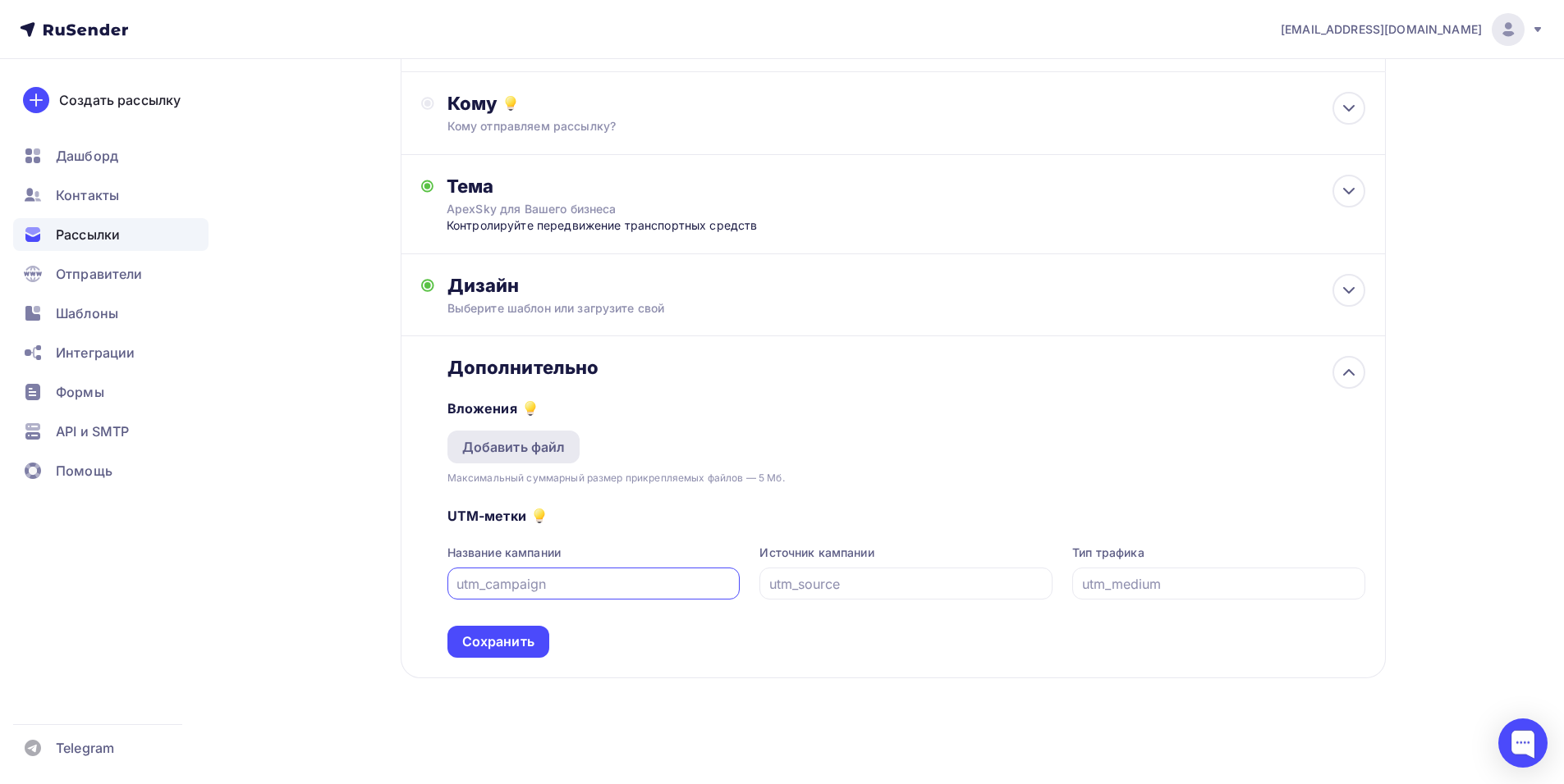
click at [523, 438] on div "Добавить файл" at bounding box center [513, 447] width 103 height 20
click at [524, 446] on div "Добавить файл" at bounding box center [513, 447] width 103 height 20
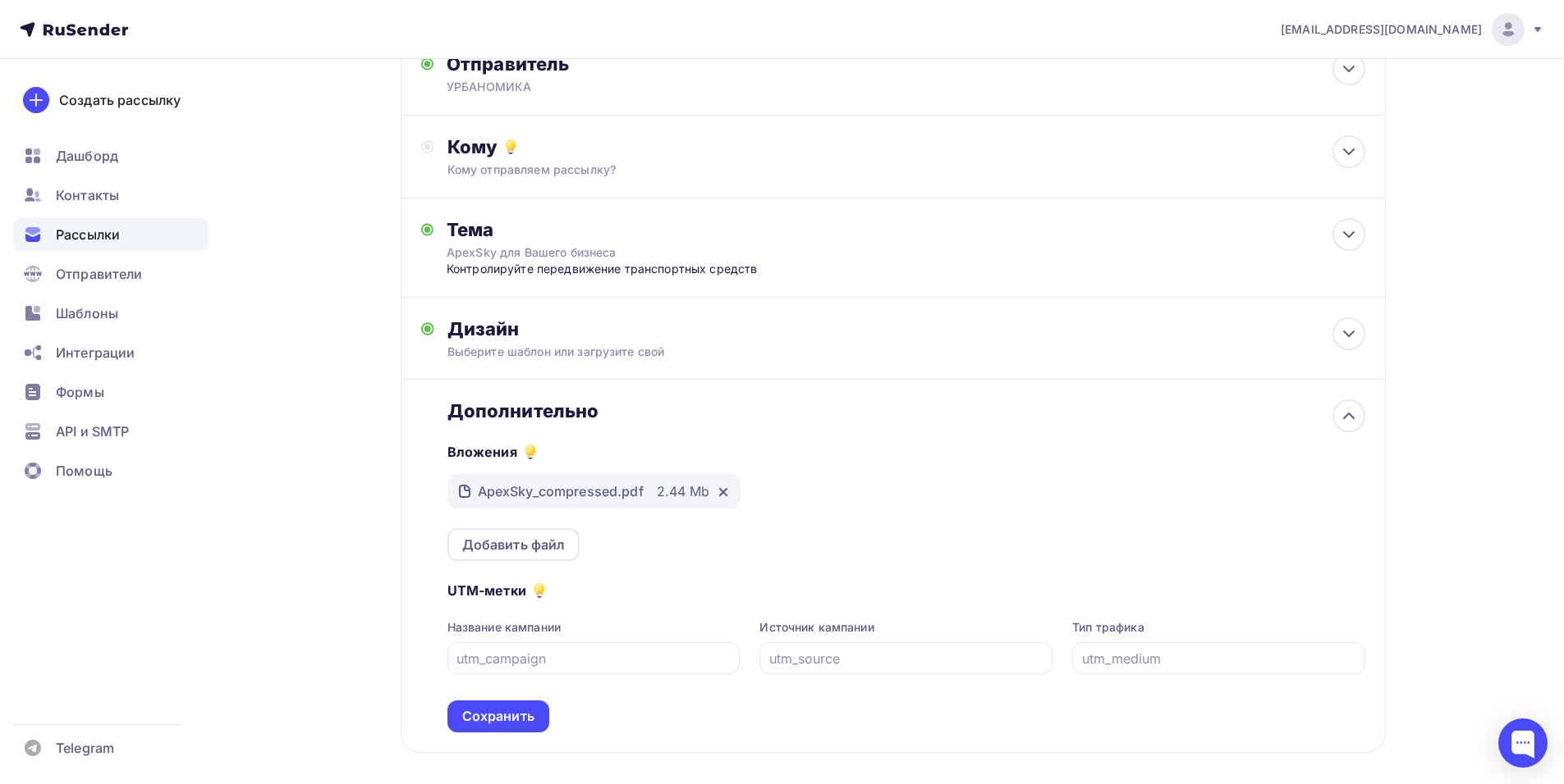
scroll to position [0, 0]
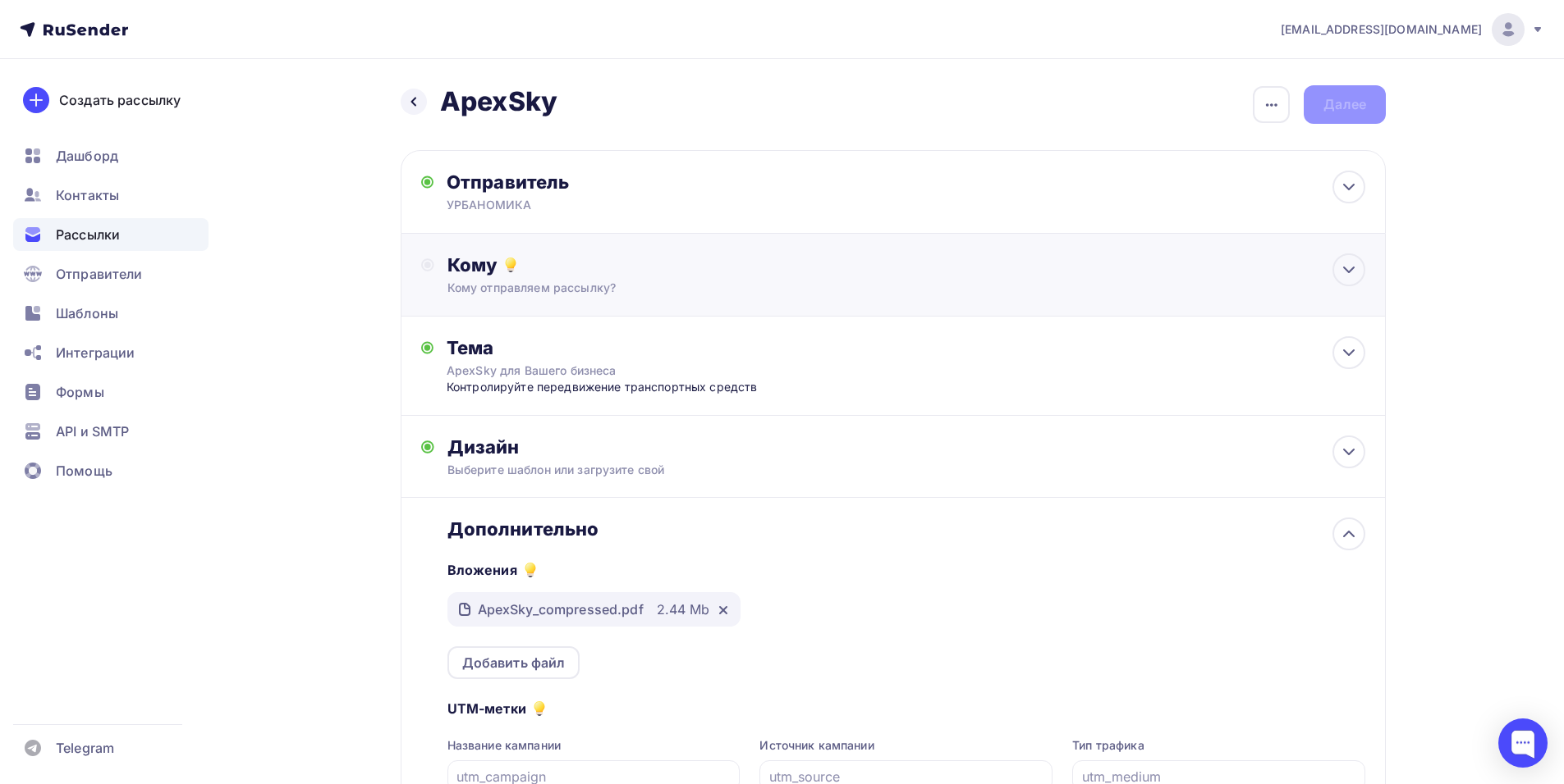
click at [696, 273] on div "Кому" at bounding box center [906, 264] width 918 height 23
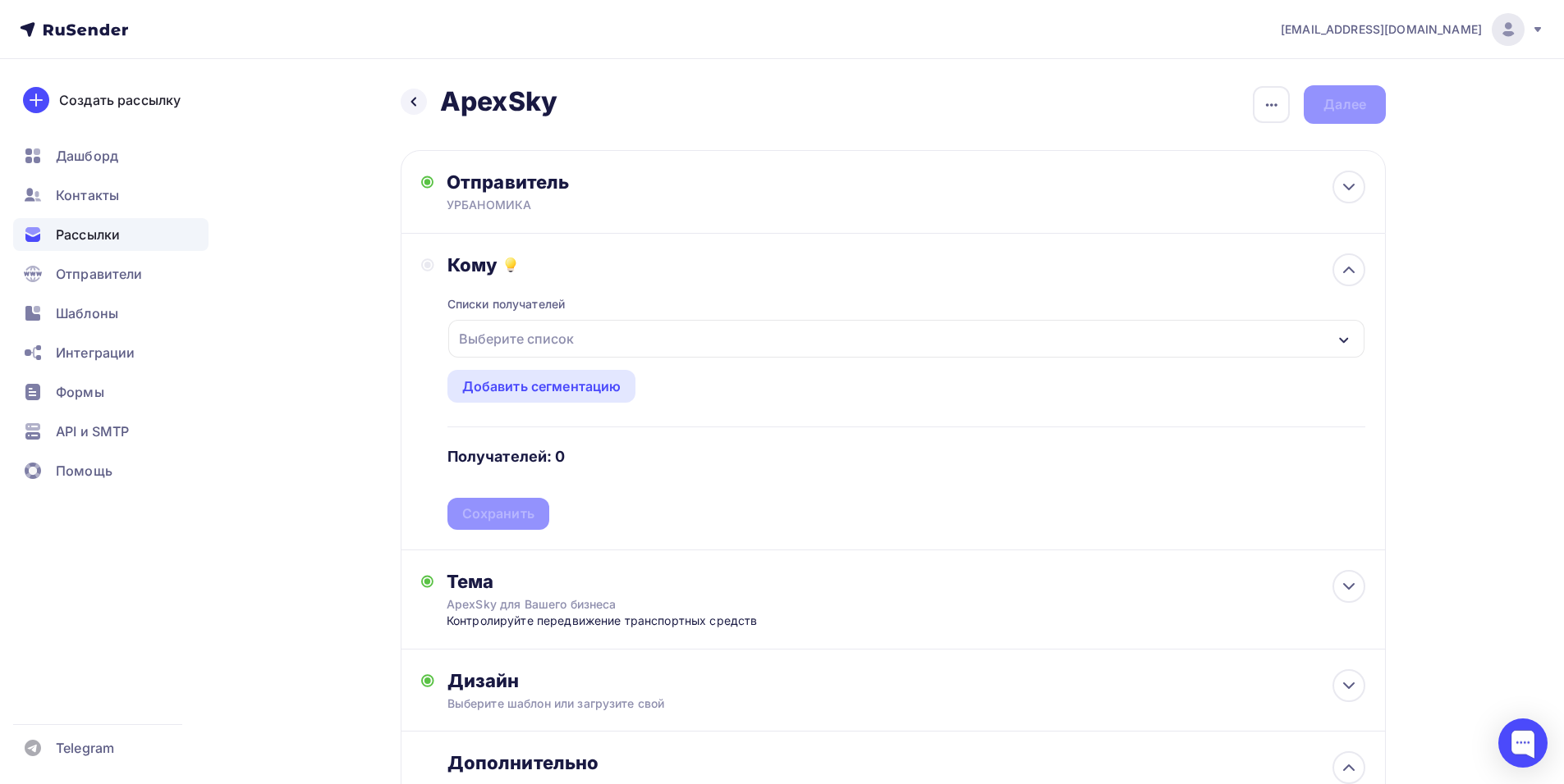
click at [726, 347] on div "Выберите список" at bounding box center [905, 339] width 916 height 37
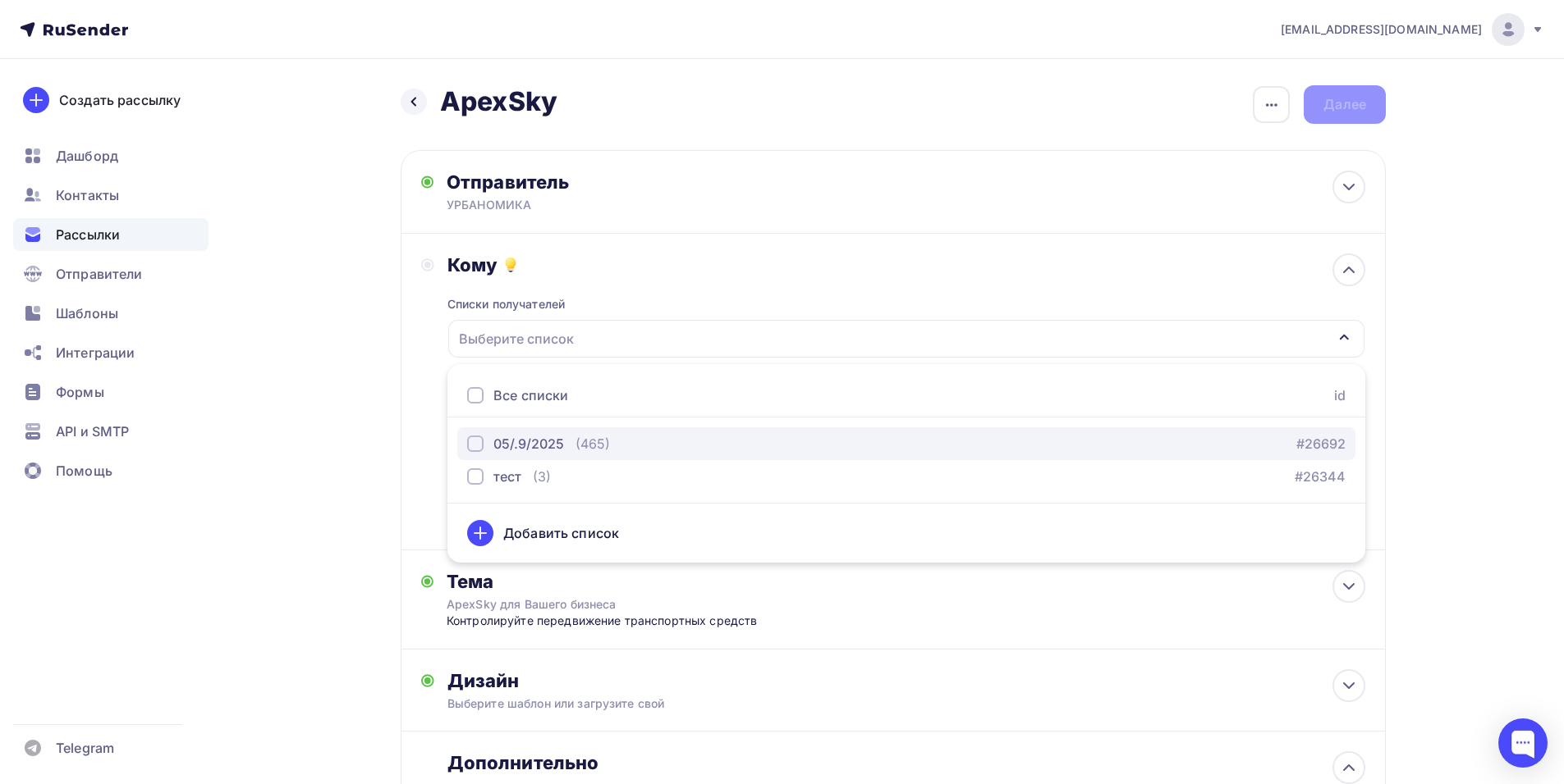
click at [575, 439] on div "(465)" at bounding box center [592, 444] width 34 height 20
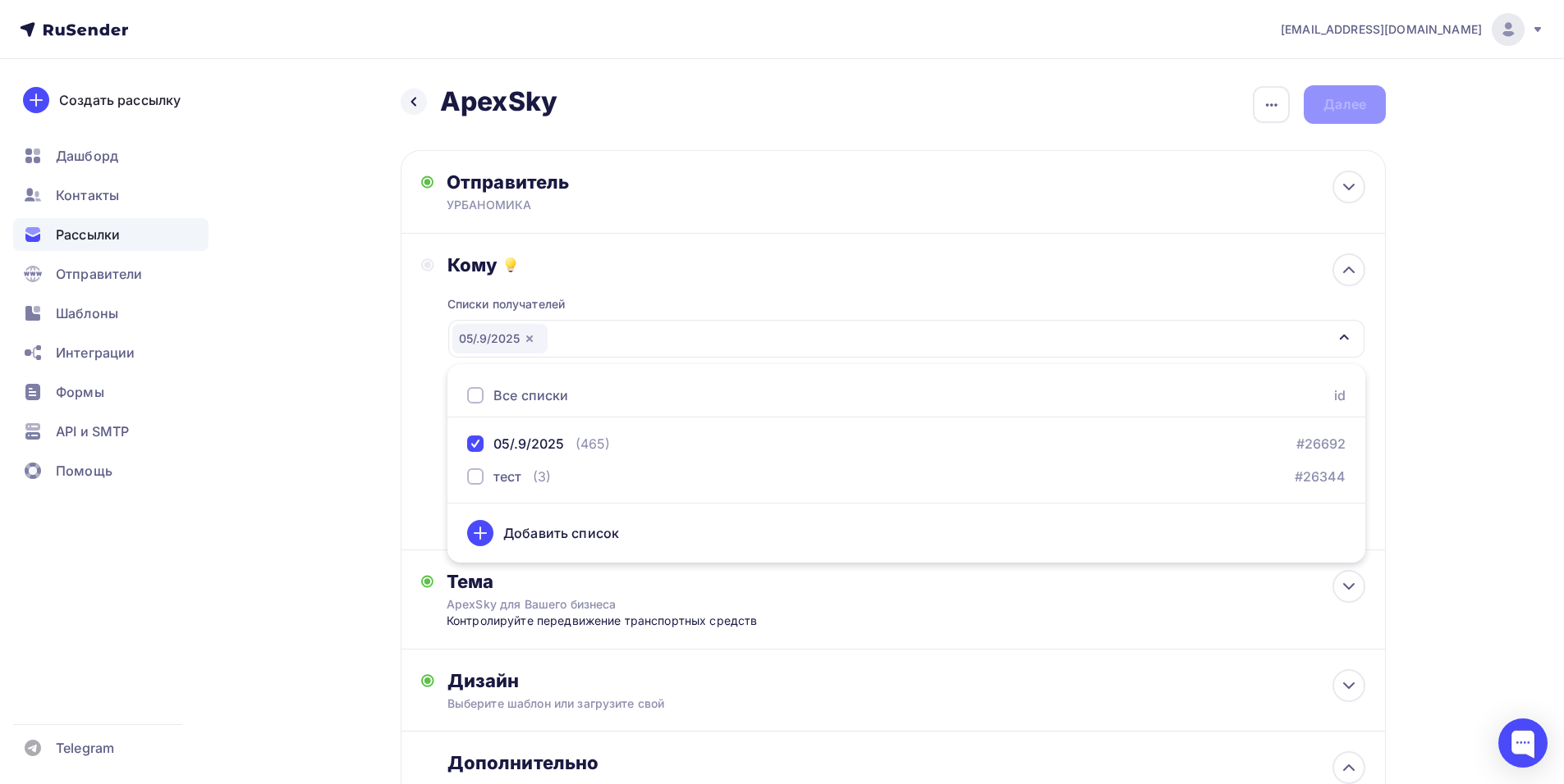
click at [1460, 402] on div "a_klenkova@merkatorgroup.ru Аккаунт Тарифы Выйти Создать рассылку Дашборд Конта…" at bounding box center [782, 605] width 1564 height 1211
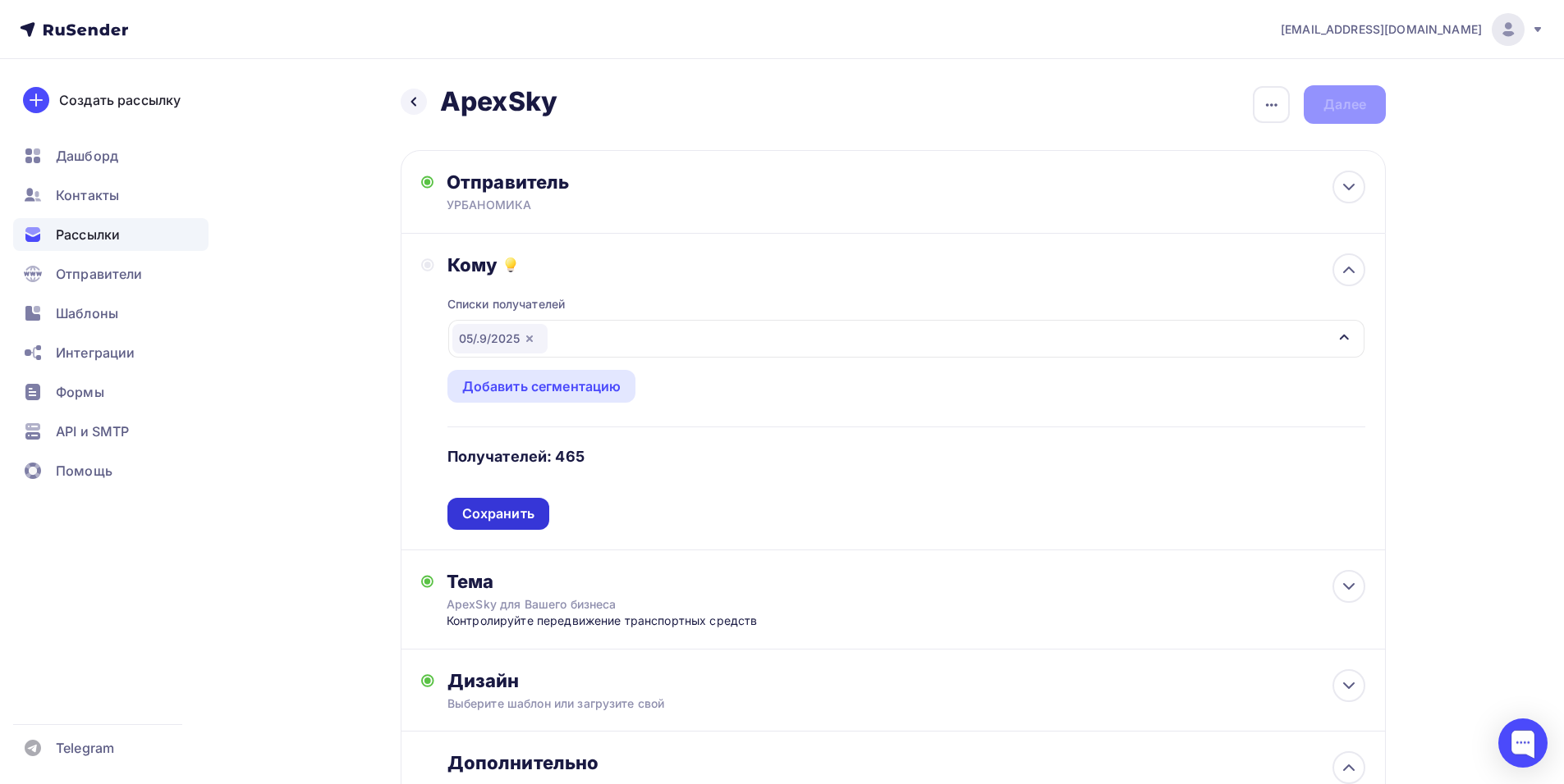
click at [498, 506] on div "Сохранить" at bounding box center [499, 513] width 73 height 19
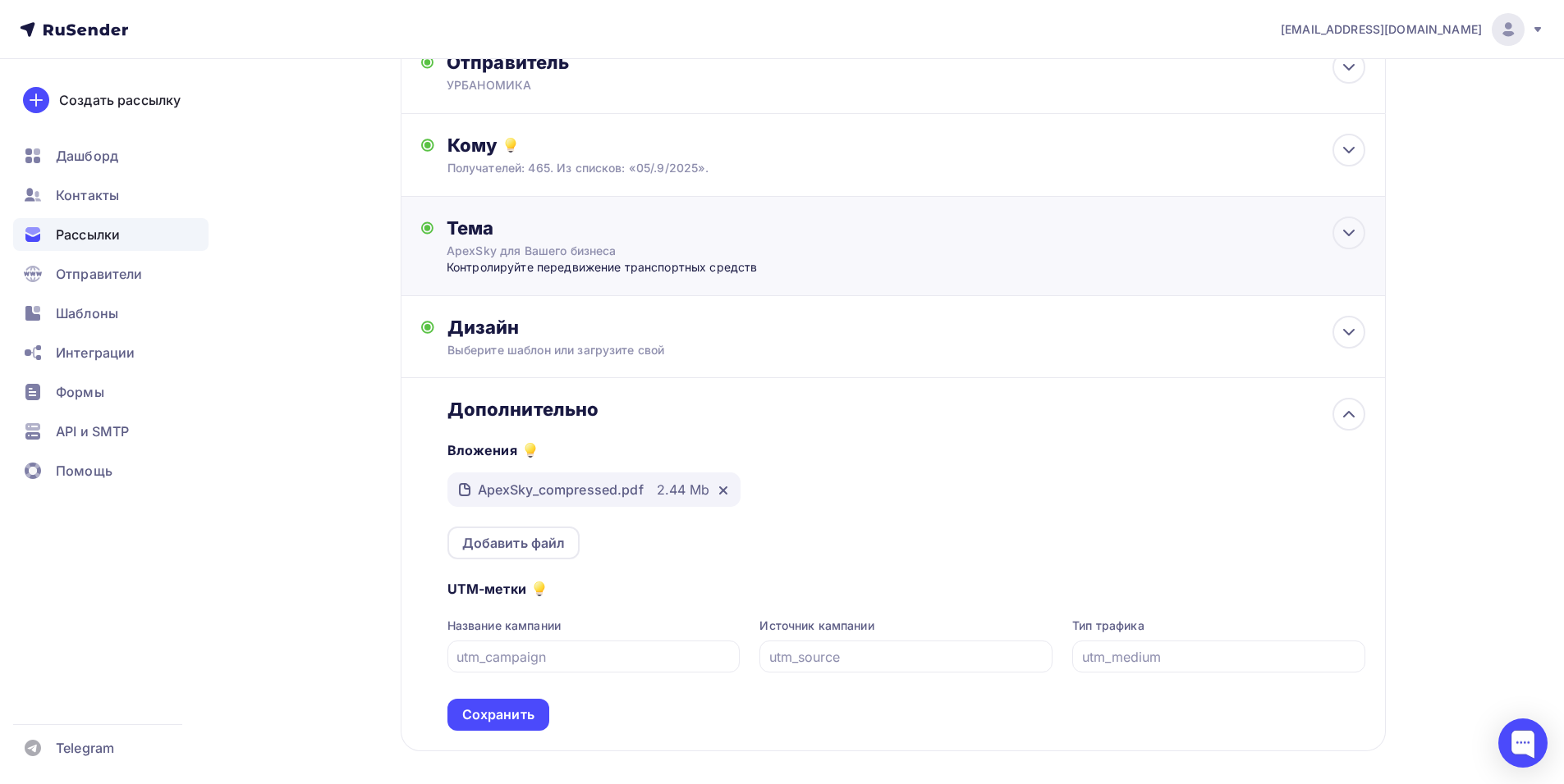
scroll to position [164, 0]
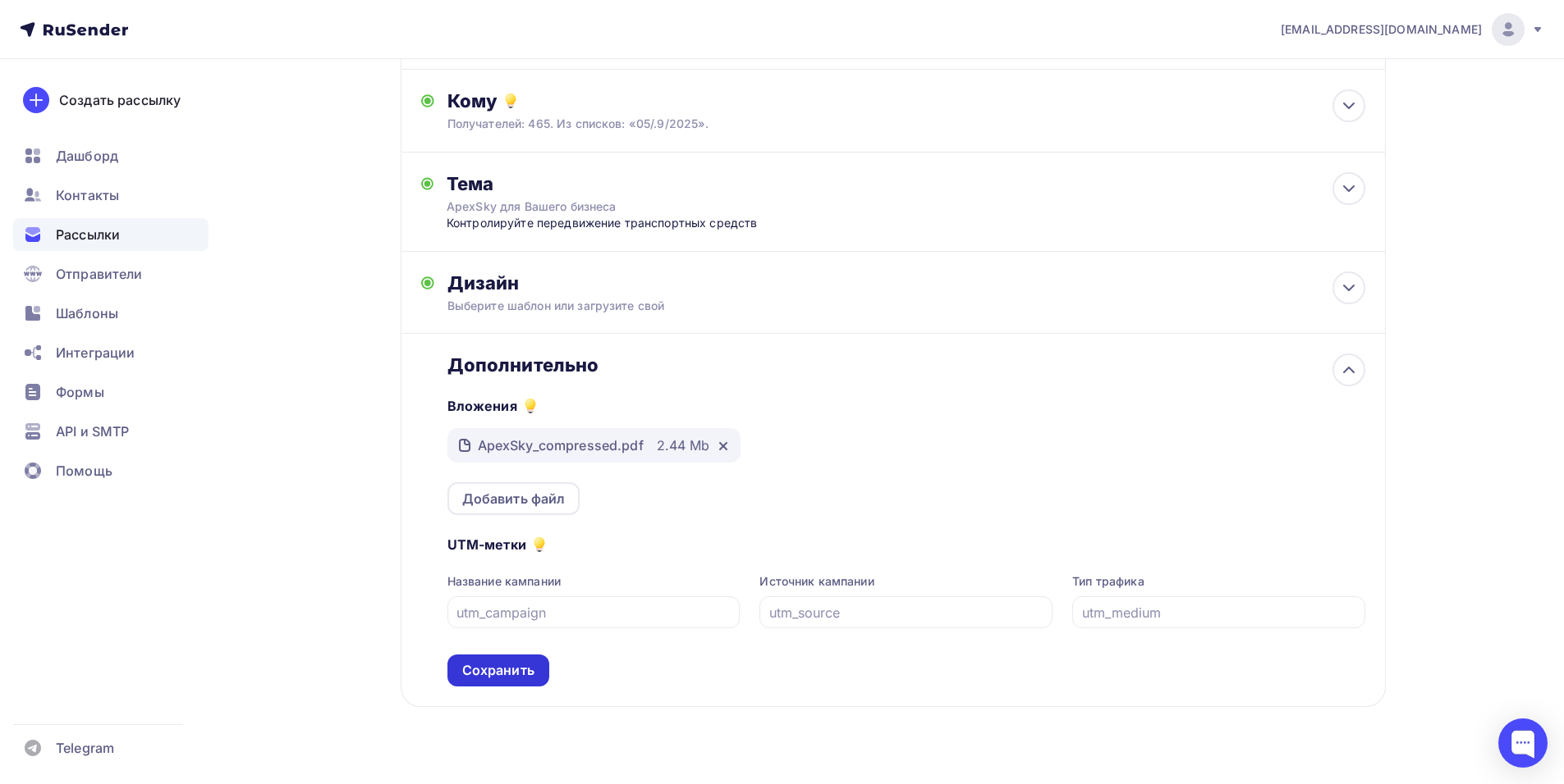
click at [538, 670] on div "Сохранить" at bounding box center [499, 670] width 102 height 32
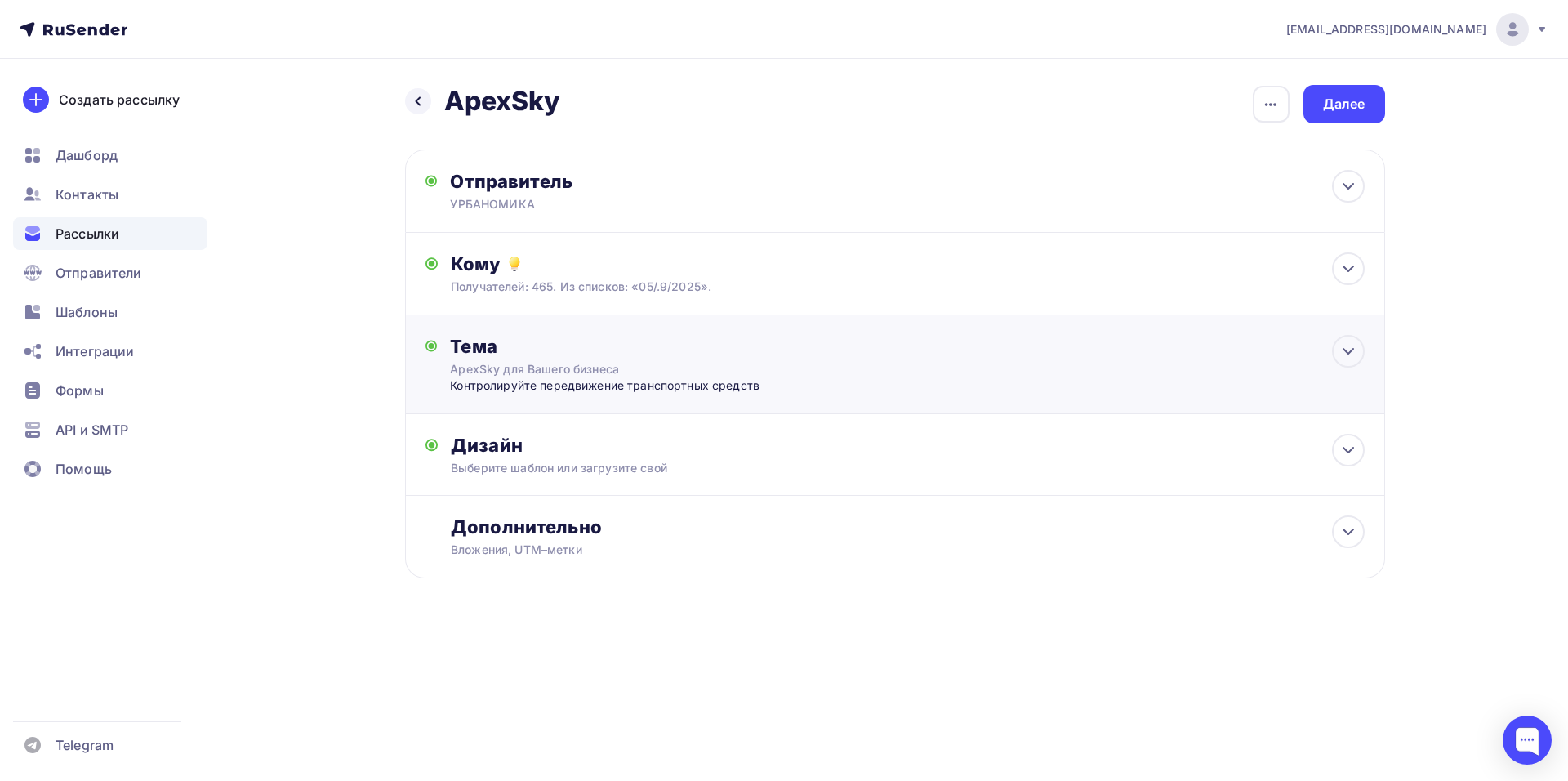
click at [989, 353] on div "Тема ApexSky для Вашего бизнеса Контролируйте передвижение транспортных средств…" at bounding box center [895, 365] width 980 height 99
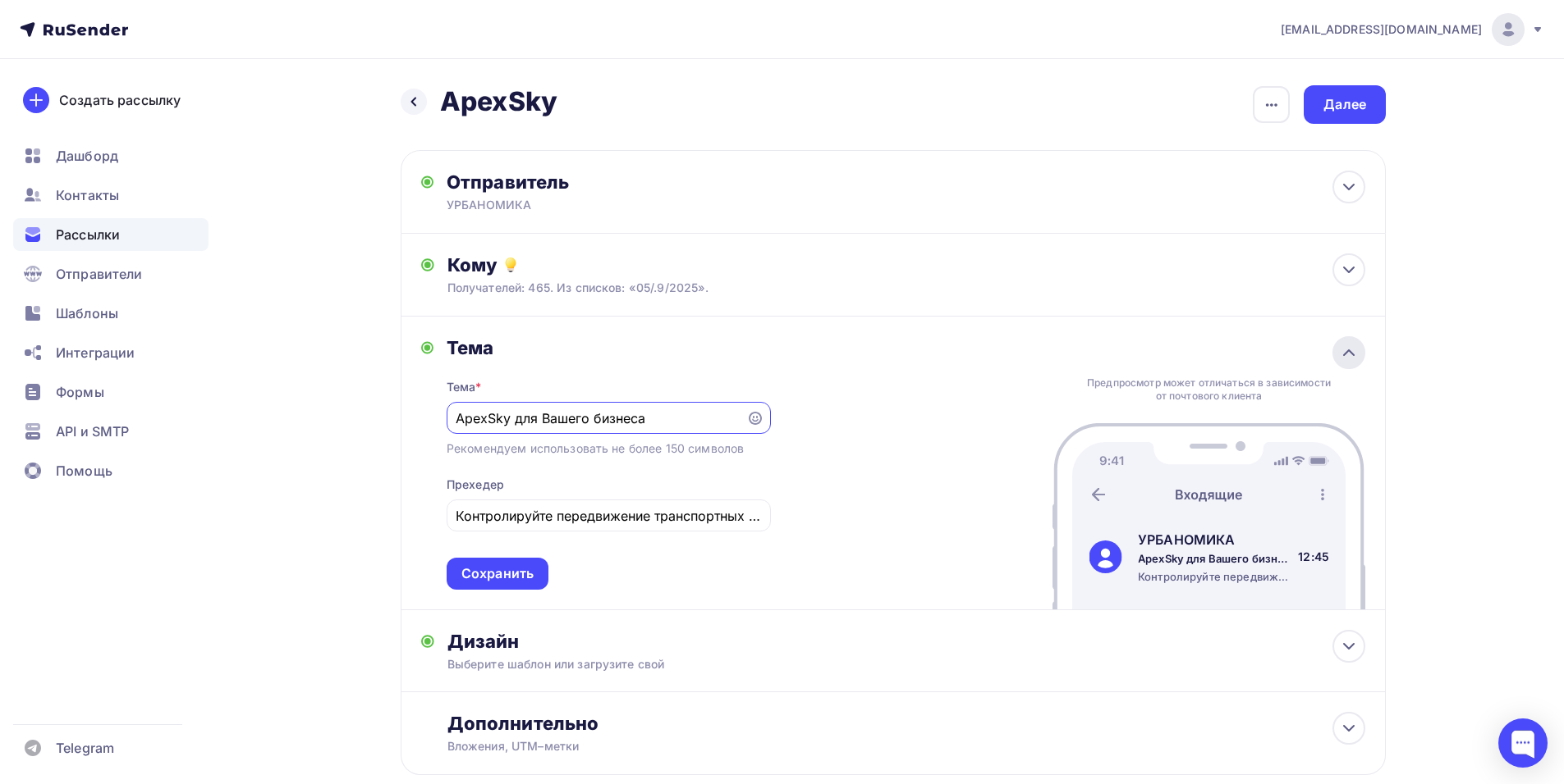
click at [1343, 350] on icon at bounding box center [1349, 352] width 20 height 20
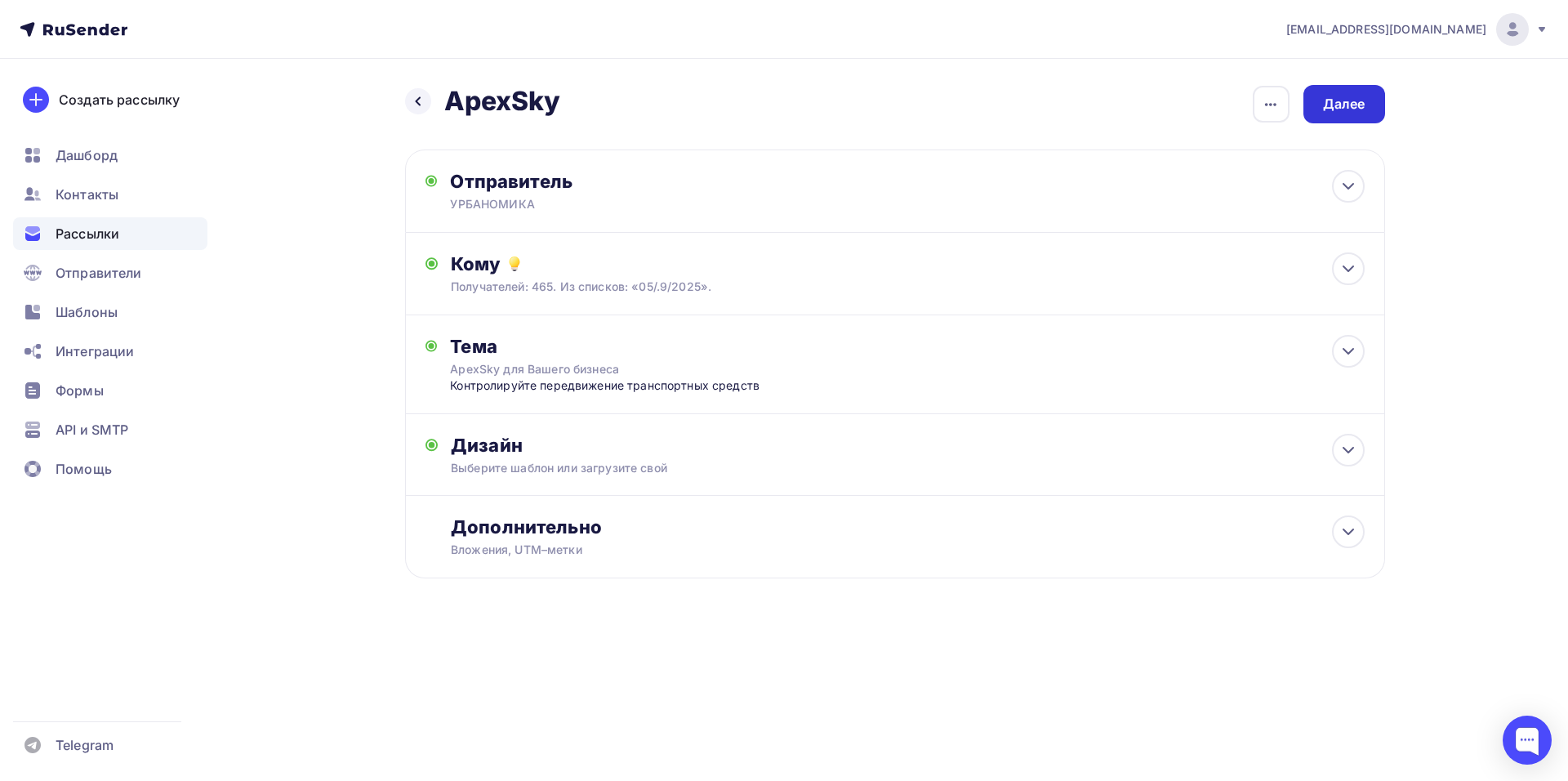
click at [1328, 111] on div "Далее" at bounding box center [1343, 104] width 42 height 19
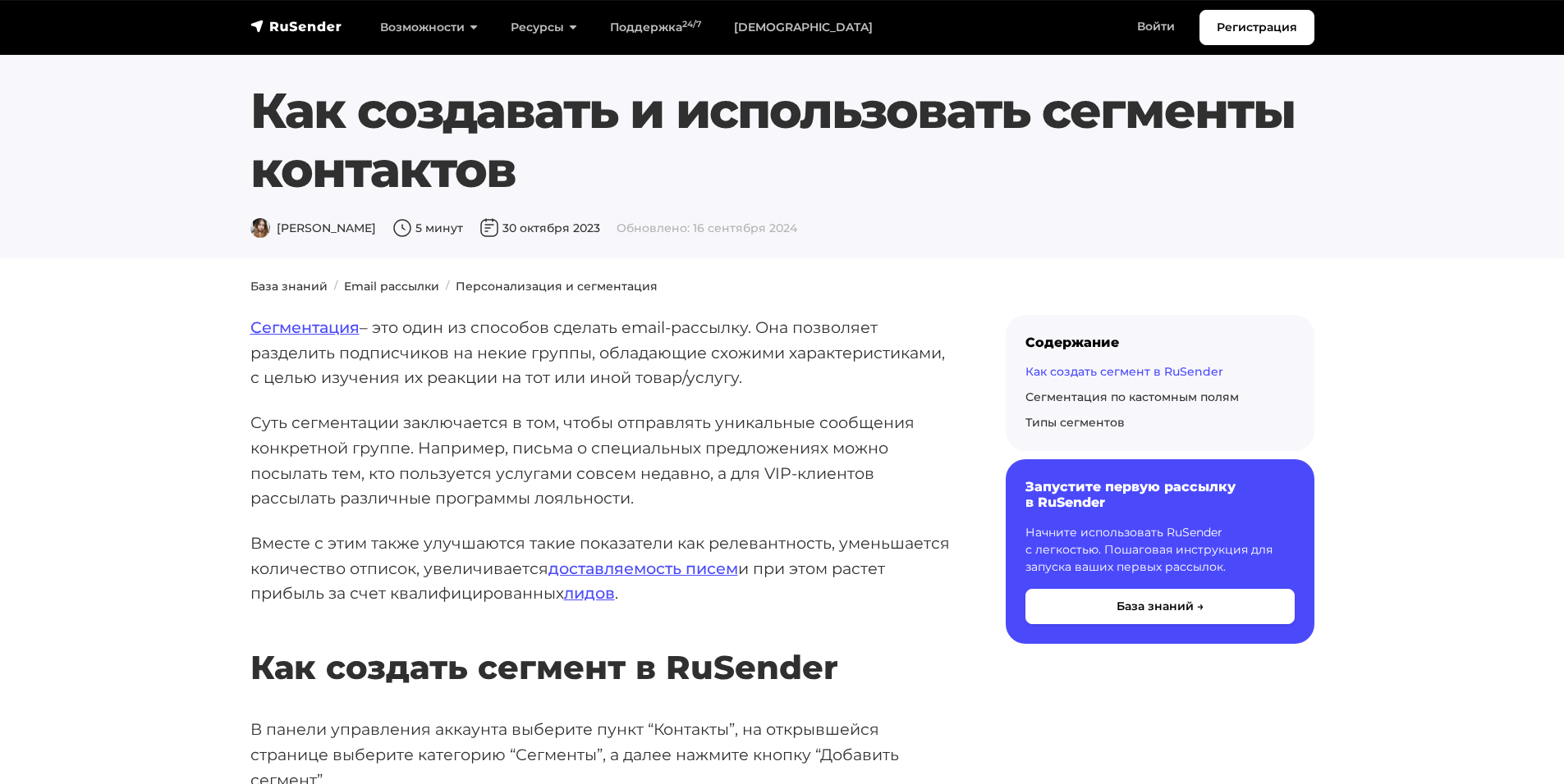
scroll to position [4348, 0]
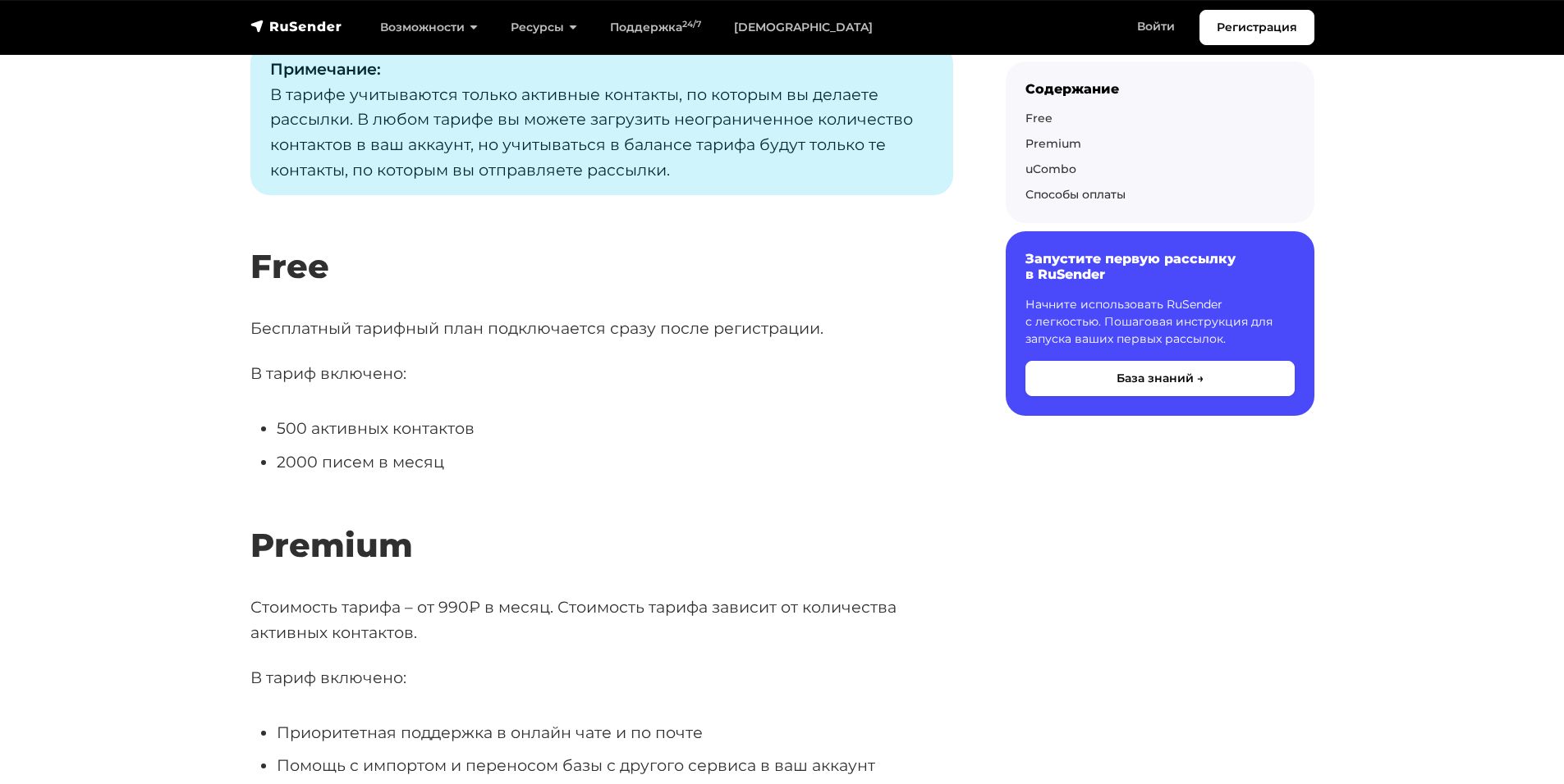
scroll to position [164, 0]
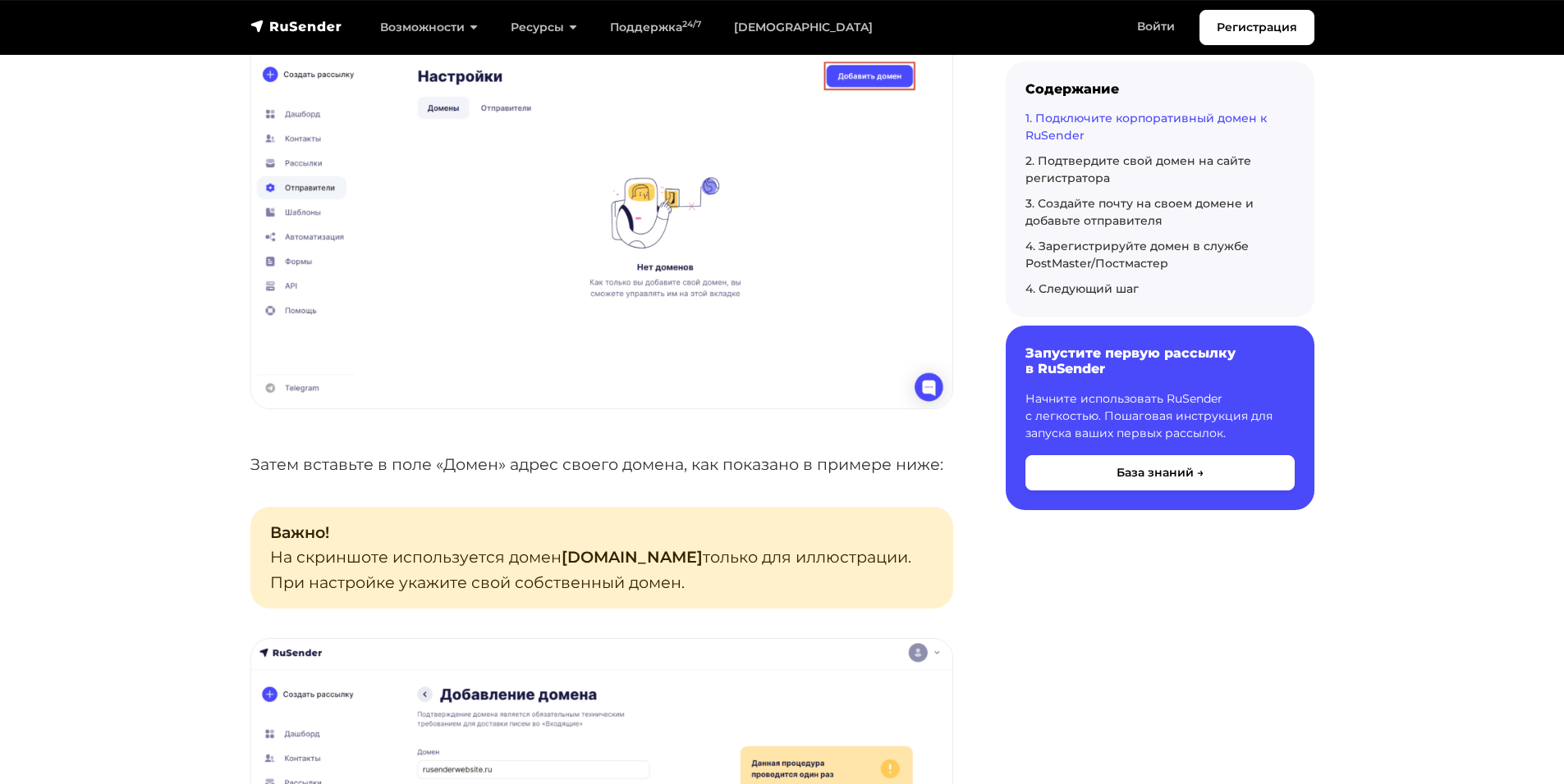
scroll to position [820, 0]
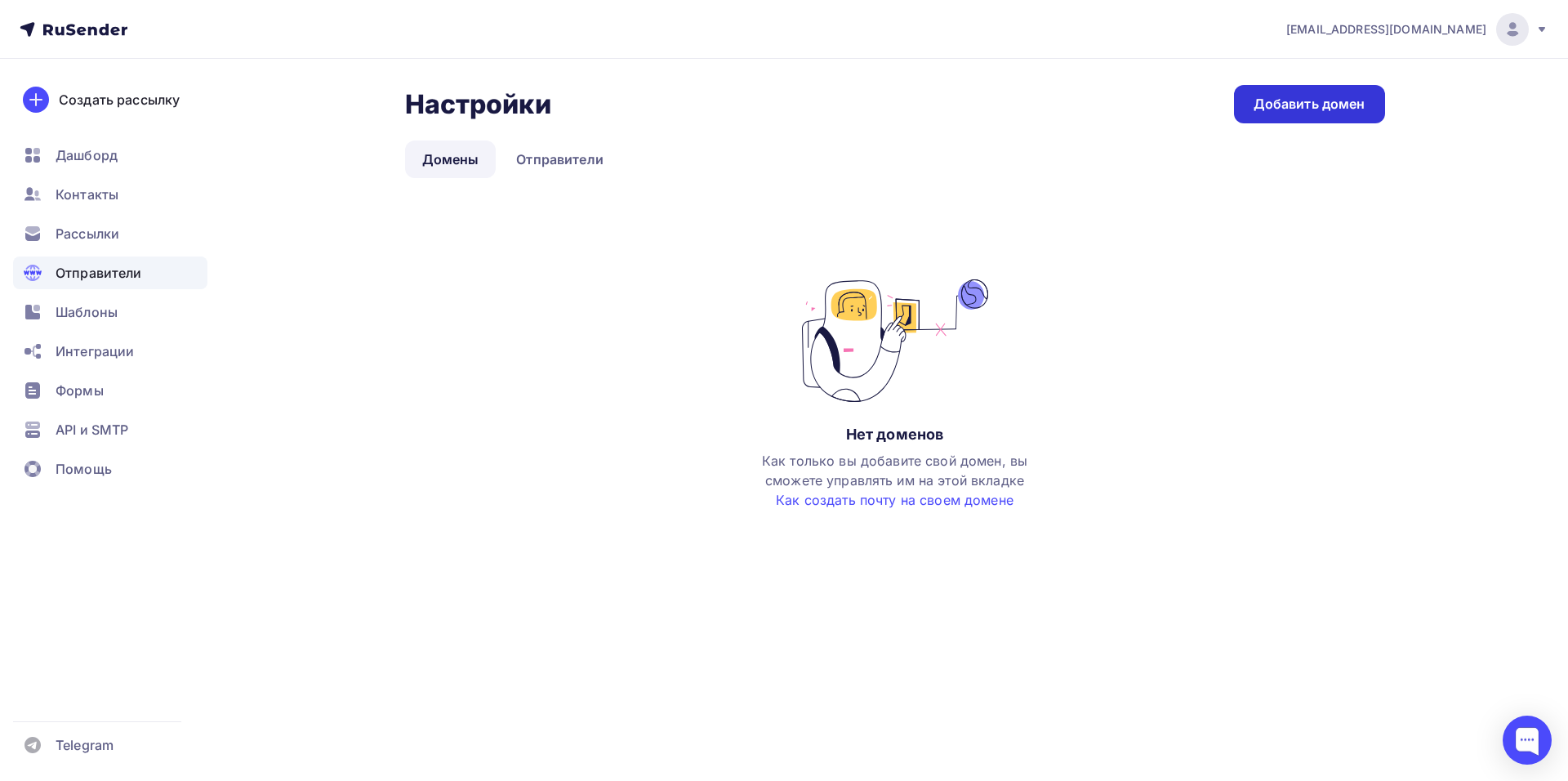
click at [1346, 87] on link "Добавить домен" at bounding box center [1309, 104] width 151 height 38
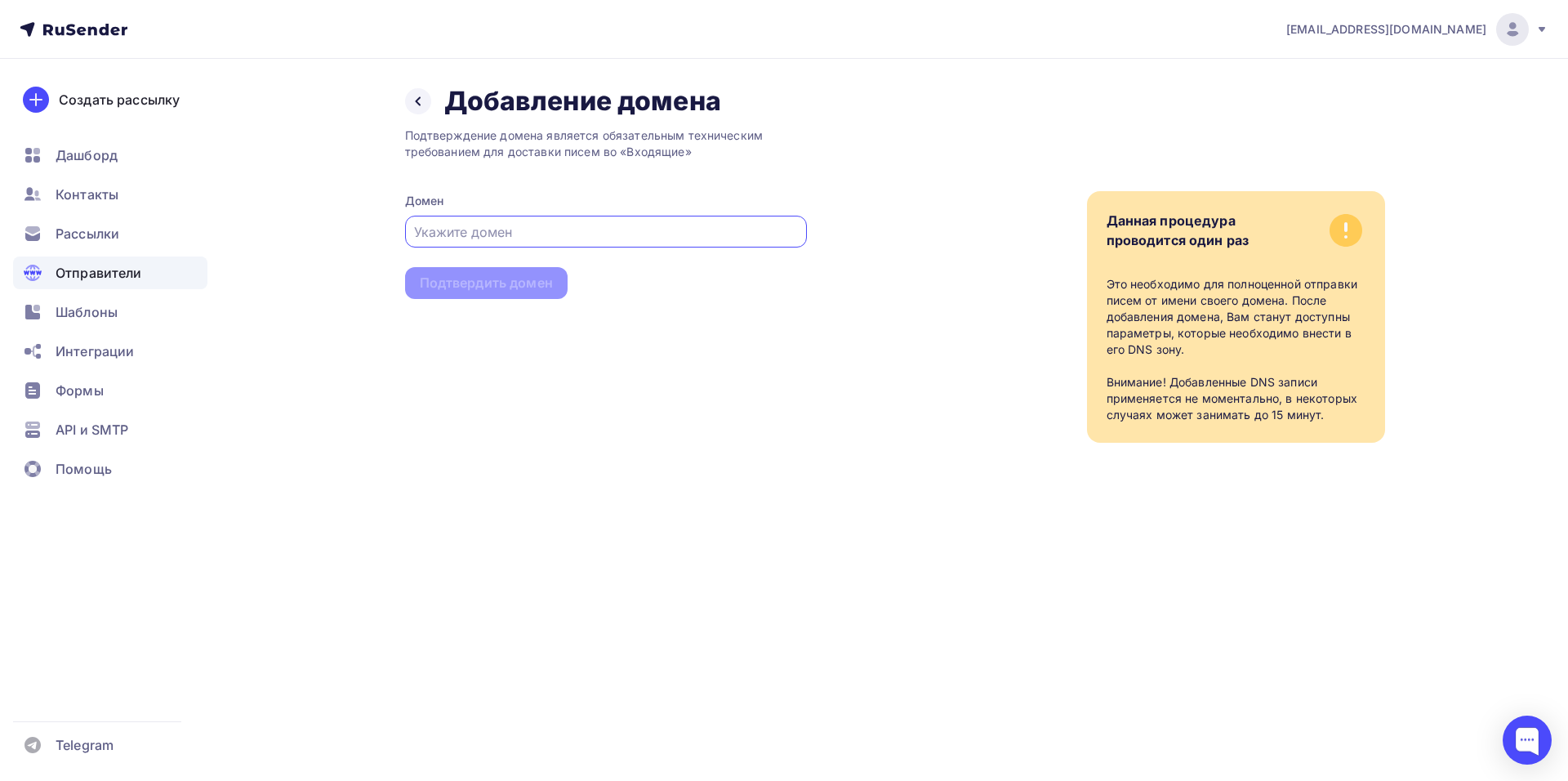
drag, startPoint x: 1388, startPoint y: 35, endPoint x: 1414, endPoint y: 40, distance: 26.5
click at [1414, 40] on div "[EMAIL_ADDRESS][DOMAIN_NAME]" at bounding box center [1418, 28] width 262 height 32
click at [614, 237] on input "text" at bounding box center [606, 232] width 383 height 20
paste input "[DOMAIN_NAME]"
type input "[DOMAIN_NAME]"
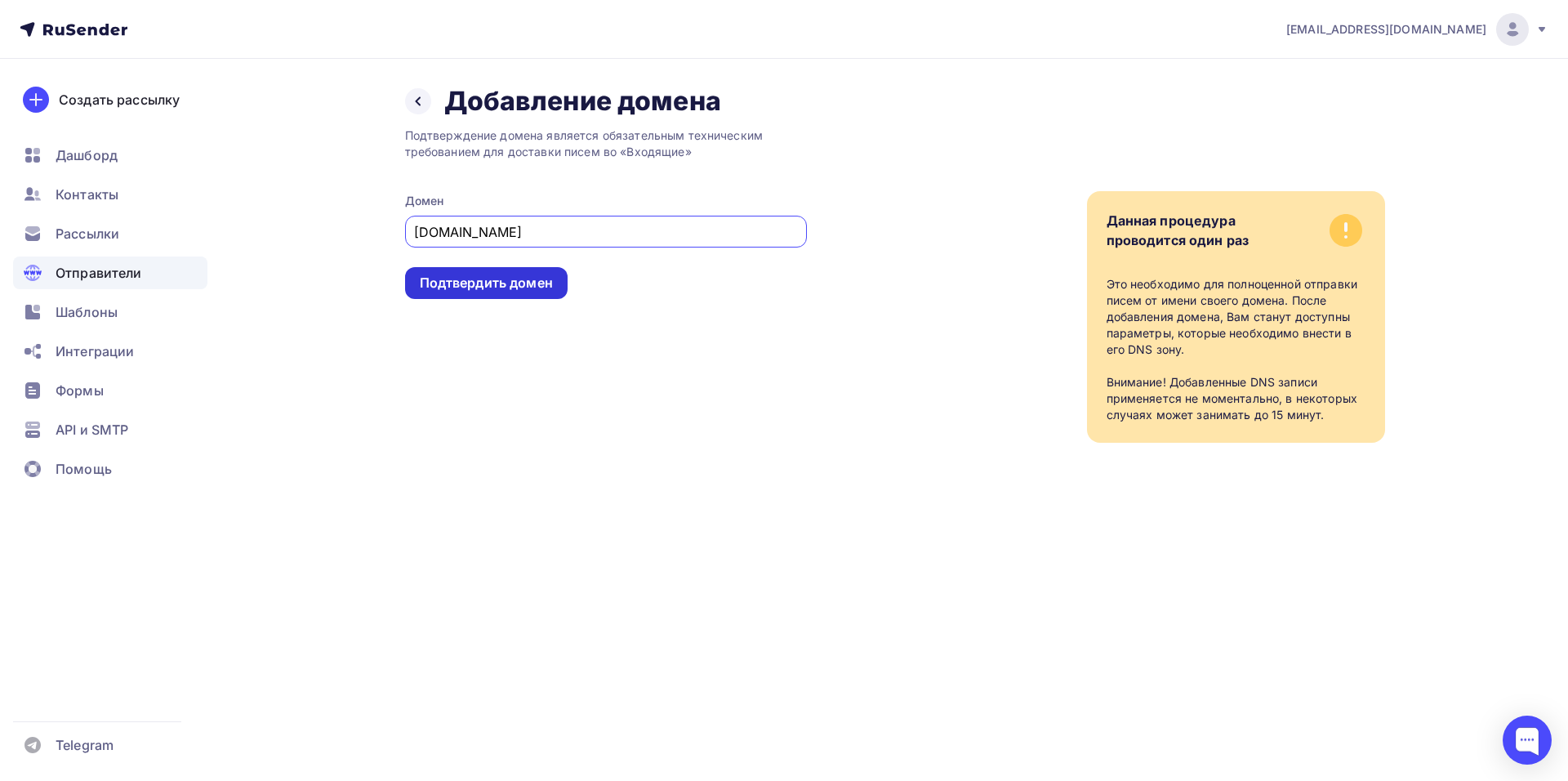
click at [537, 284] on div "Подтвердить домен" at bounding box center [487, 282] width 133 height 19
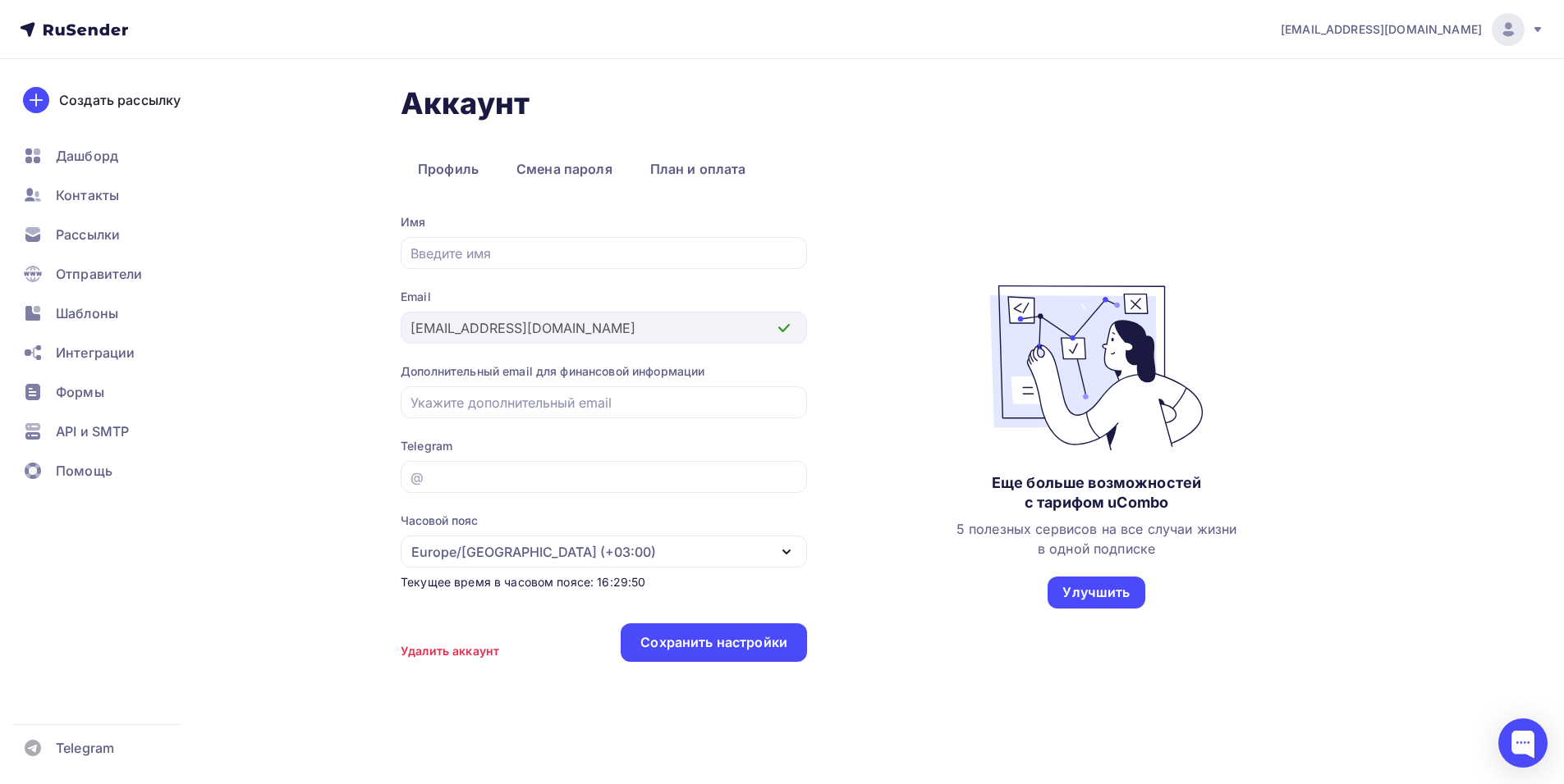
click at [857, 277] on div "Имя Email [EMAIL_ADDRESS][DOMAIN_NAME] Дополнительный email для финансовой инфо…" at bounding box center [892, 446] width 985 height 465
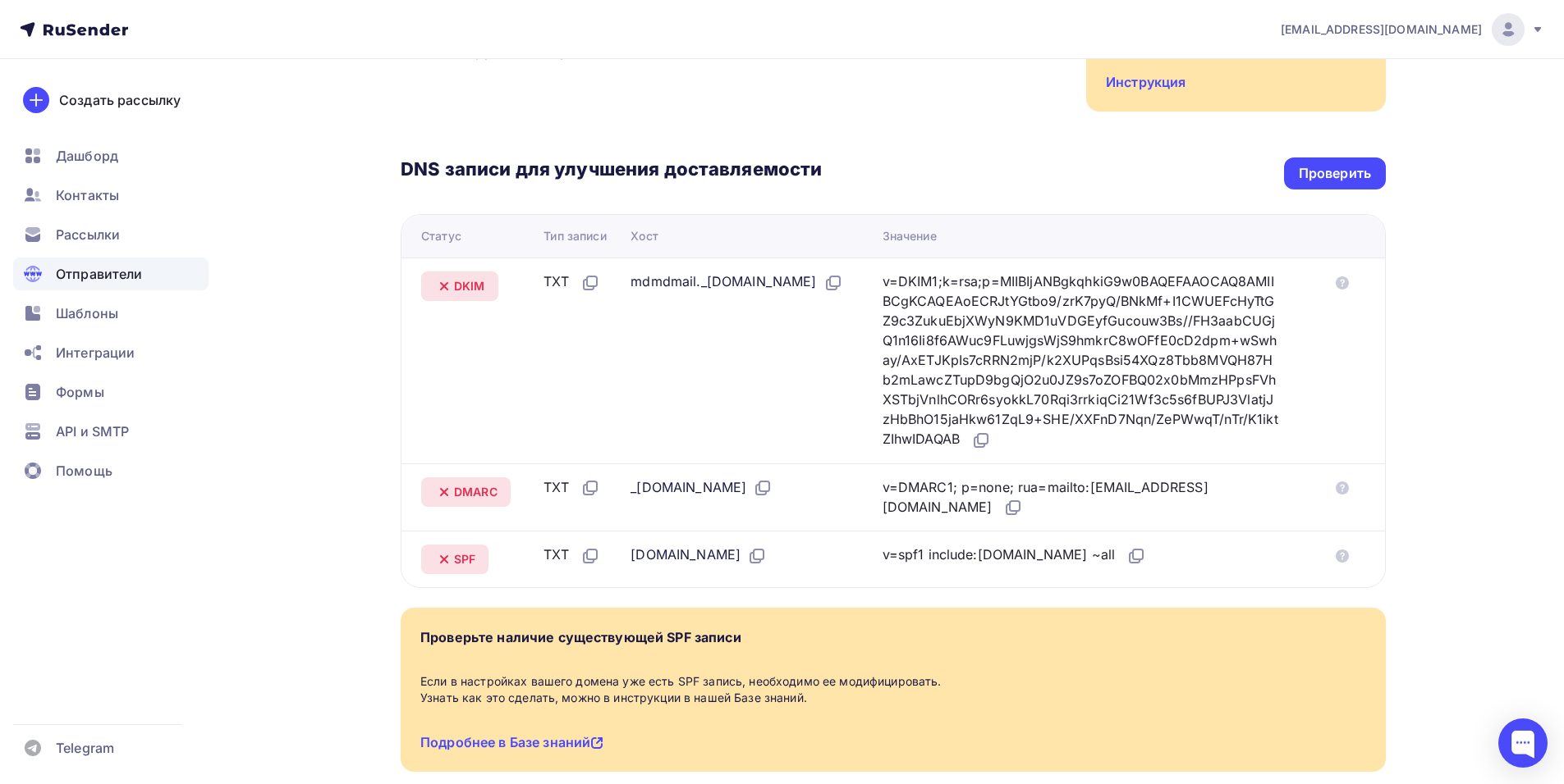
scroll to position [328, 0]
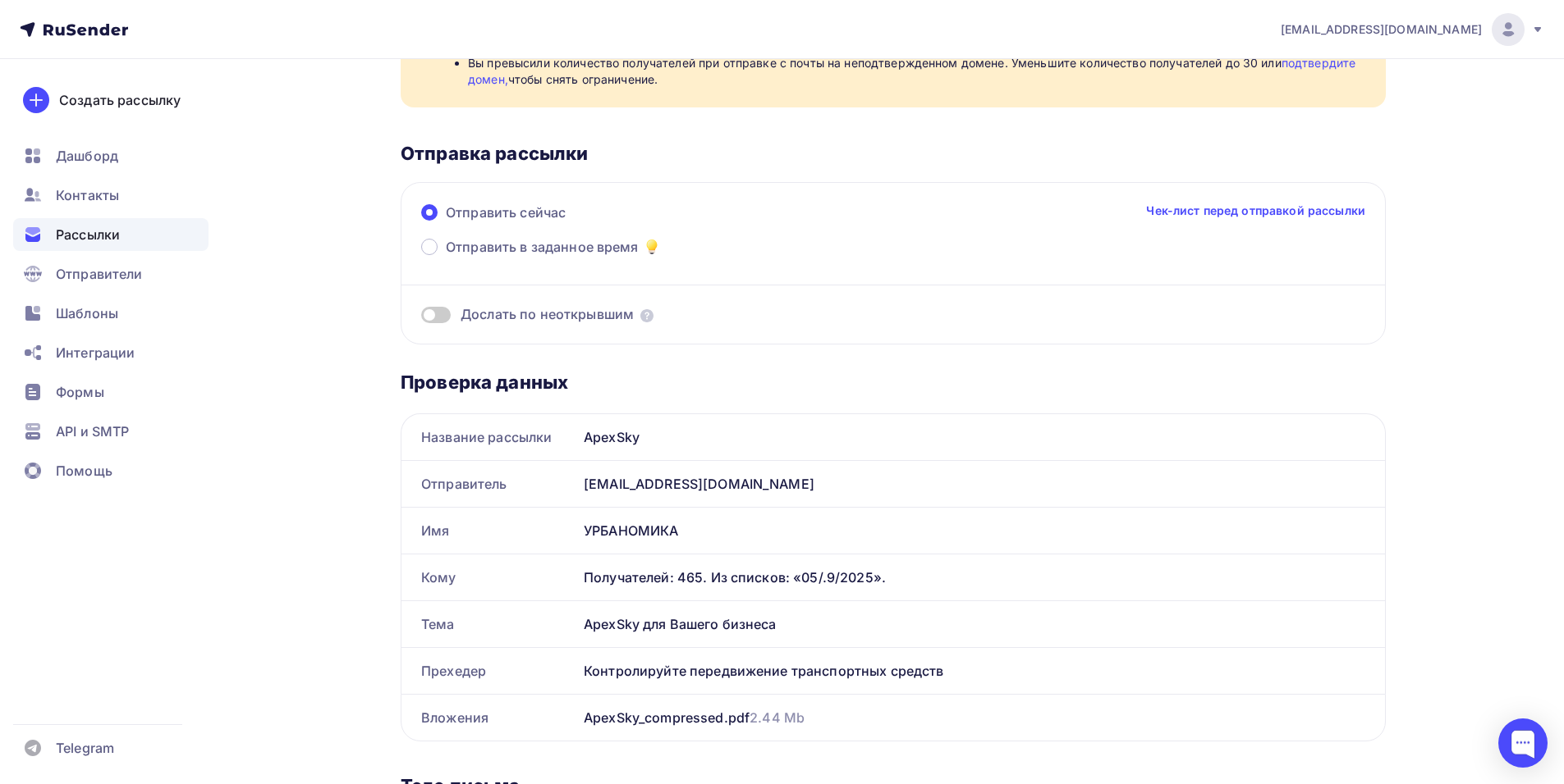
scroll to position [164, 0]
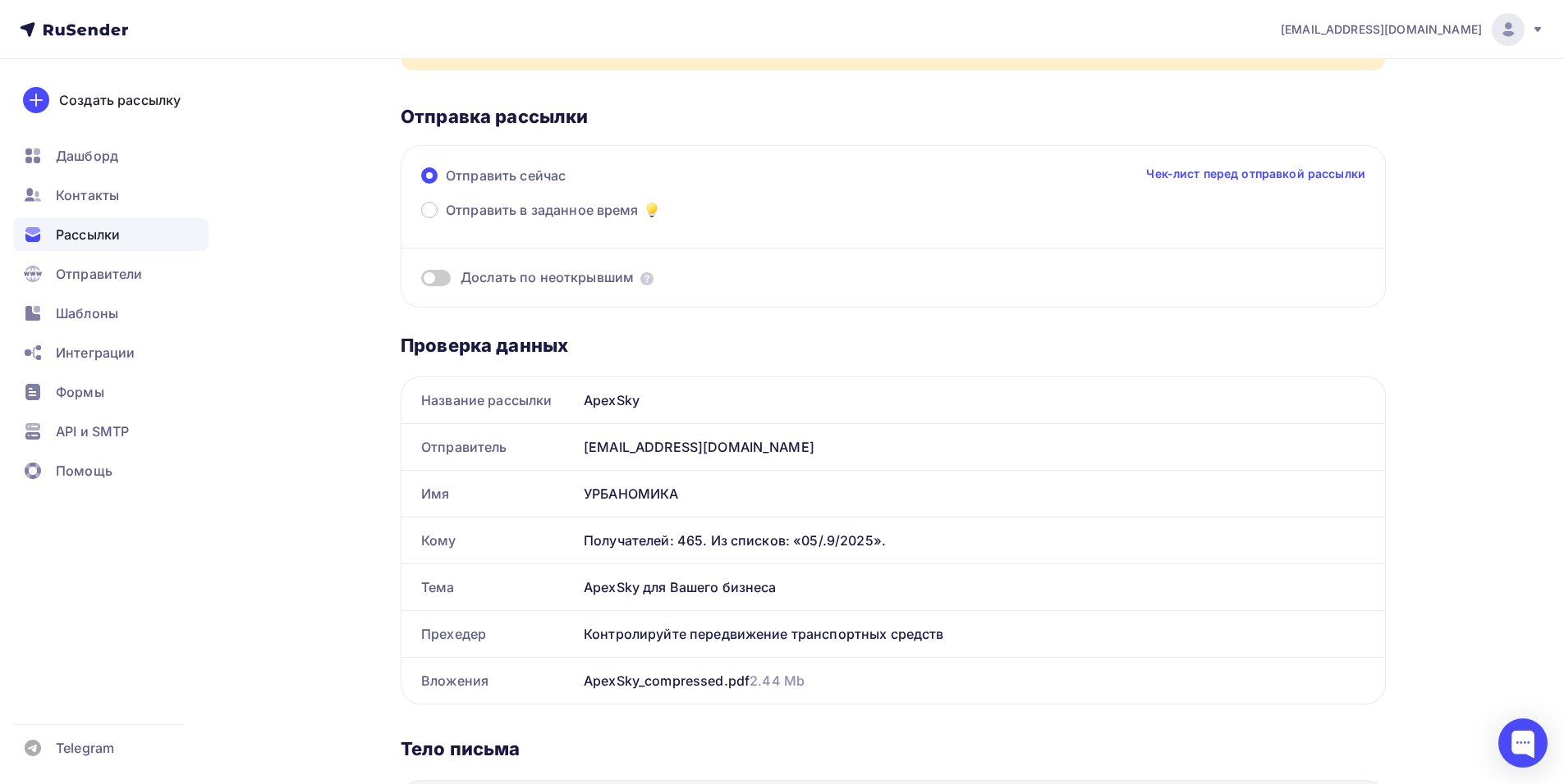
drag, startPoint x: 761, startPoint y: 452, endPoint x: 709, endPoint y: 549, distance: 110.1
click at [584, 445] on div "marketing@urbanomika.ru" at bounding box center [981, 446] width 808 height 46
copy div "marketing@urbanomika.ru"
click at [775, 447] on div "marketing@urbanomika.ru" at bounding box center [981, 446] width 808 height 46
drag, startPoint x: 773, startPoint y: 444, endPoint x: 664, endPoint y: 457, distance: 109.8
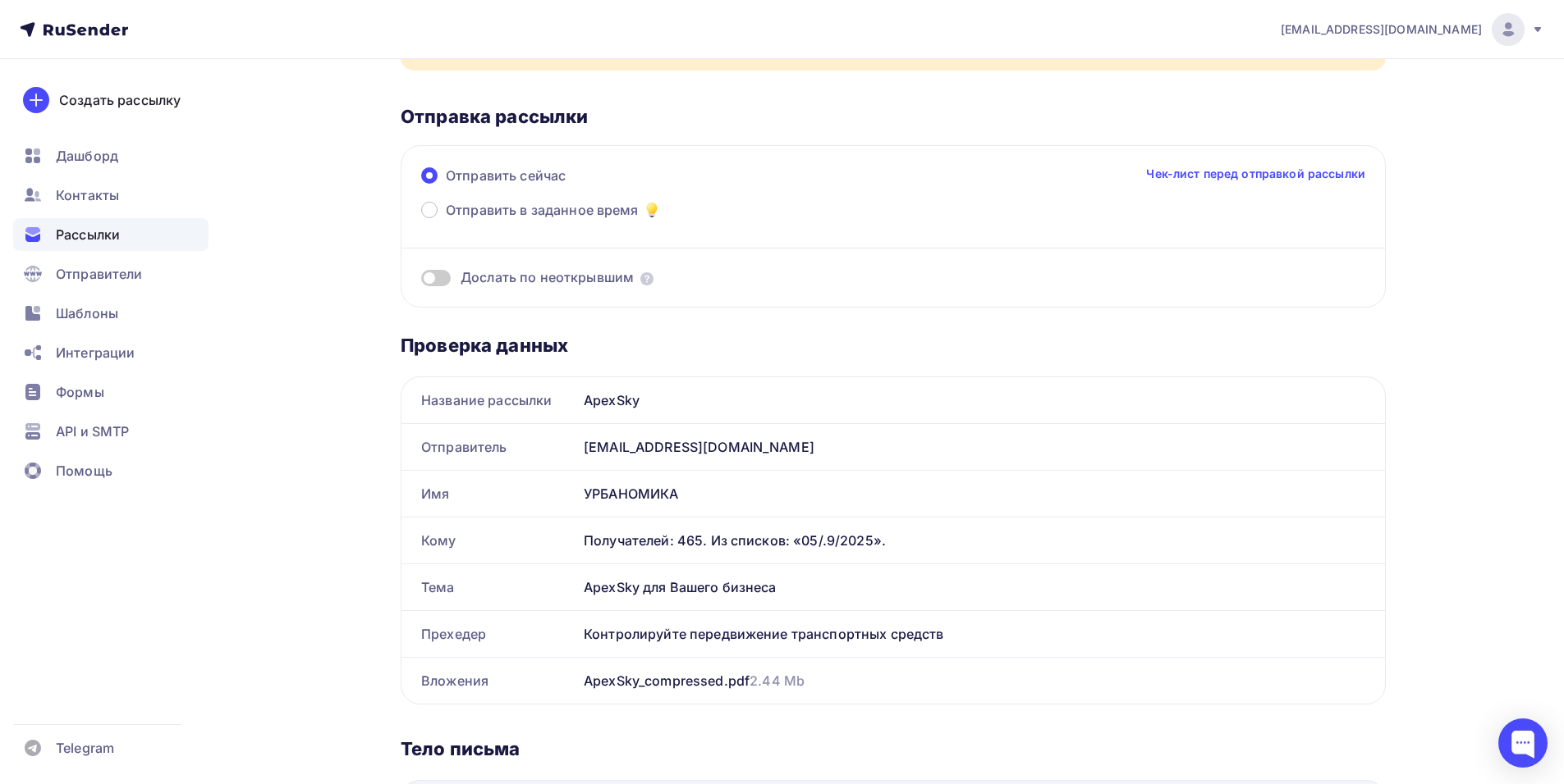
click at [664, 457] on div "marketing@urbanomika.ru" at bounding box center [981, 446] width 808 height 46
copy div "urbanomika.ru"
click at [188, 283] on div "Отправители" at bounding box center [110, 274] width 195 height 32
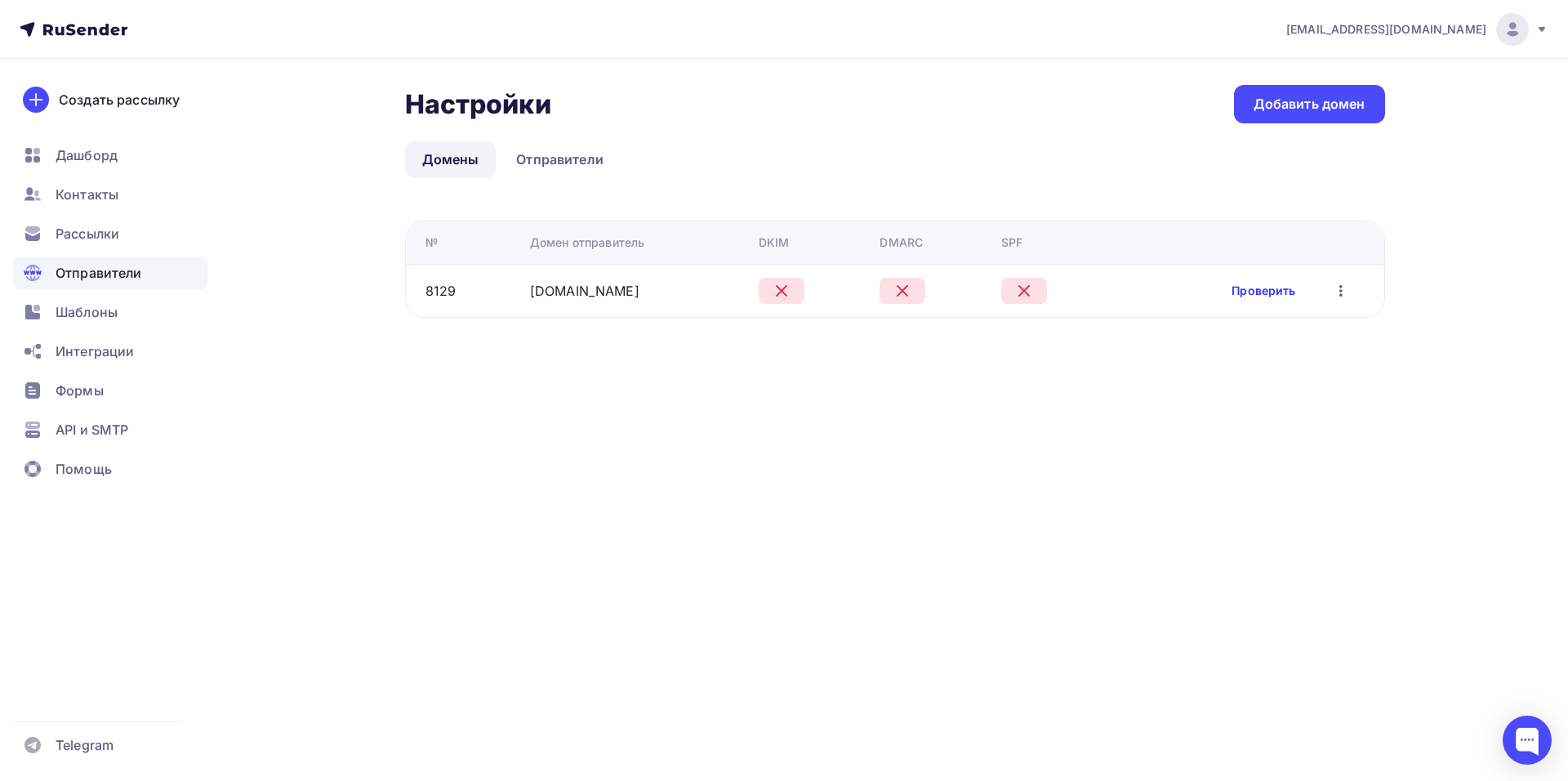
click at [1286, 290] on link "Проверить" at bounding box center [1263, 290] width 64 height 17
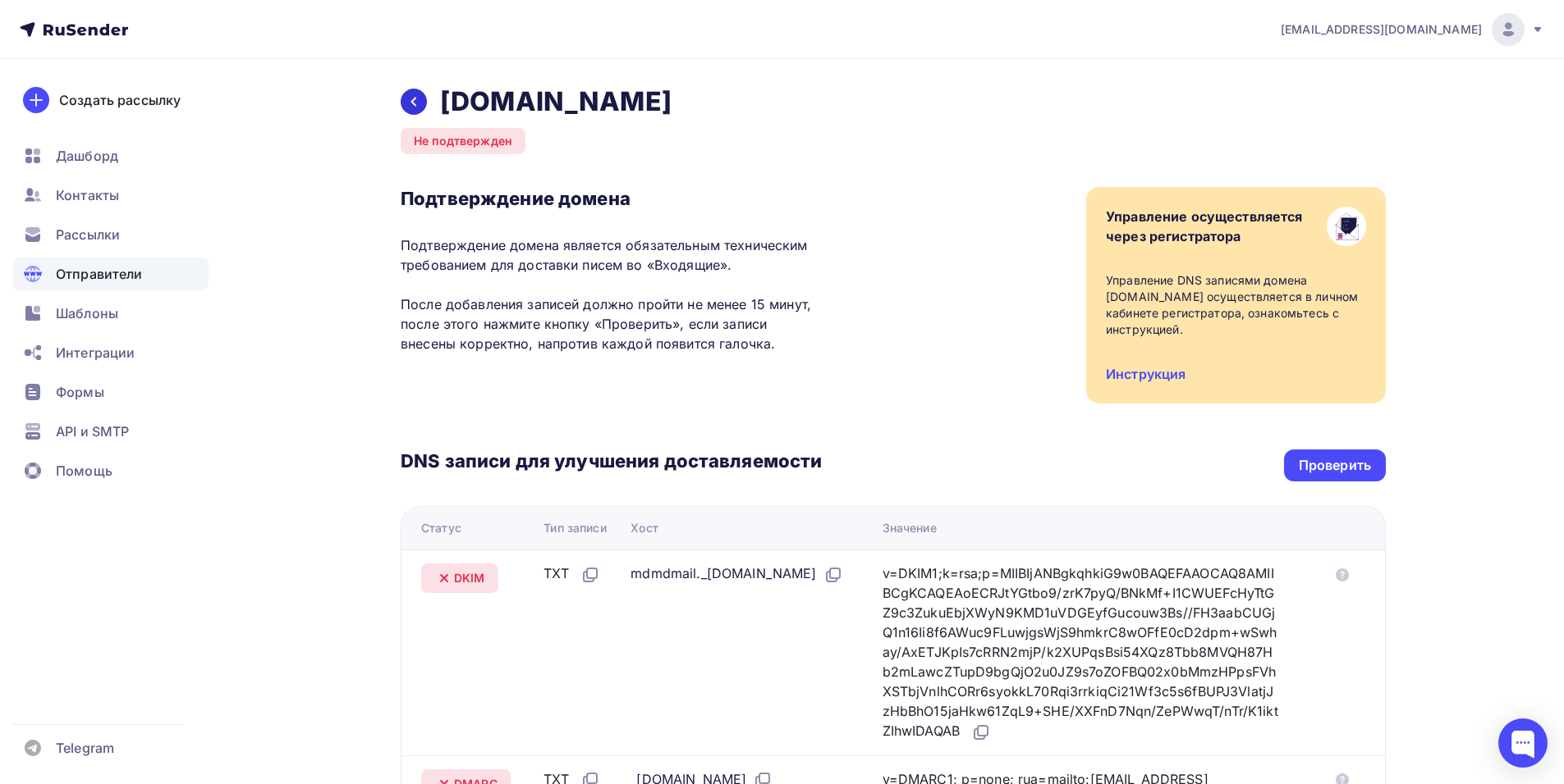
click at [412, 110] on div at bounding box center [413, 101] width 27 height 26
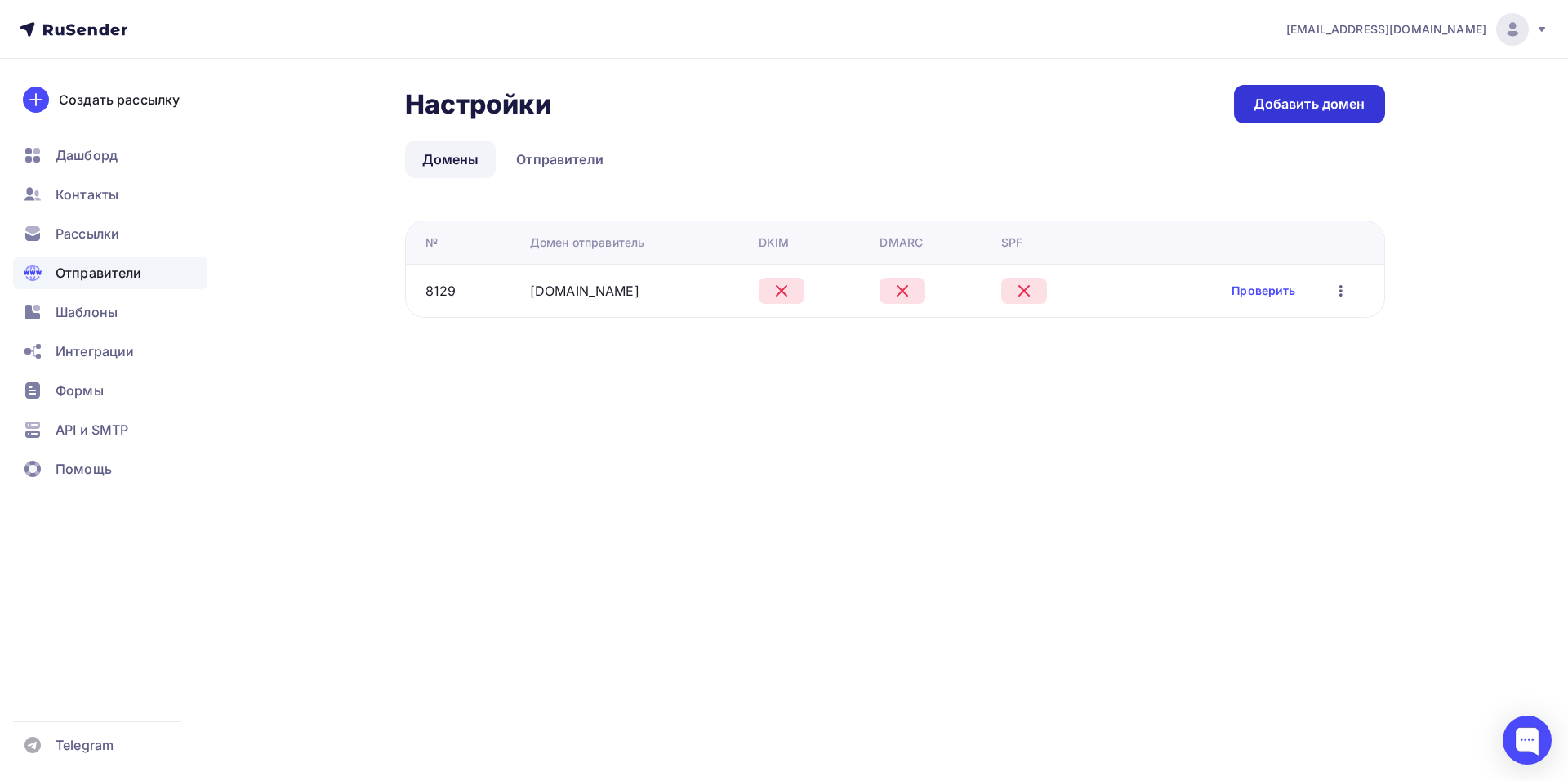
click at [1283, 110] on div "Добавить домен" at bounding box center [1309, 104] width 112 height 19
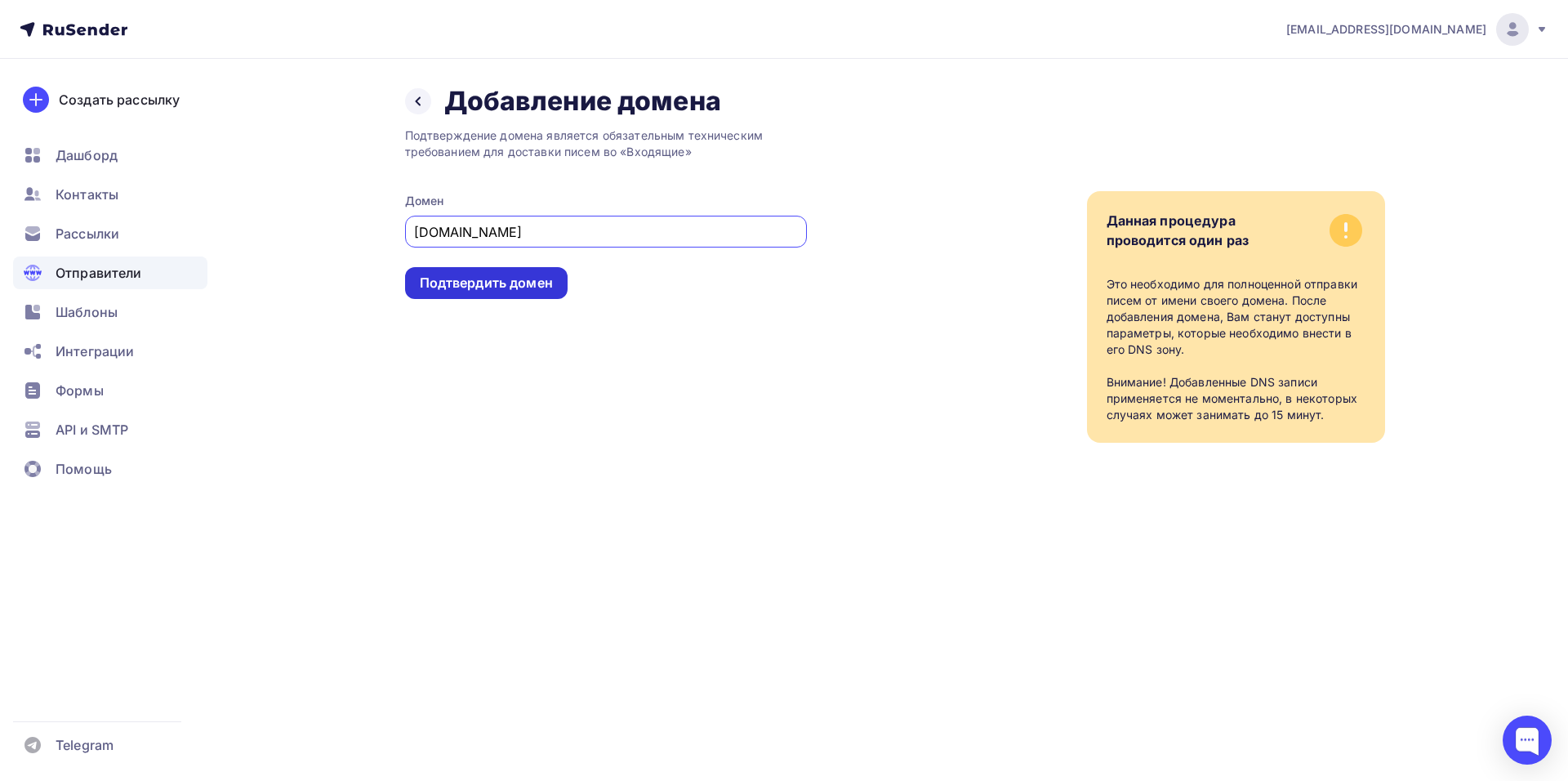
type input "urbanomika.ru"
click at [533, 285] on div "Подтвердить домен" at bounding box center [487, 282] width 133 height 19
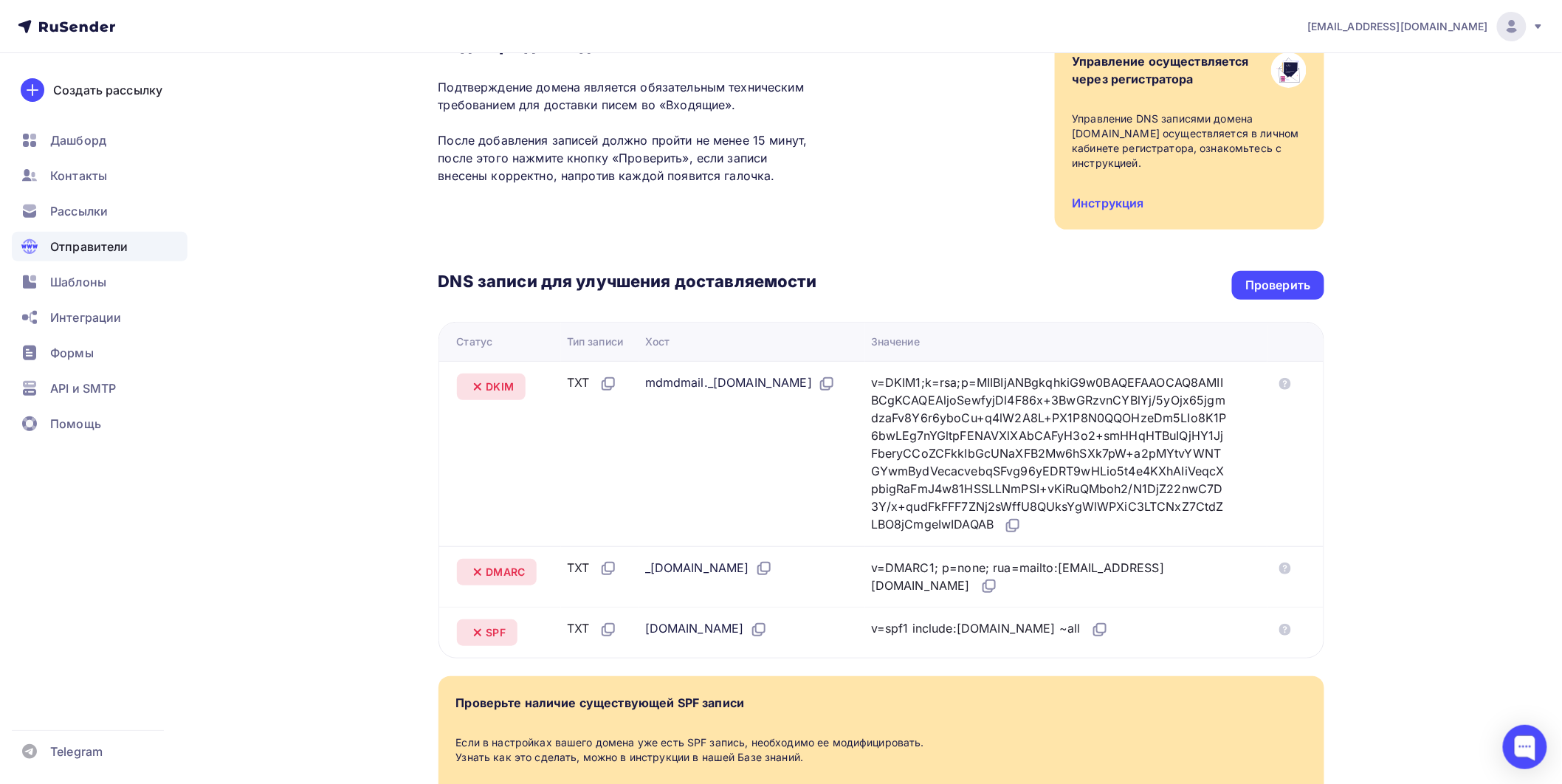
scroll to position [104, 0]
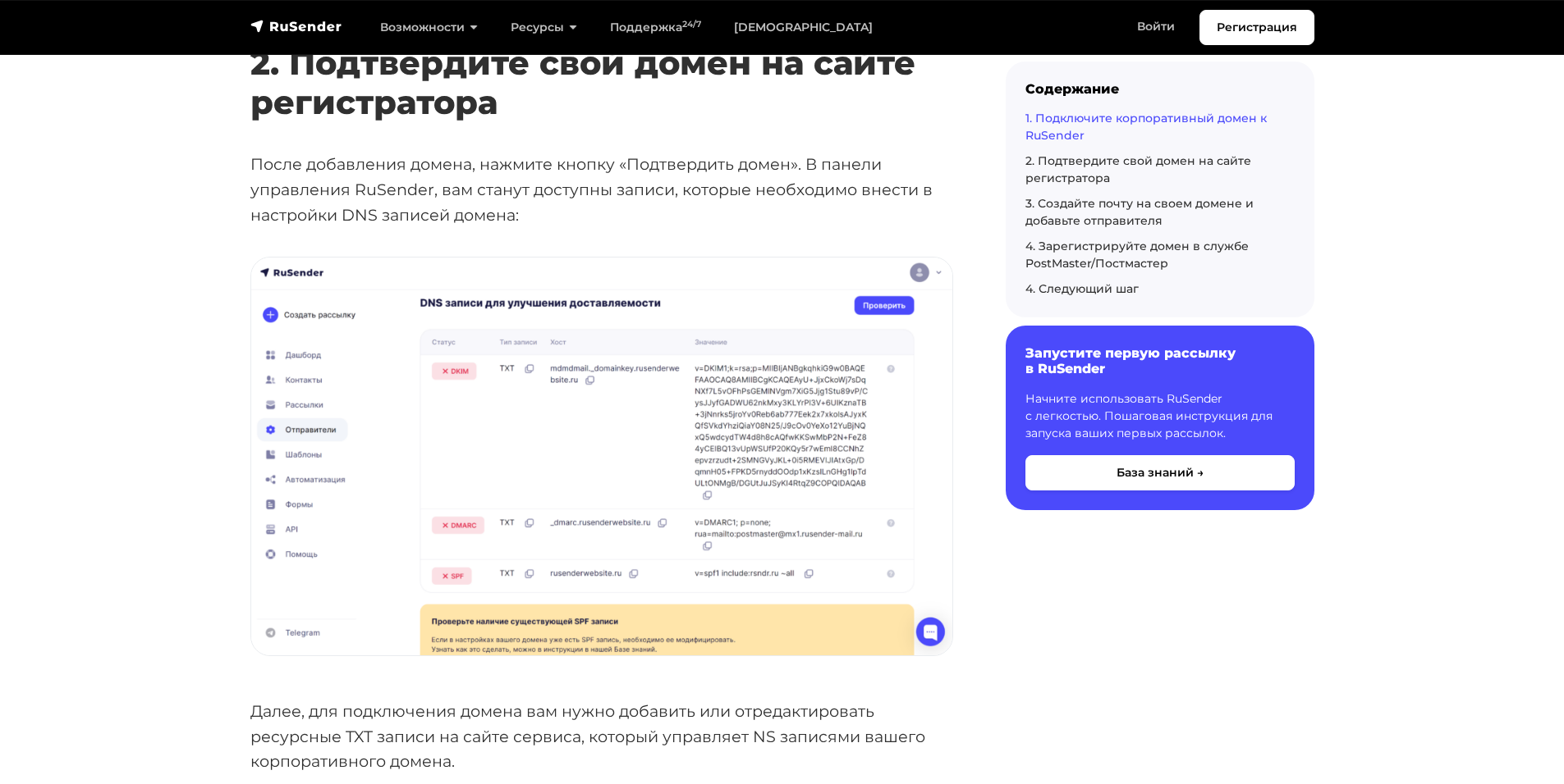
scroll to position [2051, 0]
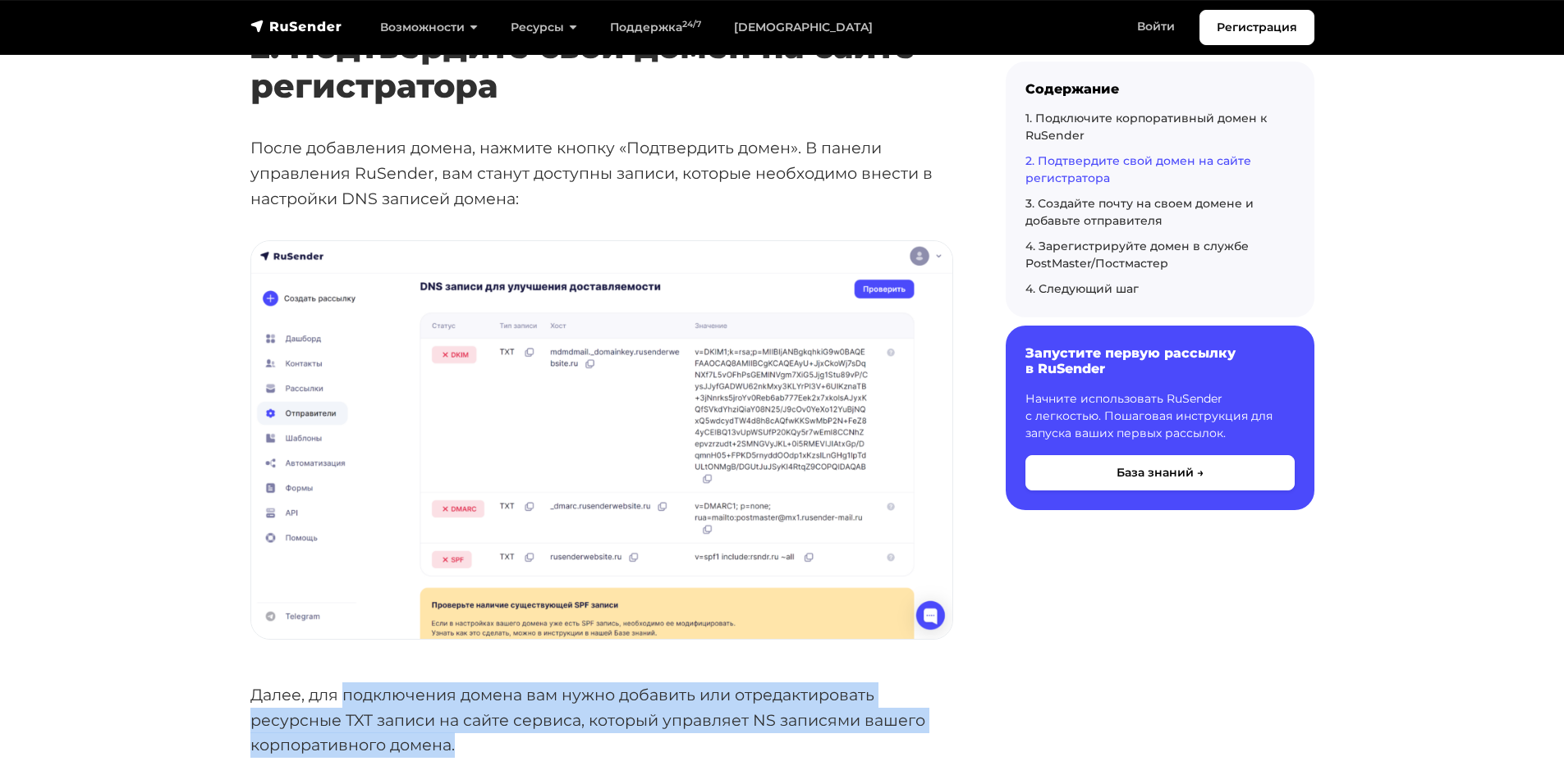
drag, startPoint x: 341, startPoint y: 695, endPoint x: 464, endPoint y: 743, distance: 132.0
click at [464, 743] on p "Далее, для подключения домена вам нужно добавить или отредактировать ресурсные …" at bounding box center [602, 720] width 703 height 76
copy p "подключения домена вам нужно добавить или отредактировать ресурсные TXT записи …"
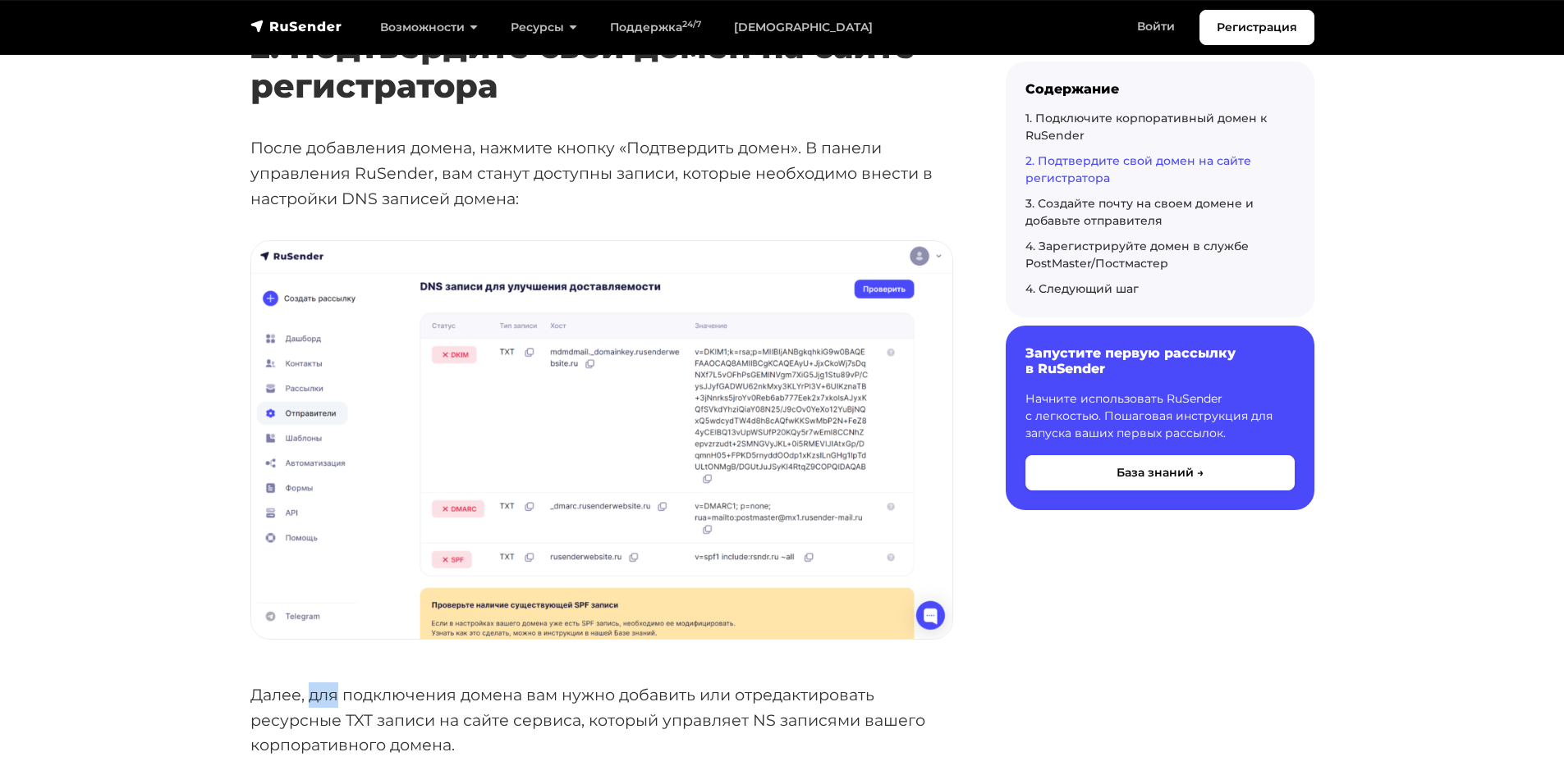
drag, startPoint x: 309, startPoint y: 694, endPoint x: 598, endPoint y: 749, distance: 294.2
click at [338, 696] on p "Далее, для подключения домена вам нужно добавить или отредактировать ресурсные …" at bounding box center [602, 720] width 703 height 76
copy p "для"
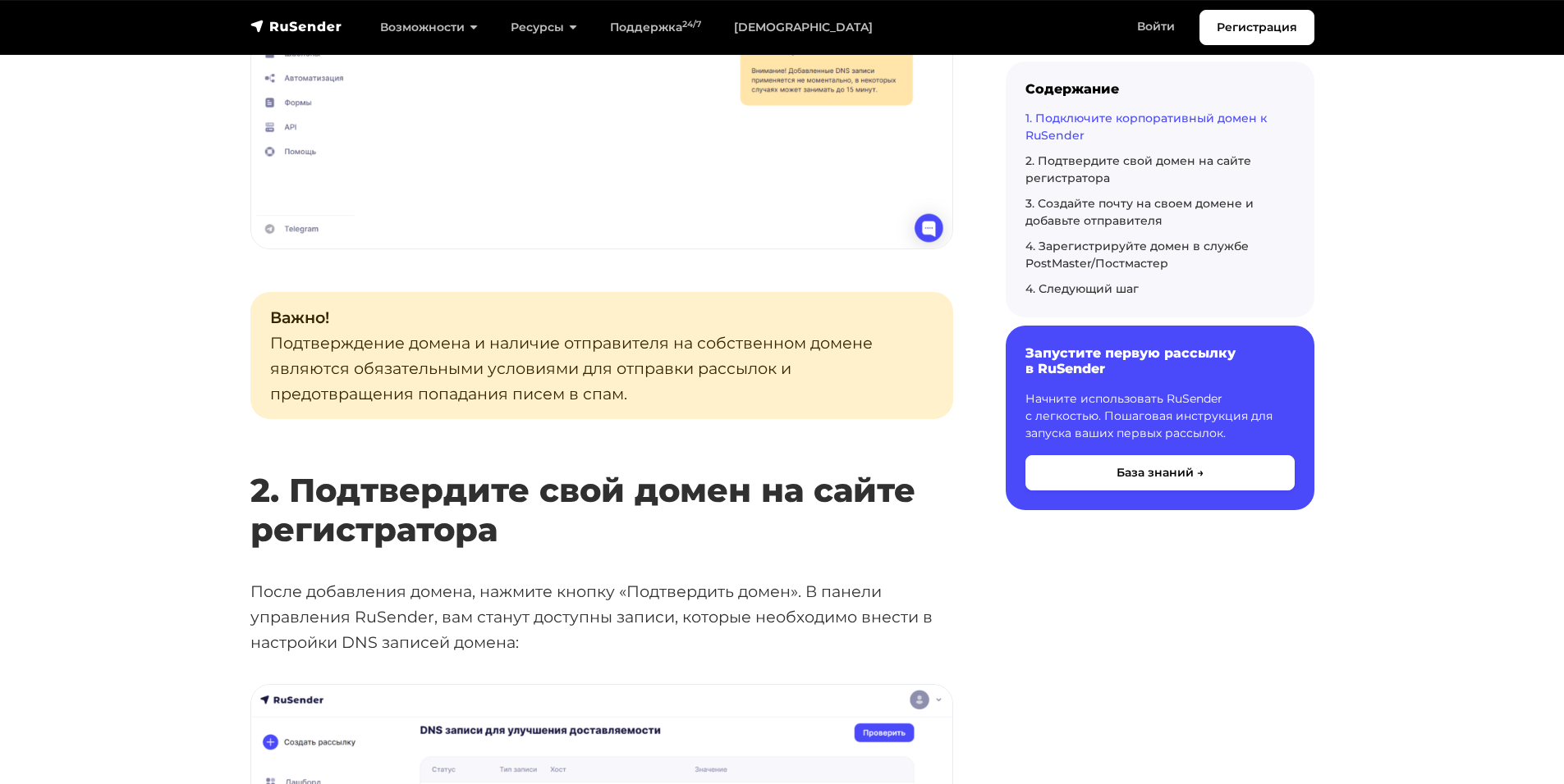
scroll to position [1558, 0]
